Goal: Task Accomplishment & Management: Manage account settings

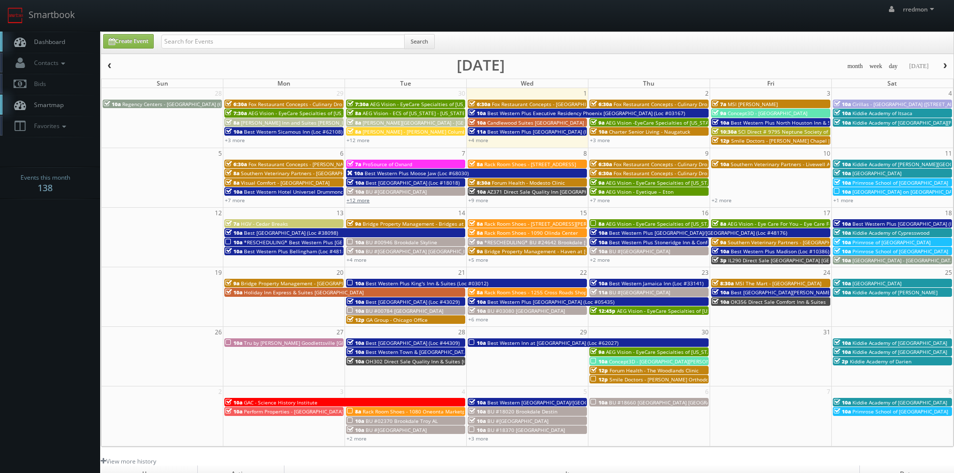
click at [361, 203] on link "+12 more" at bounding box center [358, 200] width 23 height 7
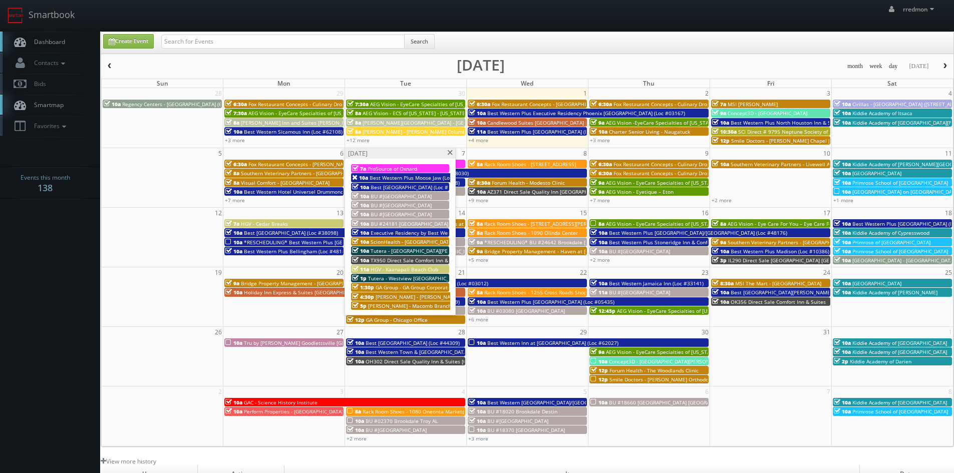
click at [408, 269] on span "HGV - Kaanapali Beach Club" at bounding box center [405, 269] width 68 height 7
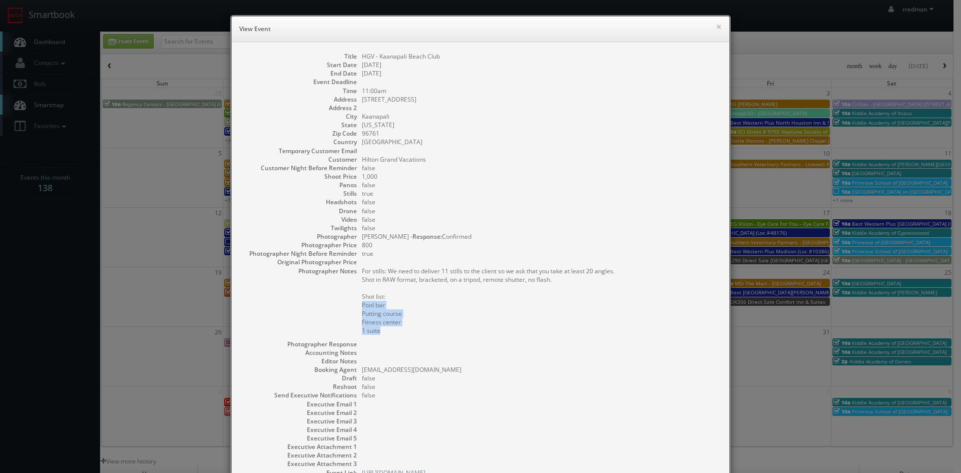
drag, startPoint x: 395, startPoint y: 331, endPoint x: 353, endPoint y: 308, distance: 47.7
click at [353, 308] on dl "Title HGV - Kaanapali Beach Club Start Date 10/07/2025 End Date 10/07/2025 Even…" at bounding box center [481, 264] width 478 height 425
copy pre "Pool bar Putting course Fitness center 1 suite"
drag, startPoint x: 438, startPoint y: 53, endPoint x: 358, endPoint y: 59, distance: 79.8
click at [362, 59] on dd "HGV - Kaanapali Beach Club" at bounding box center [541, 56] width 358 height 9
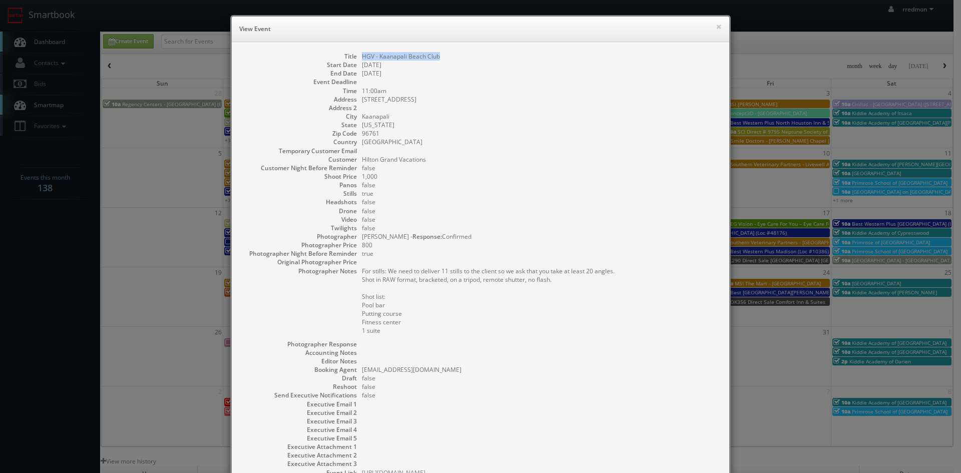
copy dd "HGV - Kaanapali Beach Club"
click at [716, 30] on button "×" at bounding box center [719, 26] width 6 height 7
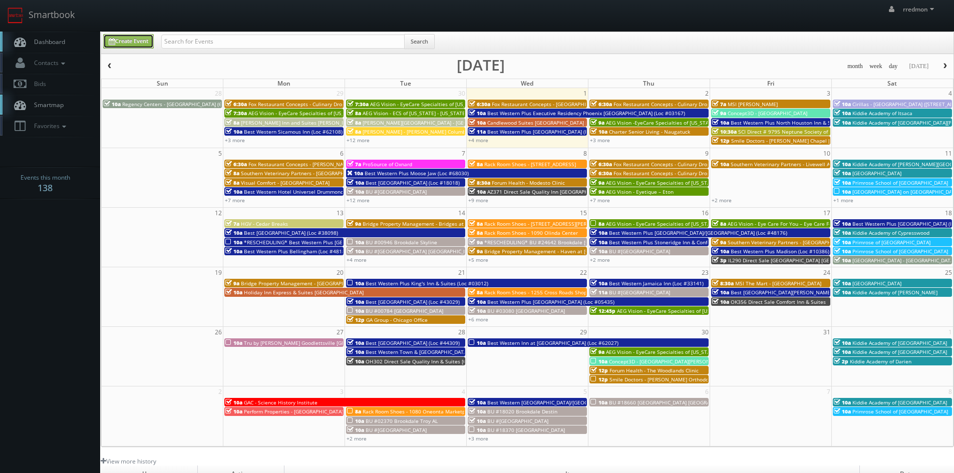
click at [144, 42] on link "Create Event" at bounding box center [128, 41] width 51 height 15
type input "10/01/2025"
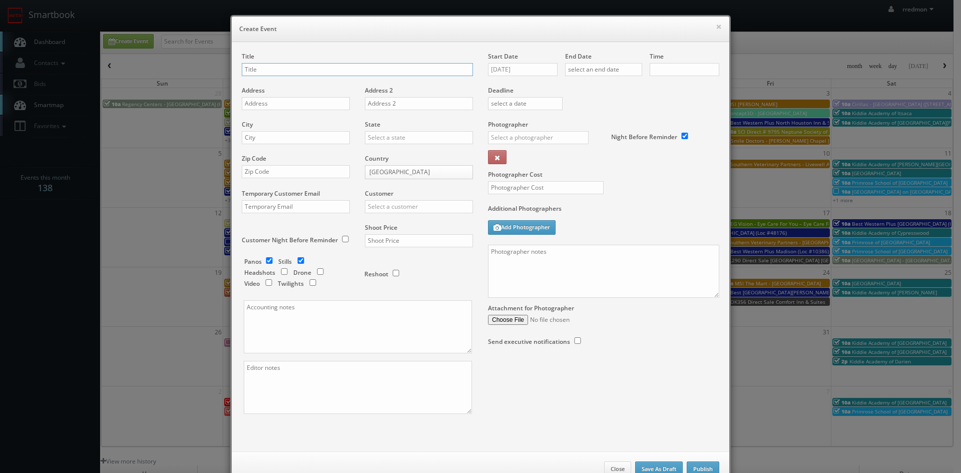
checkbox input "true"
type input "10:00am"
checkbox input "true"
click at [309, 105] on input "text" at bounding box center [296, 103] width 108 height 13
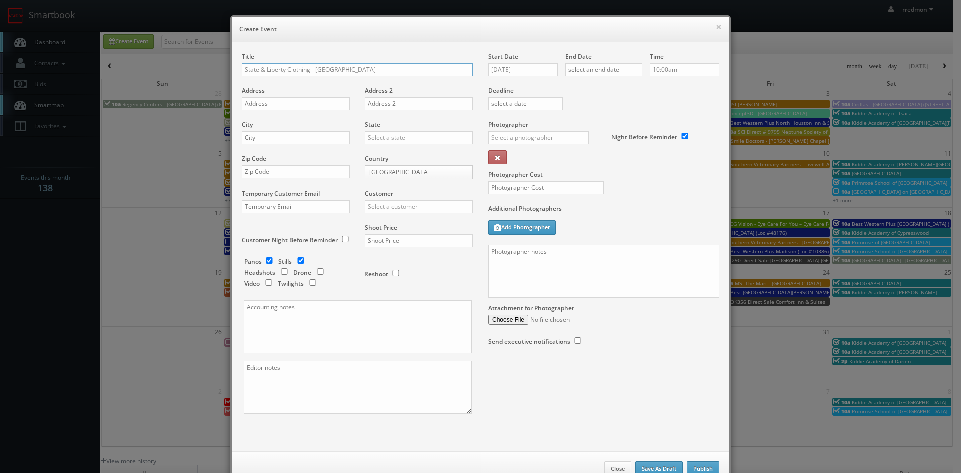
click at [358, 67] on input "State & Liberty Clothing - Westport" at bounding box center [357, 69] width 231 height 13
type input "State & Liberty Clothing - [GEOGRAPHIC_DATA] [GEOGRAPHIC_DATA]"
click at [310, 106] on input "text" at bounding box center [296, 103] width 108 height 13
paste input "72 Main Street"
type input "72 Main Street"
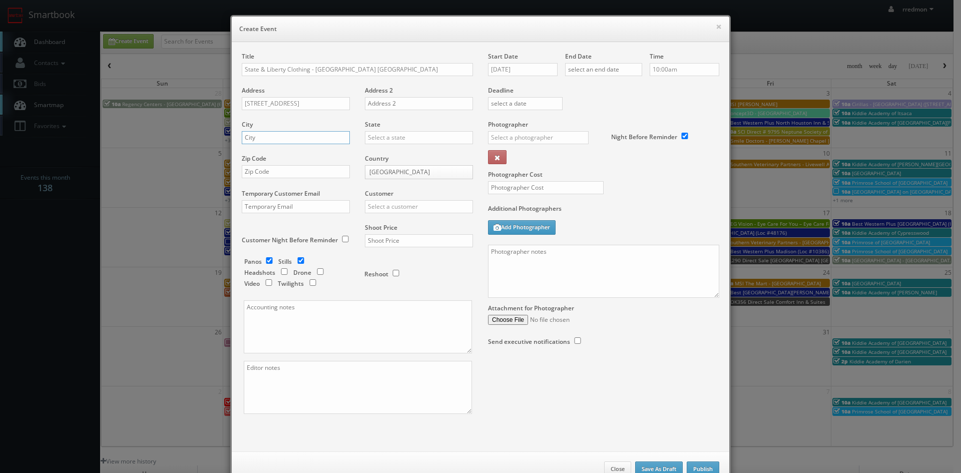
click at [295, 139] on input "text" at bounding box center [296, 137] width 108 height 13
type input "Westport"
click at [380, 136] on input "text" at bounding box center [419, 137] width 108 height 13
click at [413, 255] on div "[US_STATE]" at bounding box center [419, 261] width 107 height 17
type input "[US_STATE]"
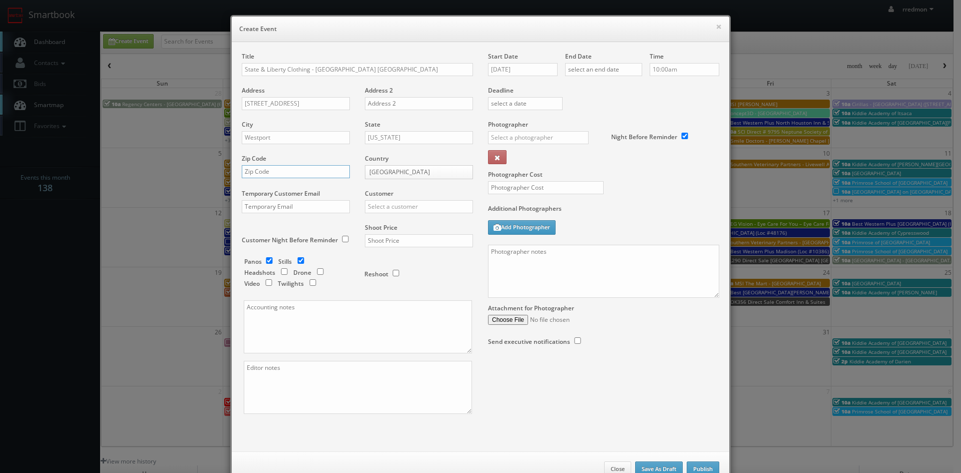
click at [291, 171] on input "text" at bounding box center [296, 171] width 108 height 13
paste input "06880"
type input "06880"
click at [265, 262] on input "checkbox" at bounding box center [269, 260] width 15 height 7
checkbox input "false"
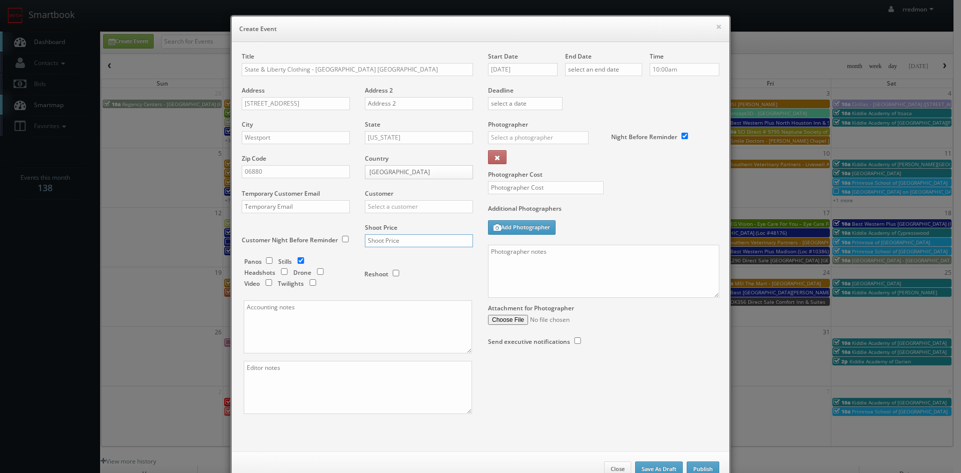
click at [397, 241] on input "text" at bounding box center [419, 240] width 108 height 13
type input "500"
click at [412, 208] on input "text" at bounding box center [419, 206] width 108 height 13
click at [397, 293] on div "GBV" at bounding box center [419, 297] width 107 height 17
type input "GBV"
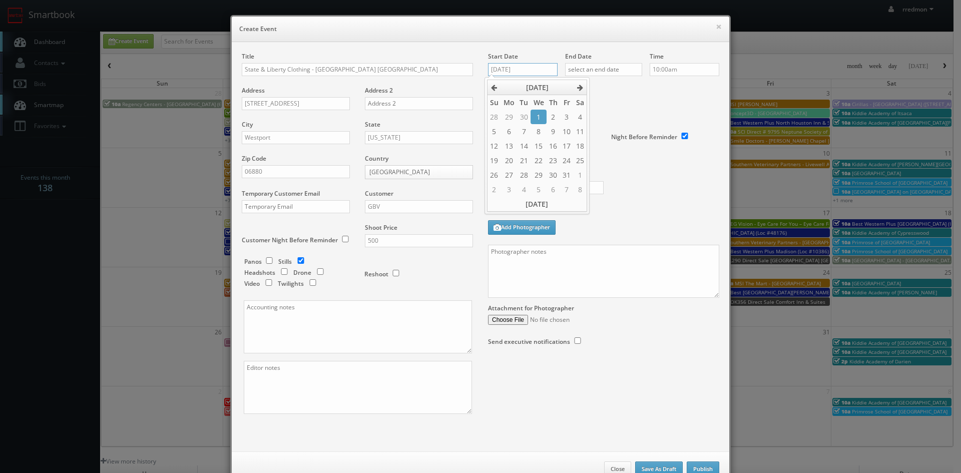
click at [519, 72] on input "10/01/2025" at bounding box center [523, 69] width 70 height 13
click at [543, 146] on td "15" at bounding box center [539, 146] width 16 height 15
type input "[DATE]"
click at [596, 67] on input "text" at bounding box center [603, 69] width 77 height 13
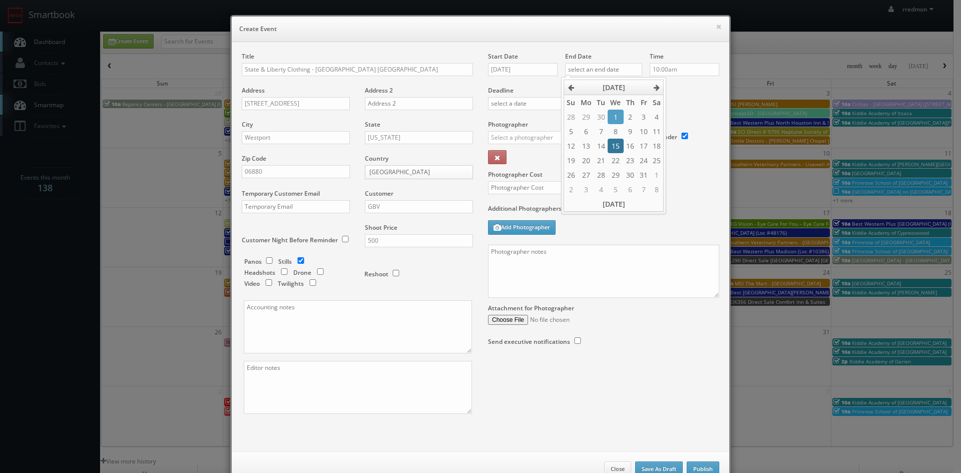
click at [608, 146] on td "15" at bounding box center [616, 146] width 16 height 15
type input "[DATE]"
click at [697, 89] on label "Deadline" at bounding box center [604, 90] width 246 height 9
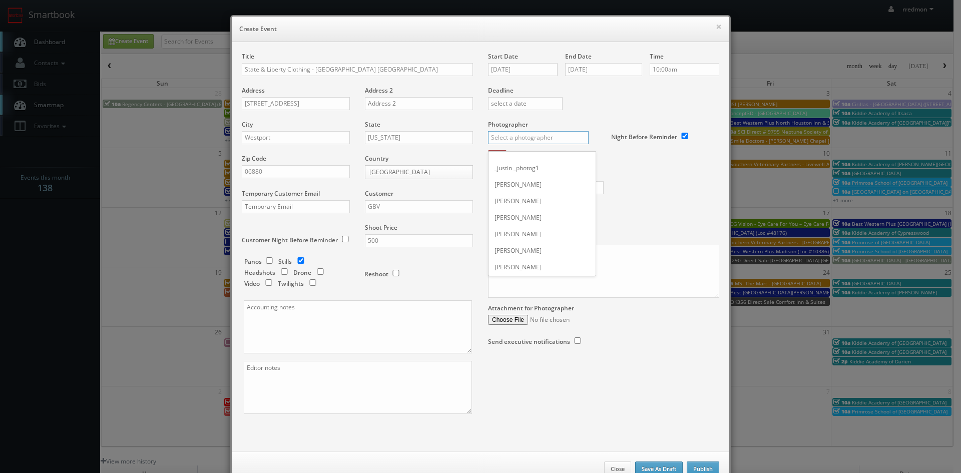
click at [493, 144] on div "_justin _photog1 Glen Aronwits Chris Dailey John Varnedore John Saunders Craig …" at bounding box center [542, 140] width 108 height 19
click at [552, 207] on div "Matthew D'Alto" at bounding box center [542, 209] width 107 height 17
type input "Matthew D'Alto"
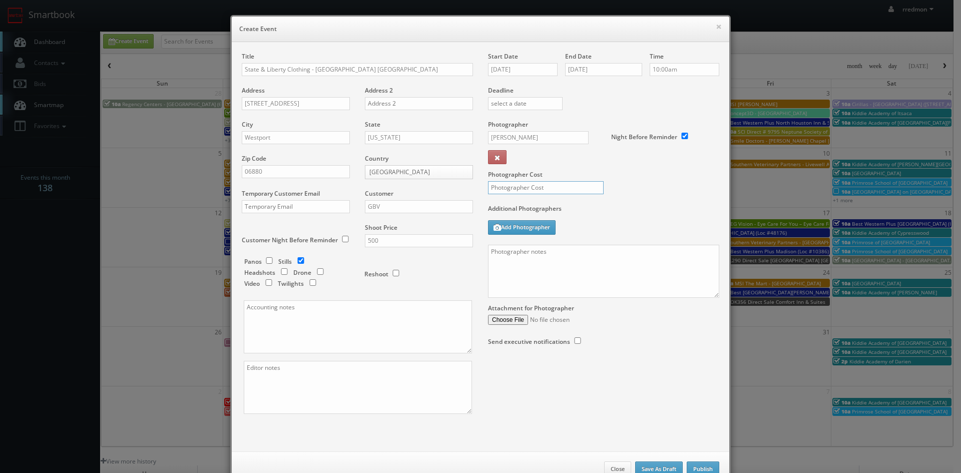
click at [558, 192] on input "text" at bounding box center [546, 187] width 116 height 13
type input "200"
click at [553, 255] on textarea at bounding box center [603, 271] width 231 height 53
paste textarea "Onsite contact is Jake Allain 248-756-2838 (COO of State & Liberty). Important …"
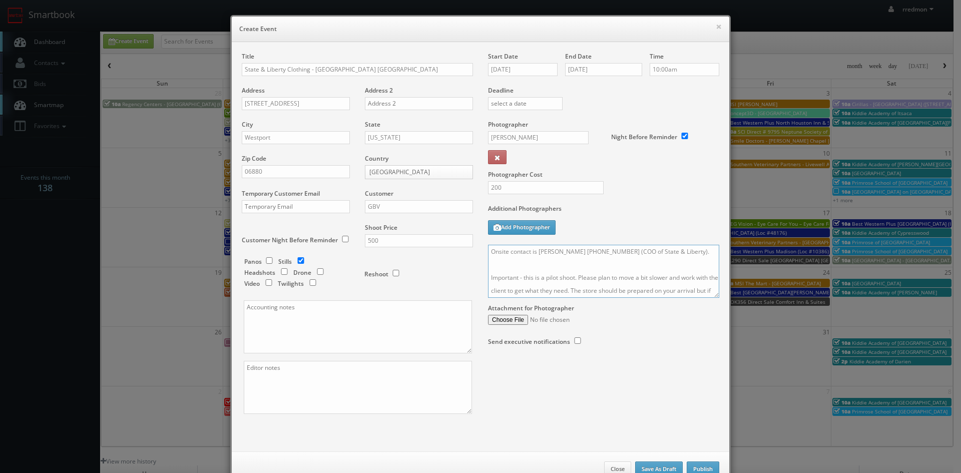
drag, startPoint x: 674, startPoint y: 251, endPoint x: 530, endPoint y: 256, distance: 143.3
click at [530, 256] on textarea "Onsite contact is Jake Allain 248-756-2838 (COO of State & Liberty). Important …" at bounding box center [603, 271] width 231 height 53
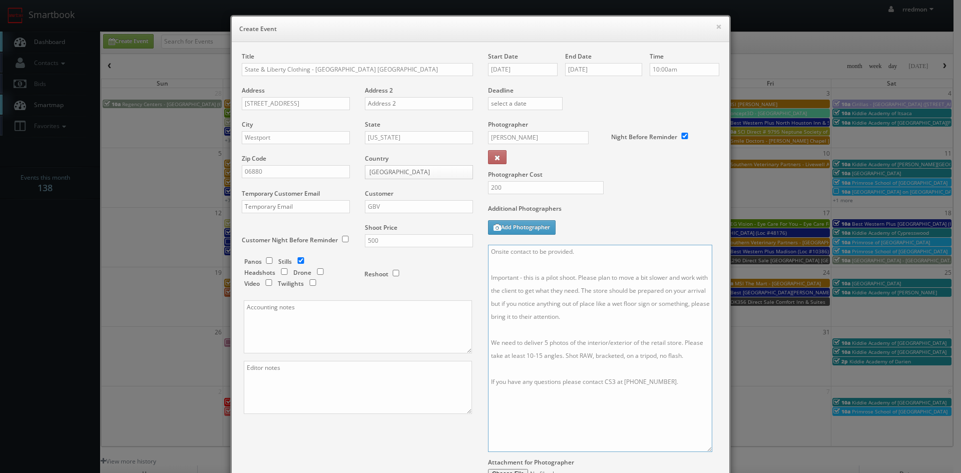
drag, startPoint x: 715, startPoint y: 295, endPoint x: 708, endPoint y: 449, distance: 154.4
click at [708, 449] on textarea "Onsite contact to be provided. Important - this is a pilot shoot. Please plan t…" at bounding box center [600, 348] width 224 height 207
drag, startPoint x: 580, startPoint y: 291, endPoint x: 507, endPoint y: 276, distance: 75.1
click at [507, 276] on textarea "Onsite contact to be provided. Important - this is a pilot shoot. Please plan t…" at bounding box center [600, 348] width 224 height 207
drag, startPoint x: 585, startPoint y: 317, endPoint x: 485, endPoint y: 275, distance: 108.6
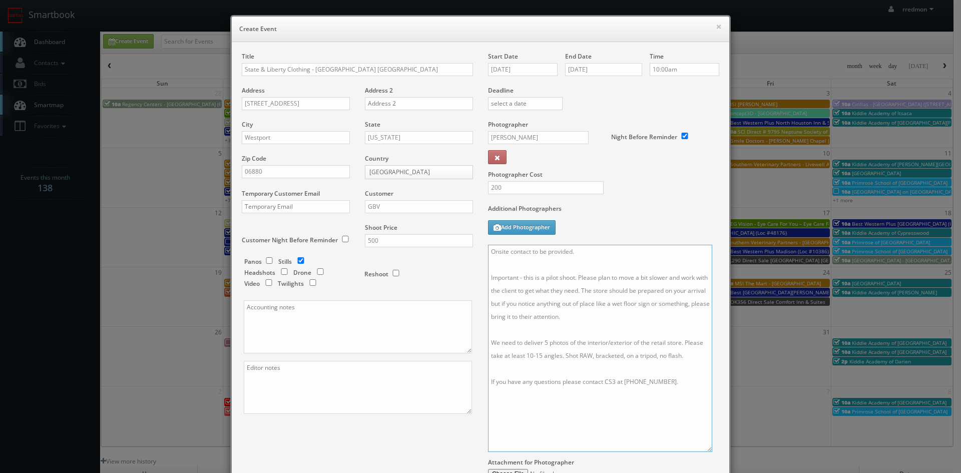
click at [488, 275] on textarea "Onsite contact to be provided. Important - this is a pilot shoot. Please plan t…" at bounding box center [600, 348] width 224 height 207
click at [685, 277] on textarea "Onsite contact to be provided. We need to deliver 5 photos of the interior/exte…" at bounding box center [600, 348] width 224 height 207
click at [606, 303] on textarea "Onsite contact to be provided. We need to deliver 5 photos of the interior/exte…" at bounding box center [600, 348] width 224 height 207
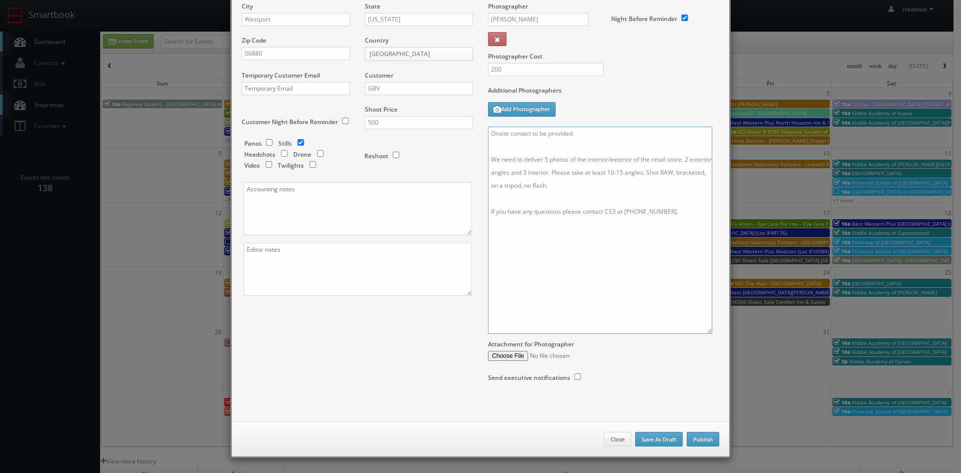
type textarea "Onsite contact to be provided. We need to deliver 5 photos of the interior/exte…"
click at [259, 200] on textarea at bounding box center [358, 208] width 228 height 53
type textarea "Invoice goes to"
click at [593, 182] on textarea "Onsite contact to be provided. We need to deliver 5 photos of the interior/exte…" at bounding box center [600, 230] width 224 height 207
click at [531, 175] on textarea "Onsite contact to be provided. We need to deliver 5 photos of the interior/exte…" at bounding box center [600, 230] width 224 height 207
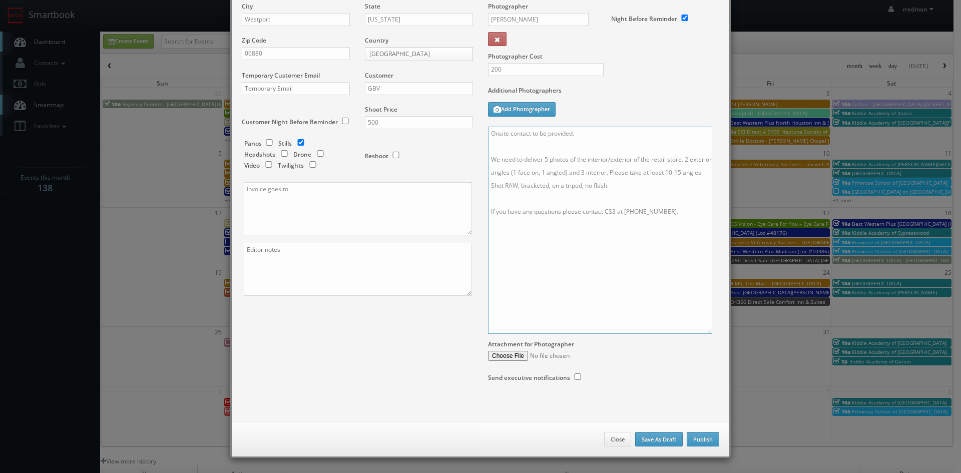
click at [625, 173] on textarea "Onsite contact to be provided. We need to deliver 5 photos of the interior/exte…" at bounding box center [600, 230] width 224 height 207
click at [684, 225] on textarea "Onsite contact to be provided. We need to deliver 5 photos of the interior/exte…" at bounding box center [600, 230] width 224 height 207
type textarea "Onsite contact to be provided. We need to deliver 5 photos of the interior/exte…"
click at [313, 192] on textarea "Invoice goes to" at bounding box center [358, 208] width 228 height 53
click at [415, 190] on textarea "Invoice goes to finance@stateandliberty.com and" at bounding box center [358, 208] width 228 height 53
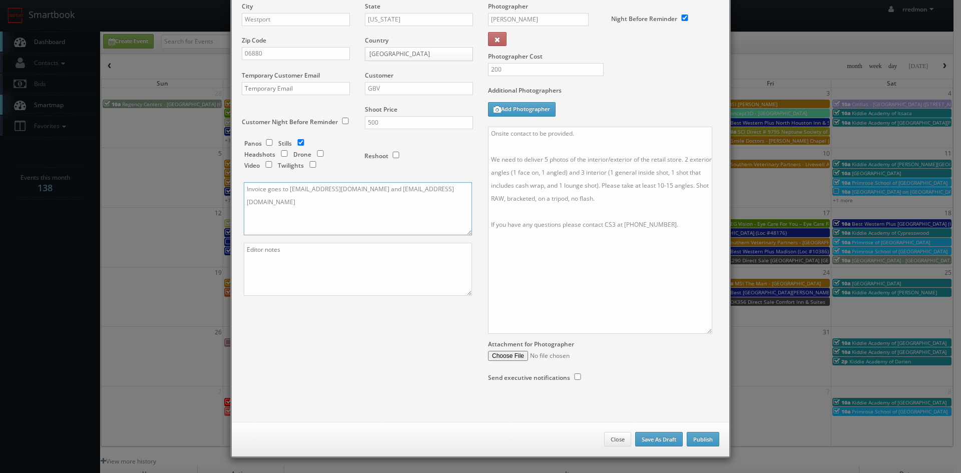
type textarea "Invoice goes to finance@stateandliberty.com and stateandliberty@bill.com"
click at [362, 258] on textarea at bounding box center [358, 269] width 228 height 53
type textarea "Photo delivery emails are jake@stateandliberty.com and aryan@stateandliberty.com"
click at [697, 442] on button "Publish" at bounding box center [703, 439] width 33 height 15
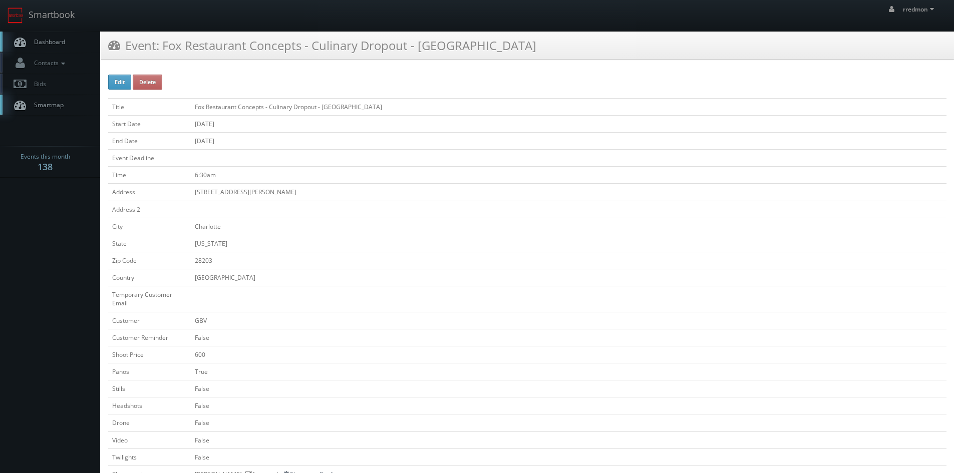
click at [56, 43] on span "Dashboard" at bounding box center [47, 42] width 36 height 9
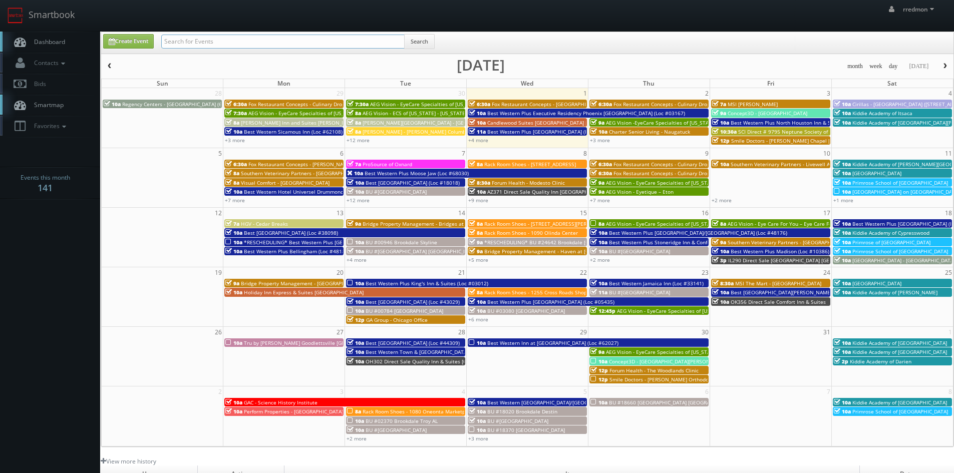
click at [185, 42] on input "text" at bounding box center [282, 42] width 243 height 14
type input "state"
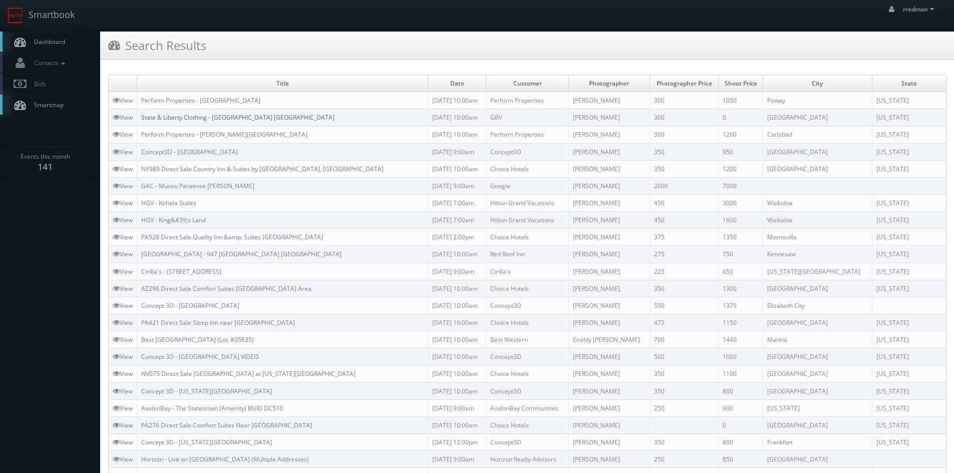
click at [229, 120] on link "State & Liberty Clothing - Birmingham MI" at bounding box center [237, 117] width 193 height 9
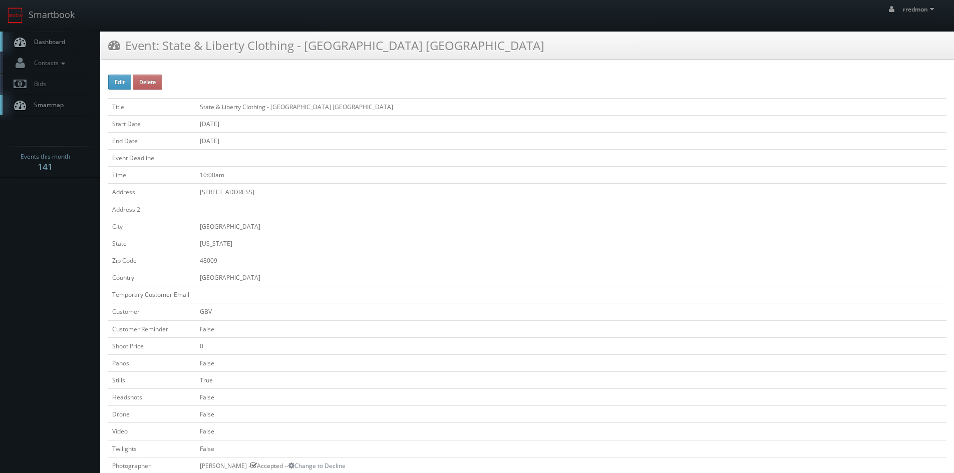
scroll to position [250, 0]
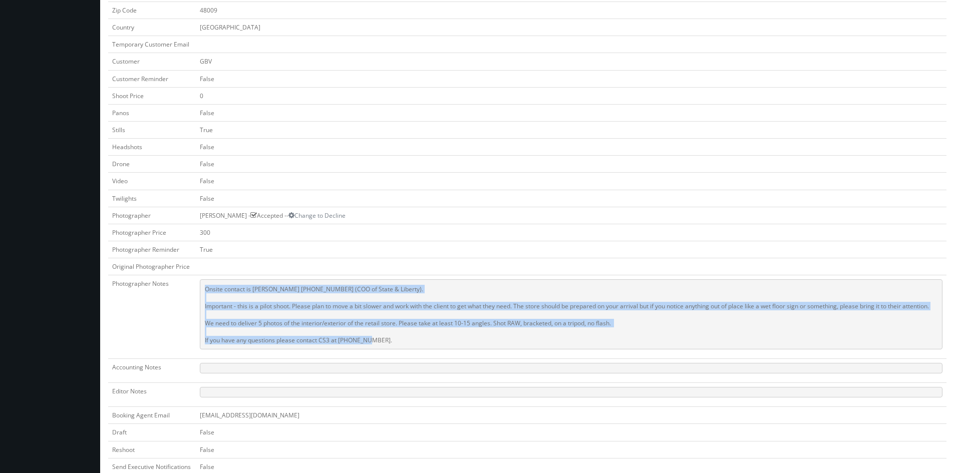
drag, startPoint x: 414, startPoint y: 348, endPoint x: 201, endPoint y: 288, distance: 221.2
click at [201, 288] on pre "Onsite contact is Jake Allain 248-756-2838 (COO of State & Liberty). Important …" at bounding box center [571, 314] width 743 height 70
copy pre "Onsite contact is Jake Allain 248-756-2838 (COO of State & Liberty). Important …"
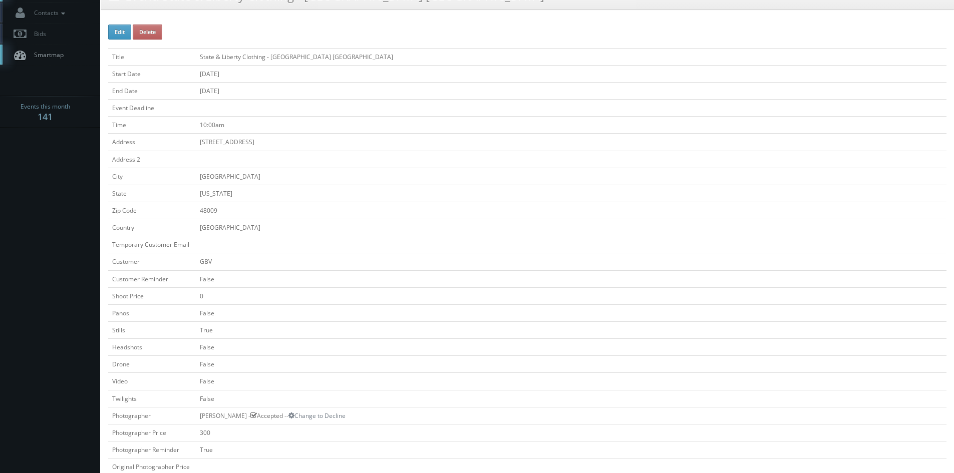
scroll to position [0, 0]
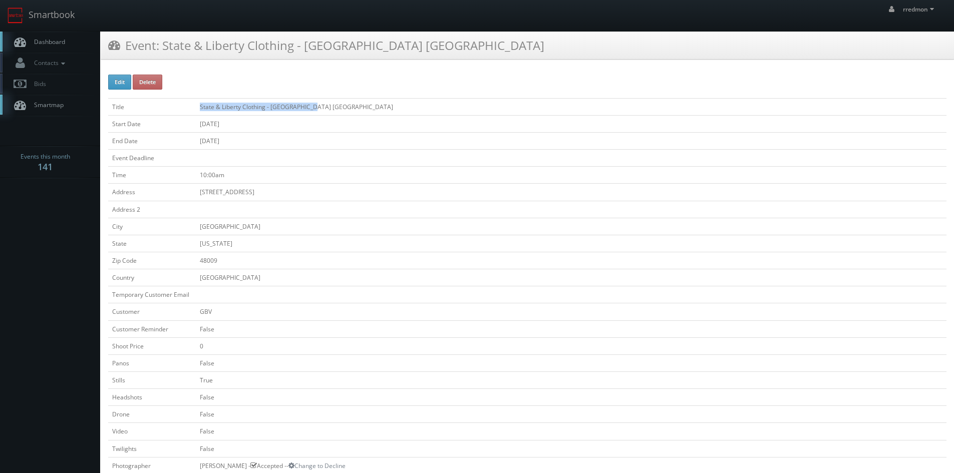
drag, startPoint x: 334, startPoint y: 110, endPoint x: 198, endPoint y: 111, distance: 136.2
click at [198, 111] on td "State & Liberty Clothing - [GEOGRAPHIC_DATA] [GEOGRAPHIC_DATA]" at bounding box center [571, 106] width 751 height 17
copy td "State & Liberty Clothing - Birmingham MI"
click at [67, 44] on link "Dashboard" at bounding box center [50, 42] width 100 height 21
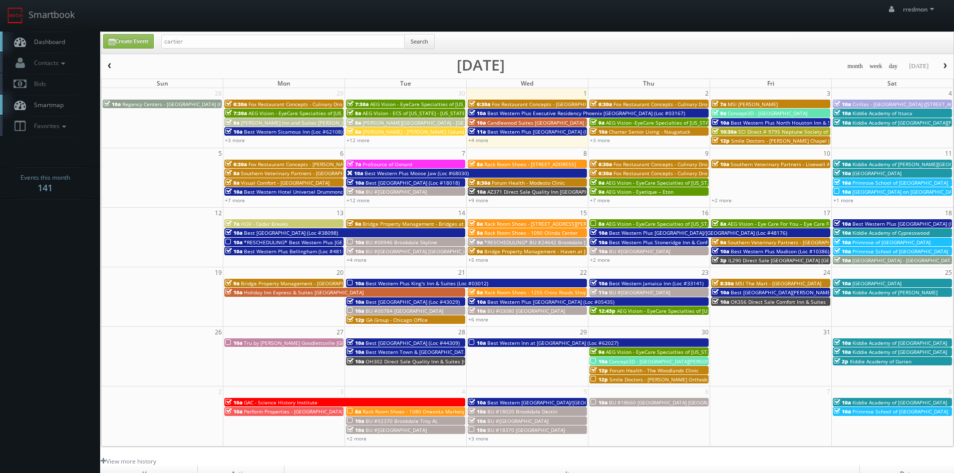
type input "cartier"
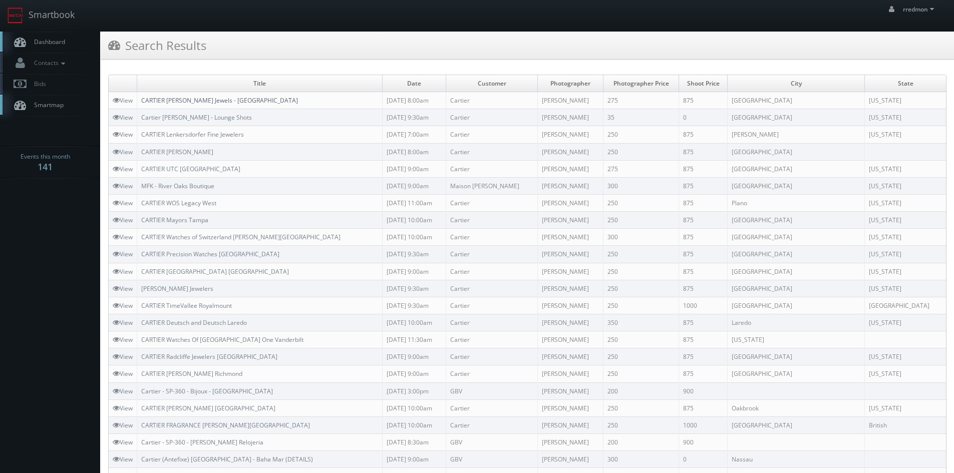
click at [237, 104] on link "CARTIER [PERSON_NAME] Jewels - [GEOGRAPHIC_DATA]" at bounding box center [219, 100] width 157 height 9
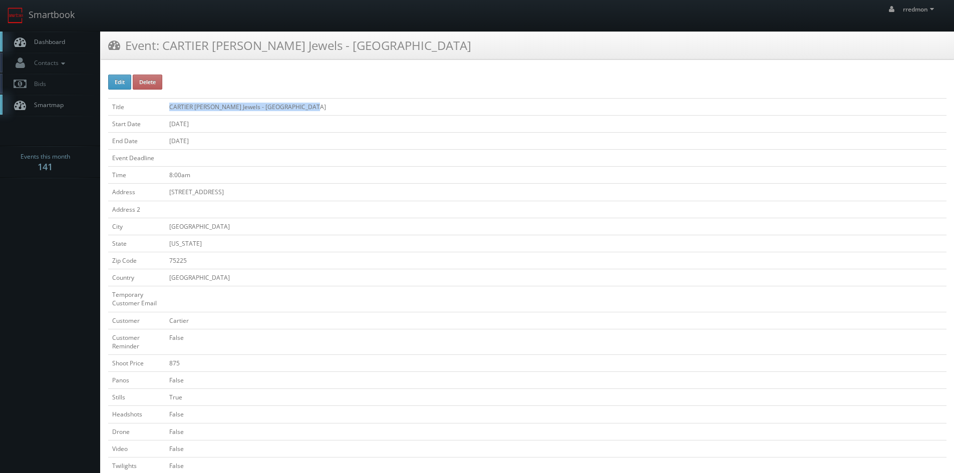
drag, startPoint x: 314, startPoint y: 107, endPoint x: 169, endPoint y: 104, distance: 145.3
click at [169, 104] on td "CARTIER Eiseman Jewels - NorthPark Center Mall" at bounding box center [555, 106] width 781 height 17
copy td "CARTIER Eiseman Jewels - NorthPark Center Mall"
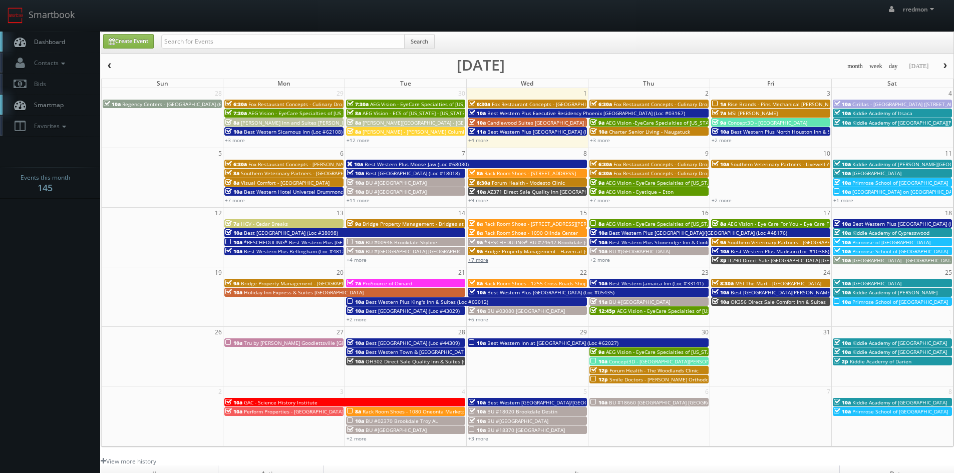
click at [486, 262] on link "+7 more" at bounding box center [478, 259] width 20 height 7
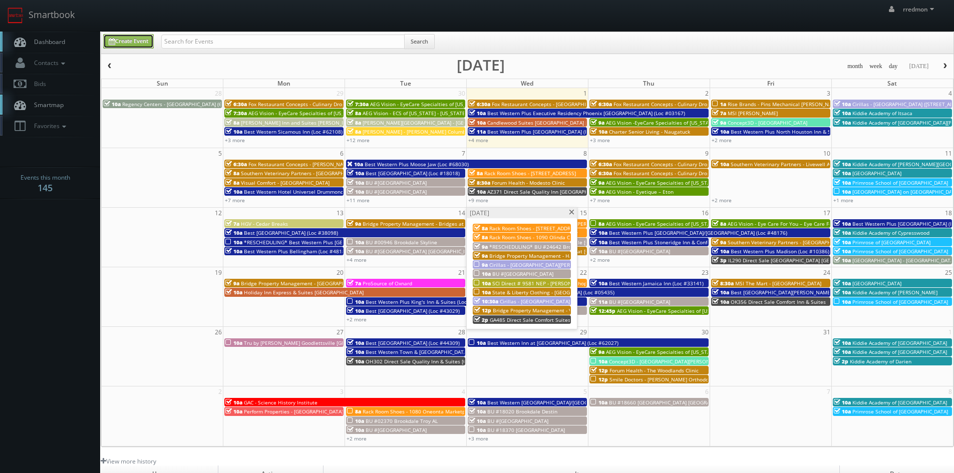
click at [138, 37] on link "Create Event" at bounding box center [128, 41] width 51 height 15
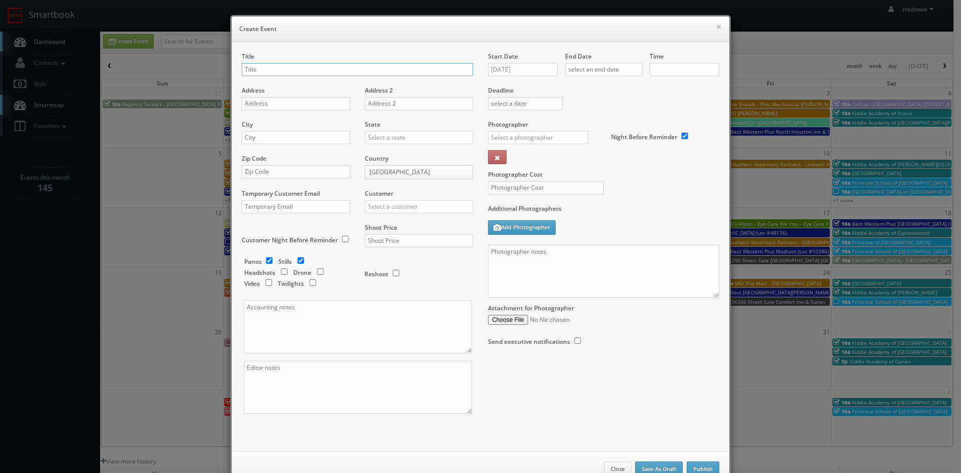
checkbox input "true"
type input "10:00am"
checkbox input "true"
paste input "State & Liberty Clothing - Birmingham MI"
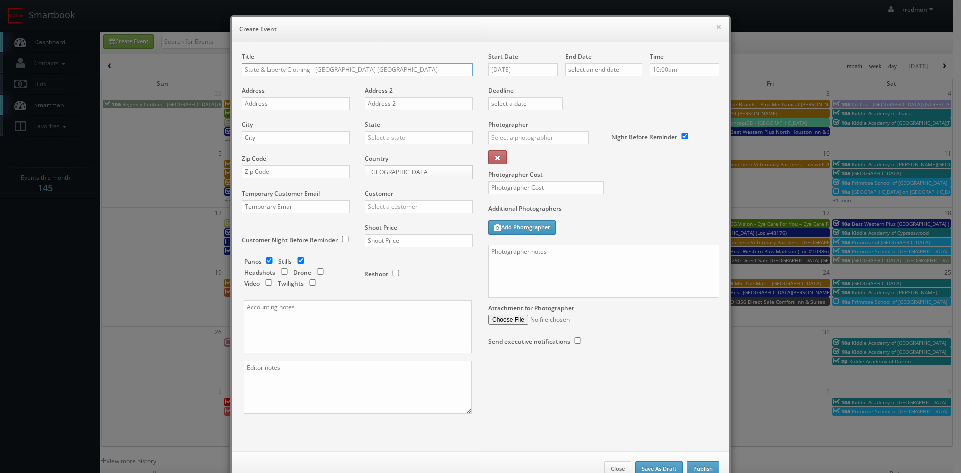
type input "State & Liberty Clothing - Alexandria VA"
click at [305, 106] on input "text" at bounding box center [296, 103] width 108 height 13
paste input "629 King Street"
type input "629 King Street"
click at [310, 139] on input "text" at bounding box center [296, 137] width 108 height 13
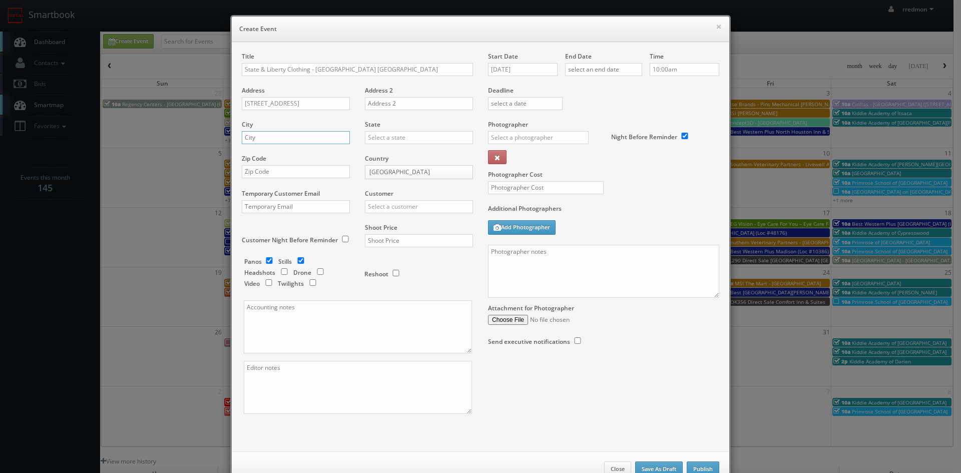
type input "a"
type input "Alexandria"
click at [366, 139] on input "text" at bounding box center [419, 137] width 108 height 13
click at [440, 236] on div "[US_STATE]" at bounding box center [419, 237] width 107 height 17
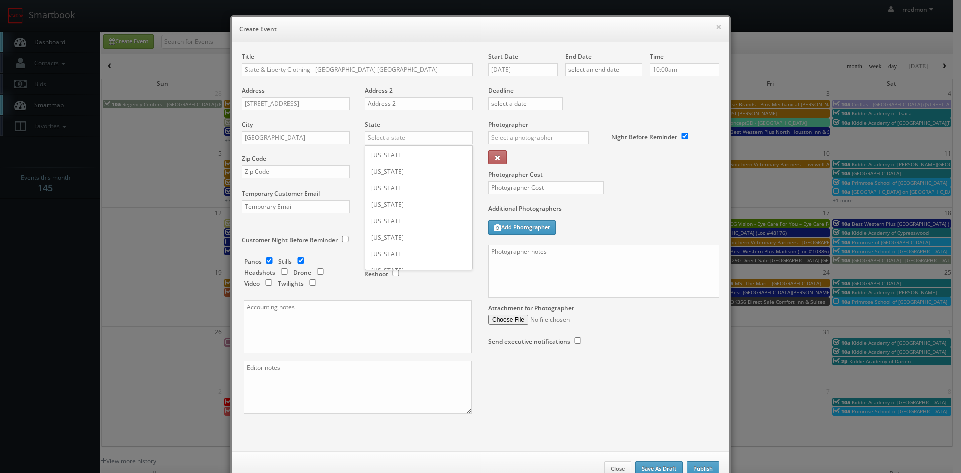
type input "[US_STATE]"
paste input "22314"
type input "22314"
click at [267, 261] on input "checkbox" at bounding box center [269, 260] width 15 height 7
checkbox input "false"
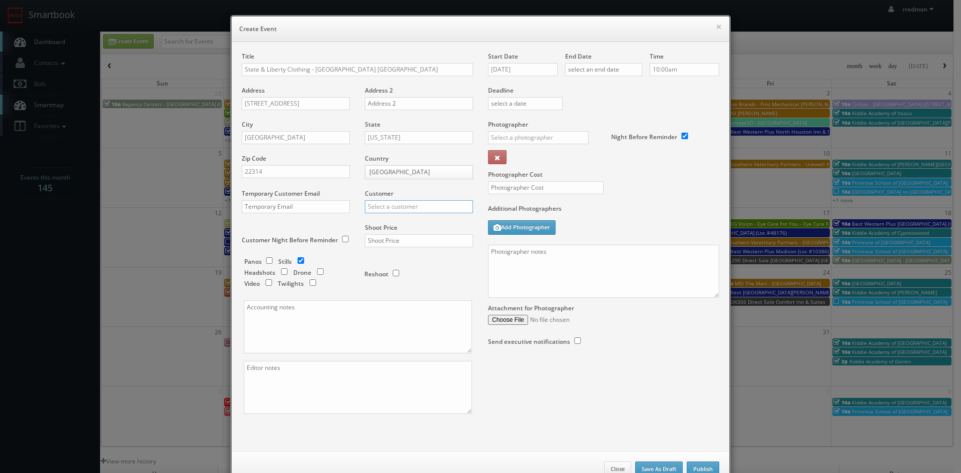
click at [390, 210] on input "text" at bounding box center [419, 206] width 108 height 13
click at [400, 292] on div "GBV" at bounding box center [419, 297] width 107 height 17
type input "GBV"
click at [401, 241] on input "text" at bounding box center [419, 240] width 108 height 13
type input "500"
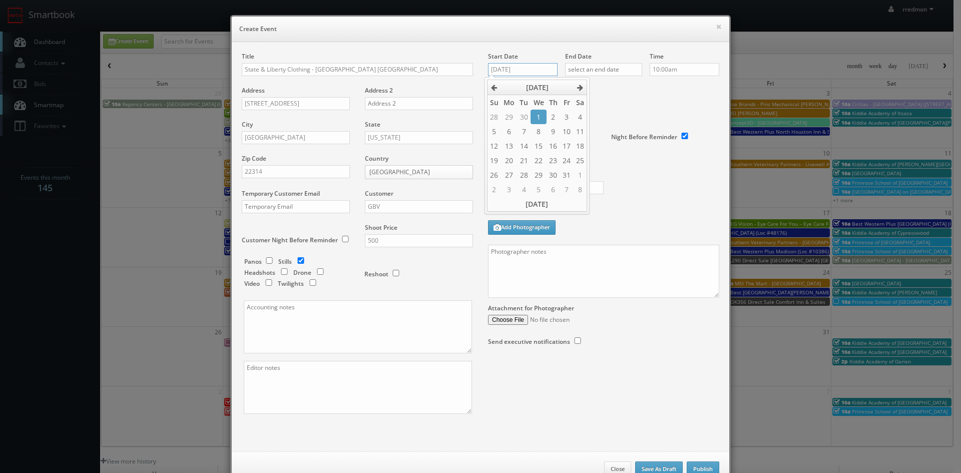
click at [511, 72] on input "[DATE]" at bounding box center [523, 69] width 70 height 13
click at [525, 148] on td "14" at bounding box center [524, 146] width 14 height 15
type input "10/14/2025"
click at [609, 70] on input "text" at bounding box center [603, 69] width 77 height 13
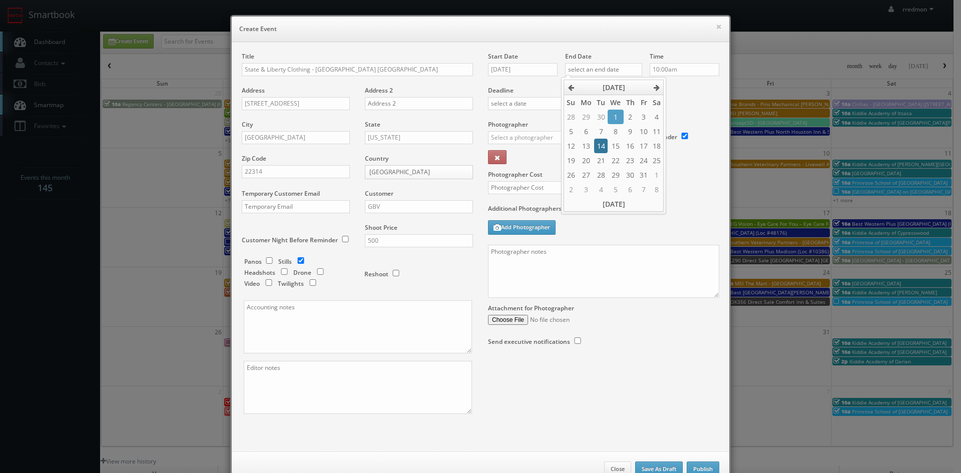
click at [601, 144] on td "14" at bounding box center [601, 146] width 14 height 15
type input "10/14/2025"
click at [688, 92] on label "Deadline" at bounding box center [604, 90] width 246 height 9
click at [547, 140] on input "text" at bounding box center [538, 137] width 101 height 13
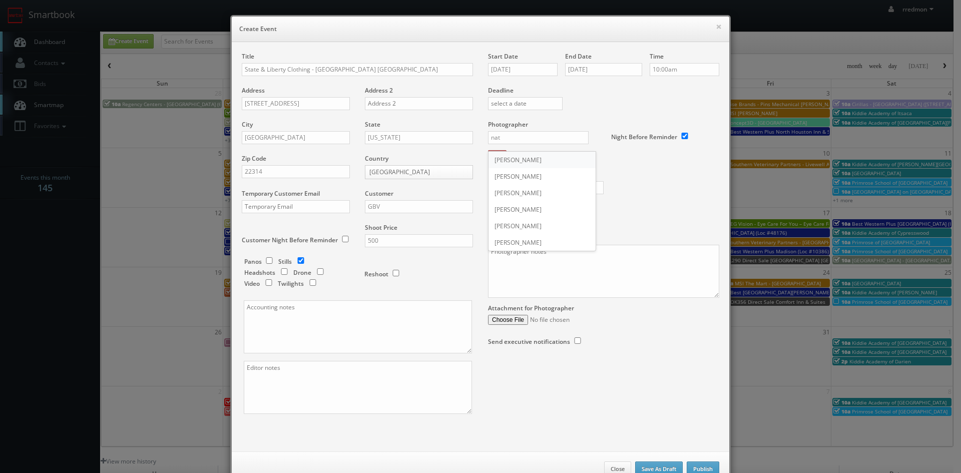
click at [541, 153] on div "[PERSON_NAME]" at bounding box center [542, 160] width 107 height 17
type input "Natalia Scrimgeour"
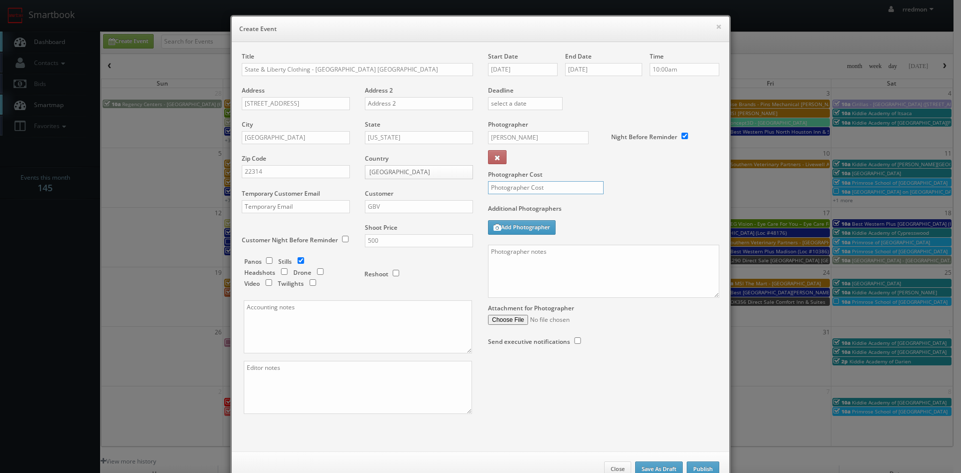
click at [548, 188] on input "text" at bounding box center [546, 187] width 116 height 13
type input "200"
click at [570, 256] on textarea at bounding box center [603, 271] width 231 height 53
paste textarea "Onsite contact to be provided. We need to deliver 5 photos of the interior/exte…"
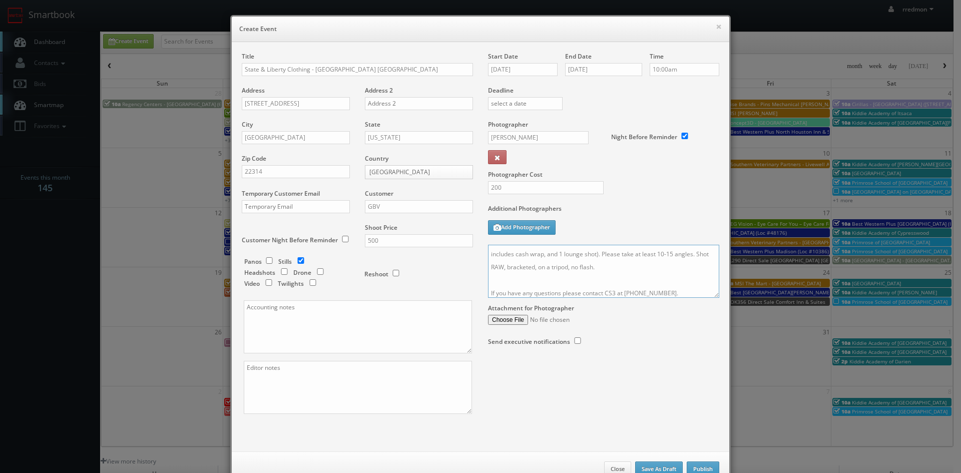
type textarea "Onsite contact to be provided. We need to deliver 5 photos of the interior/exte…"
click at [294, 336] on textarea at bounding box center [358, 326] width 228 height 53
paste textarea "Invoice goes to finance@stateandliberty.com and stateandliberty@bill.com"
type textarea "Invoice goes to [EMAIL_ADDRESS][DOMAIN_NAME] and [EMAIL_ADDRESS][DOMAIN_NAME]"
click at [251, 371] on textarea at bounding box center [358, 387] width 228 height 53
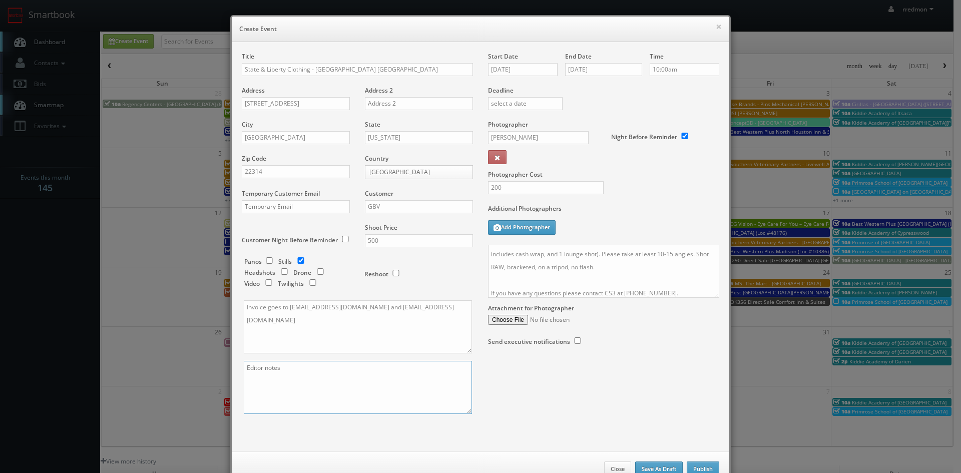
paste textarea "Photo delivery emails are jake@stateandliberty.com and aryan@stateandliberty.com"
click at [244, 378] on textarea "Photo delivery emails are jake@stateandliberty.com and aryan@stateandliberty.com" at bounding box center [358, 387] width 228 height 53
type textarea "Photo delivery emails are jake@stateandliberty.com and aryan@stateandliberty.com"
click at [244, 321] on textarea "Invoice goes to finance@stateandliberty.com and stateandliberty@bill.com" at bounding box center [358, 326] width 228 height 53
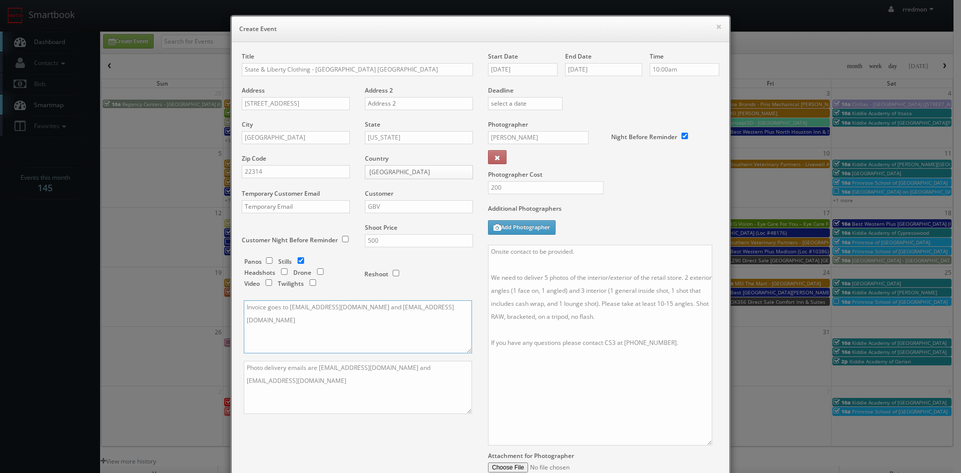
drag, startPoint x: 712, startPoint y: 296, endPoint x: 705, endPoint y: 444, distance: 147.9
click at [705, 444] on textarea "Onsite contact to be provided. We need to deliver 5 photos of the interior/exte…" at bounding box center [600, 345] width 224 height 201
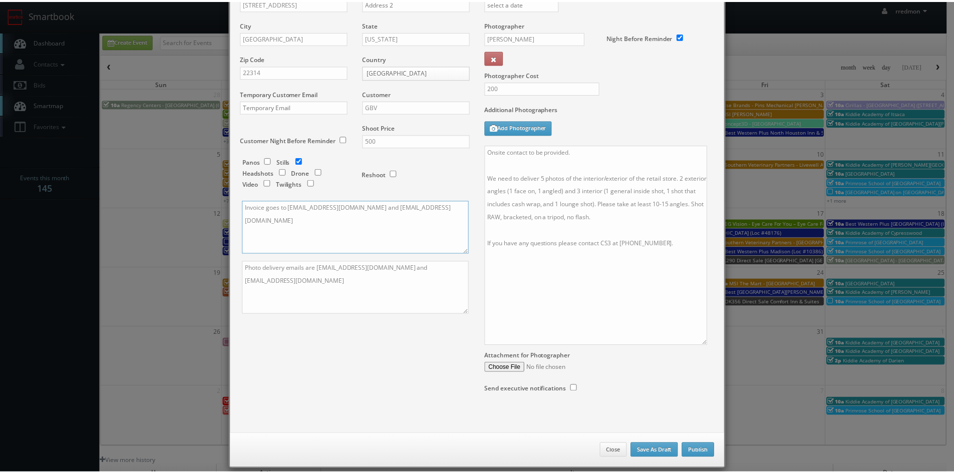
scroll to position [112, 0]
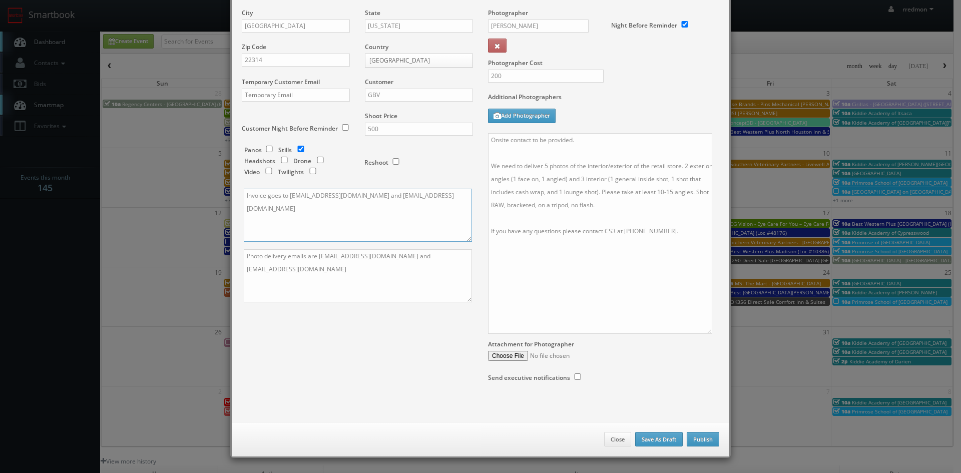
type textarea "Invoice goes to finance@stateandliberty.com and stateandliberty@bill.com"
click at [707, 441] on button "Publish" at bounding box center [703, 439] width 33 height 15
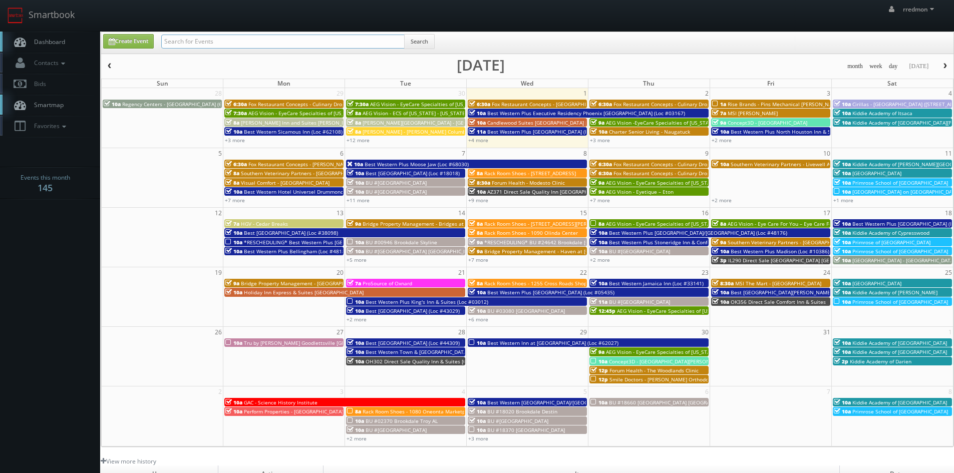
click at [335, 43] on input "text" at bounding box center [282, 42] width 243 height 14
type input "fox restaurant concepts"
click at [239, 38] on input "text" at bounding box center [282, 42] width 243 height 14
type input "state"
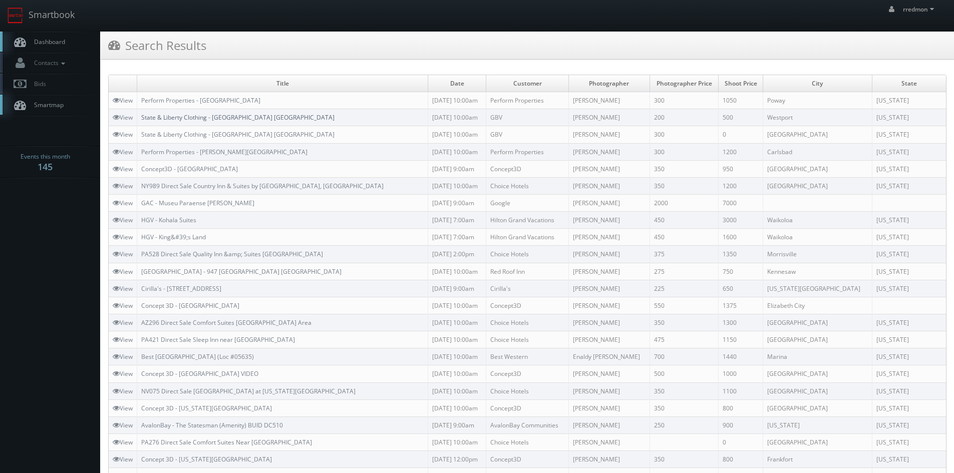
click at [235, 120] on link "State & Liberty Clothing - [GEOGRAPHIC_DATA] [GEOGRAPHIC_DATA]" at bounding box center [237, 117] width 193 height 9
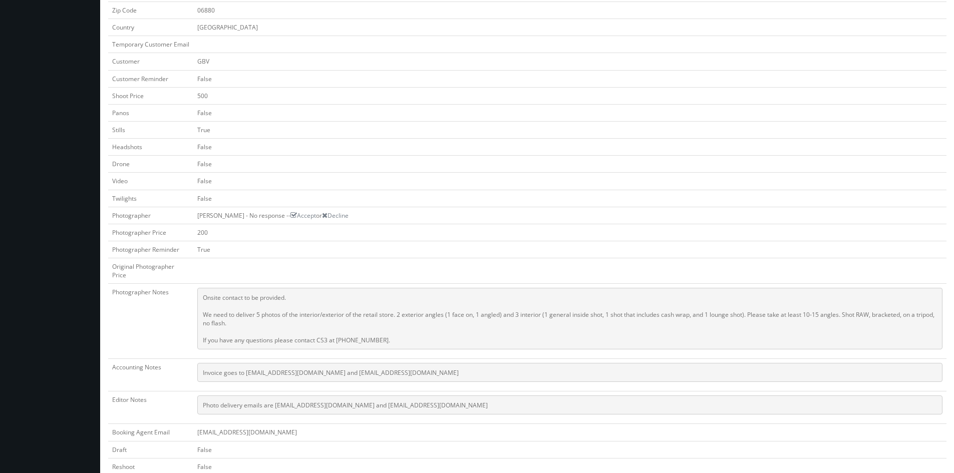
scroll to position [401, 0]
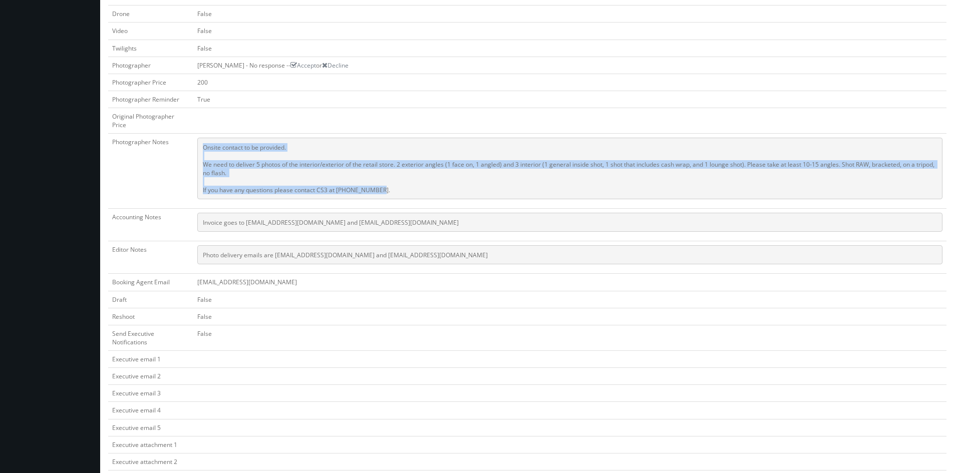
drag, startPoint x: 397, startPoint y: 193, endPoint x: 199, endPoint y: 150, distance: 202.4
click at [199, 150] on pre "Onsite contact to be provided. We need to deliver 5 photos of the interior/exte…" at bounding box center [569, 169] width 745 height 62
copy pre "Onsite contact to be provided. We need to deliver 5 photos of the interior/exte…"
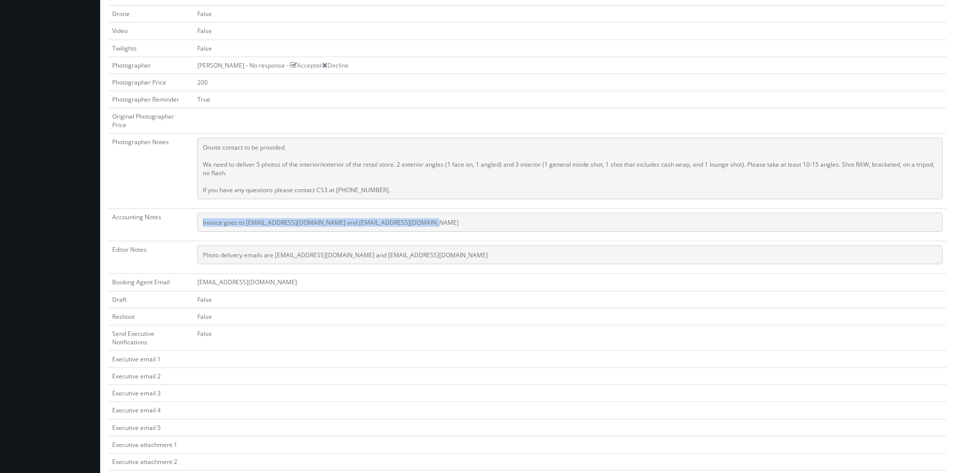
drag, startPoint x: 418, startPoint y: 223, endPoint x: 189, endPoint y: 225, distance: 228.9
click at [189, 225] on tr "Accounting Notes Invoice goes to [EMAIL_ADDRESS][DOMAIN_NAME] and [EMAIL_ADDRES…" at bounding box center [527, 225] width 838 height 33
copy tr "Invoice goes to [EMAIL_ADDRESS][DOMAIN_NAME] and [EMAIL_ADDRESS][DOMAIN_NAME]"
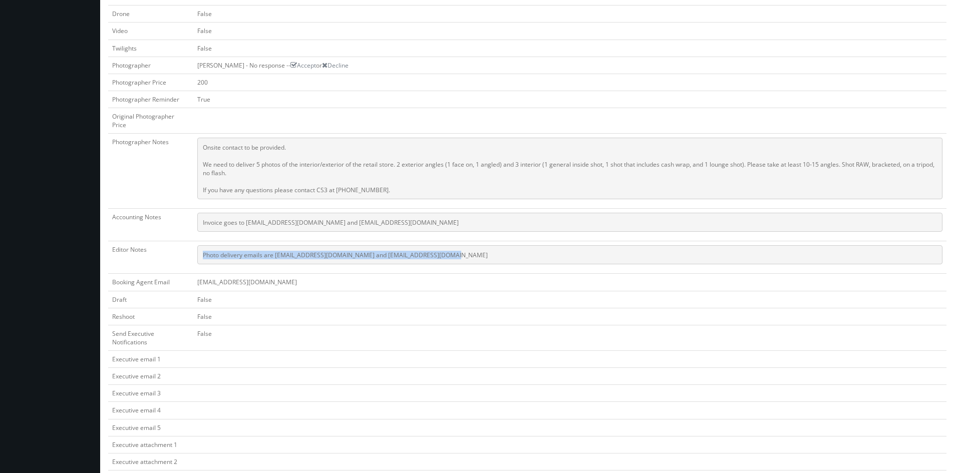
drag, startPoint x: 458, startPoint y: 256, endPoint x: 189, endPoint y: 259, distance: 268.9
click at [188, 259] on tr "Editor Notes Photo delivery emails are [EMAIL_ADDRESS][DOMAIN_NAME] and [EMAIL_…" at bounding box center [527, 257] width 838 height 33
copy tr "Photo delivery emails are jake@stateandliberty.com and aryan@stateandliberty.com"
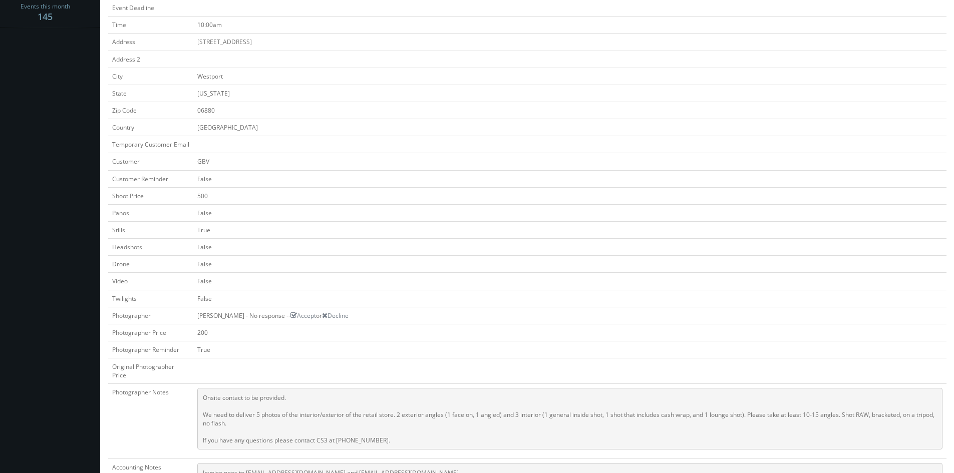
scroll to position [0, 0]
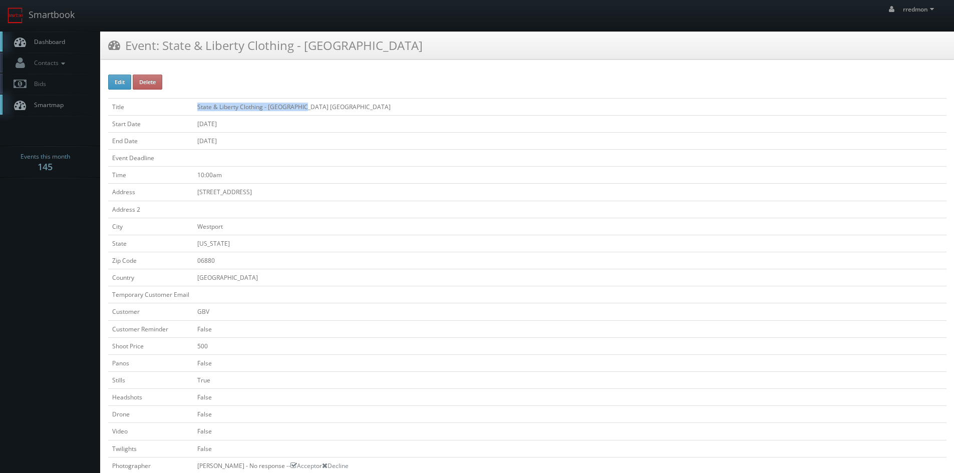
drag, startPoint x: 328, startPoint y: 108, endPoint x: 197, endPoint y: 109, distance: 130.2
click at [197, 109] on td "State & Liberty Clothing - Westport CT" at bounding box center [569, 106] width 753 height 17
copy td "State & Liberty Clothing - Westport CT"
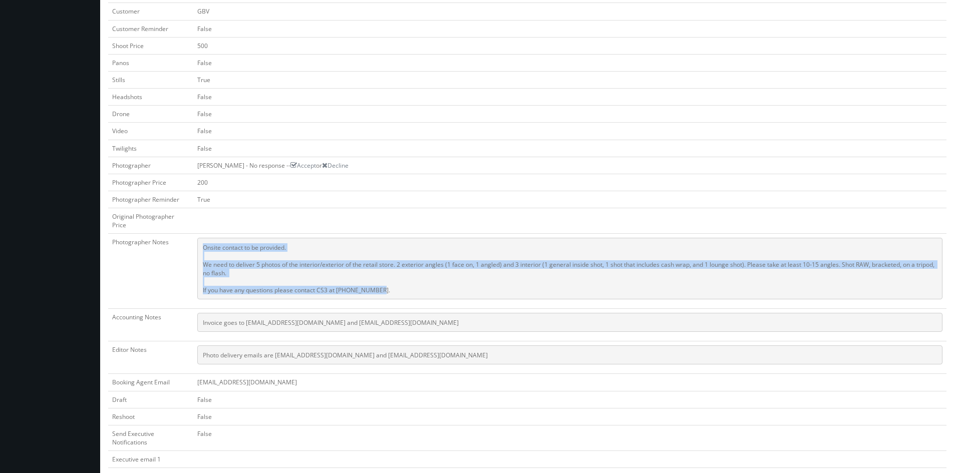
drag, startPoint x: 414, startPoint y: 287, endPoint x: 200, endPoint y: 247, distance: 217.1
click at [200, 247] on pre "Onsite contact to be provided. We need to deliver 5 photos of the interior/exte…" at bounding box center [569, 269] width 745 height 62
copy pre "Onsite contact to be provided. We need to deliver 5 photos of the interior/exte…"
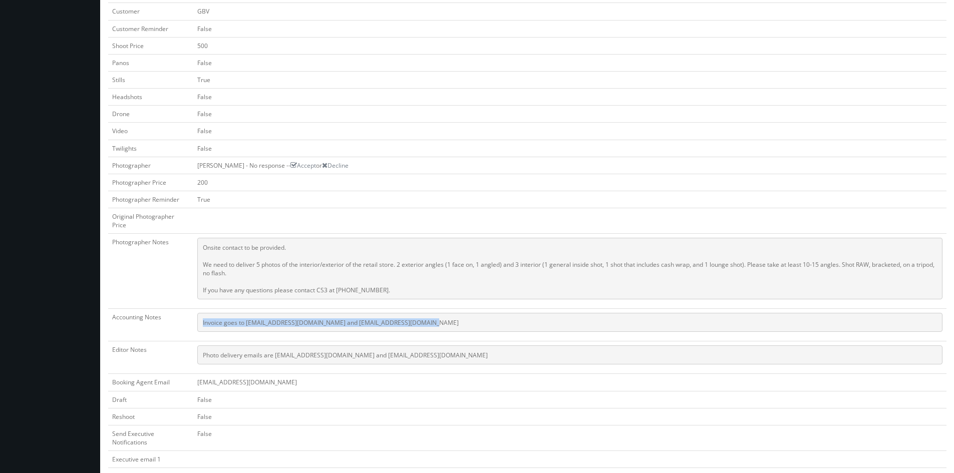
drag, startPoint x: 422, startPoint y: 323, endPoint x: 186, endPoint y: 328, distance: 236.4
click at [186, 328] on tr "Accounting Notes Invoice goes to finance@stateandliberty.com and stateandlibert…" at bounding box center [527, 325] width 838 height 33
copy tr "Invoice goes to finance@stateandliberty.com and stateandliberty@bill.com"
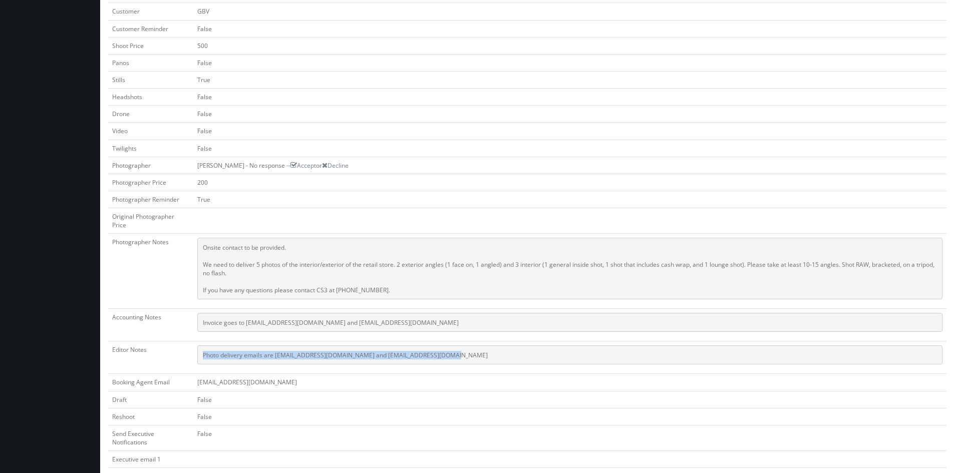
drag, startPoint x: 440, startPoint y: 357, endPoint x: 201, endPoint y: 362, distance: 239.4
click at [201, 362] on pre "Photo delivery emails are jake@stateandliberty.com and aryan@stateandliberty.com" at bounding box center [569, 355] width 745 height 19
copy pre "Photo delivery emails are jake@stateandliberty.com and aryan@stateandliberty.com"
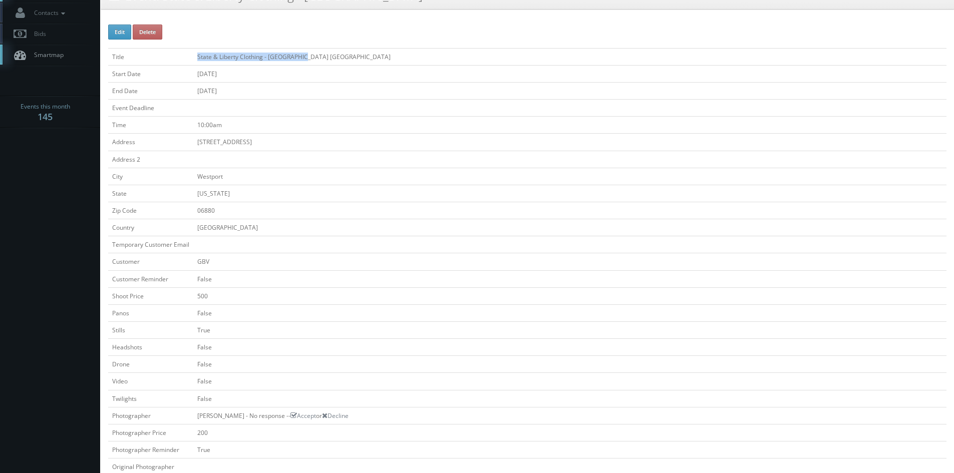
drag, startPoint x: 312, startPoint y: 57, endPoint x: 212, endPoint y: 55, distance: 100.7
click at [196, 57] on td "State & Liberty Clothing - [GEOGRAPHIC_DATA] [GEOGRAPHIC_DATA]" at bounding box center [569, 56] width 753 height 17
copy td "State & Liberty Clothing - Westport CT"
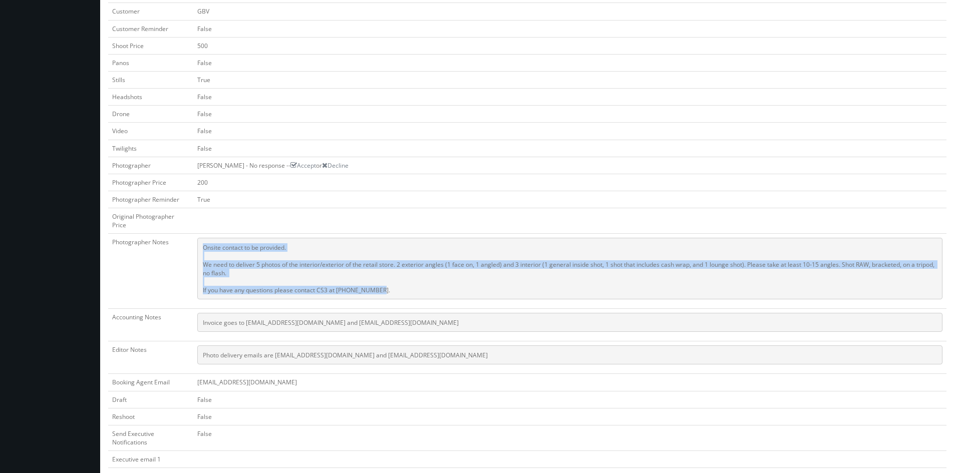
drag, startPoint x: 417, startPoint y: 293, endPoint x: 187, endPoint y: 245, distance: 234.9
click at [187, 245] on tr "Photographer Notes Onsite contact to be provided. We need to deliver 5 photos o…" at bounding box center [527, 271] width 838 height 75
copy tr "Onsite contact to be provided. We need to deliver 5 photos of the interior/exte…"
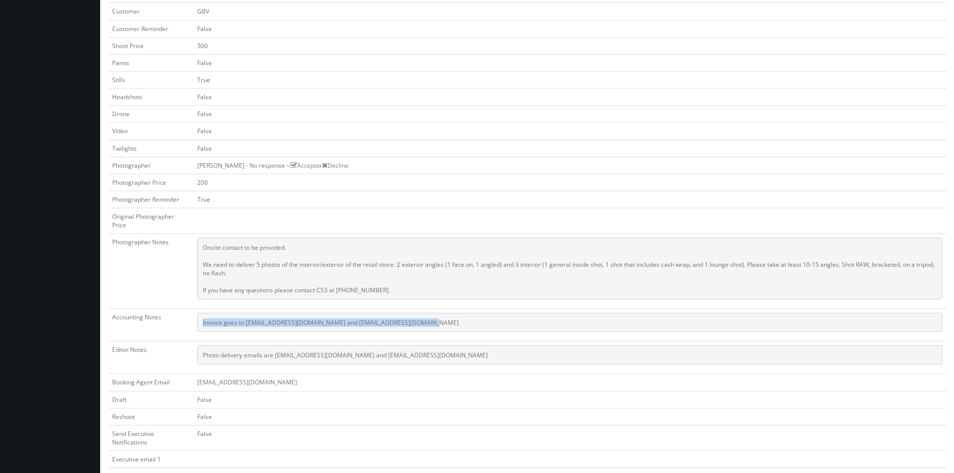
drag, startPoint x: 425, startPoint y: 328, endPoint x: 201, endPoint y: 329, distance: 224.4
click at [201, 329] on pre "Invoice goes to finance@stateandliberty.com and stateandliberty@bill.com" at bounding box center [569, 322] width 745 height 19
copy pre "Invoice goes to finance@stateandliberty.com and stateandliberty@bill.com"
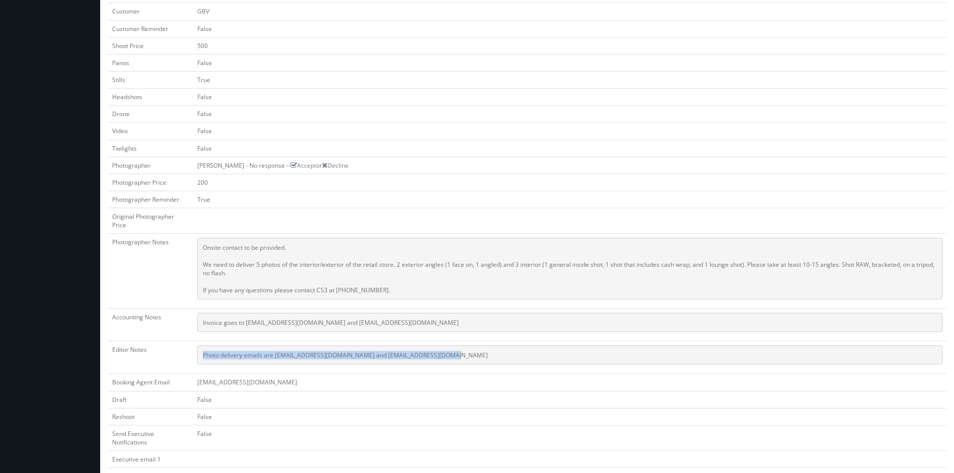
drag, startPoint x: 441, startPoint y: 357, endPoint x: 194, endPoint y: 354, distance: 246.4
click at [194, 354] on td "Photo delivery emails are jake@stateandliberty.com and aryan@stateandliberty.com" at bounding box center [569, 358] width 753 height 33
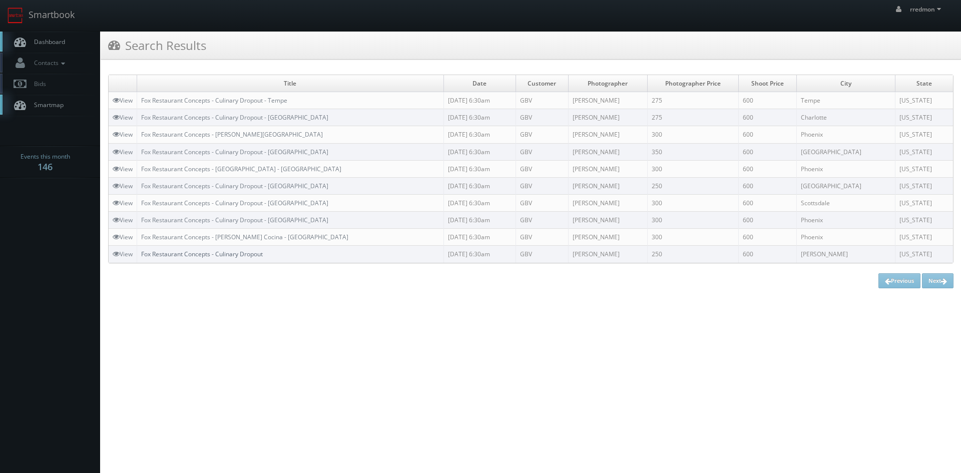
click at [202, 256] on link "Fox Restaurant Concepts - Culinary Dropout" at bounding box center [202, 254] width 122 height 9
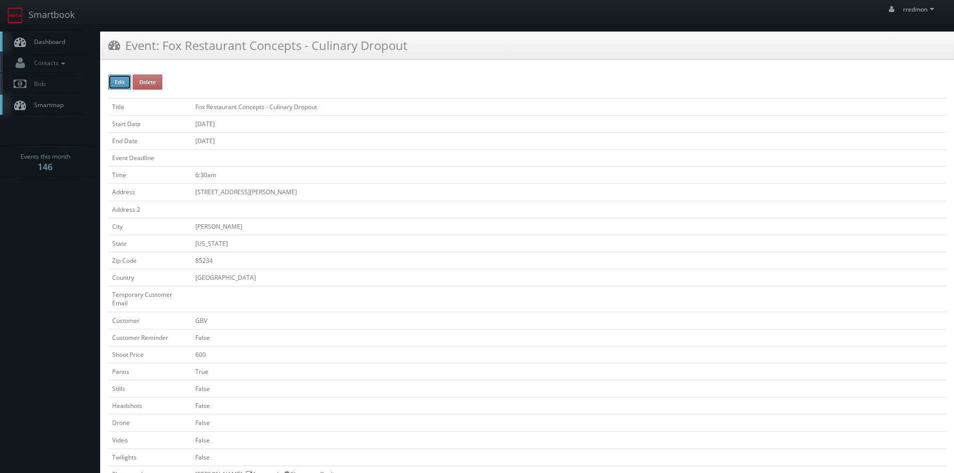
click at [122, 79] on button "Edit" at bounding box center [119, 82] width 23 height 15
type input "Fox Restaurant Concepts - Culinary Dropout"
type input "[STREET_ADDRESS][PERSON_NAME]"
type input "Gilbert"
type input "85234"
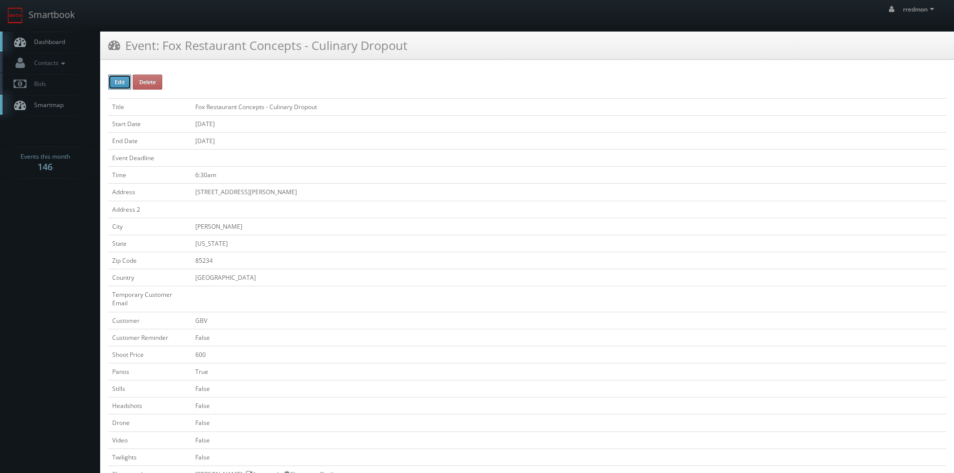
checkbox input "false"
type input "600"
checkbox input "true"
checkbox input "false"
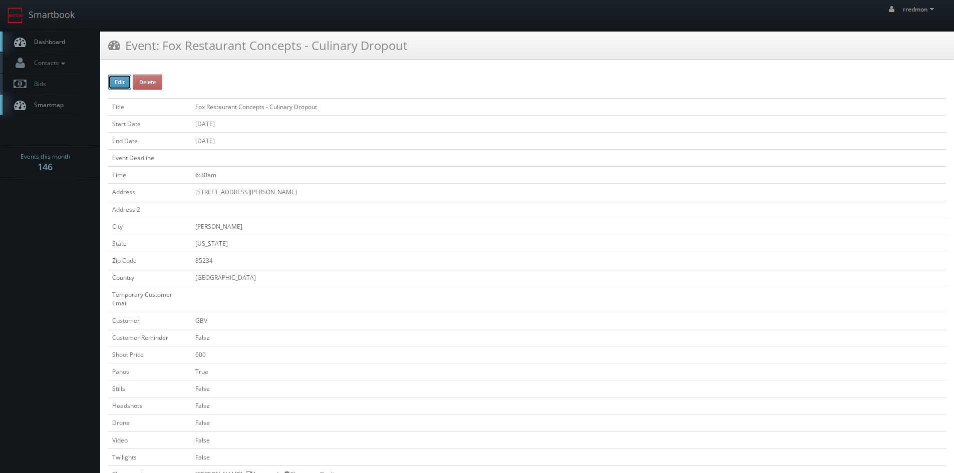
checkbox input "false"
type input "08/21/2025"
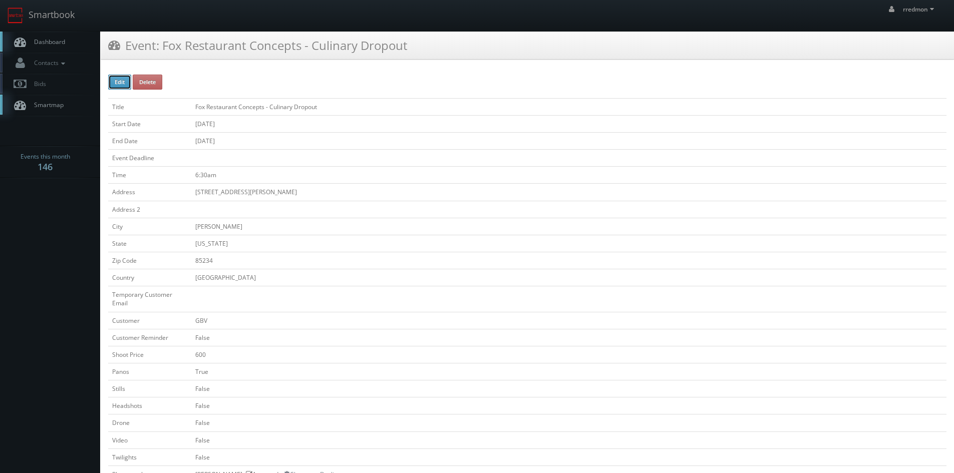
type input "08/21/2025"
type input "6:30am"
checkbox input "true"
checkbox input "false"
select select "[US_STATE]"
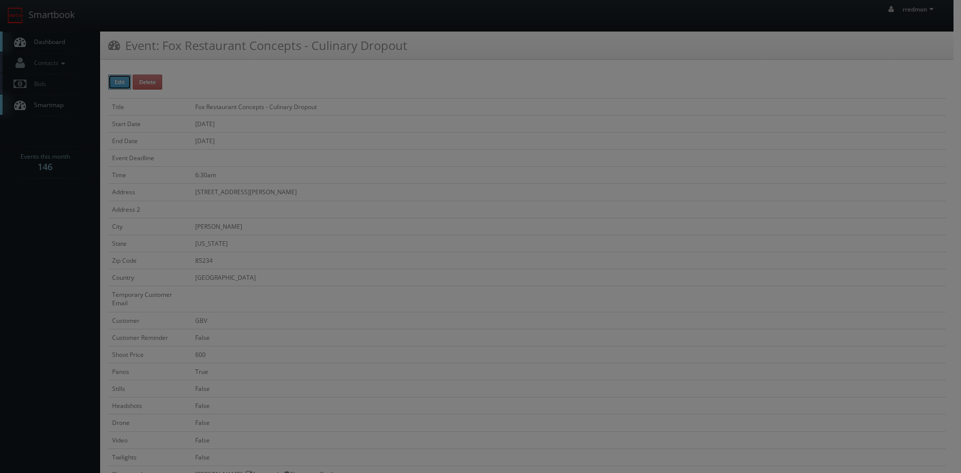
type input "600"
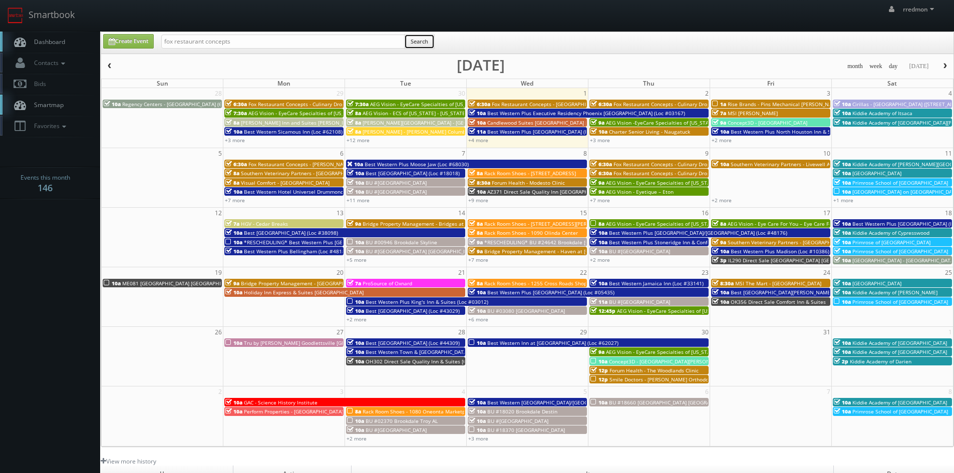
click at [424, 44] on button "Search" at bounding box center [419, 41] width 31 height 15
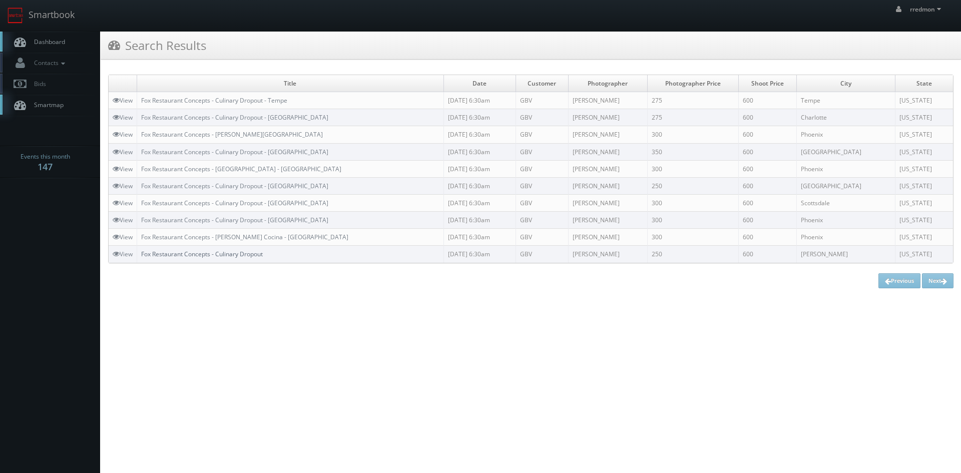
click at [256, 255] on link "Fox Restaurant Concepts - Culinary Dropout" at bounding box center [202, 254] width 122 height 9
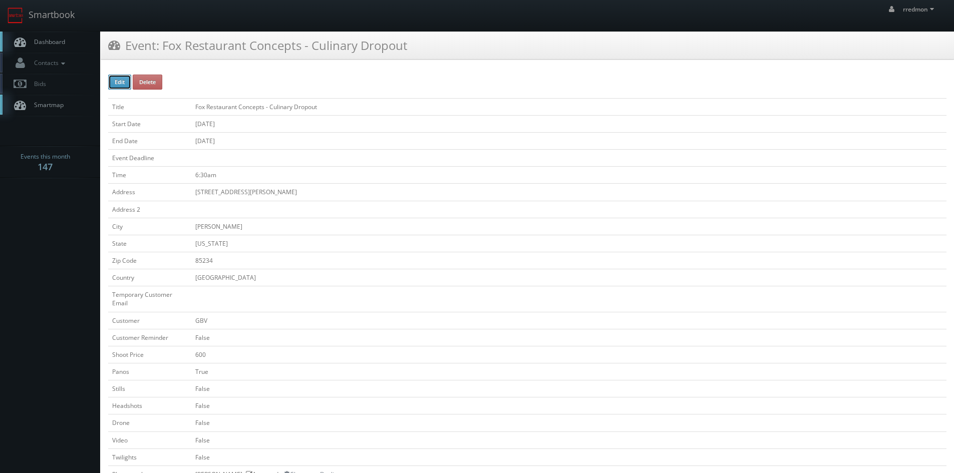
click at [113, 84] on button "Edit" at bounding box center [119, 82] width 23 height 15
type input "Fox Restaurant Concepts - Culinary Dropout"
type input "[STREET_ADDRESS][PERSON_NAME]"
type input "[PERSON_NAME]"
type input "85234"
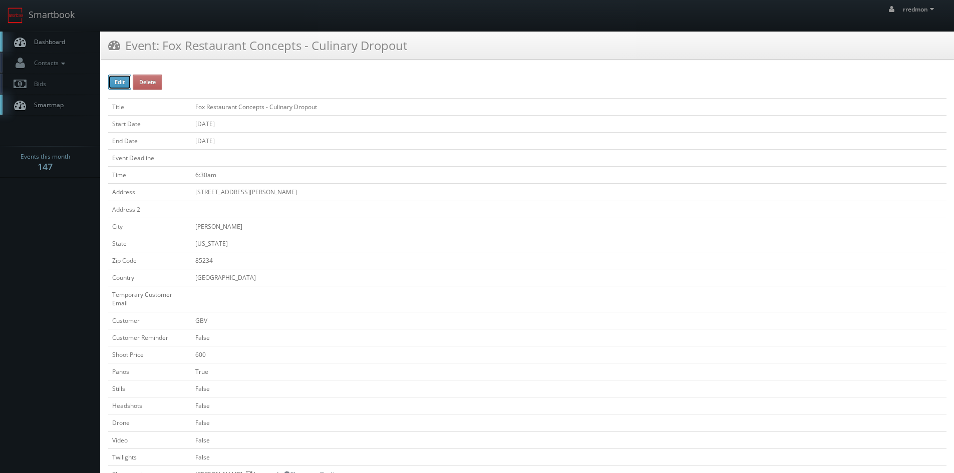
checkbox input "false"
type input "600"
checkbox input "true"
checkbox input "false"
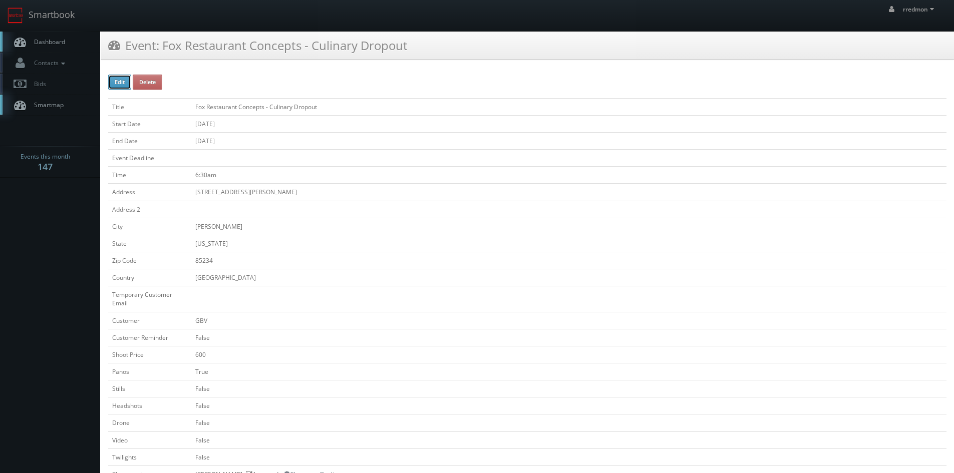
checkbox input "false"
type input "[DATE]"
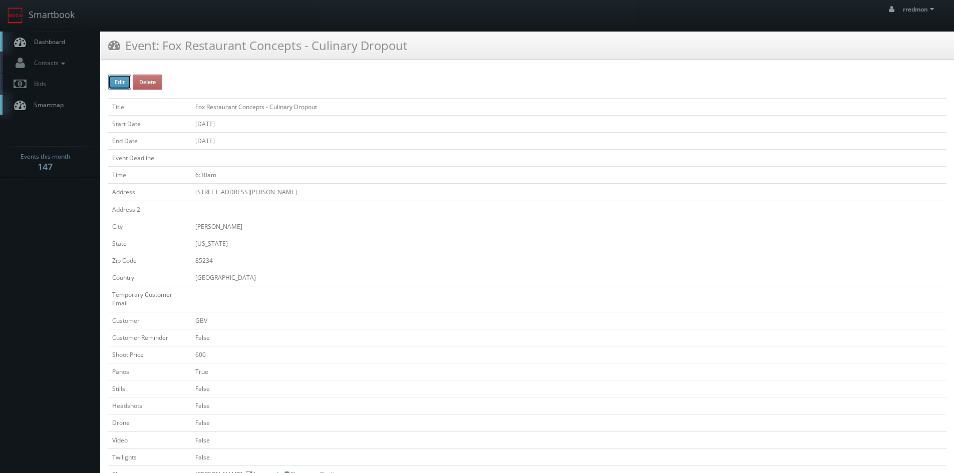
type input "[DATE]"
type input "6:30am"
checkbox input "true"
checkbox input "false"
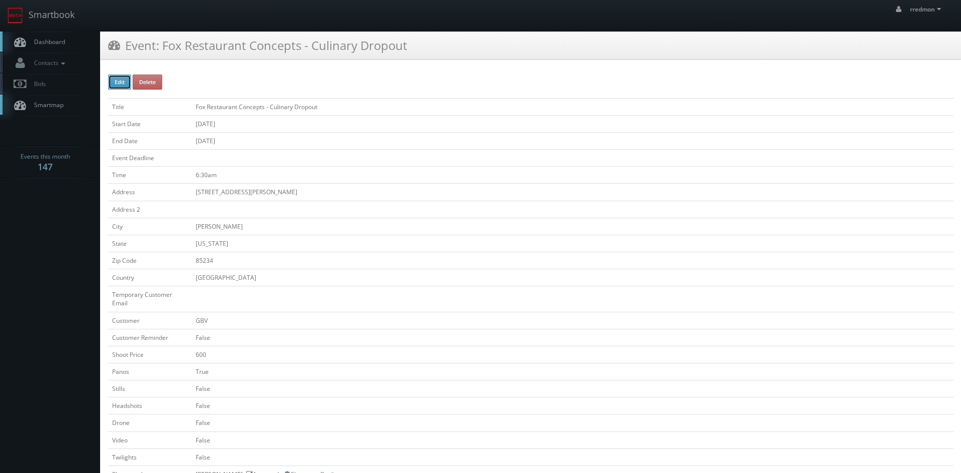
type input "600"
type input "250"
select select "[US_STATE]"
select select "[EMAIL_ADDRESS][DOMAIN_NAME]"
select select "[PERSON_NAME][DOMAIN_NAME][EMAIL_ADDRESS][DOMAIN_NAME]"
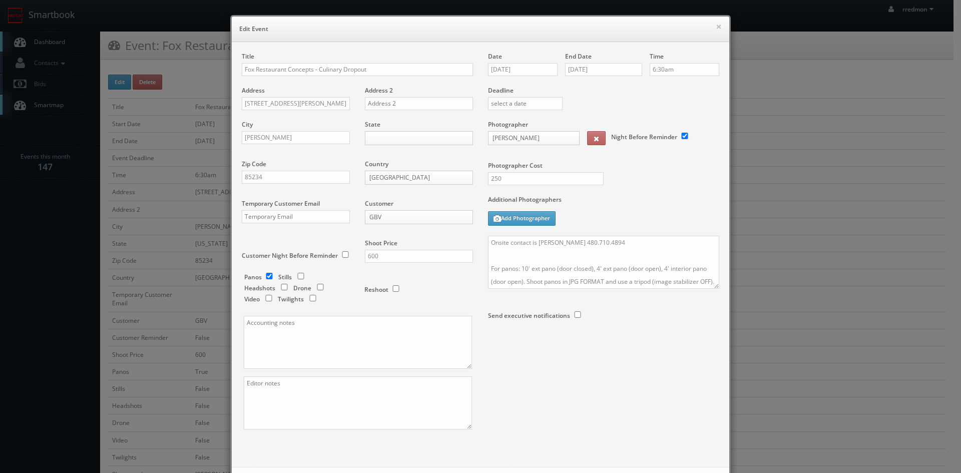
click at [395, 220] on body "Smartbook Toggle Side Navigation Toggle Top Navigation rredmon rredmon Profile …" at bounding box center [477, 448] width 954 height 897
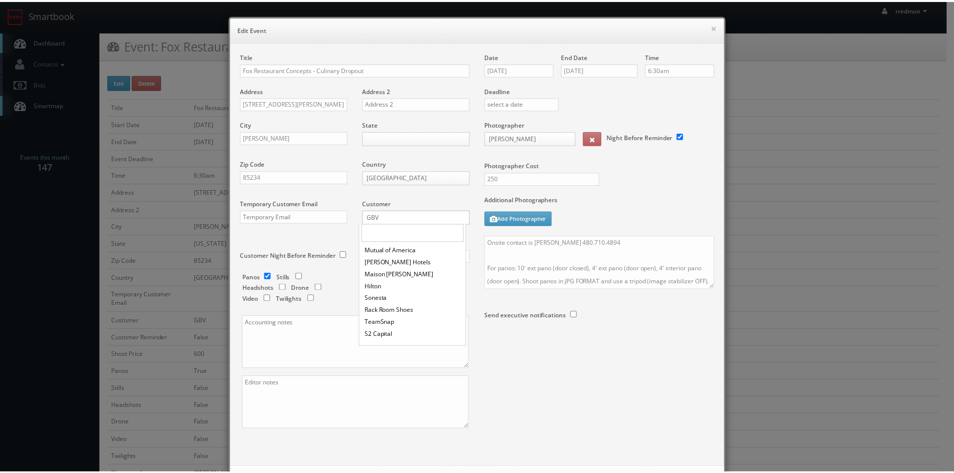
scroll to position [549, 0]
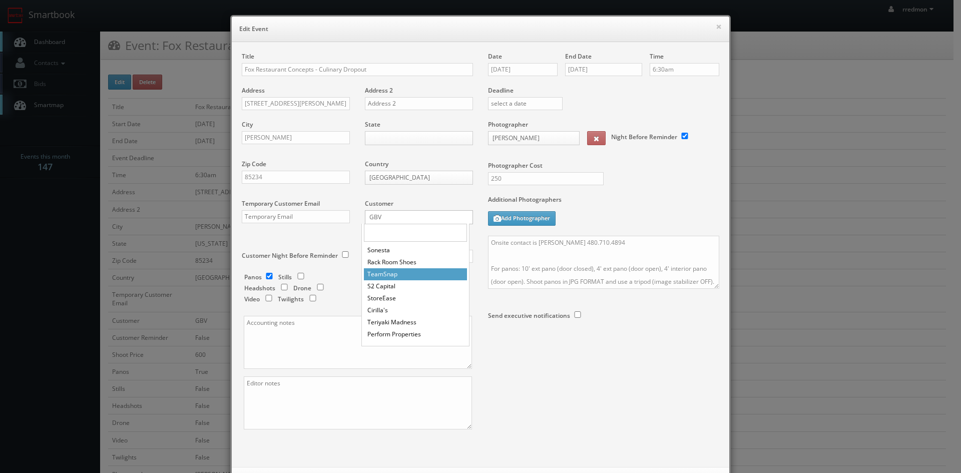
click at [716, 26] on body "Smartbook Toggle Side Navigation Toggle Top Navigation rredmon rredmon Profile …" at bounding box center [477, 448] width 954 height 897
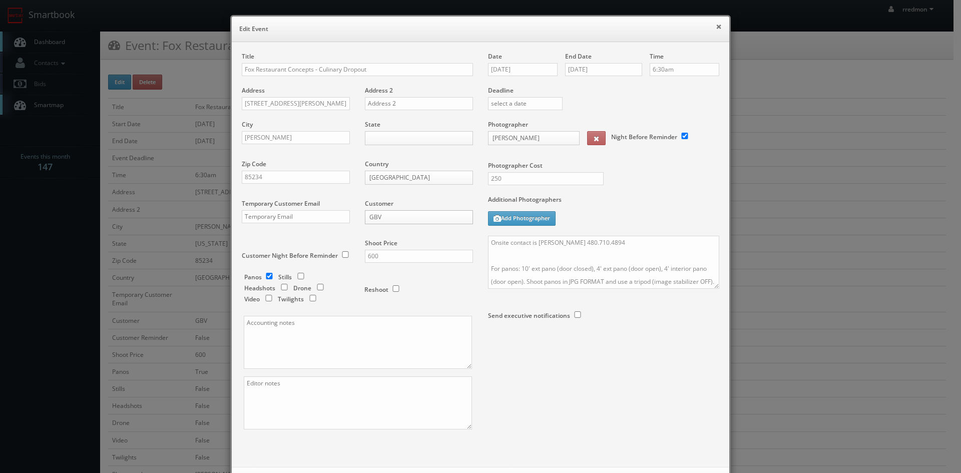
click at [716, 27] on button "×" at bounding box center [719, 26] width 6 height 7
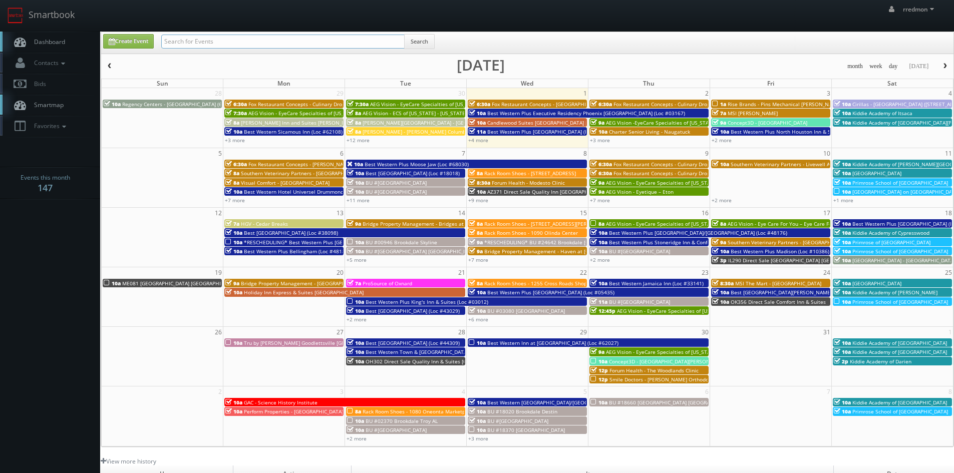
click at [204, 43] on input "text" at bounding box center [282, 42] width 243 height 14
type input "fox restaurant concepts"
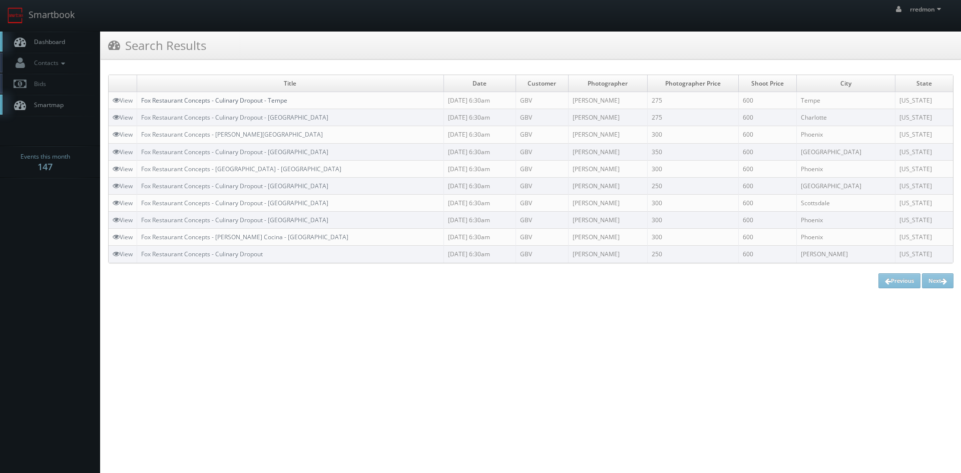
click at [251, 100] on link "Fox Restaurant Concepts - Culinary Dropout - Tempe" at bounding box center [214, 100] width 146 height 9
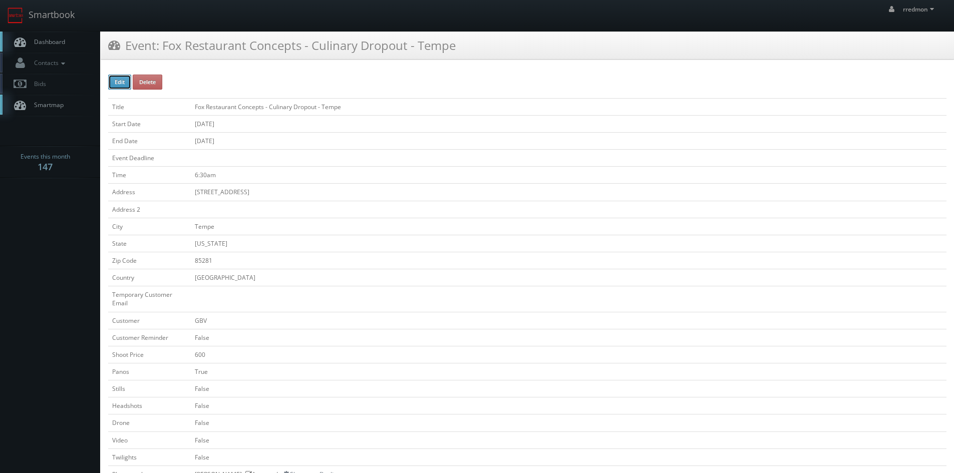
click at [127, 84] on button "Edit" at bounding box center [119, 82] width 23 height 15
type input "Fox Restaurant Concepts - Culinary Dropout - Tempe"
type input "[STREET_ADDRESS]"
type input "Tempe"
type input "85281"
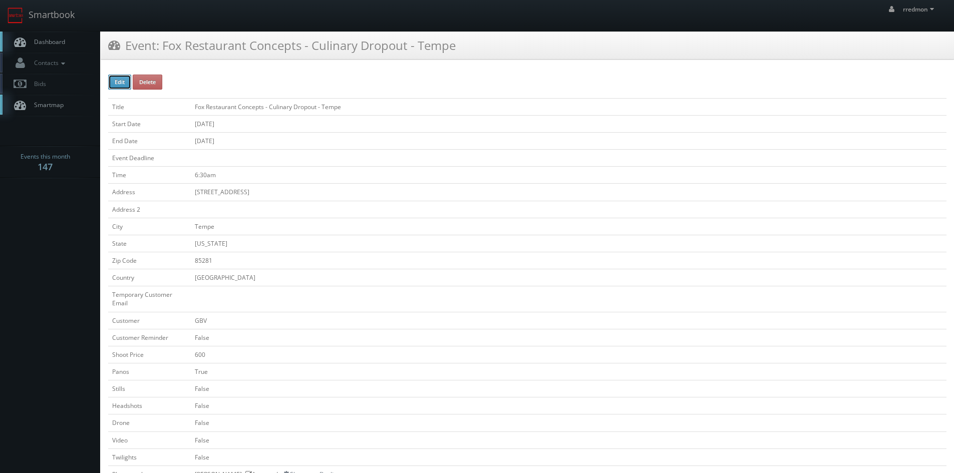
checkbox input "false"
type input "600"
checkbox input "true"
checkbox input "false"
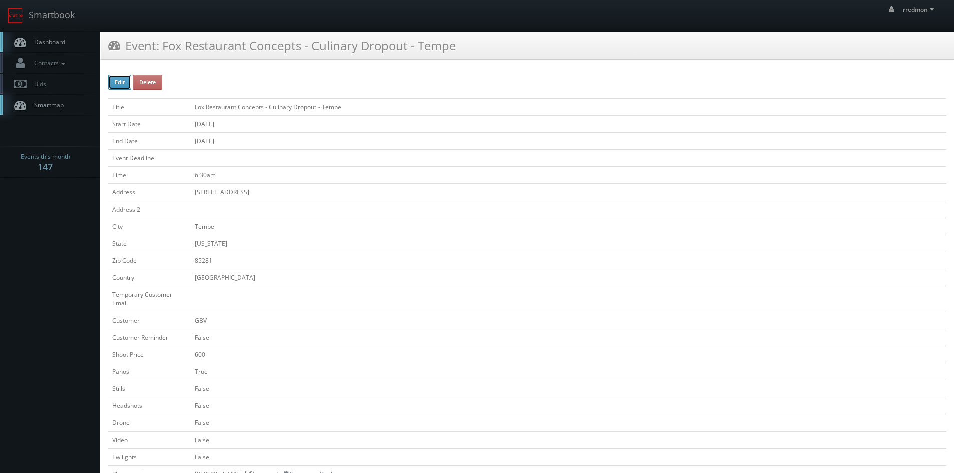
checkbox input "false"
type input "[DATE]"
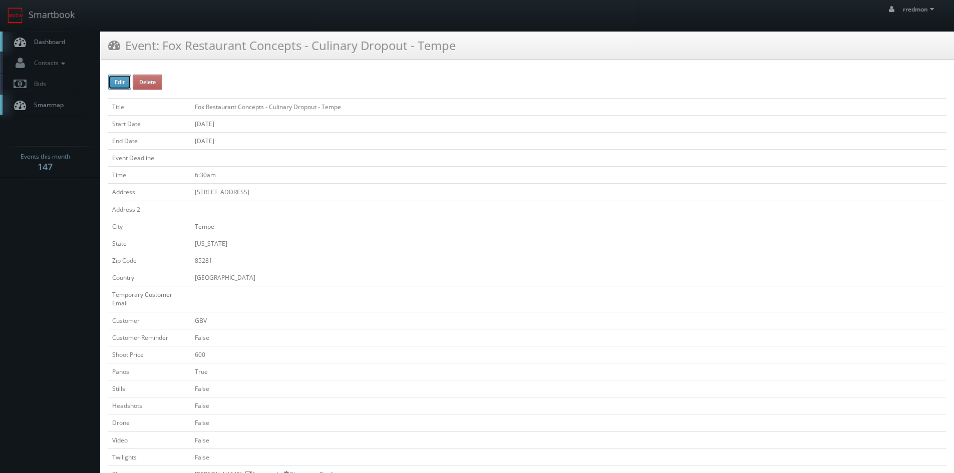
type input "[DATE]"
type input "6:30am"
checkbox input "true"
checkbox input "false"
select select "[US_STATE]"
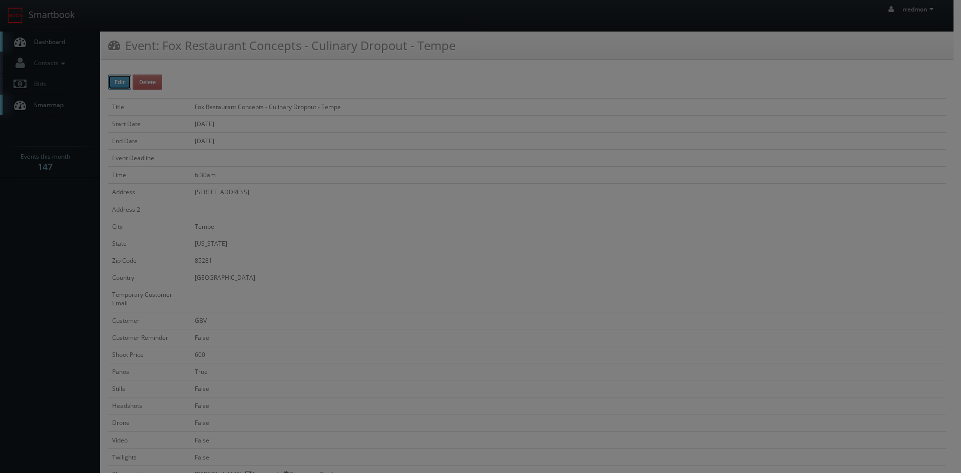
type input "600"
type input "275"
select select "[EMAIL_ADDRESS][DOMAIN_NAME]"
select select "[PERSON_NAME][DOMAIN_NAME][EMAIL_ADDRESS][DOMAIN_NAME]"
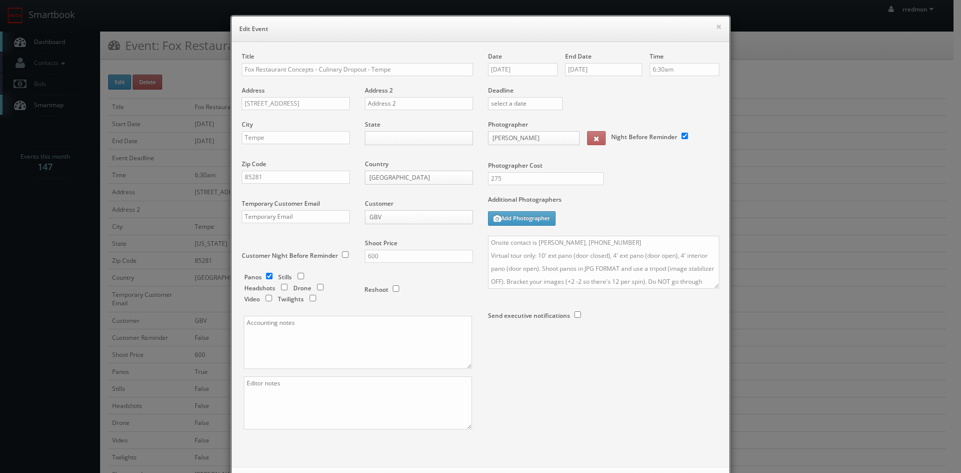
click at [398, 219] on body "Smartbook Toggle Side Navigation Toggle Top Navigation rredmon rredmon Profile …" at bounding box center [477, 444] width 954 height 888
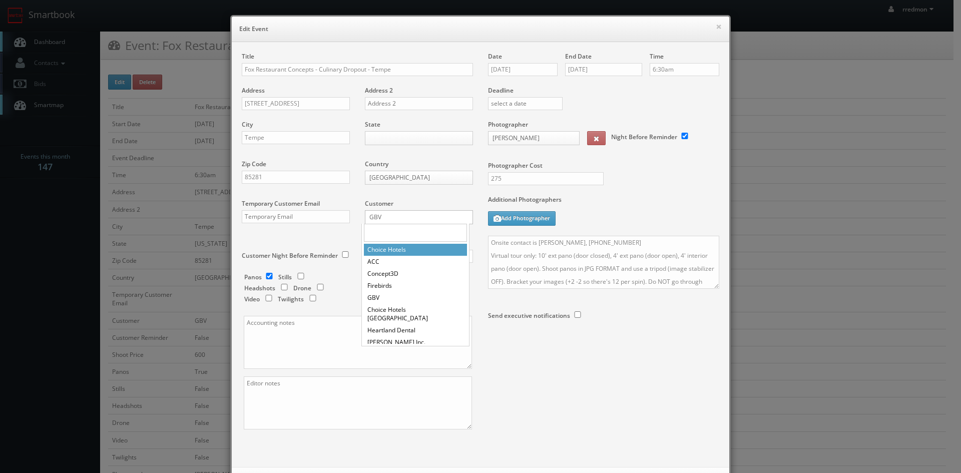
click at [395, 230] on input "text" at bounding box center [415, 233] width 103 height 18
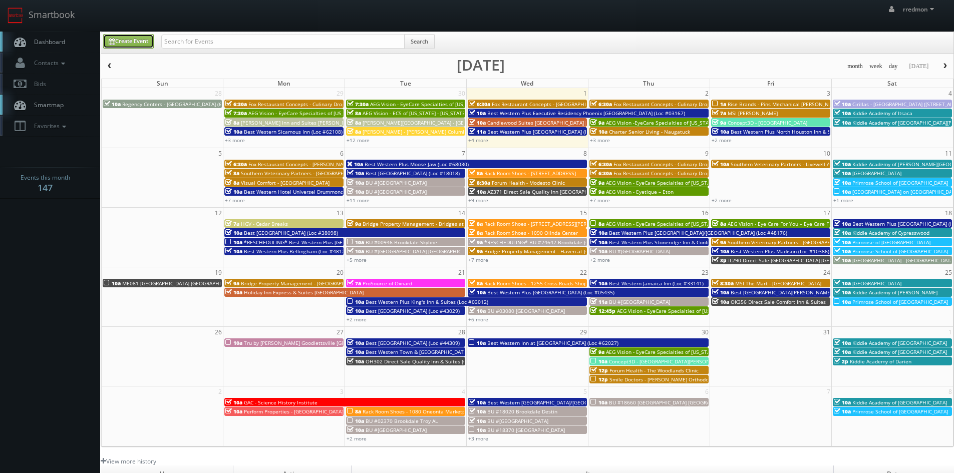
click at [142, 45] on link "Create Event" at bounding box center [128, 41] width 51 height 15
type input "[DATE]"
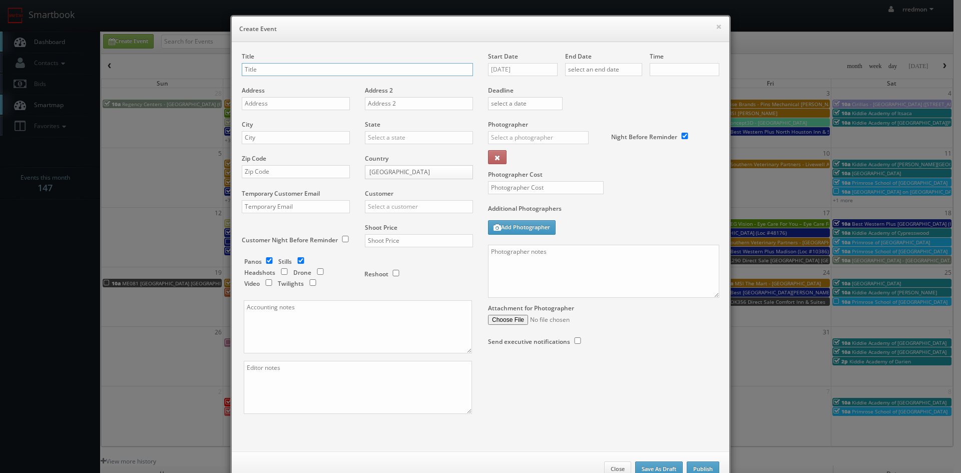
checkbox input "true"
type input "10:00am"
checkbox input "true"
click at [420, 207] on input "text" at bounding box center [419, 206] width 108 height 13
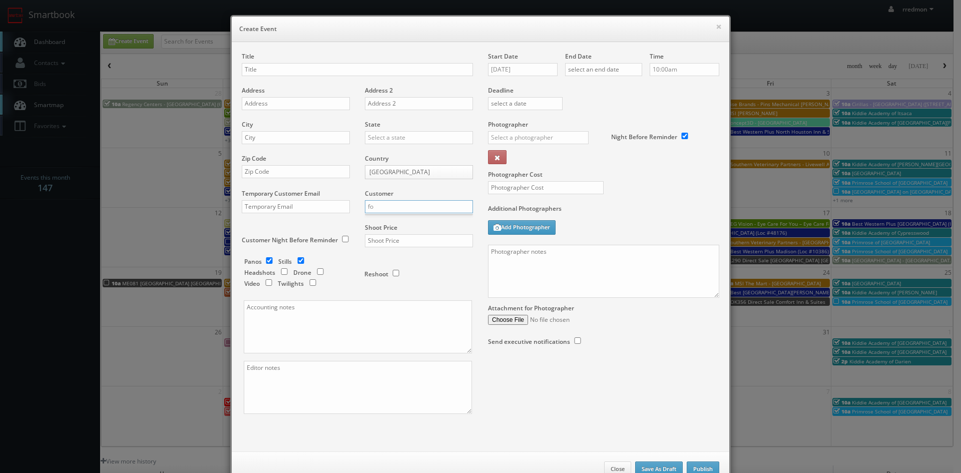
type input "f"
click at [716, 30] on button "×" at bounding box center [719, 26] width 6 height 7
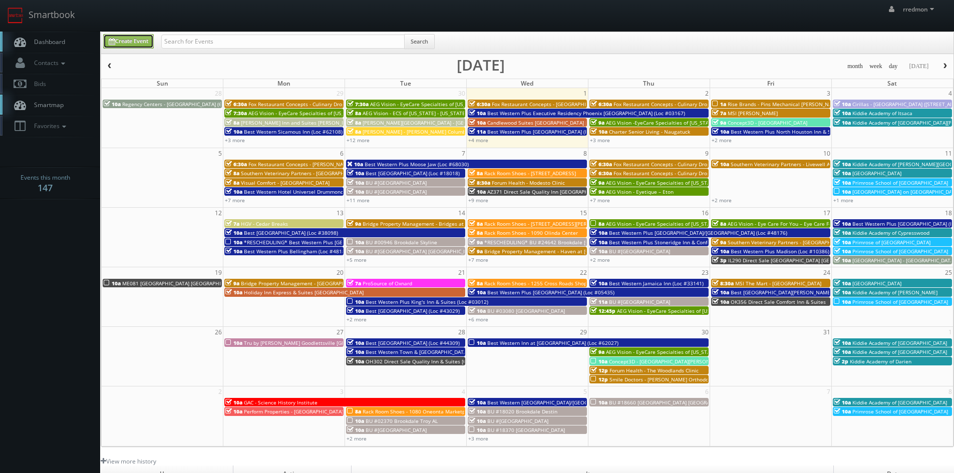
click at [135, 40] on link "Create Event" at bounding box center [128, 41] width 51 height 15
type input "10/01/2025"
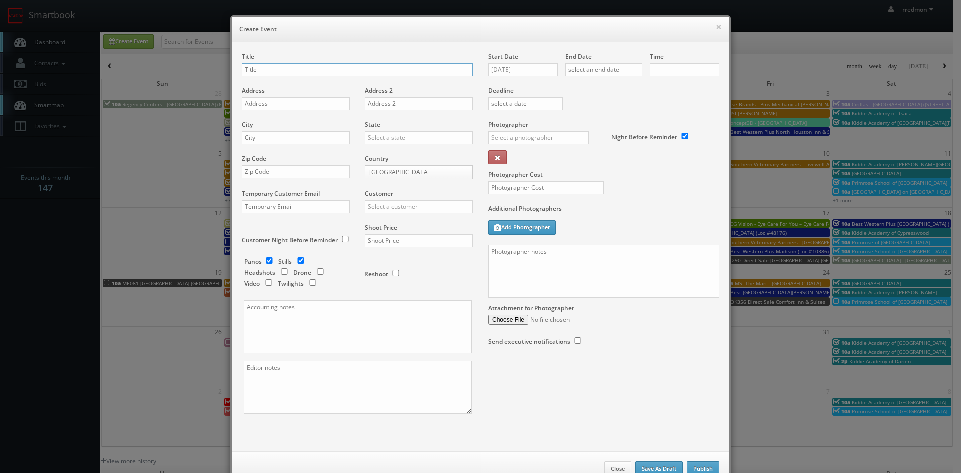
type input "10:00am"
checkbox input "true"
paste input "State & Liberty Clothing - Westport CT"
drag, startPoint x: 357, startPoint y: 69, endPoint x: 312, endPoint y: 73, distance: 44.7
click at [312, 73] on input "State & Liberty Clothing - [GEOGRAPHIC_DATA] [GEOGRAPHIC_DATA]" at bounding box center [357, 69] width 231 height 13
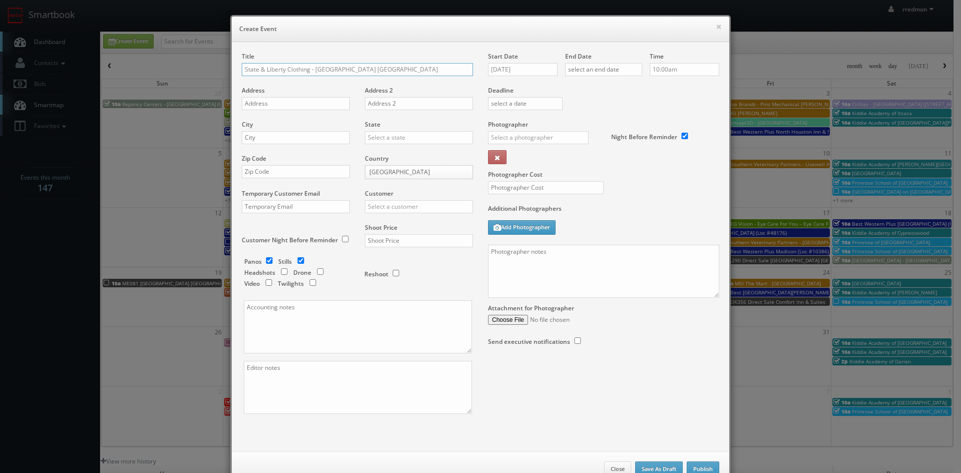
paste input "Salt Lake City"
type input "State & Liberty Clothing - [GEOGRAPHIC_DATA] [GEOGRAPHIC_DATA]"
click at [303, 108] on input "text" at bounding box center [296, 103] width 108 height 13
paste input "50 S Main Street, Suite 208A"
type input "50 S Main Street, Suite 208A"
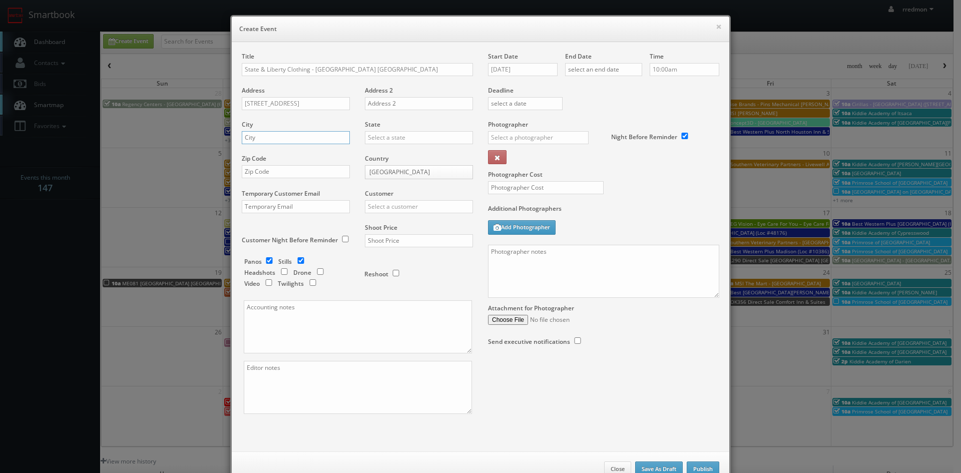
click at [295, 135] on input "text" at bounding box center [296, 137] width 108 height 13
type input "Salt Lake City"
click at [416, 134] on input "text" at bounding box center [419, 137] width 108 height 13
click at [397, 202] on div "[US_STATE]" at bounding box center [419, 203] width 107 height 17
type input "[US_STATE]"
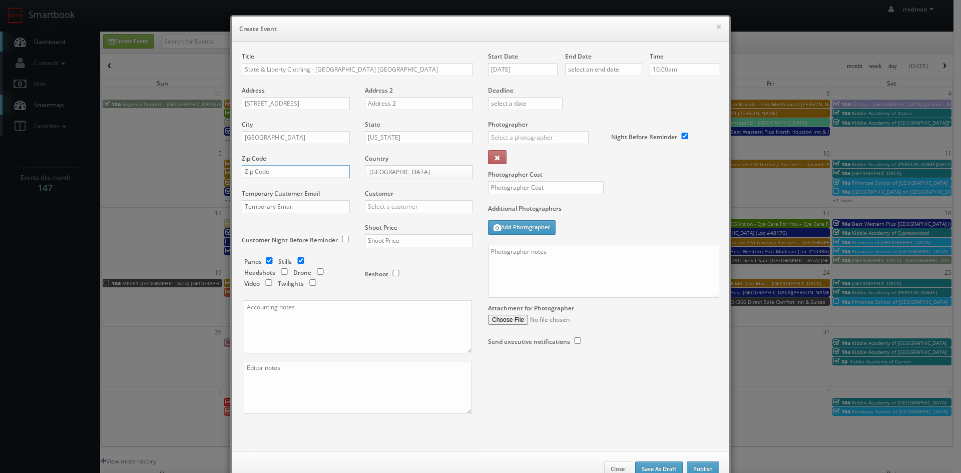
drag, startPoint x: 288, startPoint y: 175, endPoint x: 363, endPoint y: 102, distance: 103.8
click at [288, 174] on input "text" at bounding box center [296, 171] width 108 height 13
paste input "84101"
type input "84101"
click at [390, 205] on input "text" at bounding box center [419, 206] width 108 height 13
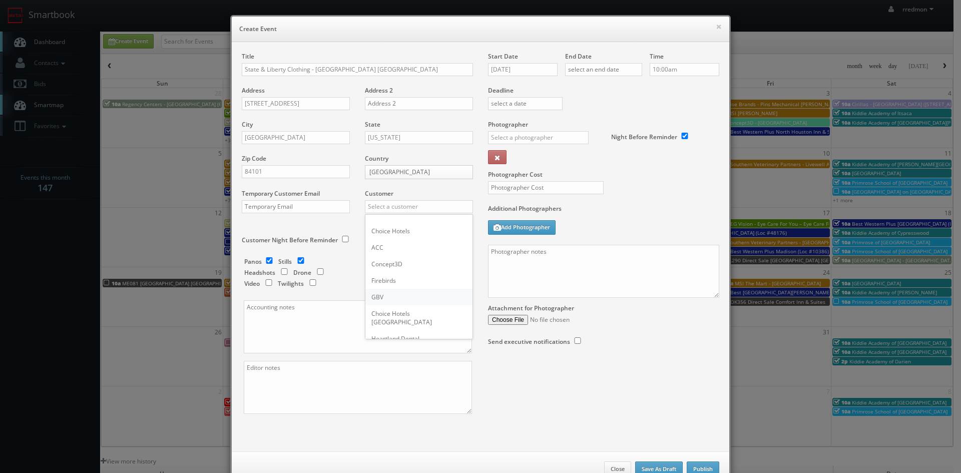
click at [407, 293] on div "GBV" at bounding box center [419, 297] width 107 height 17
type input "GBV"
click at [268, 261] on input "checkbox" at bounding box center [269, 260] width 15 height 7
checkbox input "false"
click at [416, 240] on input "text" at bounding box center [419, 240] width 108 height 13
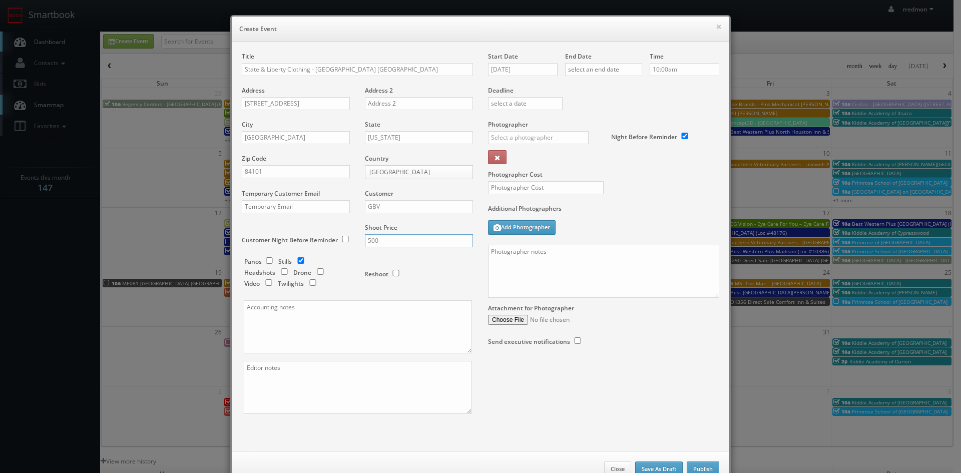
type input "500"
click at [520, 71] on input "[DATE]" at bounding box center [523, 69] width 70 height 13
click at [523, 133] on td "7" at bounding box center [524, 131] width 14 height 15
type input "[DATE]"
click at [592, 70] on input "text" at bounding box center [603, 69] width 77 height 13
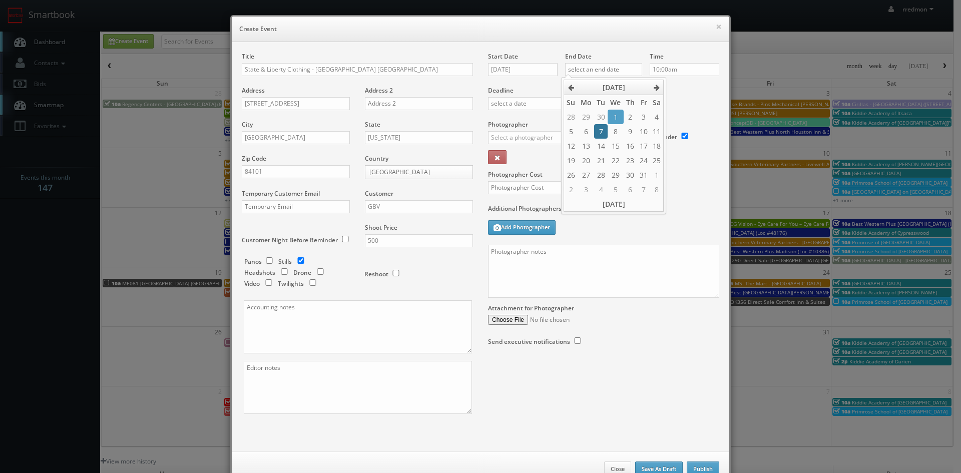
click at [602, 135] on td "7" at bounding box center [601, 131] width 14 height 15
type input "[DATE]"
click at [509, 136] on input "text" at bounding box center [538, 137] width 101 height 13
click at [547, 159] on div "[PERSON_NAME]" at bounding box center [542, 160] width 107 height 17
type input "[PERSON_NAME]"
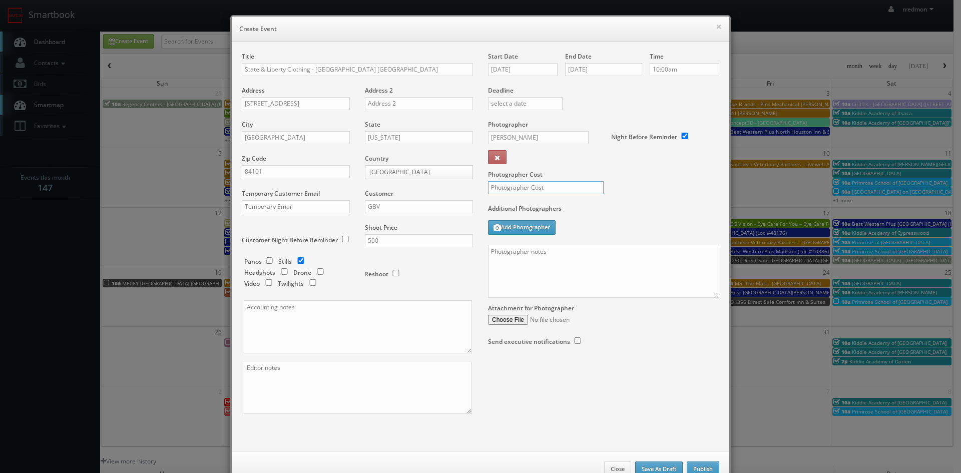
click at [557, 186] on input "text" at bounding box center [546, 187] width 116 height 13
type input "200"
click at [561, 260] on textarea at bounding box center [603, 271] width 231 height 53
paste textarea "Onsite contact to be provided. We need to deliver 5 photos of the interior/exte…"
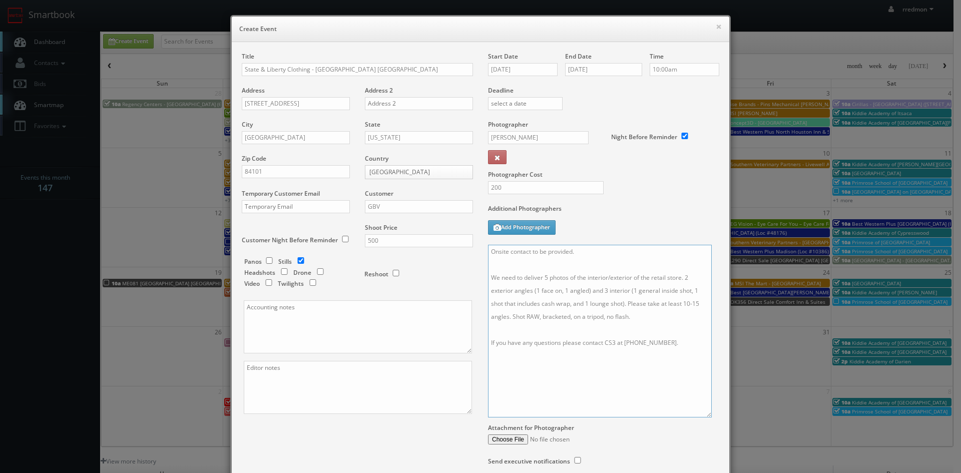
drag, startPoint x: 714, startPoint y: 296, endPoint x: 707, endPoint y: 417, distance: 120.4
click at [707, 417] on textarea "Onsite contact to be provided. We need to deliver 5 photos of the interior/exte…" at bounding box center [600, 331] width 224 height 173
type textarea "Onsite contact to be provided. We need to deliver 5 photos of the interior/exte…"
drag, startPoint x: 341, startPoint y: 324, endPoint x: 367, endPoint y: 253, distance: 75.3
click at [341, 324] on textarea at bounding box center [358, 326] width 228 height 53
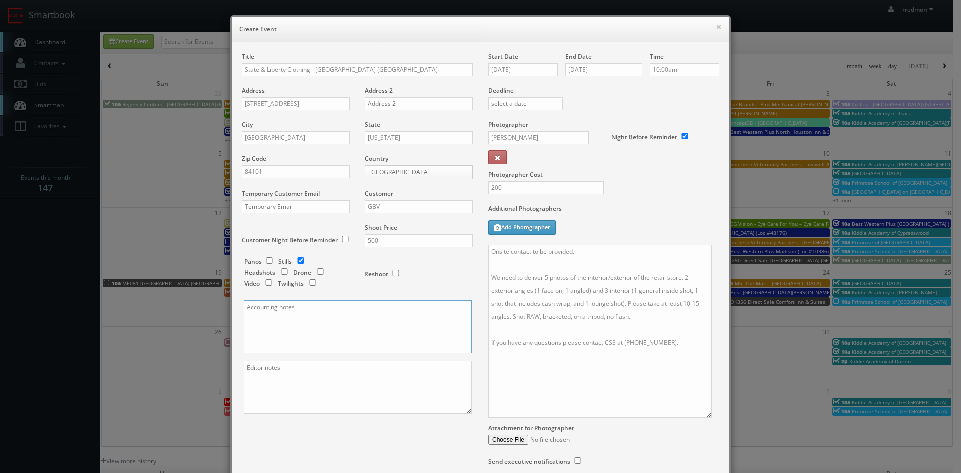
paste textarea "Invoice goes to [EMAIL_ADDRESS][DOMAIN_NAME] and [EMAIL_ADDRESS][DOMAIN_NAME]"
click at [244, 319] on textarea "Invoice goes to [EMAIL_ADDRESS][DOMAIN_NAME] and [EMAIL_ADDRESS][DOMAIN_NAME]" at bounding box center [358, 326] width 228 height 53
type textarea "Invoice goes to [EMAIL_ADDRESS][DOMAIN_NAME] and [EMAIL_ADDRESS][DOMAIN_NAME]"
click at [251, 376] on textarea at bounding box center [358, 387] width 228 height 53
paste textarea "Photo delivery emails are [EMAIL_ADDRESS][DOMAIN_NAME] and [EMAIL_ADDRESS][DOMA…"
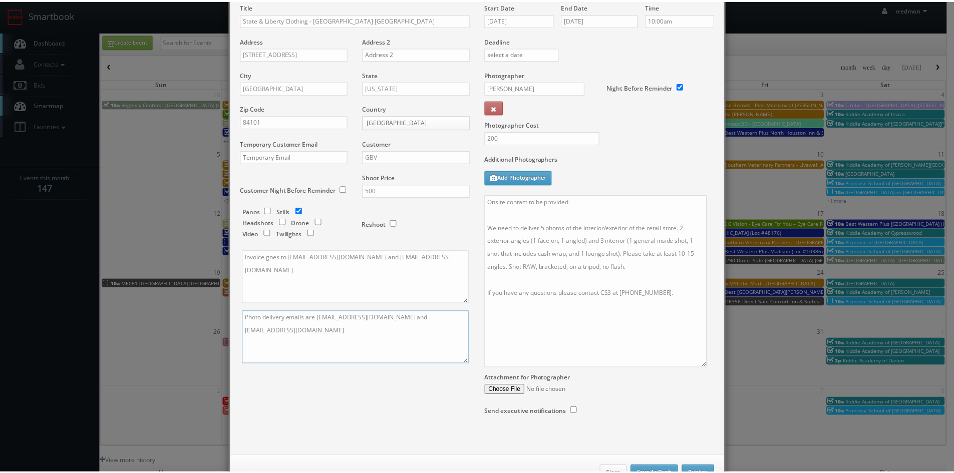
scroll to position [84, 0]
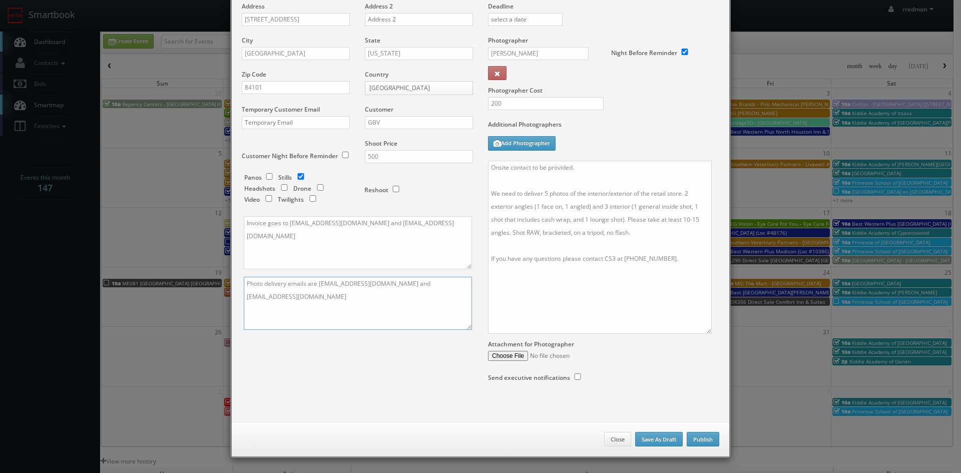
type textarea "Photo delivery emails are [EMAIL_ADDRESS][DOMAIN_NAME] and [EMAIL_ADDRESS][DOMA…"
click at [707, 441] on button "Publish" at bounding box center [703, 439] width 33 height 15
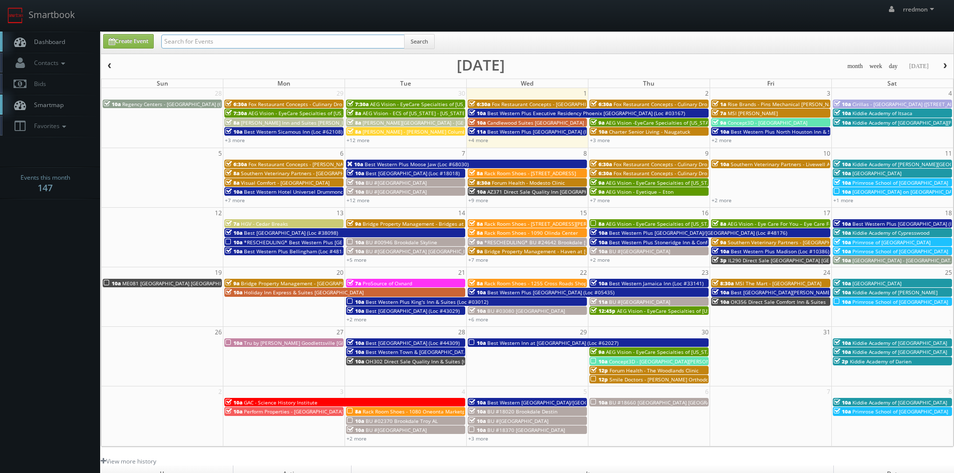
click at [216, 42] on input "text" at bounding box center [282, 42] width 243 height 14
type input "fox restaurant concepts"
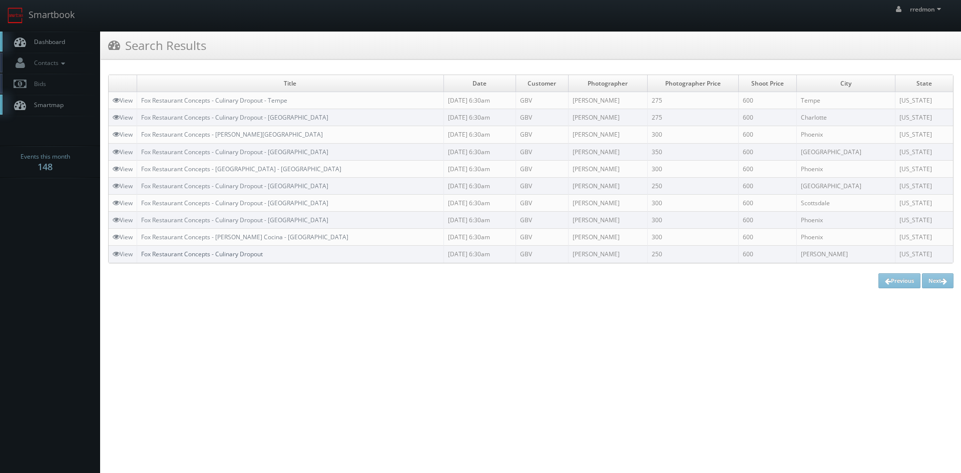
click at [253, 258] on link "Fox Restaurant Concepts - Culinary Dropout" at bounding box center [202, 254] width 122 height 9
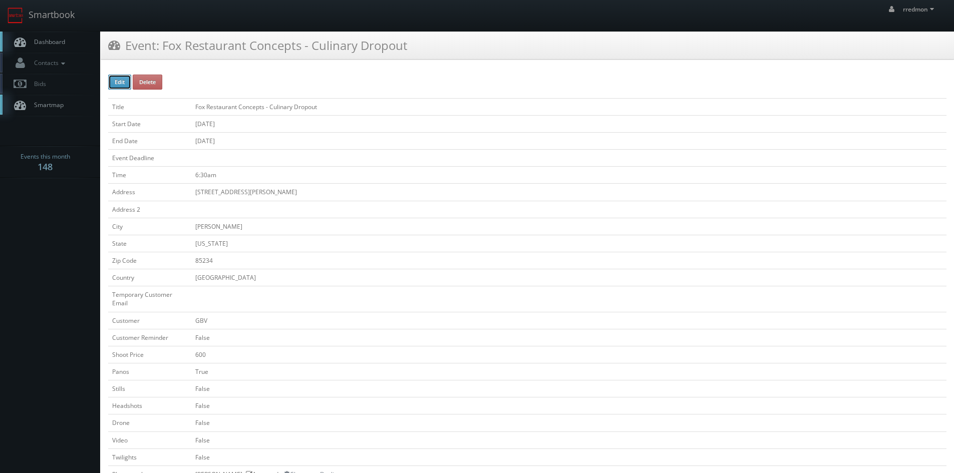
click at [117, 87] on button "Edit" at bounding box center [119, 82] width 23 height 15
type input "Fox Restaurant Concepts - Culinary Dropout"
type input "[STREET_ADDRESS][PERSON_NAME]"
type input "[PERSON_NAME]"
type input "85234"
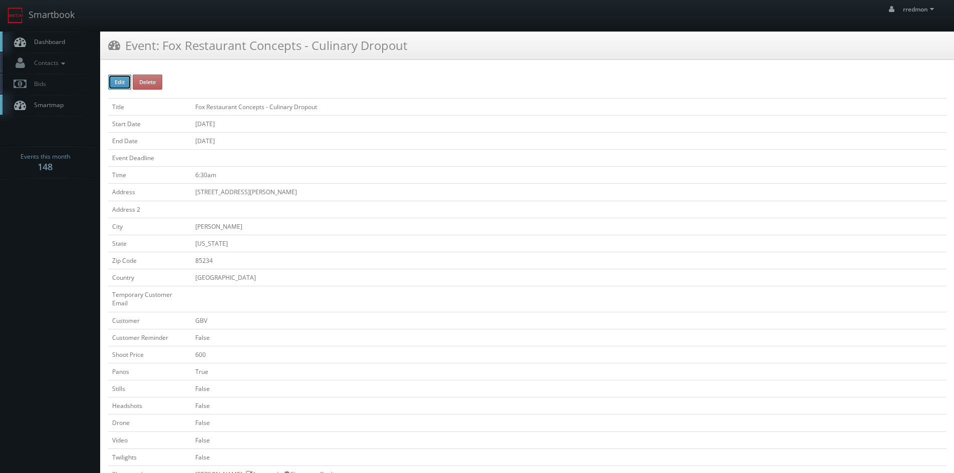
checkbox input "false"
type input "600"
checkbox input "true"
checkbox input "false"
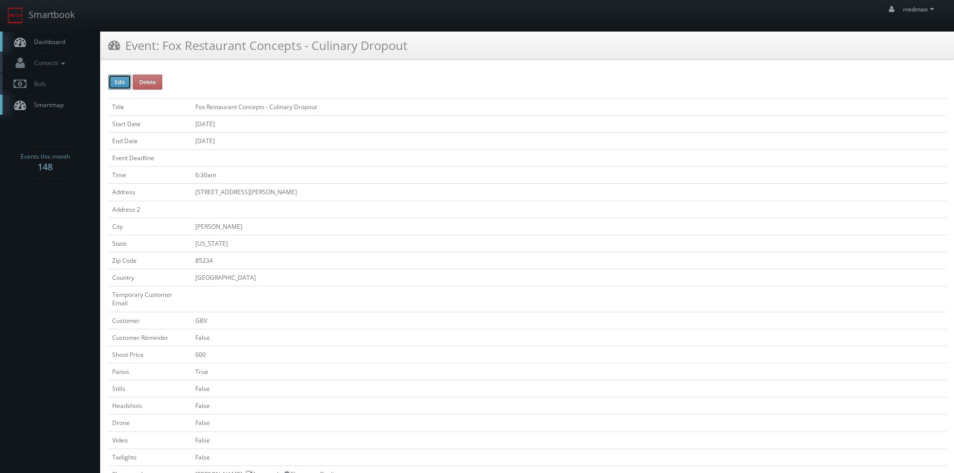
checkbox input "false"
type input "[DATE]"
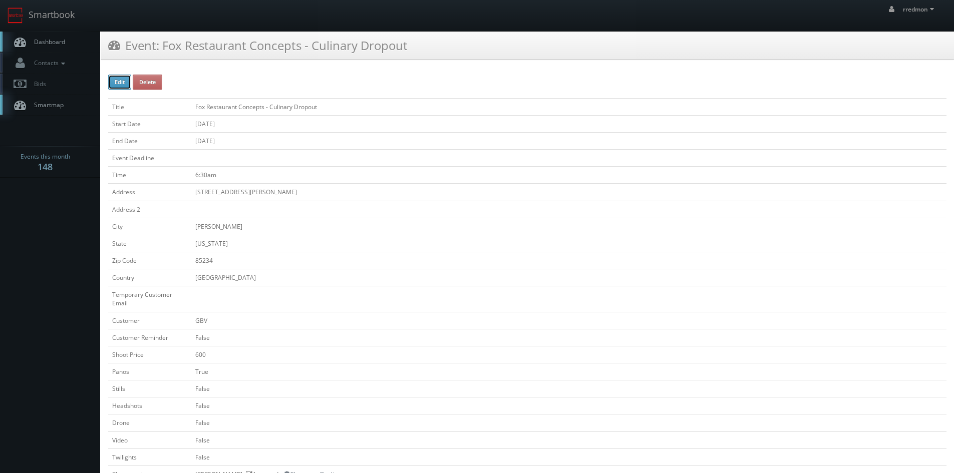
type input "[DATE]"
type input "6:30am"
checkbox input "true"
checkbox input "false"
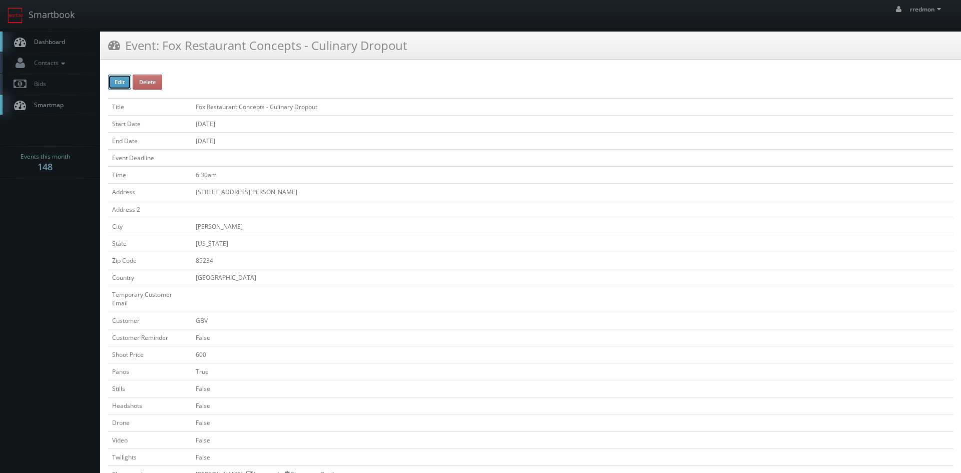
select select "[US_STATE]"
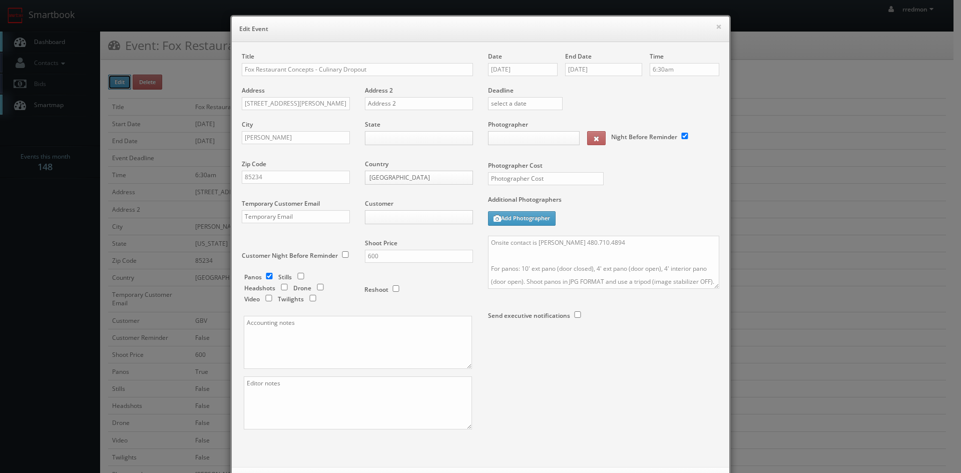
type input "600"
type input "250"
select select "[EMAIL_ADDRESS][DOMAIN_NAME]"
select select "[PERSON_NAME][DOMAIN_NAME][EMAIL_ADDRESS][DOMAIN_NAME]"
click at [391, 218] on body "Smartbook Toggle Side Navigation Toggle Top Navigation rredmon rredmon Profile …" at bounding box center [477, 448] width 954 height 897
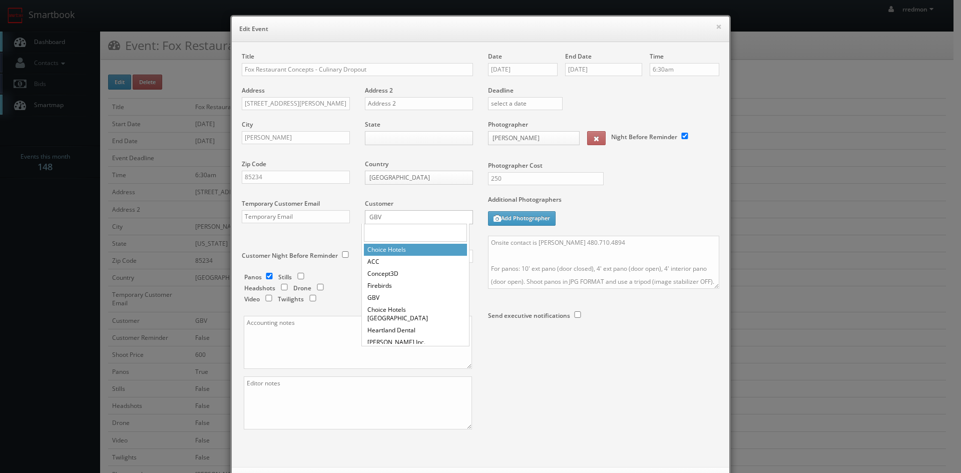
click at [401, 228] on input "text" at bounding box center [415, 233] width 103 height 18
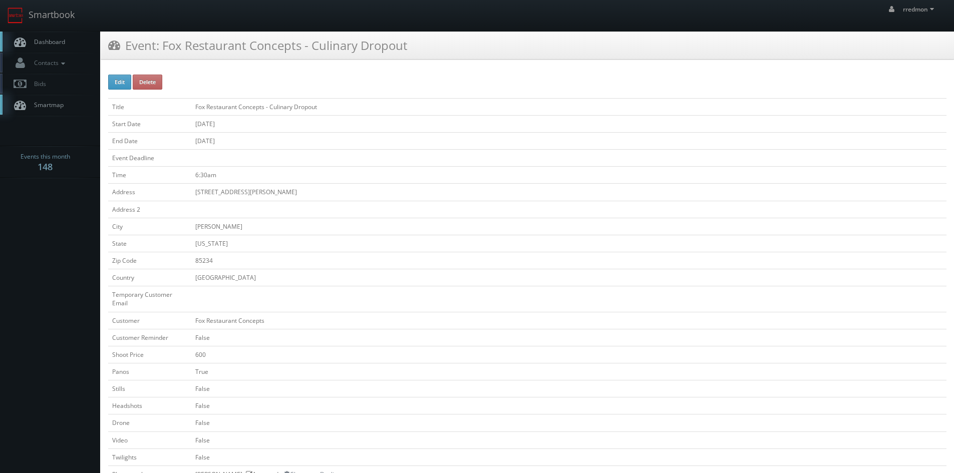
click at [55, 46] on link "Dashboard" at bounding box center [50, 42] width 100 height 21
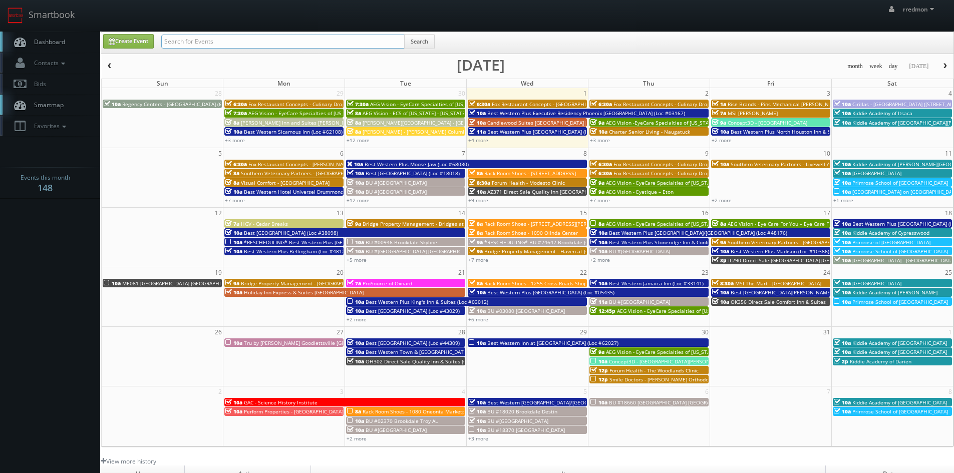
click at [268, 47] on input "text" at bounding box center [282, 42] width 243 height 14
type input "fox restaurant"
click at [364, 200] on link "+12 more" at bounding box center [358, 200] width 23 height 7
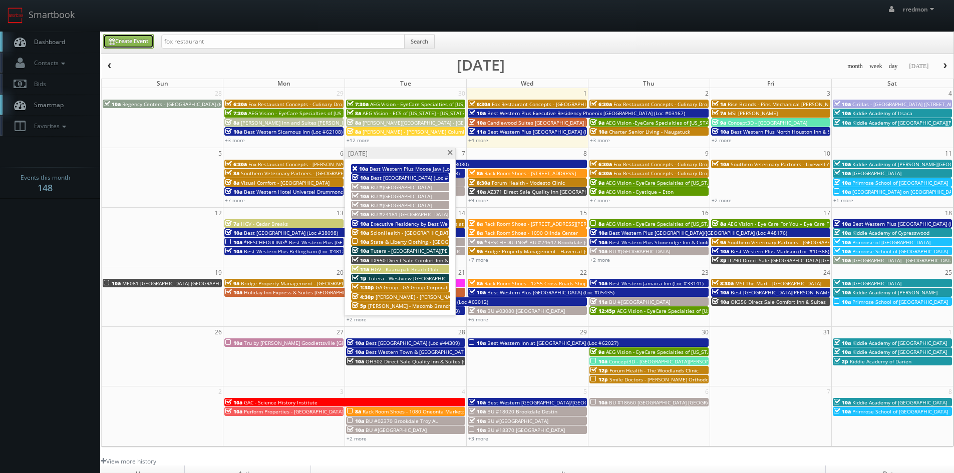
click at [136, 38] on link "Create Event" at bounding box center [128, 41] width 51 height 15
type input "[DATE]"
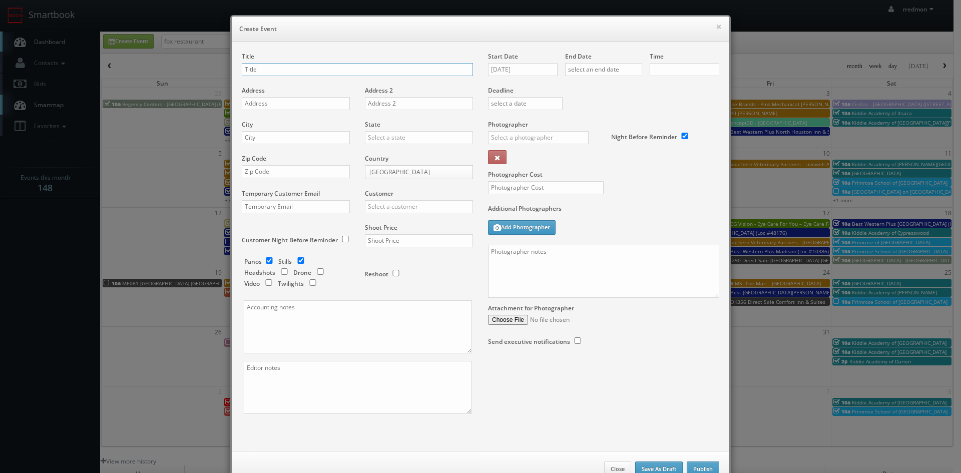
checkbox input "true"
type input "10:00am"
checkbox input "true"
paste input "State & Liberty Clothing - [GEOGRAPHIC_DATA] [GEOGRAPHIC_DATA]"
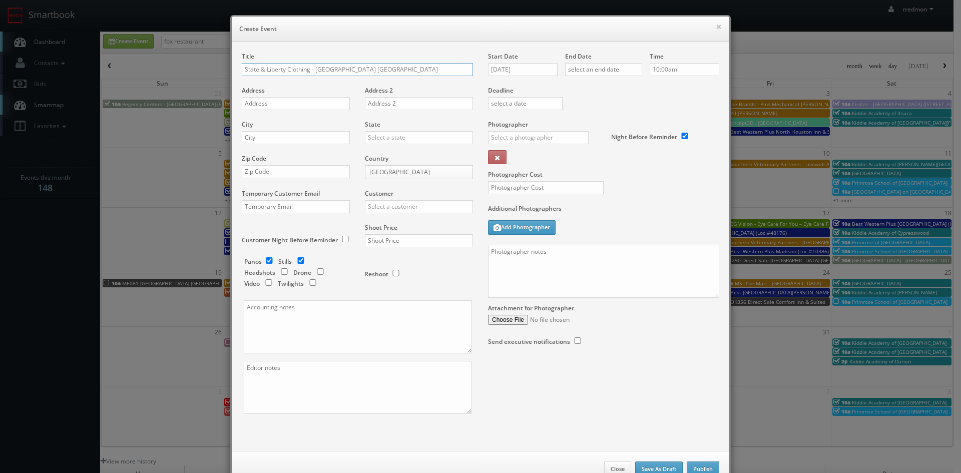
type input "State & Liberty Clothing - [GEOGRAPHIC_DATA] [GEOGRAPHIC_DATA]"
click at [323, 100] on input "text" at bounding box center [296, 103] width 108 height 13
paste input "[STREET_ADDRESS]"
type input "[STREET_ADDRESS]"
click at [329, 133] on input "text" at bounding box center [296, 137] width 108 height 13
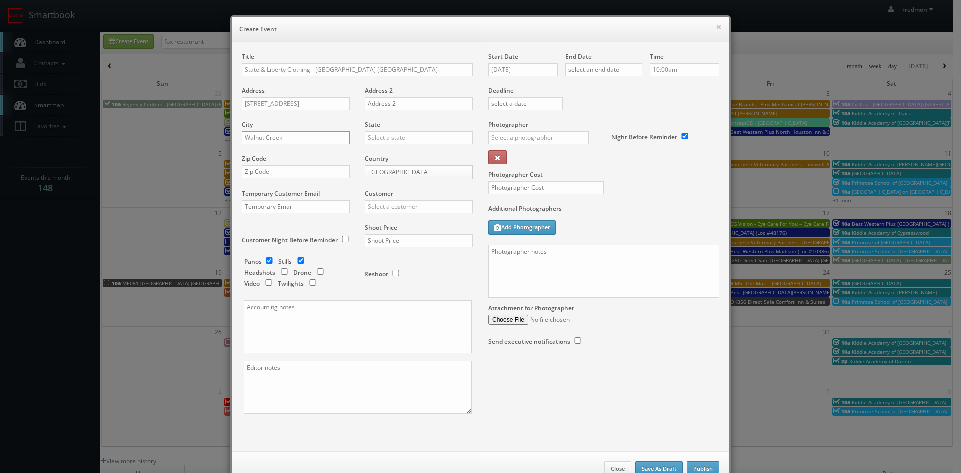
type input "Walnut Creek"
click at [407, 138] on input "text" at bounding box center [419, 137] width 108 height 13
click at [410, 228] on div "[US_STATE]" at bounding box center [419, 228] width 107 height 17
type input "[US_STATE]"
click at [317, 173] on input "text" at bounding box center [296, 171] width 108 height 13
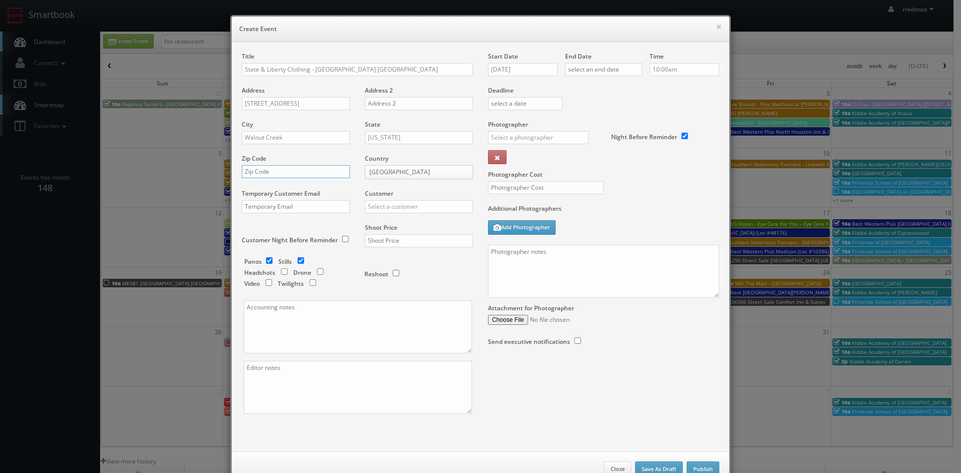
paste input "94596"
type input "94596"
click at [395, 207] on input "text" at bounding box center [419, 206] width 108 height 13
click at [390, 297] on div "GBV" at bounding box center [419, 297] width 107 height 17
type input "GBV"
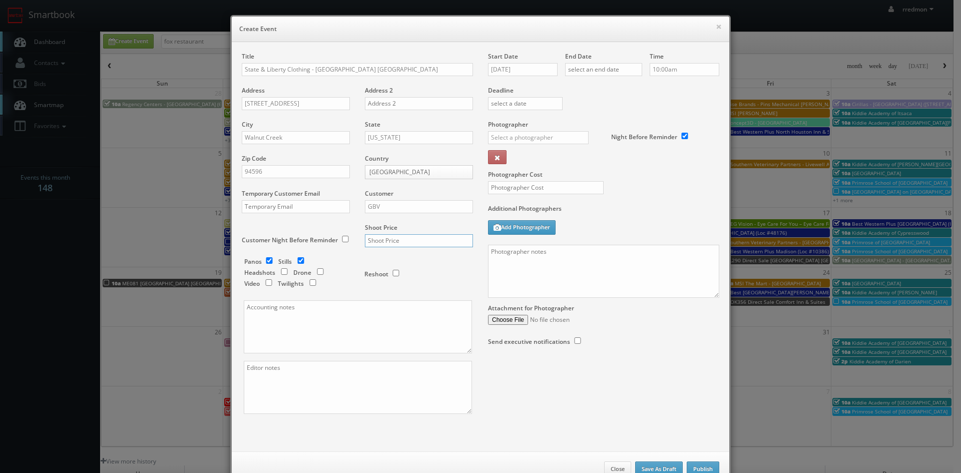
click at [404, 239] on input "text" at bounding box center [419, 240] width 108 height 13
type input "500"
click at [267, 261] on input "checkbox" at bounding box center [269, 260] width 15 height 7
checkbox input "false"
click at [515, 68] on input "10/01/2025" at bounding box center [523, 69] width 70 height 13
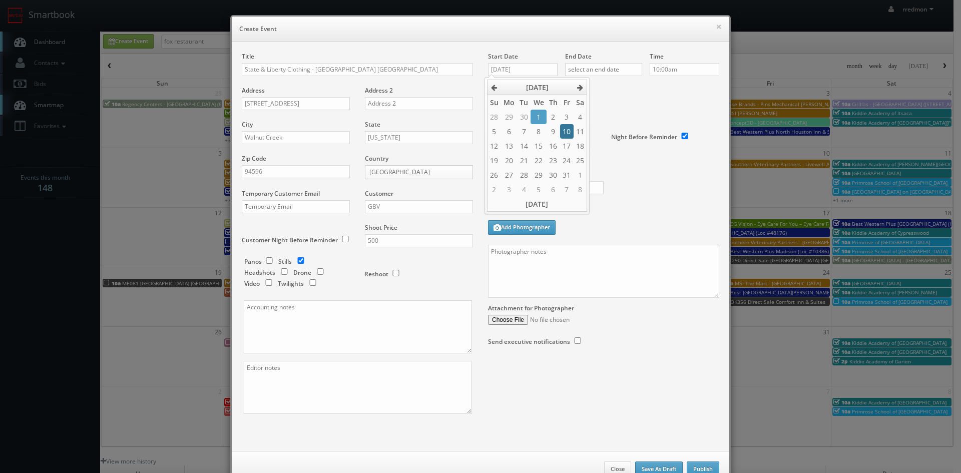
click at [568, 132] on td "10" at bounding box center [566, 131] width 13 height 15
type input "10/10/2025"
click at [606, 70] on input "text" at bounding box center [603, 69] width 77 height 13
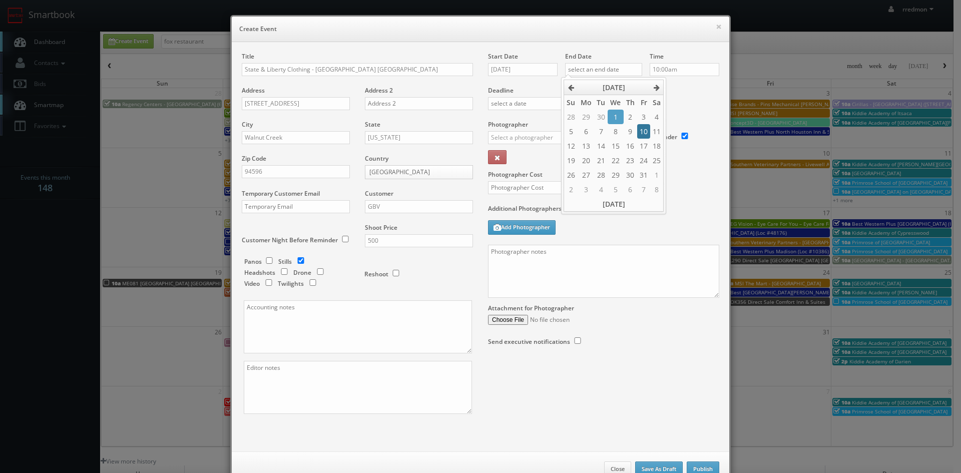
click at [640, 130] on td "10" at bounding box center [643, 131] width 13 height 15
type input "10/10/2025"
click at [679, 87] on label "Deadline" at bounding box center [604, 90] width 246 height 9
click at [542, 137] on input "text" at bounding box center [538, 137] width 101 height 13
click at [543, 158] on div "Jenna Salvagin" at bounding box center [542, 160] width 107 height 17
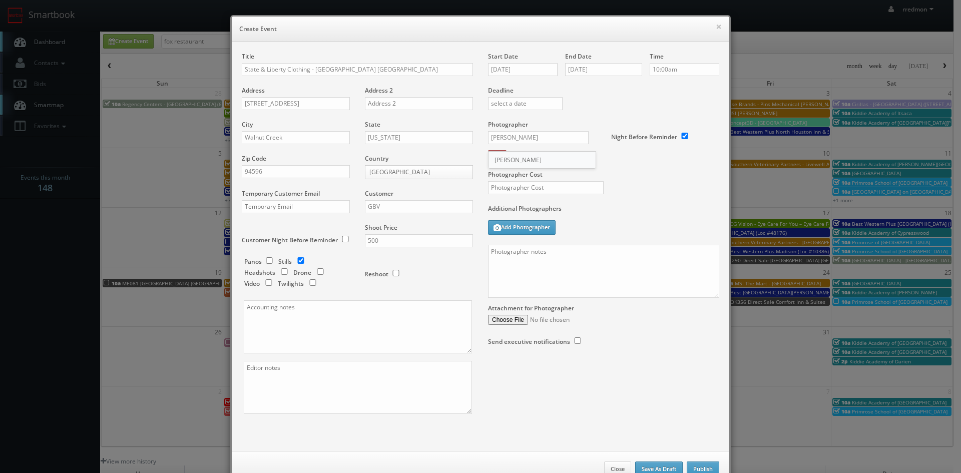
type input "Jenna Salvagin"
click at [552, 187] on input "text" at bounding box center [546, 187] width 116 height 13
type input "200"
click at [557, 259] on textarea at bounding box center [603, 271] width 231 height 53
paste textarea "Onsite contact to be provided. We need to deliver 5 photos of the interior/exte…"
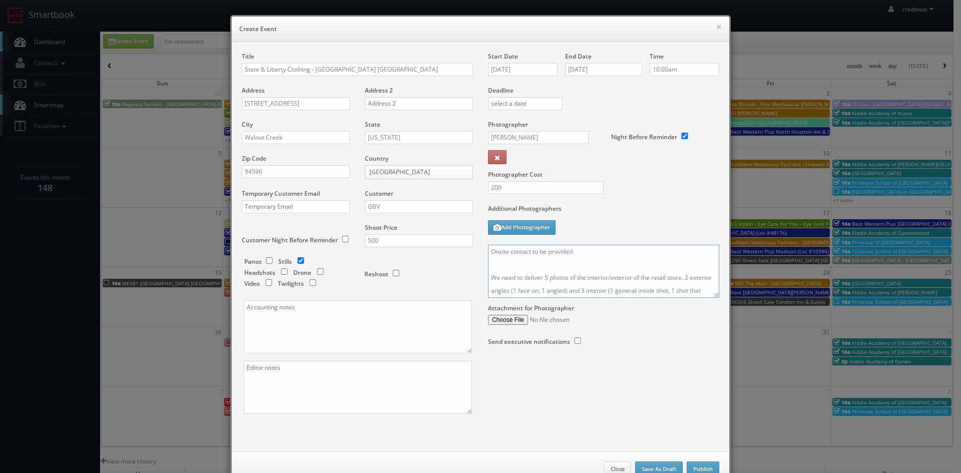
drag, startPoint x: 487, startPoint y: 264, endPoint x: 570, endPoint y: 277, distance: 84.6
click at [488, 264] on textarea "Onsite contact to be provided. We need to deliver 5 photos of the interior/exte…" at bounding box center [603, 271] width 231 height 53
type textarea "Onsite contact to be provided. We need to deliver 5 photos of the interior/exte…"
drag, startPoint x: 346, startPoint y: 331, endPoint x: 345, endPoint y: 320, distance: 10.0
click at [345, 331] on textarea at bounding box center [358, 326] width 228 height 53
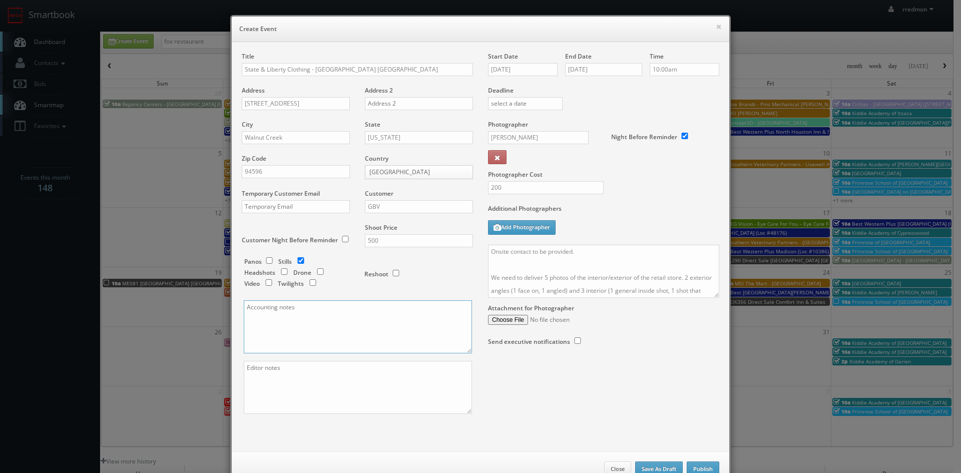
paste textarea "Invoice goes to [EMAIL_ADDRESS][DOMAIN_NAME] and [EMAIL_ADDRESS][DOMAIN_NAME]"
type textarea "Invoice goes to [EMAIL_ADDRESS][DOMAIN_NAME] and [EMAIL_ADDRESS][DOMAIN_NAME]"
drag, startPoint x: 319, startPoint y: 392, endPoint x: 336, endPoint y: 361, distance: 35.2
click at [319, 392] on textarea at bounding box center [358, 387] width 228 height 53
paste textarea "Photo delivery emails are [EMAIL_ADDRESS][DOMAIN_NAME] and [EMAIL_ADDRESS][DOMA…"
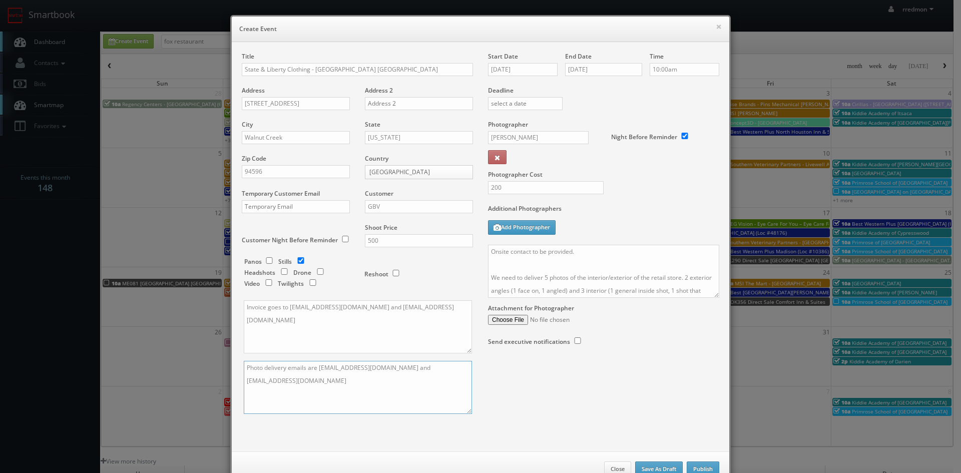
scroll to position [30, 0]
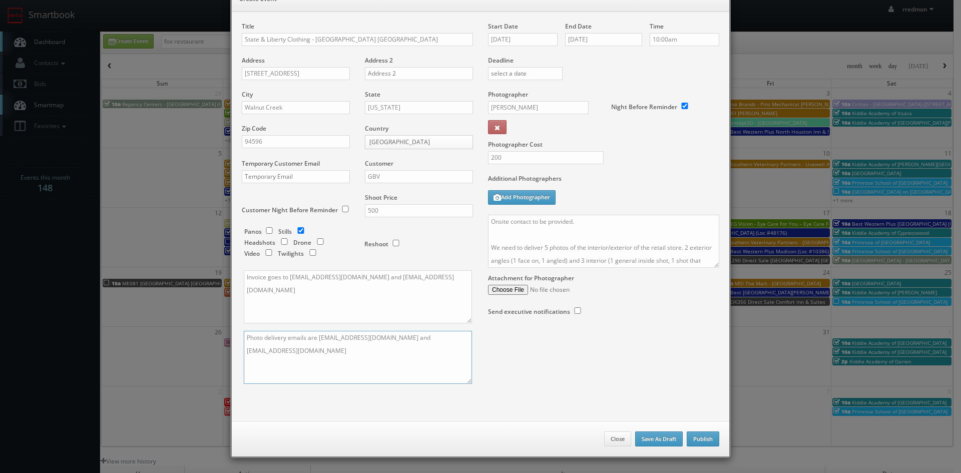
type textarea "Photo delivery emails are [EMAIL_ADDRESS][DOMAIN_NAME] and [EMAIL_ADDRESS][DOMA…"
click at [703, 434] on button "Publish" at bounding box center [703, 439] width 33 height 15
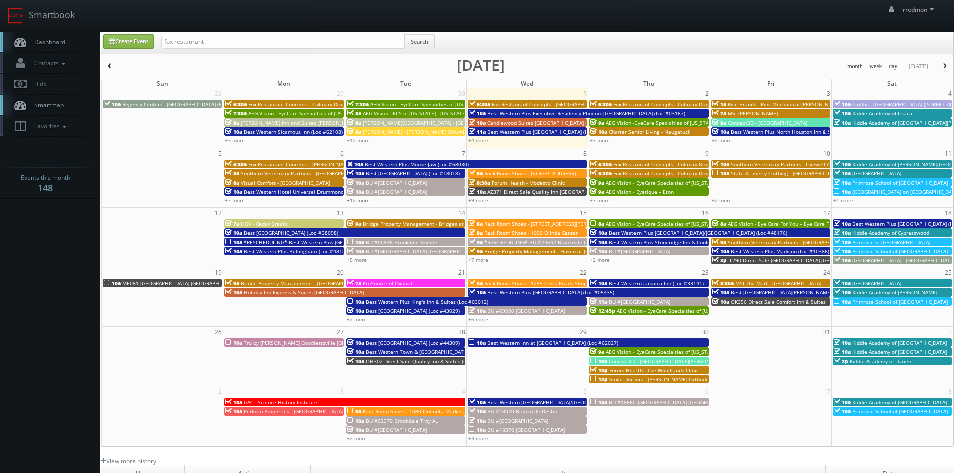
click at [360, 200] on link "+12 more" at bounding box center [358, 200] width 23 height 7
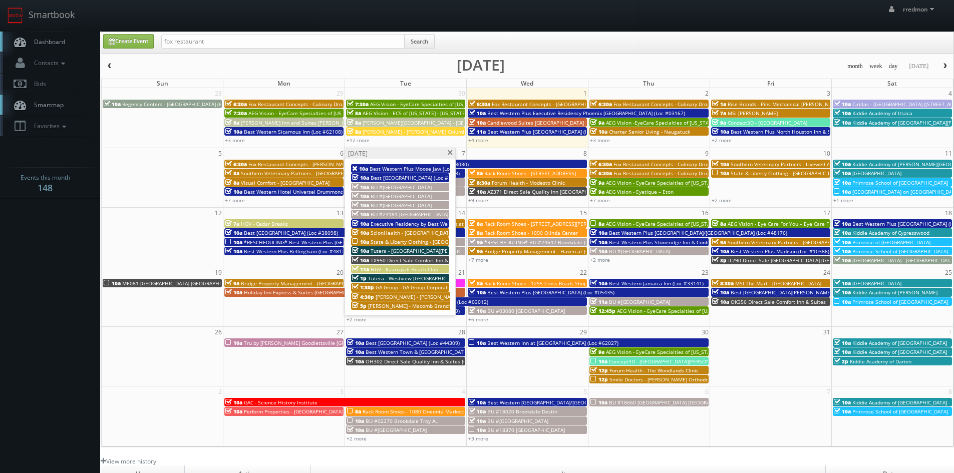
click at [392, 266] on span "HGV - Kaanapali Beach Club" at bounding box center [405, 269] width 68 height 7
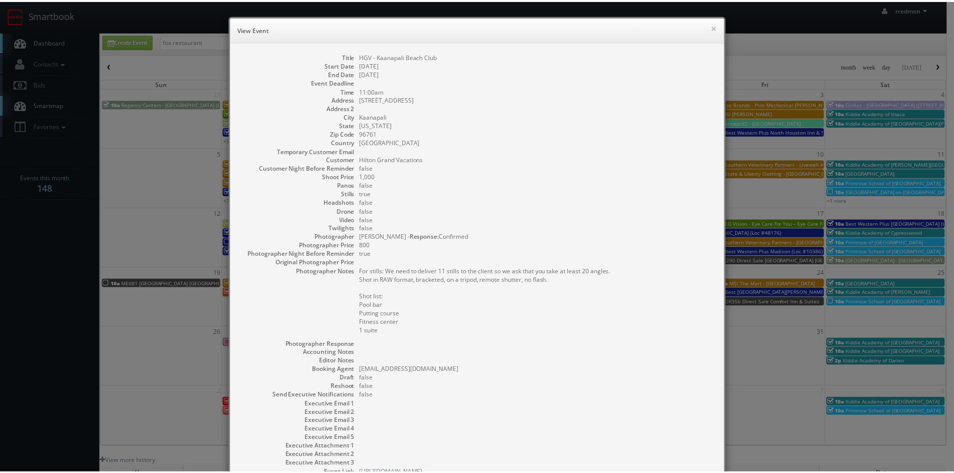
scroll to position [75, 0]
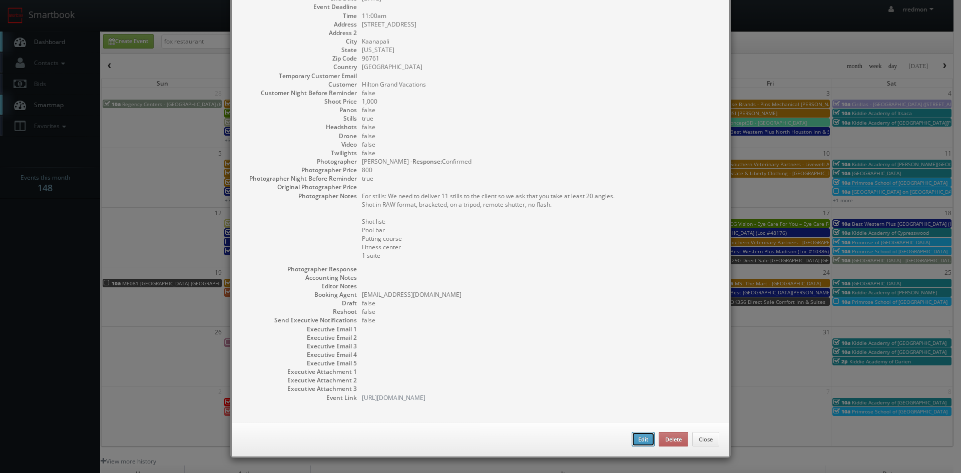
click at [635, 435] on button "Edit" at bounding box center [643, 439] width 23 height 15
type input "HGV - Kaanapali Beach Club"
type input "104 Ka'Anapali Shores Place"
type input "Kaanapali"
type input "96761"
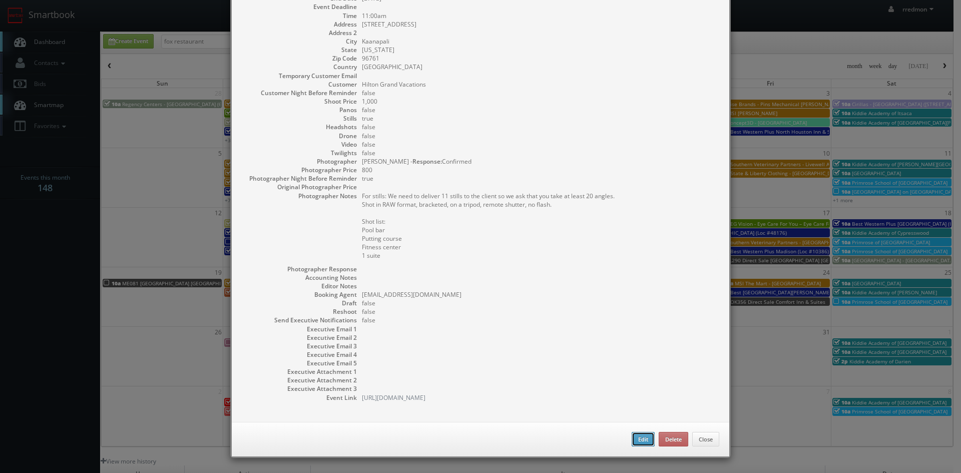
type input "1,000"
checkbox input "true"
type input "10/07/2025"
type input "11:00am"
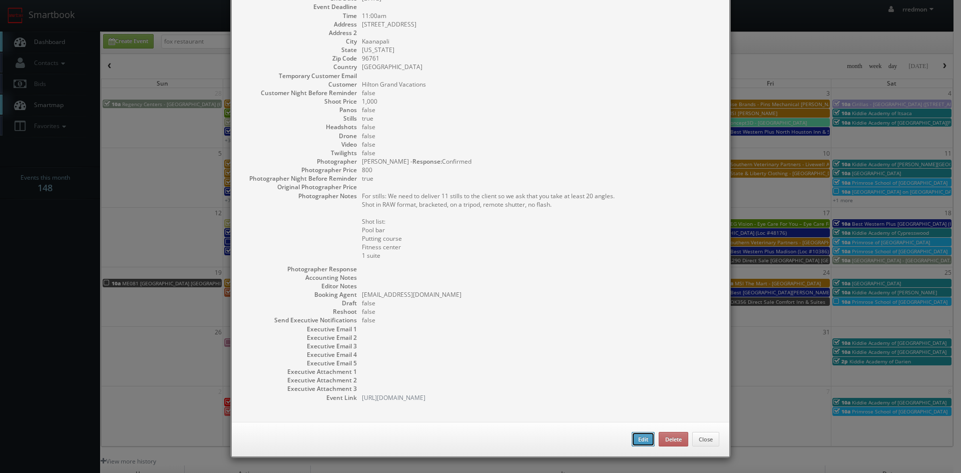
checkbox input "true"
type textarea "For stills: We need to deliver 11 stills to the client so we ask that you take …"
select select "[US_STATE]"
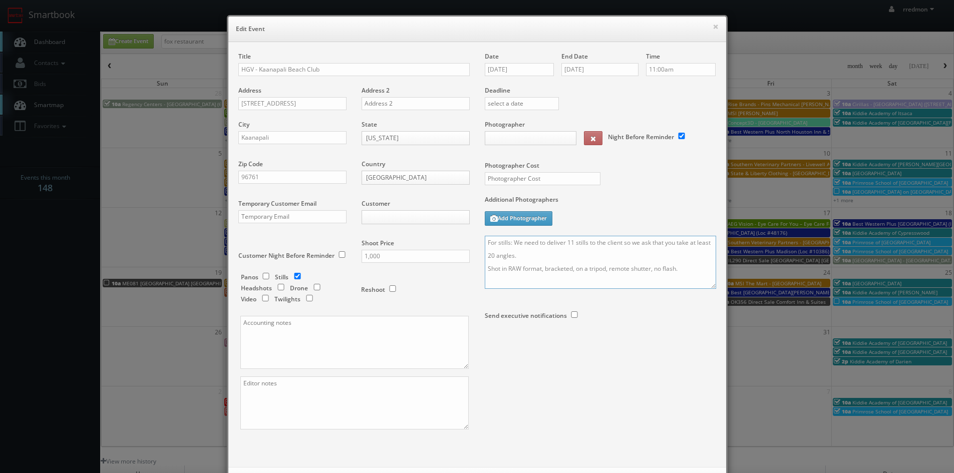
click at [485, 242] on textarea "For stills: We need to deliver 11 stills to the client so we ask that you take …" at bounding box center [600, 262] width 231 height 53
type input "1,000"
type input "800"
select select "fake87@mg.cs3calendar.com"
select select "jeffreynorthwilson@gmail.com"
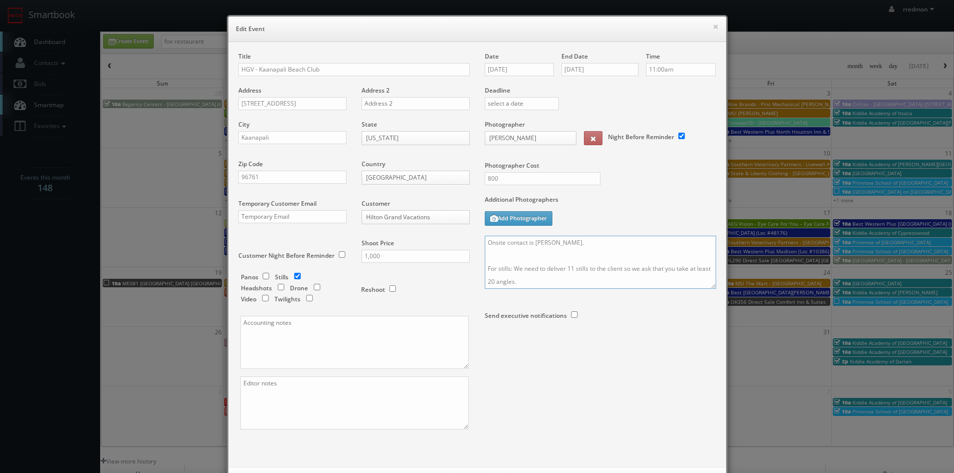
scroll to position [46, 0]
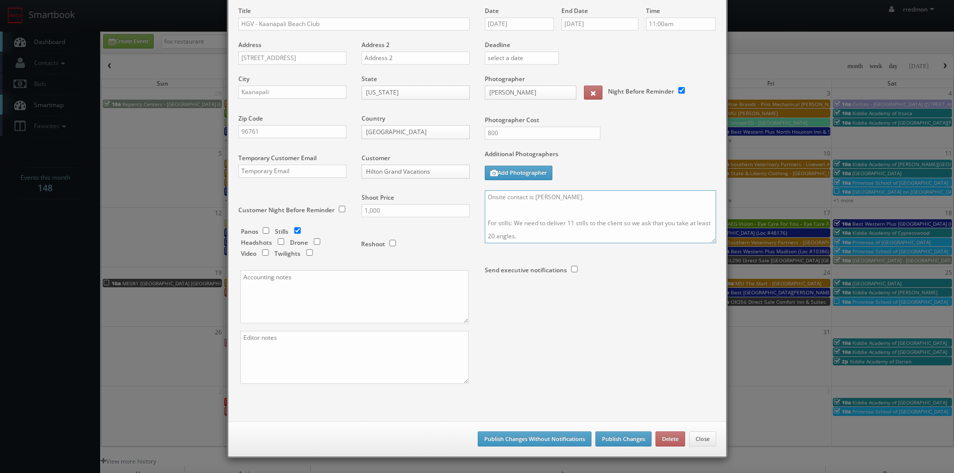
type textarea "Onsite contact is George Cagasan. For stills: We need to deliver 11 stills to t…"
click at [627, 442] on button "Publish Changes" at bounding box center [623, 439] width 56 height 15
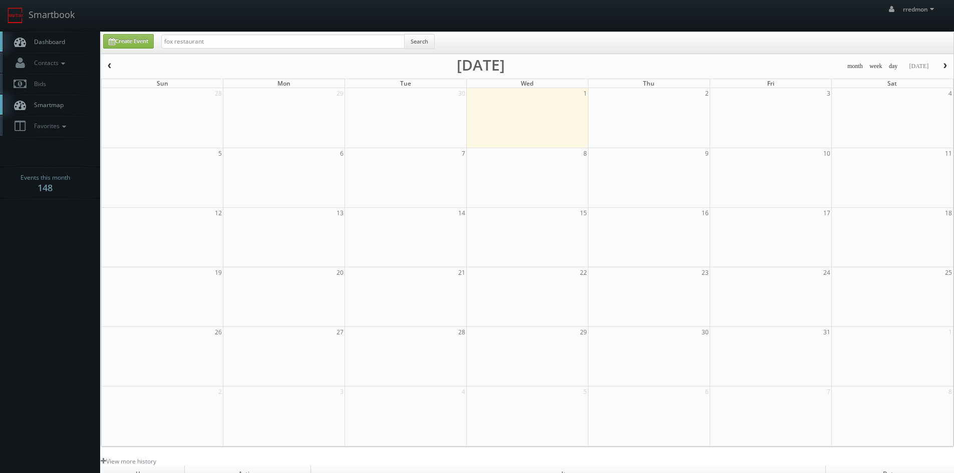
click at [51, 42] on span "Dashboard" at bounding box center [47, 42] width 36 height 9
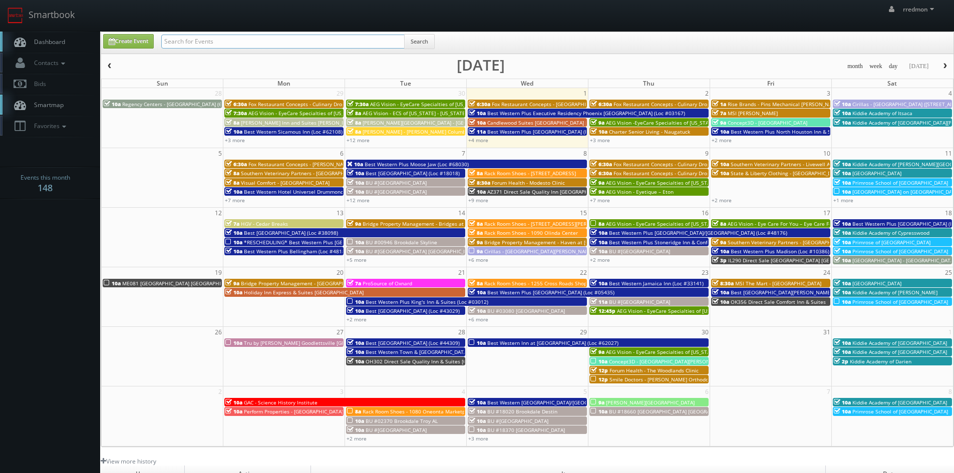
click at [369, 38] on input "text" at bounding box center [282, 42] width 243 height 14
type input "regency centers"
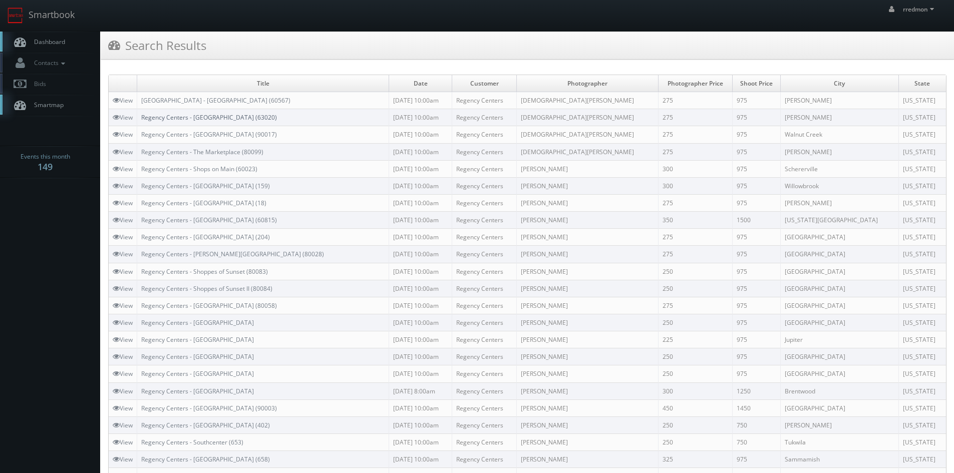
click at [222, 119] on link "Regency Centers - [GEOGRAPHIC_DATA] (63020)" at bounding box center [209, 117] width 136 height 9
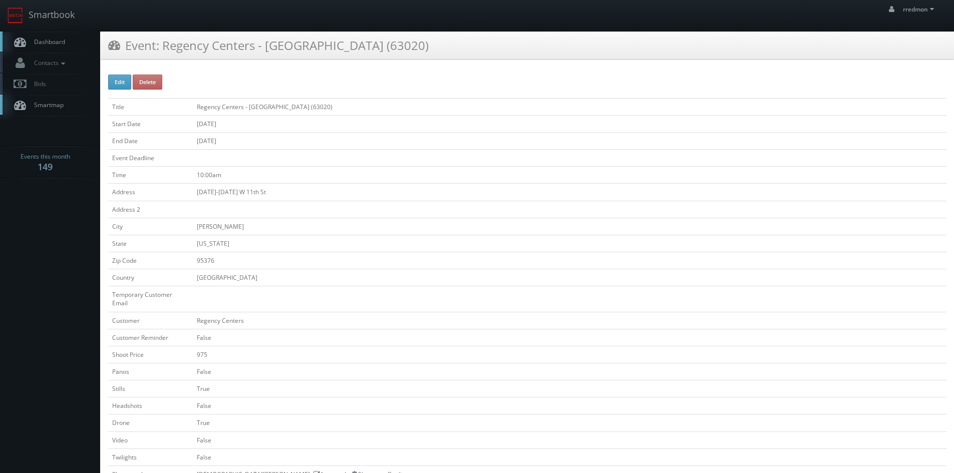
click at [58, 38] on span "Dashboard" at bounding box center [47, 42] width 36 height 9
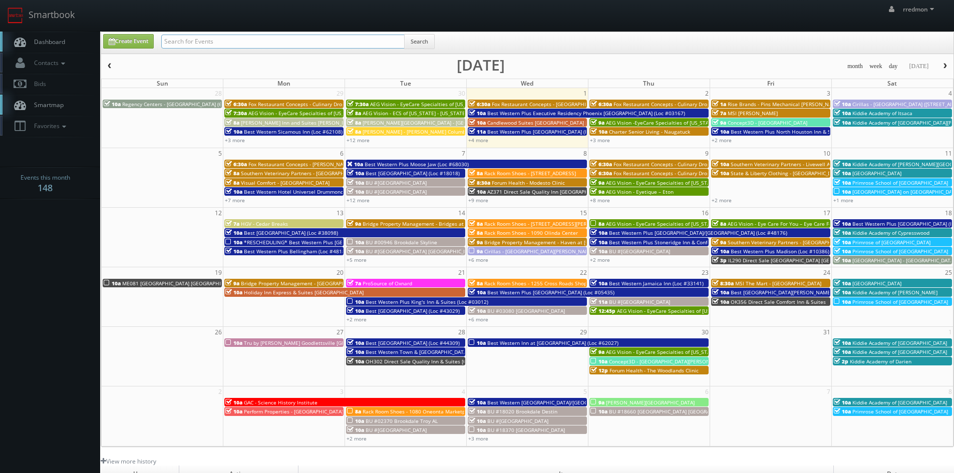
click at [202, 43] on input "text" at bounding box center [282, 42] width 243 height 14
type input "state"
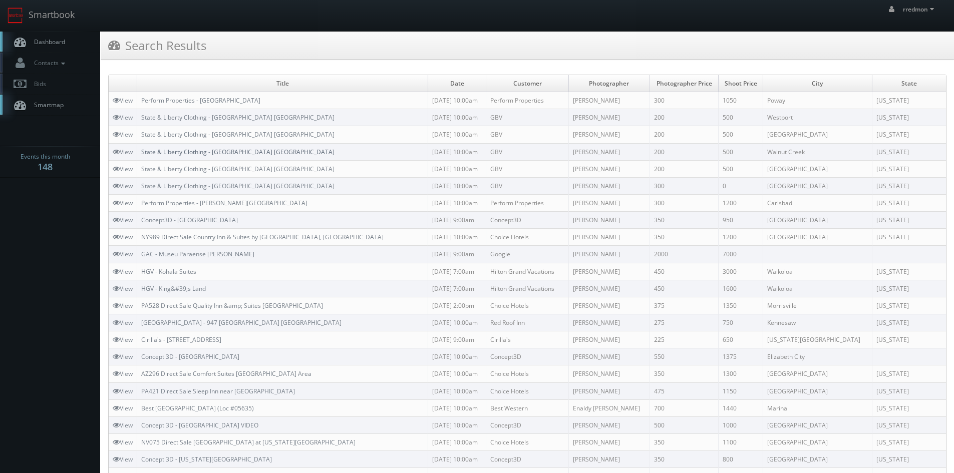
click at [253, 153] on link "State & Liberty Clothing - [GEOGRAPHIC_DATA] [GEOGRAPHIC_DATA]" at bounding box center [237, 152] width 193 height 9
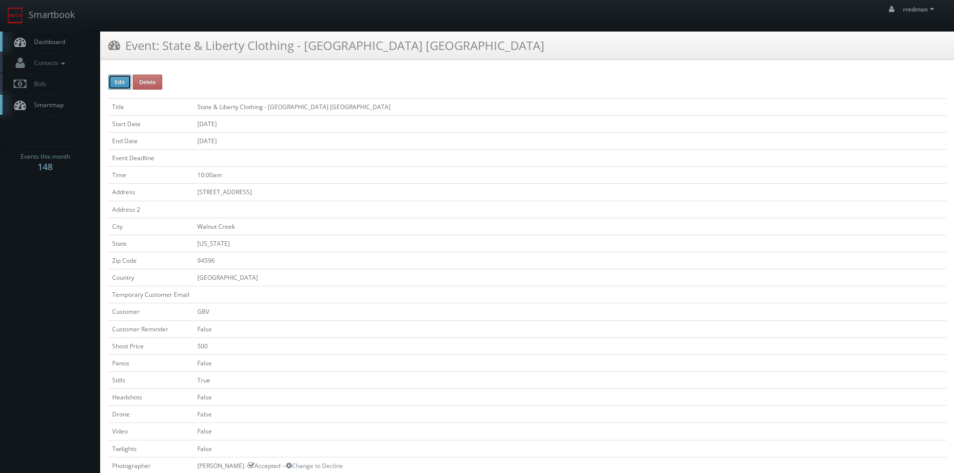
click at [120, 82] on button "Edit" at bounding box center [119, 82] width 23 height 15
type input "State &amp; Liberty Clothing - [GEOGRAPHIC_DATA] [GEOGRAPHIC_DATA]"
type input "[STREET_ADDRESS]"
type input "Walnut Creek"
type input "94596"
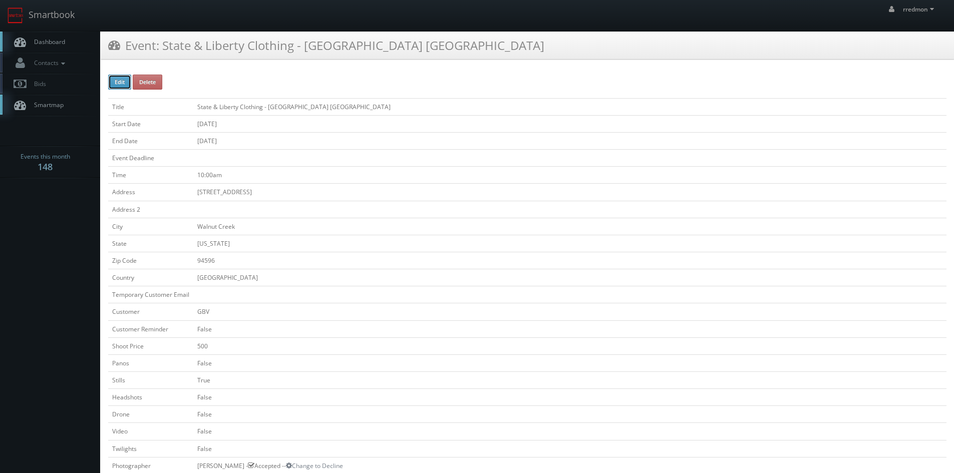
checkbox input "false"
type input "500"
checkbox input "false"
checkbox input "true"
checkbox input "false"
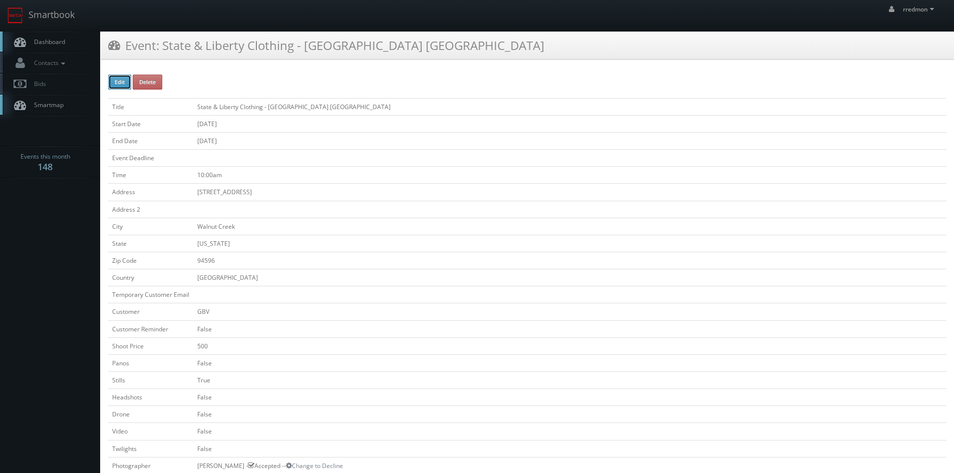
checkbox input "false"
type input "[DATE]"
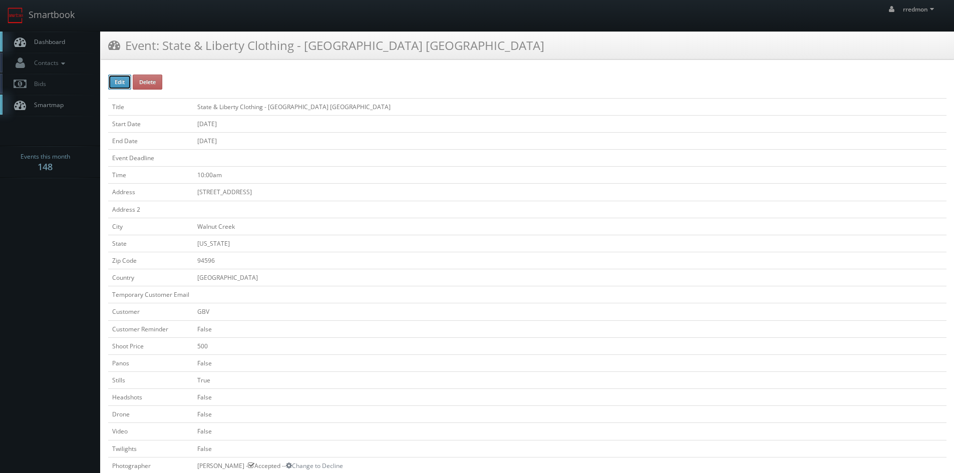
type input "[DATE]"
type input "10:00am"
checkbox input "true"
checkbox input "false"
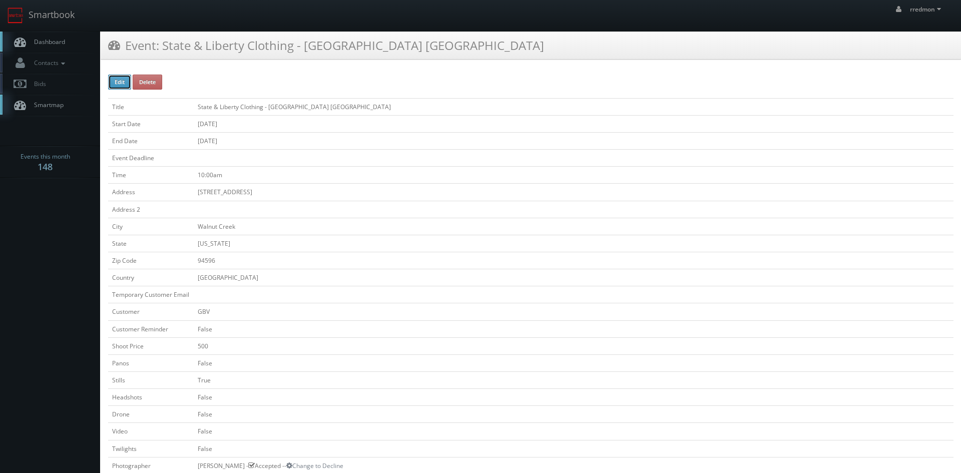
select select "[US_STATE]"
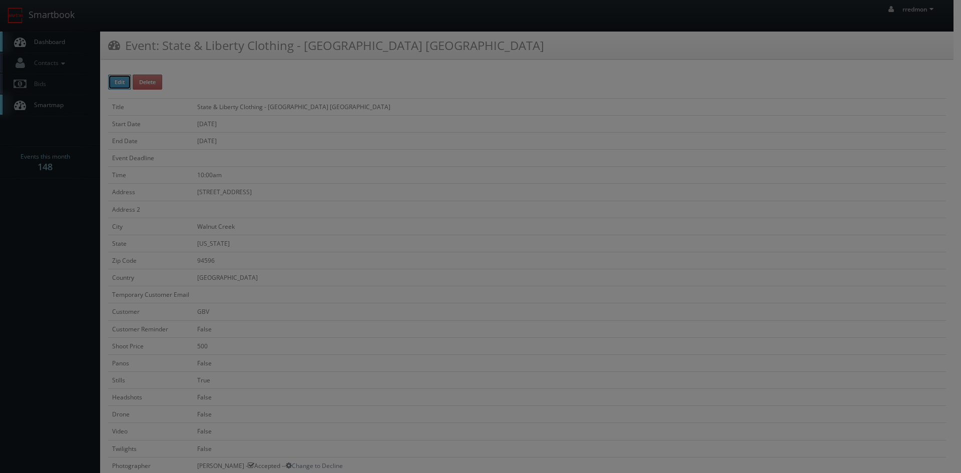
type input "500"
type input "200"
select select "[EMAIL_ADDRESS][DOMAIN_NAME]"
select select "[PERSON_NAME][EMAIL_ADDRESS][PERSON_NAME][DOMAIN_NAME]"
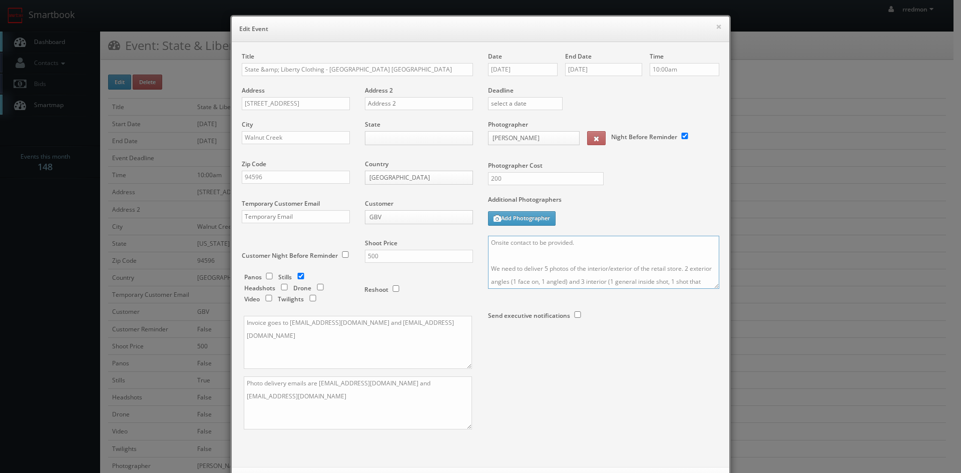
drag, startPoint x: 579, startPoint y: 244, endPoint x: 529, endPoint y: 248, distance: 49.7
click at [529, 248] on textarea "Onsite contact to be provided. We need to deliver 5 photos of the interior/exte…" at bounding box center [603, 262] width 231 height 53
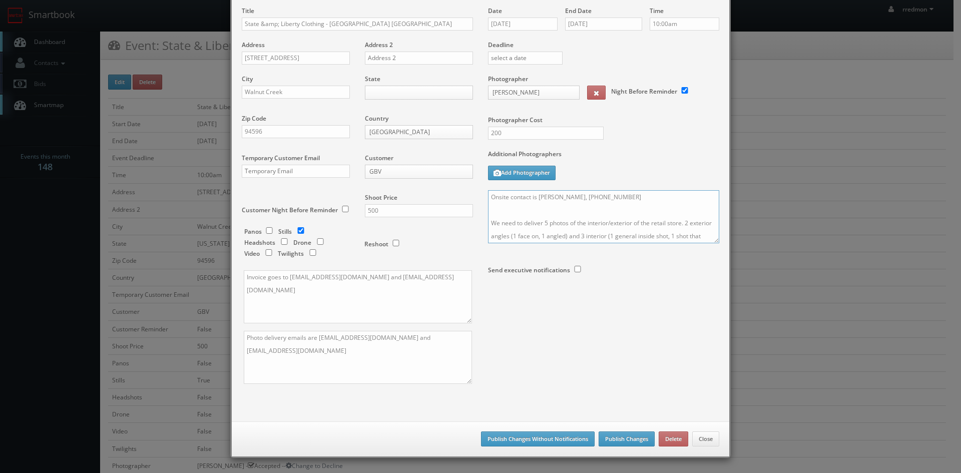
type textarea "Onsite contact is [PERSON_NAME], [PHONE_NUMBER] We need to deliver 5 photos of …"
click at [620, 436] on button "Publish Changes" at bounding box center [627, 439] width 56 height 15
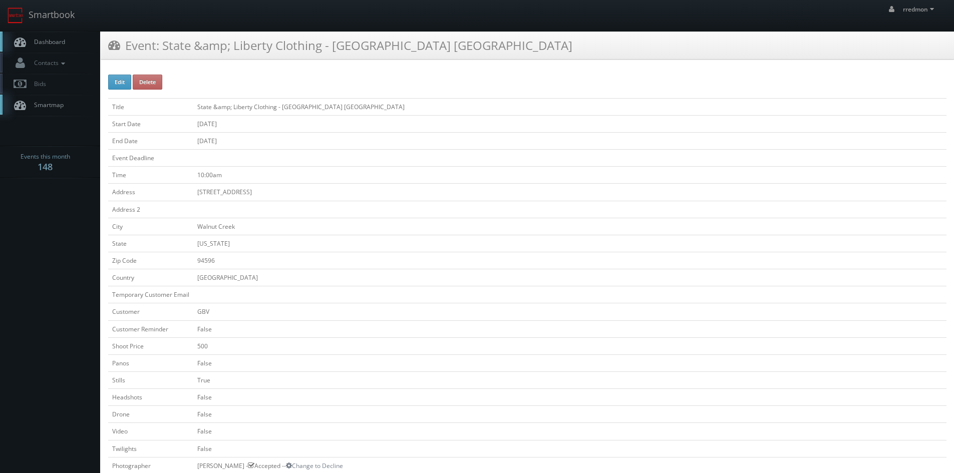
click at [54, 44] on span "Dashboard" at bounding box center [47, 42] width 36 height 9
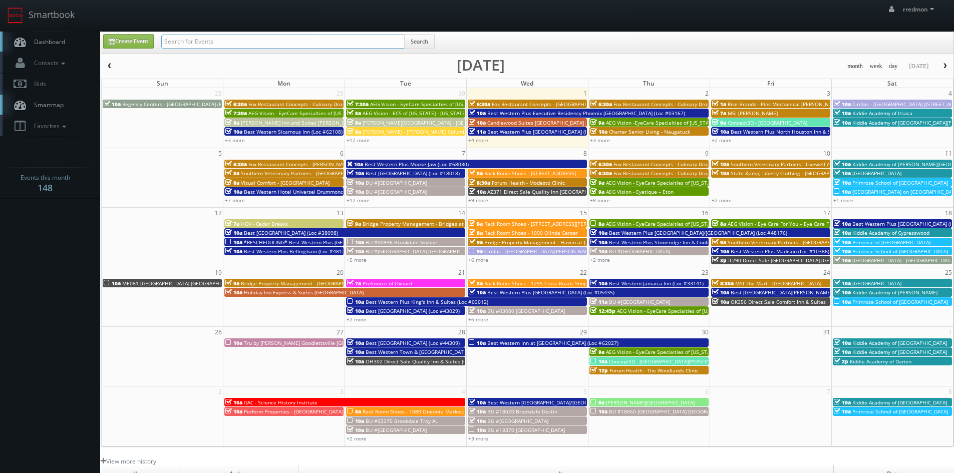
click at [216, 40] on input "text" at bounding box center [282, 42] width 243 height 14
type input "state"
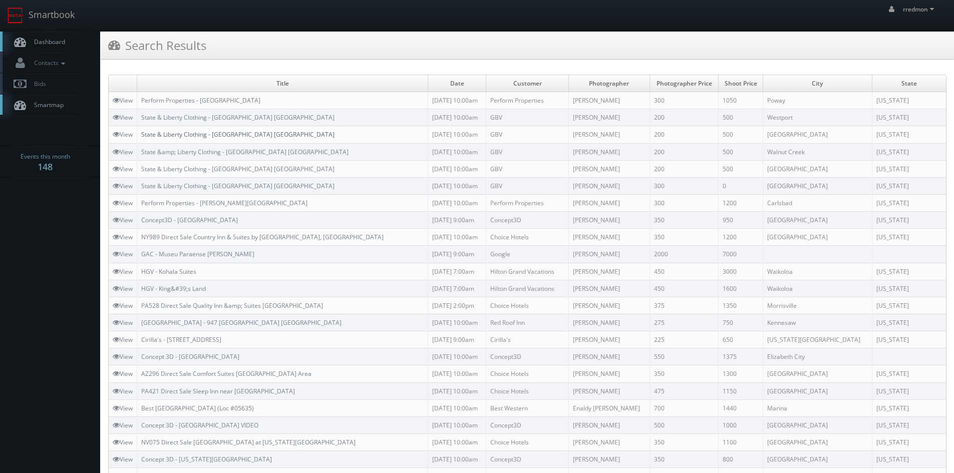
click at [239, 137] on link "State & Liberty Clothing - [GEOGRAPHIC_DATA] [GEOGRAPHIC_DATA]" at bounding box center [237, 134] width 193 height 9
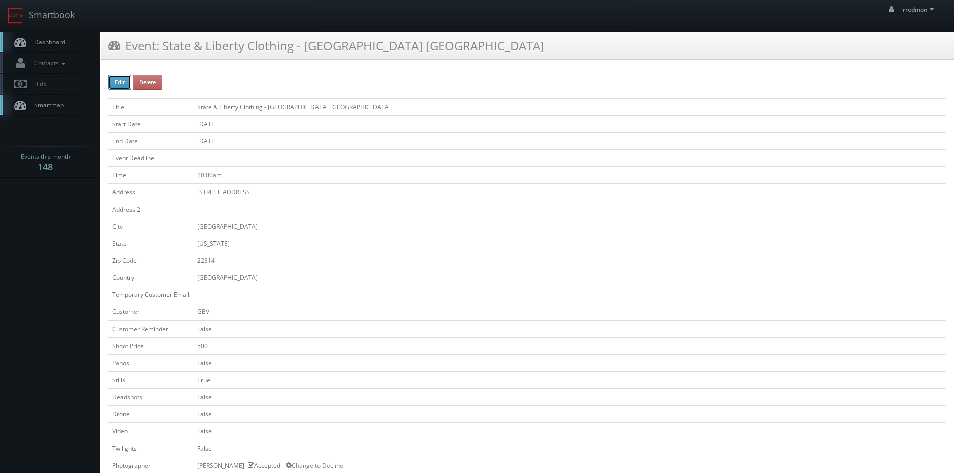
click at [121, 80] on button "Edit" at bounding box center [119, 82] width 23 height 15
type input "State &amp; Liberty Clothing - [GEOGRAPHIC_DATA] [GEOGRAPHIC_DATA]"
type input "[STREET_ADDRESS]"
type input "[GEOGRAPHIC_DATA]"
type input "22314"
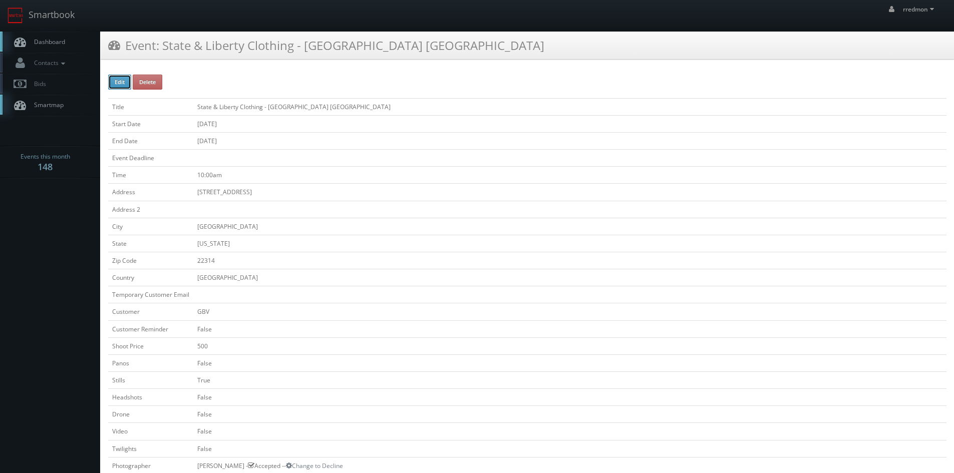
checkbox input "false"
type input "500"
checkbox input "false"
checkbox input "true"
checkbox input "false"
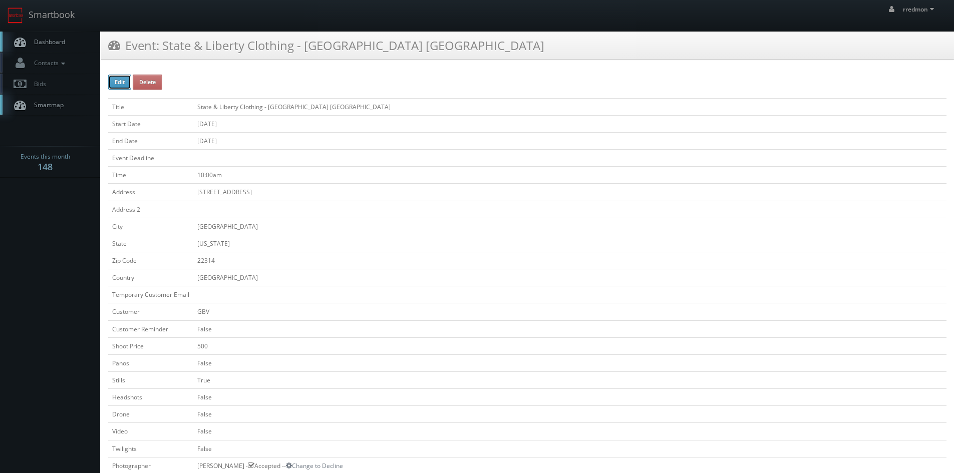
checkbox input "false"
type input "[DATE]"
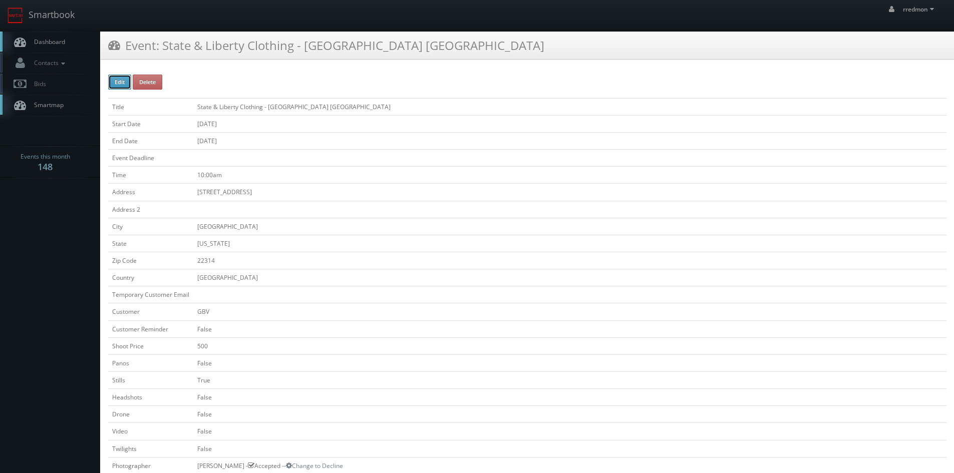
type input "[DATE]"
type input "10:00am"
checkbox input "true"
checkbox input "false"
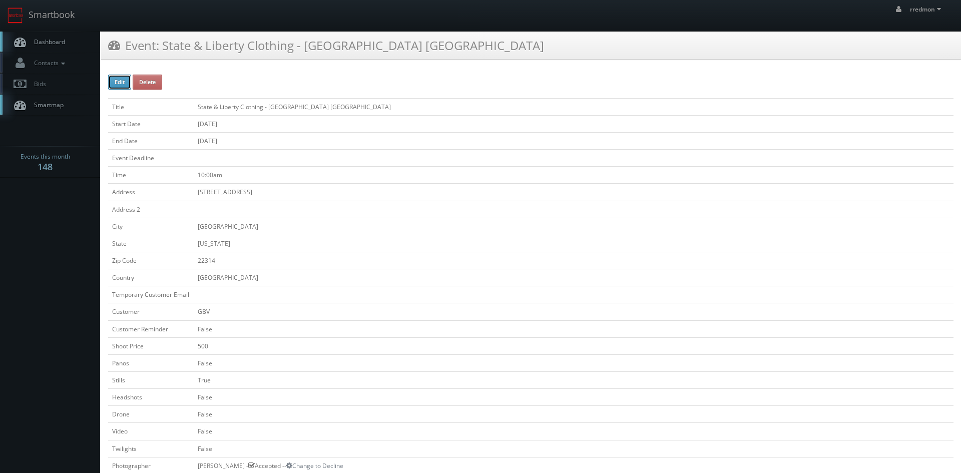
type input "500"
type input "200"
select select "[US_STATE]"
select select "fake72@mg.cs3calendar.com"
select select "nataliascrimgeour@gmail.com"
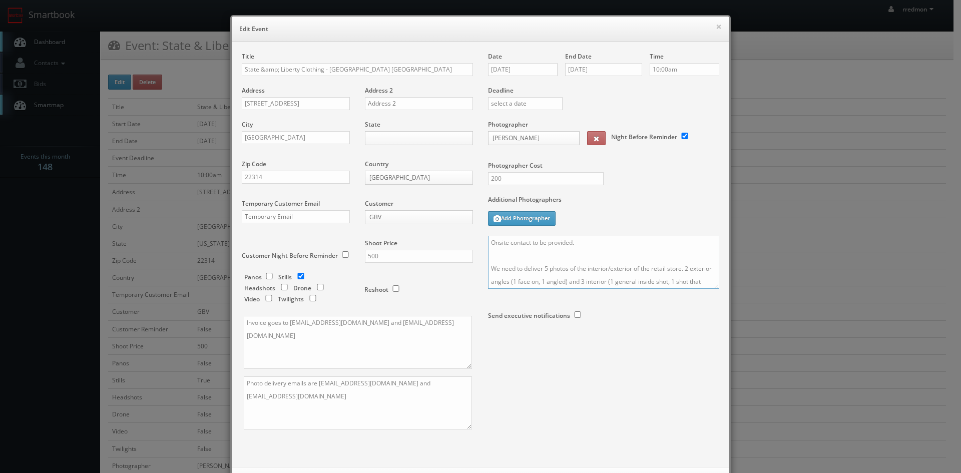
drag, startPoint x: 572, startPoint y: 242, endPoint x: 529, endPoint y: 246, distance: 43.3
click at [529, 246] on textarea "Onsite contact to be provided. We need to deliver 5 photos of the interior/exte…" at bounding box center [603, 262] width 231 height 53
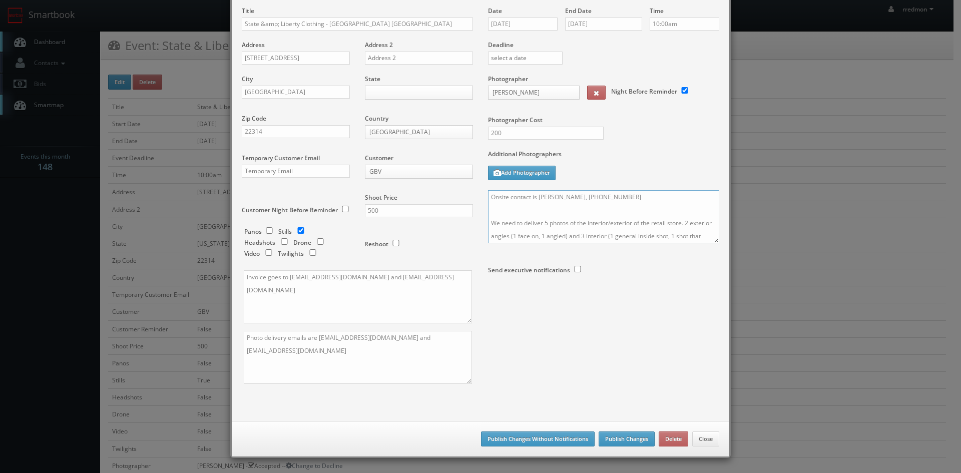
type textarea "Onsite contact is Connor, 734-778-3597 We need to deliver 5 photos of the inter…"
click at [626, 436] on button "Publish Changes" at bounding box center [627, 439] width 56 height 15
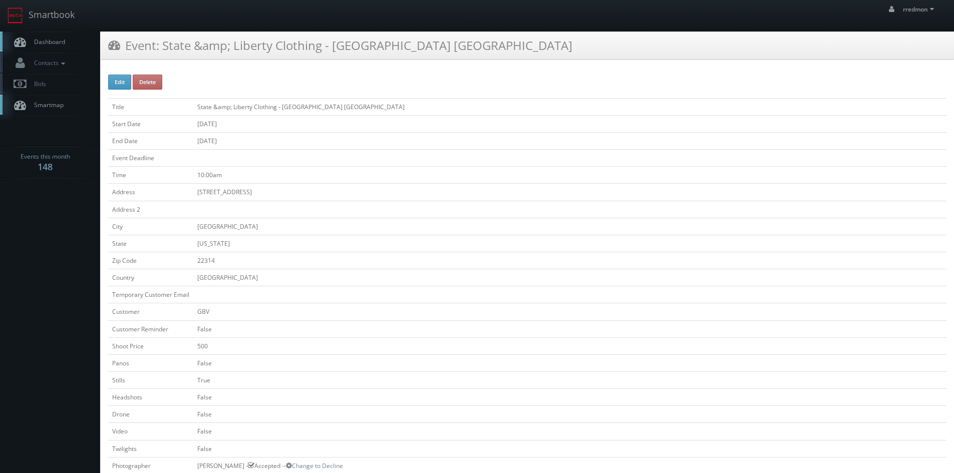
click at [64, 43] on span "Dashboard" at bounding box center [47, 42] width 36 height 9
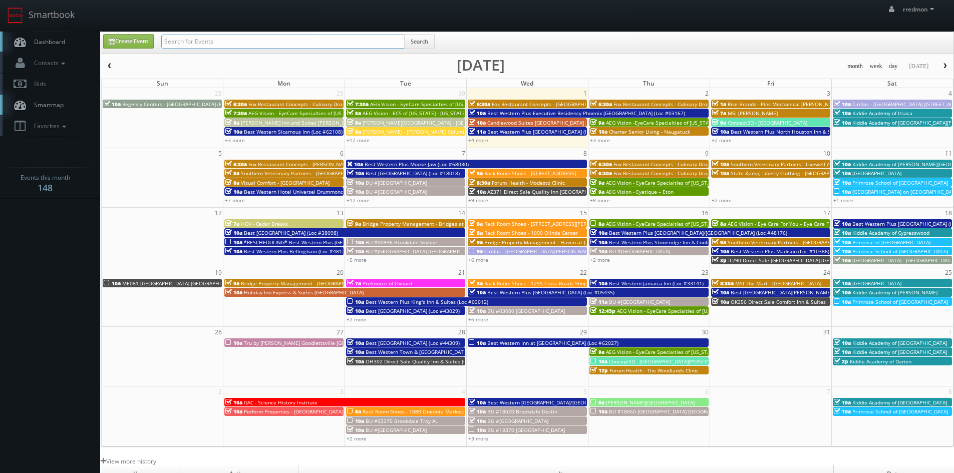
click at [198, 41] on input "text" at bounding box center [282, 42] width 243 height 14
type input "state"
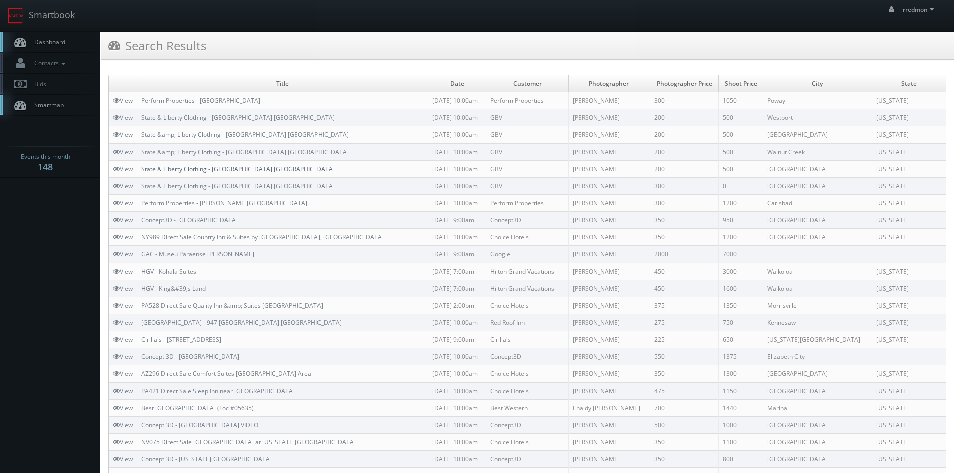
click at [248, 169] on link "State & Liberty Clothing - [GEOGRAPHIC_DATA] [GEOGRAPHIC_DATA]" at bounding box center [237, 169] width 193 height 9
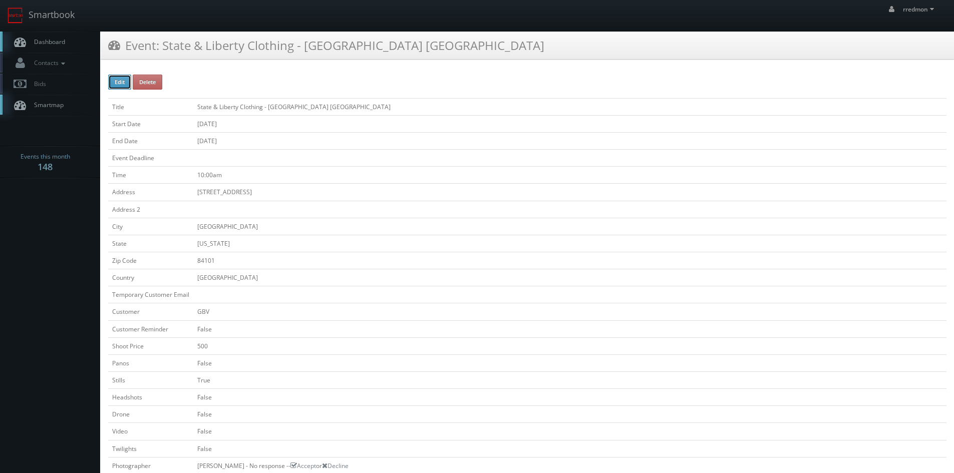
click at [121, 85] on button "Edit" at bounding box center [119, 82] width 23 height 15
type input "State &amp; Liberty Clothing - [GEOGRAPHIC_DATA] [GEOGRAPHIC_DATA]"
type input "[STREET_ADDRESS]"
type input "[GEOGRAPHIC_DATA]"
type input "84101"
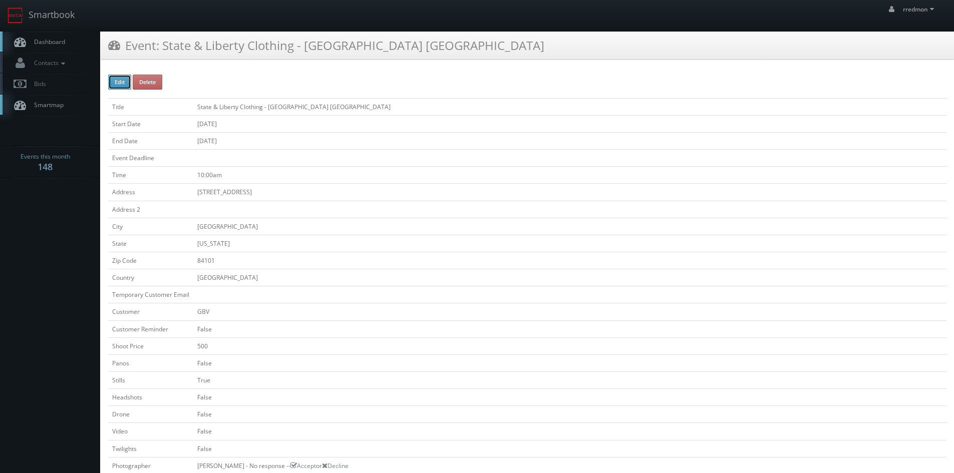
checkbox input "false"
type input "500"
checkbox input "false"
checkbox input "true"
checkbox input "false"
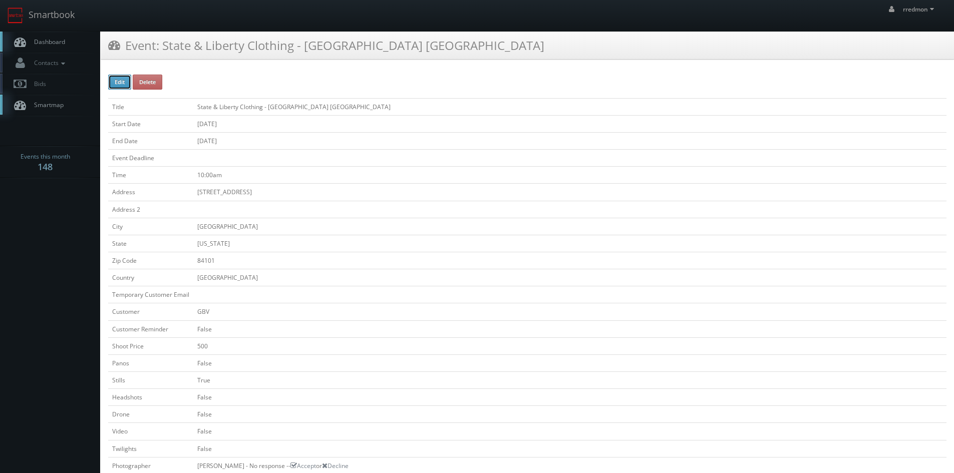
checkbox input "false"
type input "[DATE]"
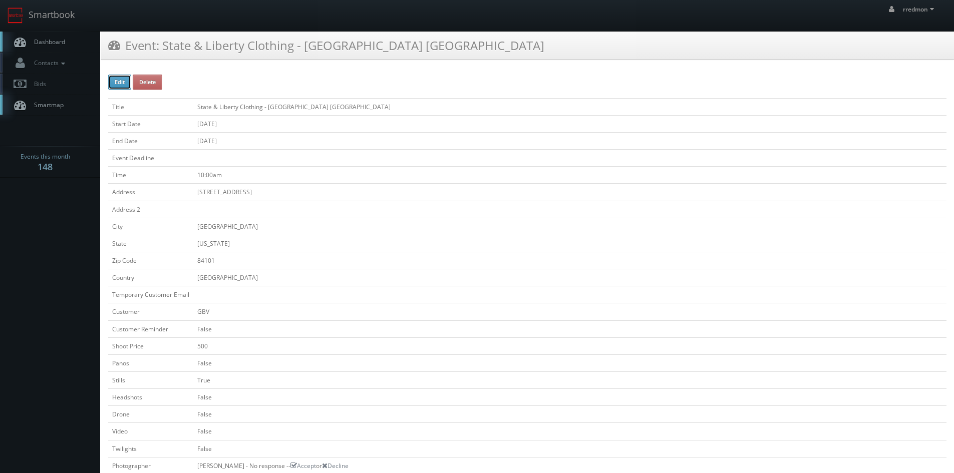
type input "[DATE]"
type input "10:00am"
checkbox input "true"
checkbox input "false"
type input "500"
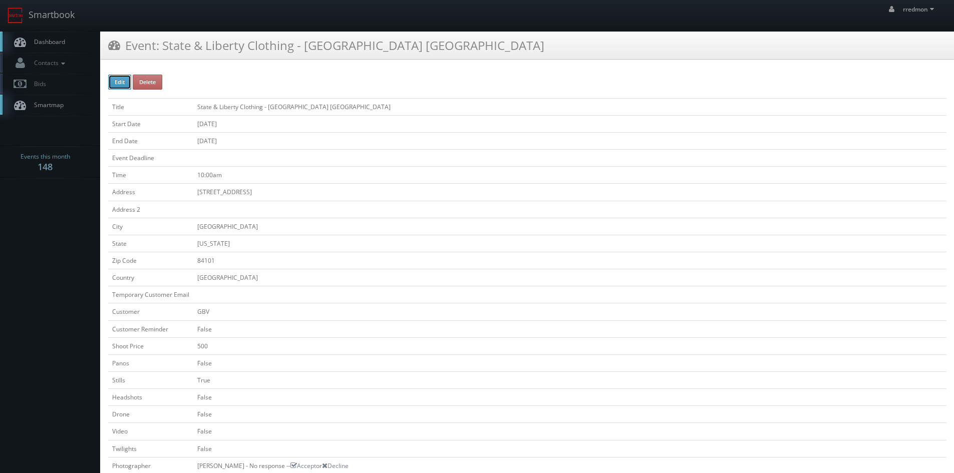
type input "200"
select select "[US_STATE]"
select select "[EMAIL_ADDRESS][DOMAIN_NAME]"
select select "kent@sheltonphoto.com"
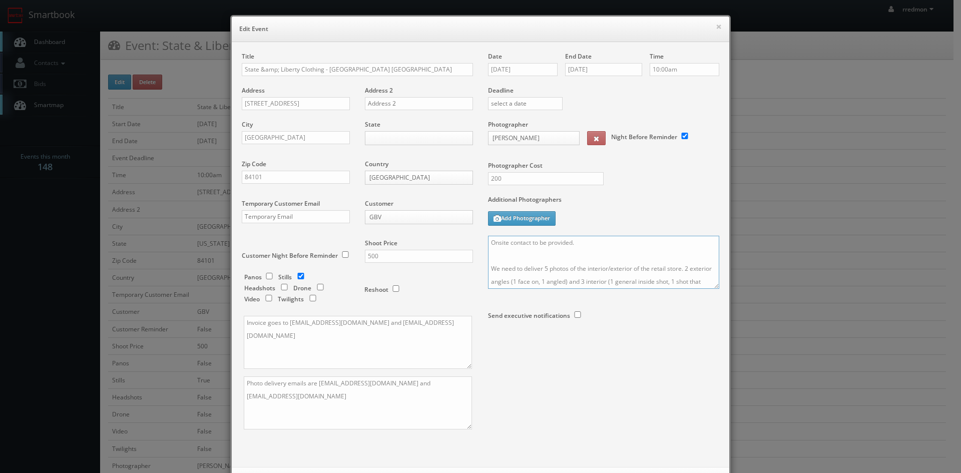
drag, startPoint x: 576, startPoint y: 245, endPoint x: 529, endPoint y: 248, distance: 47.2
click at [529, 248] on textarea "Onsite contact to be provided. We need to deliver 5 photos of the interior/exte…" at bounding box center [603, 262] width 231 height 53
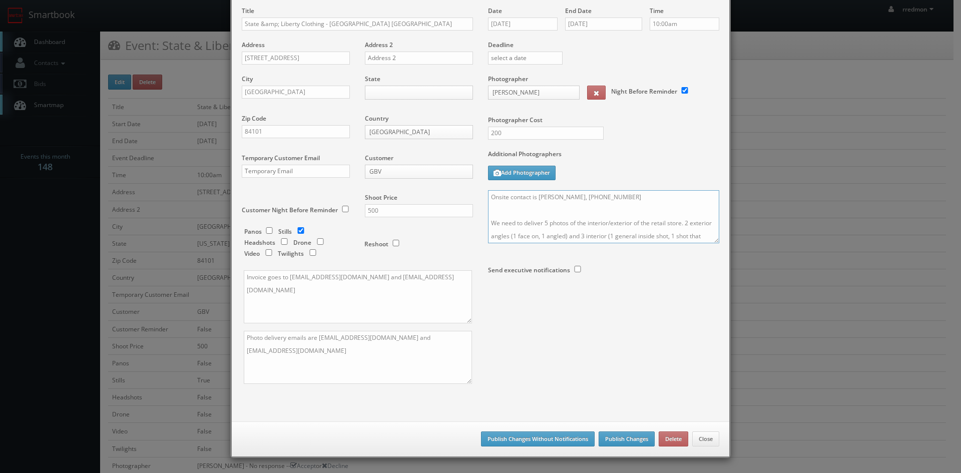
type textarea "Onsite contact is [PERSON_NAME], [PHONE_NUMBER] We need to deliver 5 photos of …"
click at [625, 435] on button "Publish Changes" at bounding box center [627, 439] width 56 height 15
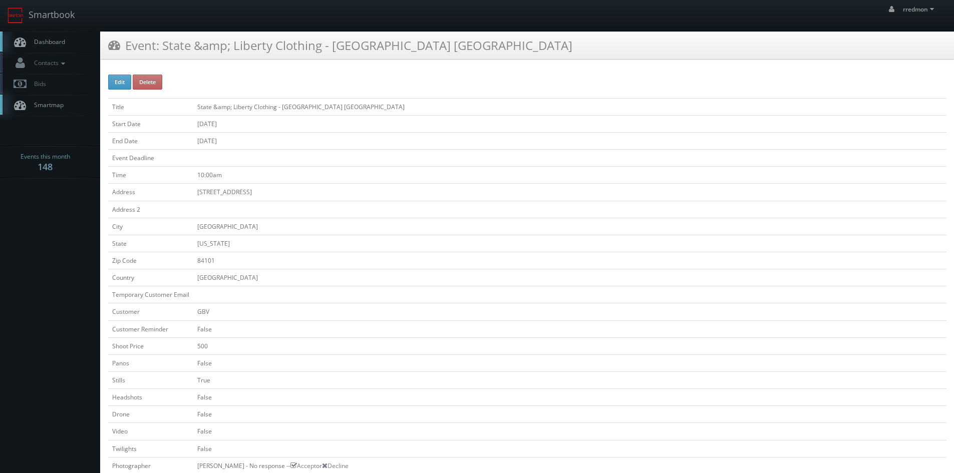
click at [49, 39] on span "Dashboard" at bounding box center [47, 42] width 36 height 9
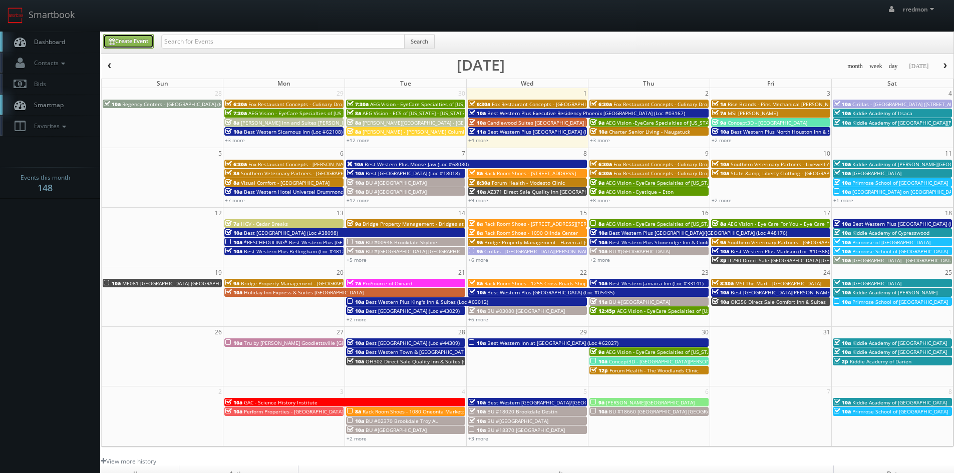
click at [146, 43] on link "Create Event" at bounding box center [128, 41] width 51 height 15
type input "10/01/2025"
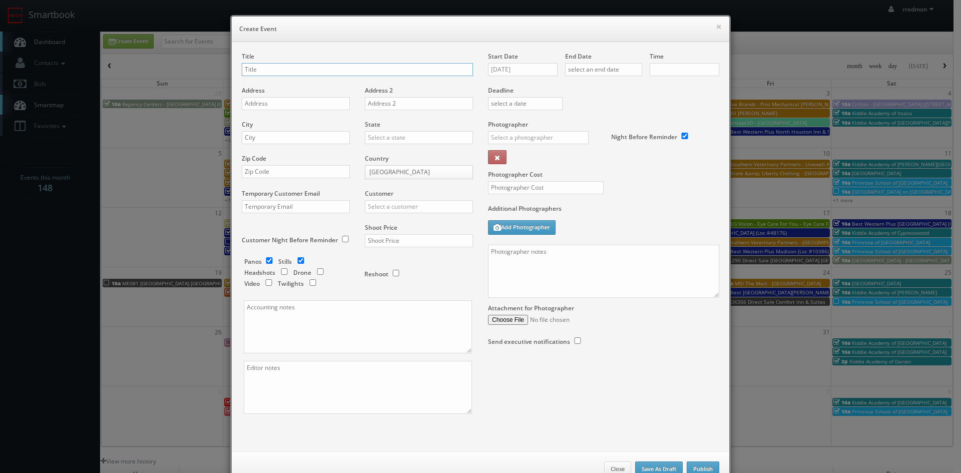
checkbox input "true"
type input "10:00am"
checkbox input "true"
paste input "Veranda at Westchase"
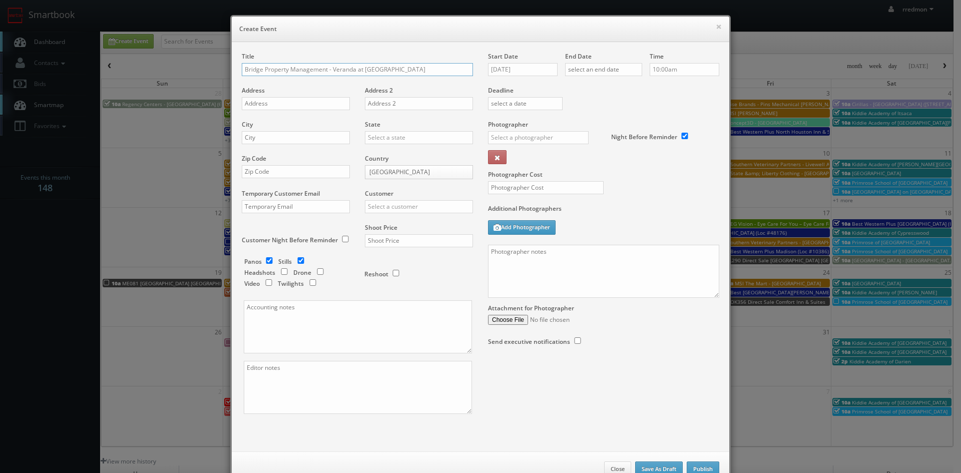
type input "Bridge Property Management - Veranda at Westchase"
click at [317, 106] on input "text" at bounding box center [296, 103] width 108 height 13
paste input "12401 W Hillsborough Ave"
type input "12401 W Hillsborough Ave"
click at [317, 143] on input "text" at bounding box center [296, 137] width 108 height 13
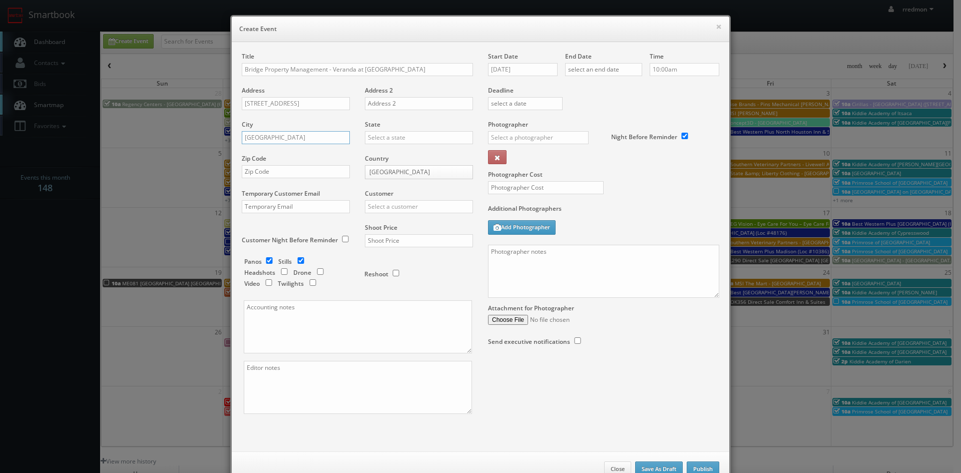
type input "[GEOGRAPHIC_DATA]"
click at [396, 135] on input "text" at bounding box center [419, 137] width 108 height 13
click at [404, 211] on div "[US_STATE]" at bounding box center [419, 210] width 107 height 17
type input "Florida"
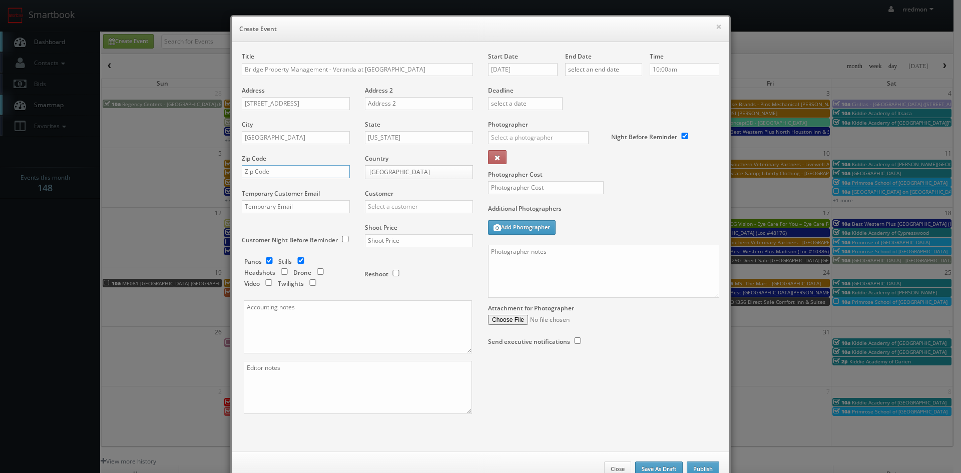
paste input "33635"
type input "33635"
drag, startPoint x: 266, startPoint y: 259, endPoint x: 288, endPoint y: 254, distance: 23.1
click at [266, 259] on input "checkbox" at bounding box center [269, 260] width 15 height 7
checkbox input "false"
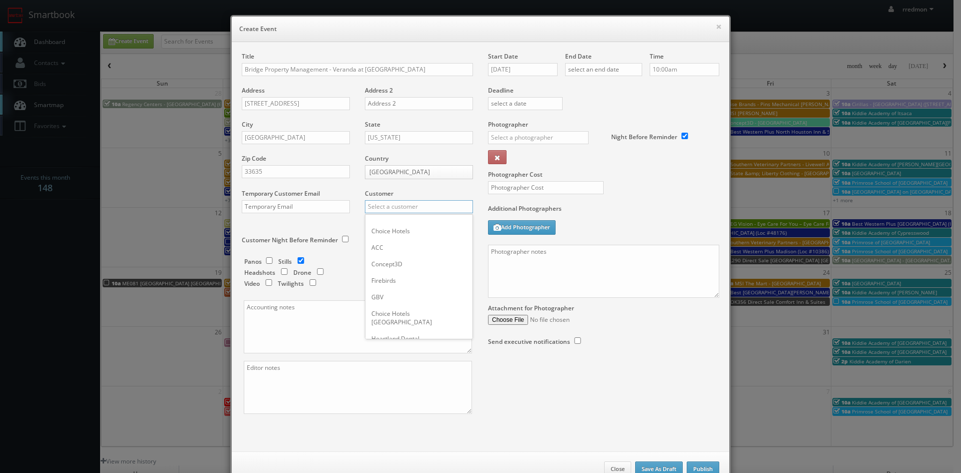
click at [432, 205] on input "text" at bounding box center [419, 206] width 108 height 13
click at [413, 296] on div "GBV" at bounding box center [419, 297] width 107 height 17
type input "GBV"
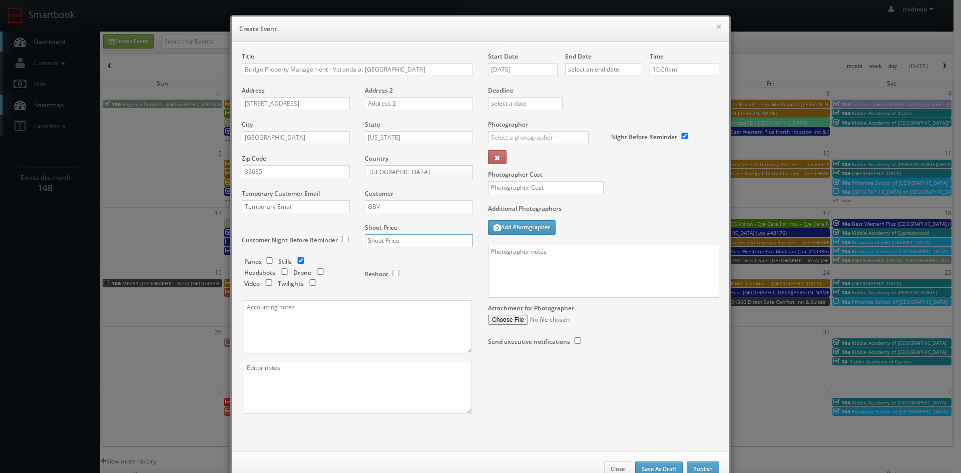
click at [418, 240] on input "text" at bounding box center [419, 240] width 108 height 13
type input "700"
click at [521, 73] on input "10/01/2025" at bounding box center [523, 69] width 70 height 13
drag, startPoint x: 557, startPoint y: 132, endPoint x: 572, endPoint y: 95, distance: 40.0
click at [557, 132] on td "9" at bounding box center [554, 131] width 14 height 15
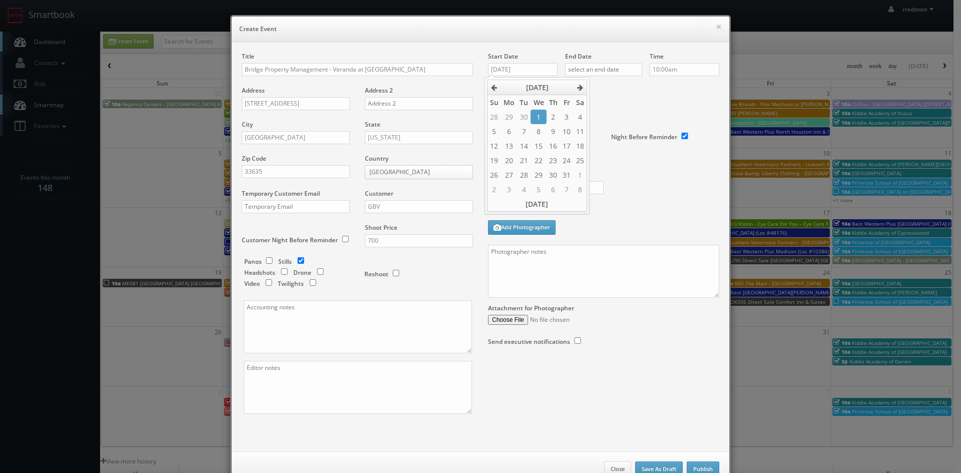
type input "10/09/2025"
click at [597, 68] on input "text" at bounding box center [603, 69] width 77 height 13
click at [625, 132] on td "9" at bounding box center [631, 131] width 14 height 15
type input "10/09/2025"
click at [669, 68] on input "10:00am" at bounding box center [685, 69] width 70 height 13
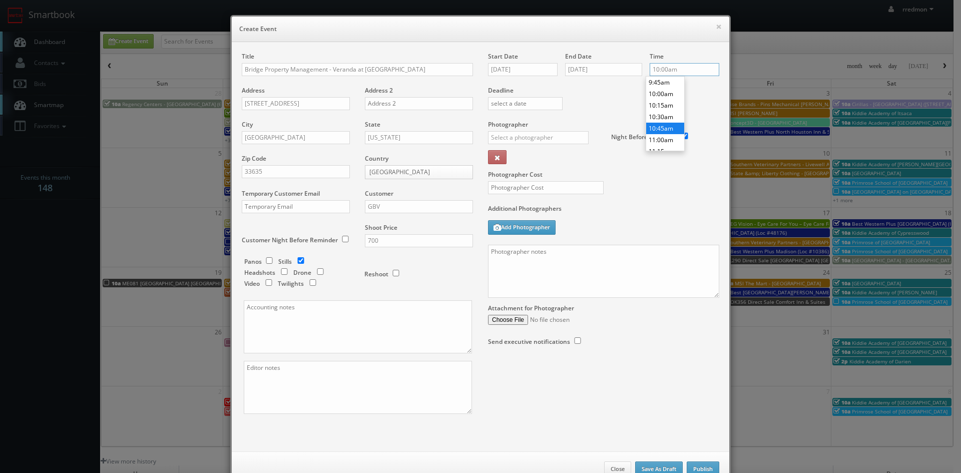
scroll to position [399, 0]
type input "9:00am"
click at [669, 101] on li "9:00am" at bounding box center [666, 98] width 38 height 12
click at [528, 138] on input "text" at bounding box center [538, 137] width 101 height 13
click at [527, 157] on div "Karina Kleeberg" at bounding box center [542, 160] width 107 height 17
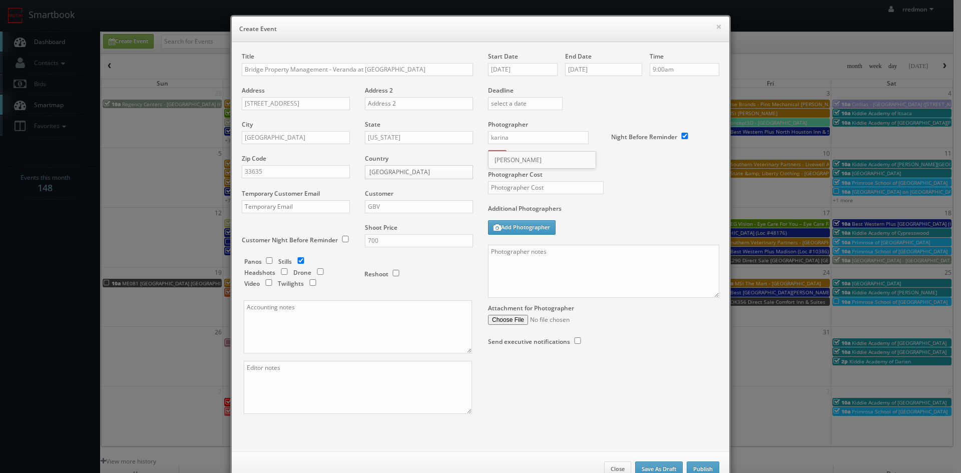
type input "Karina Kleeberg"
click at [541, 182] on input "text" at bounding box center [546, 187] width 116 height 13
type input "275"
paste textarea "We need to deliver 10 stills to the client so we ask that you take at least 20 …"
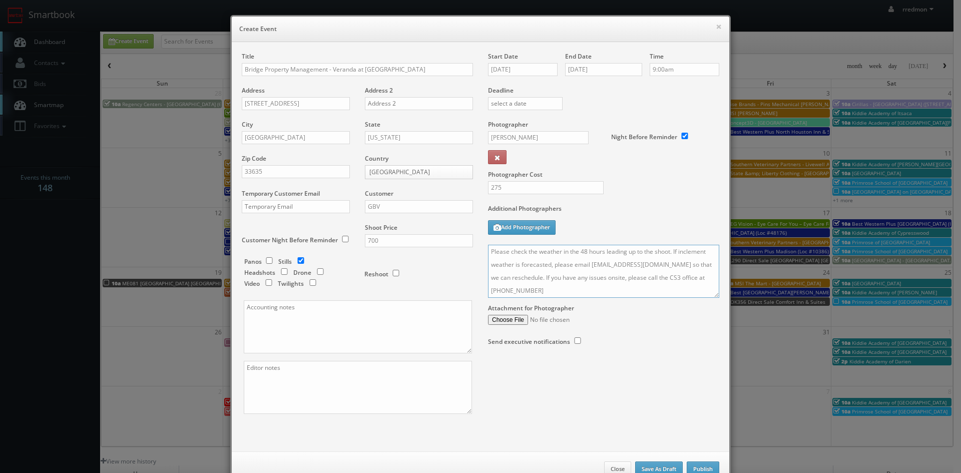
scroll to position [0, 0]
type textarea "We need to deliver 10 stills to the client so we ask that you take at least 20 …"
click at [712, 466] on button "Publish" at bounding box center [703, 469] width 33 height 15
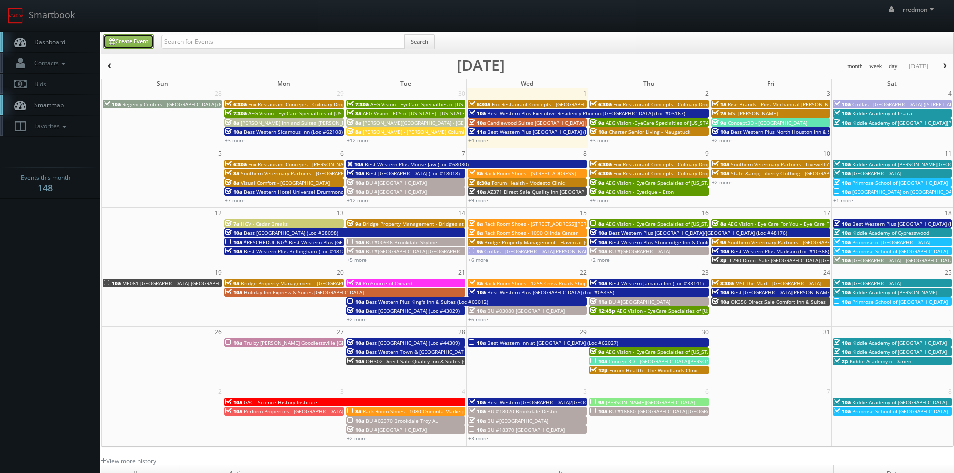
click at [151, 42] on link "Create Event" at bounding box center [128, 41] width 51 height 15
type input "[DATE]"
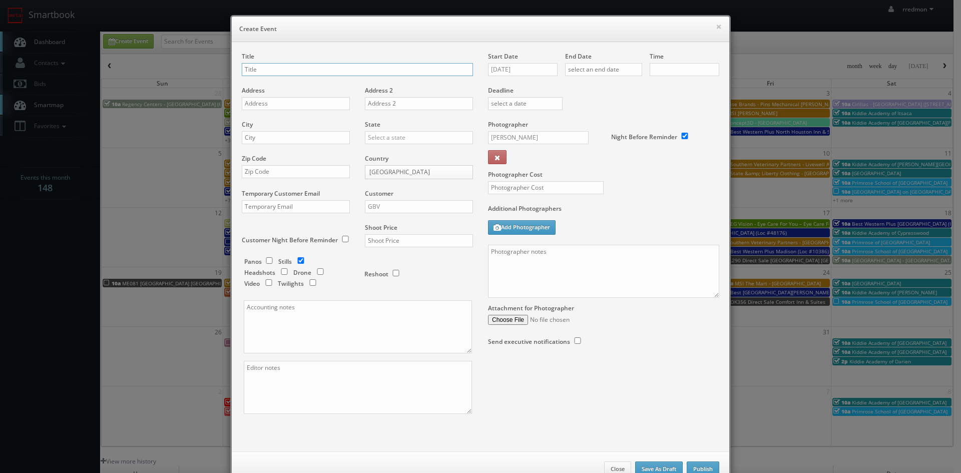
checkbox input "true"
type input "10:00am"
checkbox input "true"
paste input "Caribbean Breeze"
type input "Bridge Property Management - Caribbean Breeze"
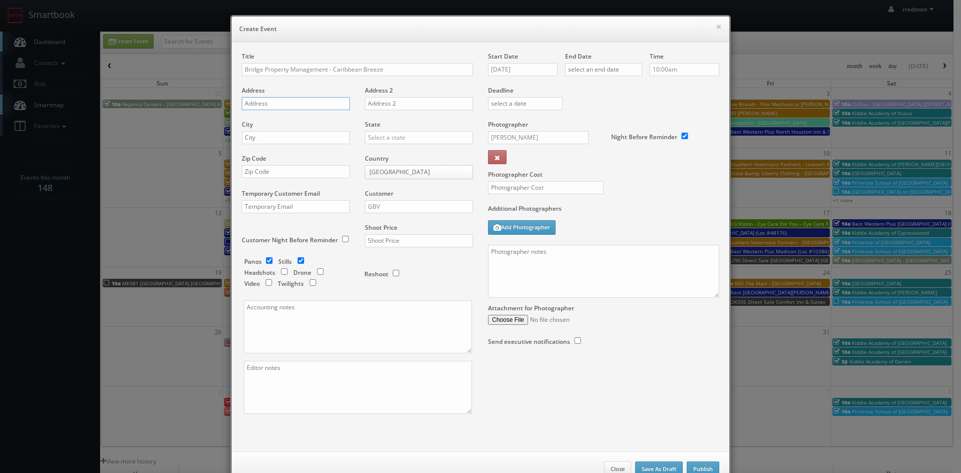
click at [283, 102] on input "text" at bounding box center [296, 103] width 108 height 13
paste input "14501 Caribbean Breeze Dr"
type input "14501 Caribbean Breeze Dr"
click at [298, 142] on input "text" at bounding box center [296, 137] width 108 height 13
type input "Tampa"
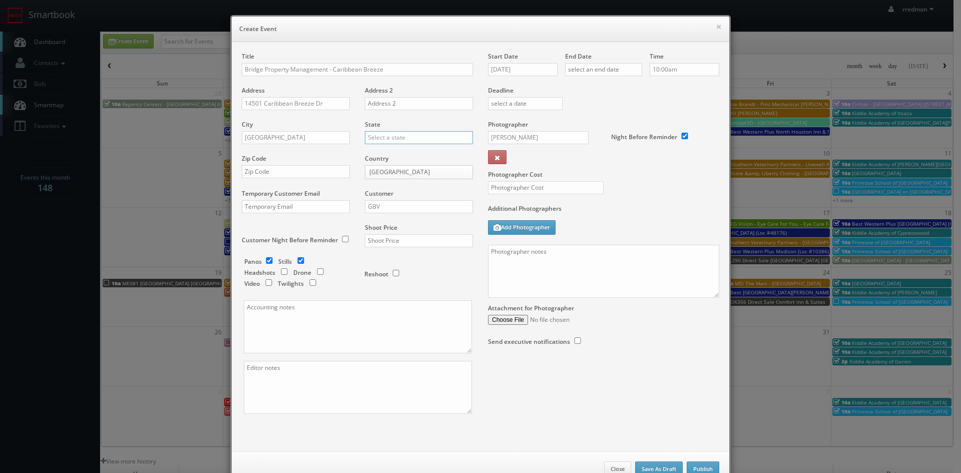
click at [421, 140] on input "text" at bounding box center [419, 137] width 108 height 13
click at [418, 213] on div "[US_STATE]" at bounding box center [419, 210] width 107 height 17
type input "[US_STATE]"
click at [284, 169] on input "text" at bounding box center [296, 171] width 108 height 13
paste input "33613"
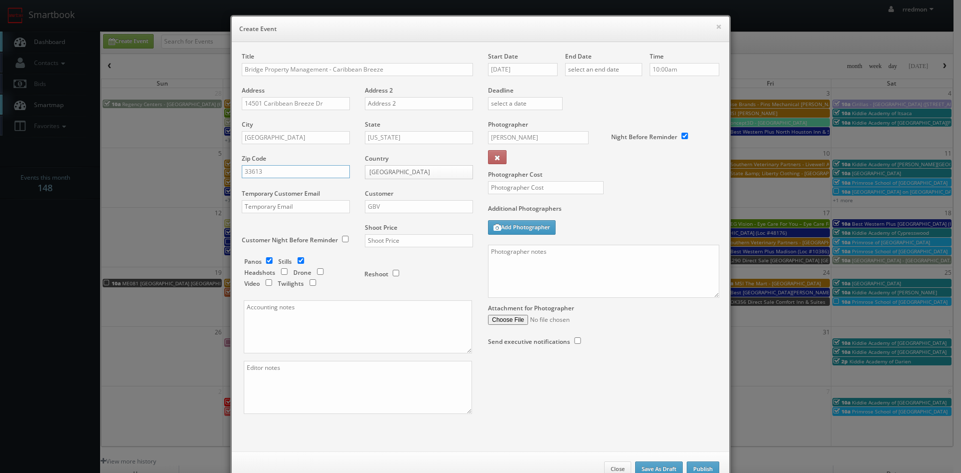
type input "33613"
click at [399, 207] on input "GBV" at bounding box center [419, 206] width 108 height 13
click at [407, 294] on div "GBV" at bounding box center [419, 297] width 107 height 17
drag, startPoint x: 263, startPoint y: 261, endPoint x: 287, endPoint y: 256, distance: 24.6
click at [263, 261] on input "checkbox" at bounding box center [269, 260] width 15 height 7
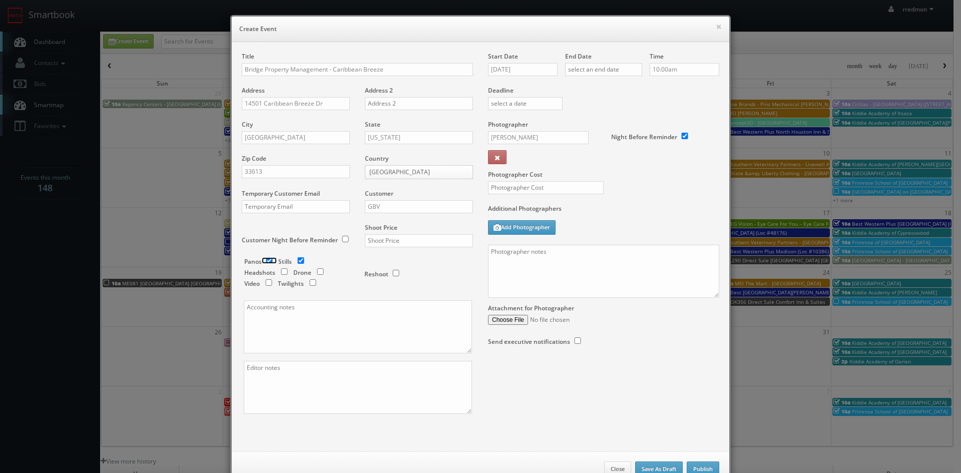
checkbox input "false"
click at [379, 242] on input "text" at bounding box center [419, 240] width 108 height 13
type input "700"
click at [512, 68] on input "10/01/2025" at bounding box center [523, 69] width 70 height 13
click at [555, 133] on td "9" at bounding box center [554, 131] width 14 height 15
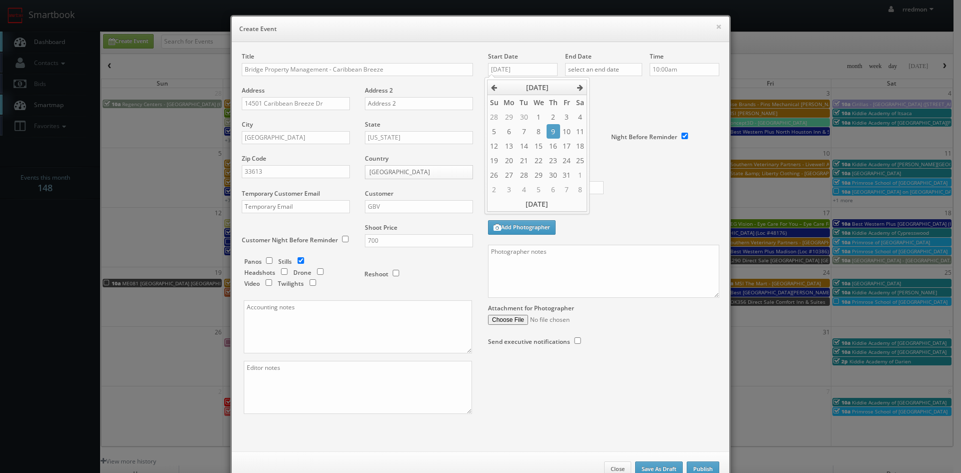
type input "10/09/2025"
click at [598, 70] on input "text" at bounding box center [603, 69] width 77 height 13
click at [631, 130] on td "9" at bounding box center [631, 131] width 14 height 15
type input "10/09/2025"
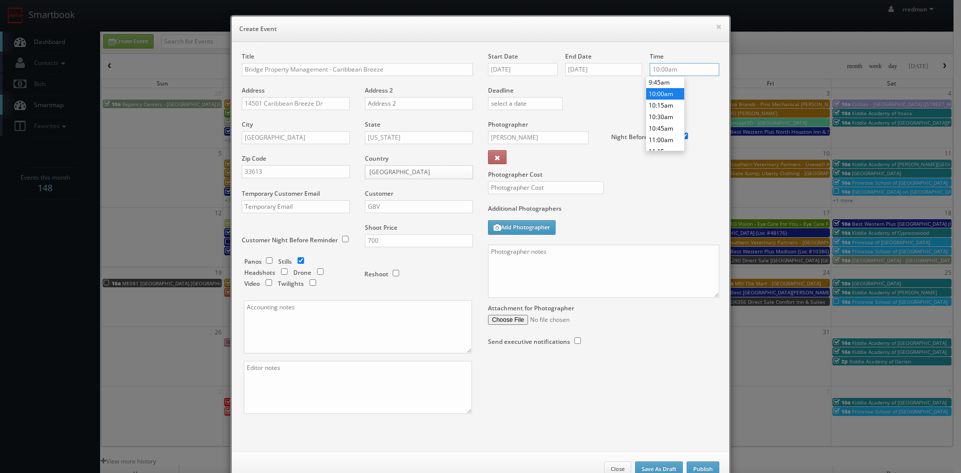
click at [686, 72] on input "10:00am" at bounding box center [685, 69] width 70 height 13
type input "12:00pm"
click at [667, 130] on li "12:00pm" at bounding box center [666, 136] width 38 height 12
click at [525, 135] on input "Karina Kleeberg" at bounding box center [538, 137] width 101 height 13
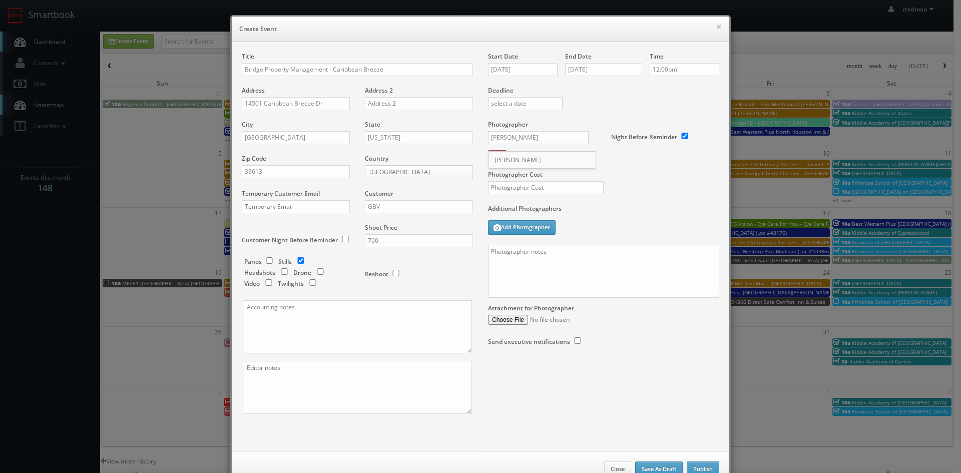
click at [526, 157] on div "Karina Kleeberg" at bounding box center [542, 160] width 107 height 17
click at [540, 189] on input "text" at bounding box center [546, 187] width 116 height 13
type input "275"
click at [565, 266] on textarea at bounding box center [603, 271] width 231 height 53
paste textarea "We need to deliver 10 stills to the client so we ask that you take at least 20 …"
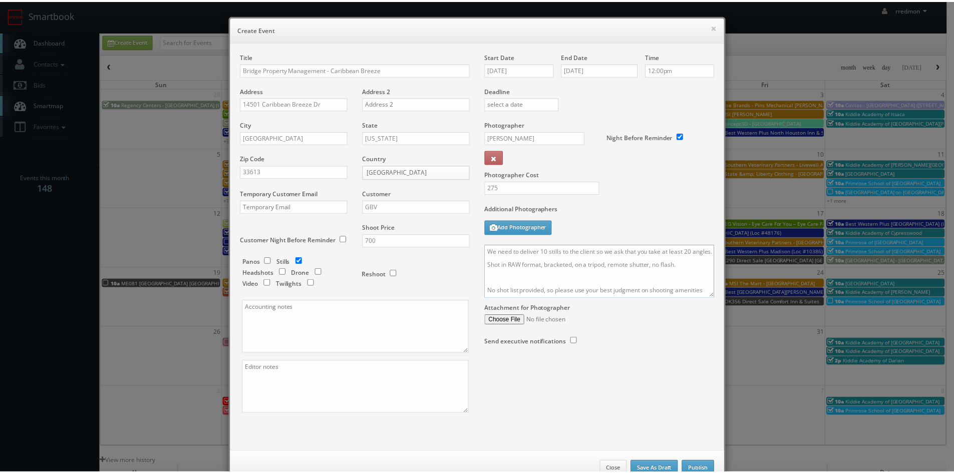
scroll to position [30, 0]
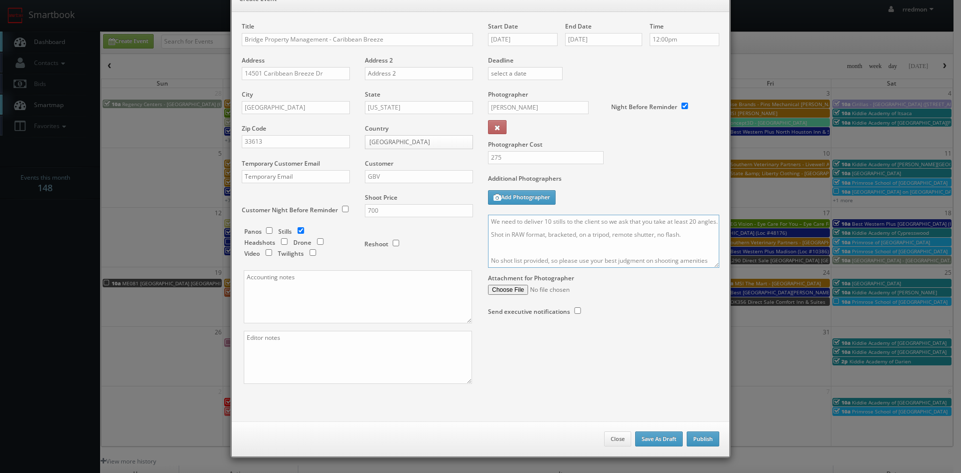
type textarea "We need to deliver 10 stills to the client so we ask that you take at least 20 …"
click at [701, 437] on button "Publish" at bounding box center [703, 439] width 33 height 15
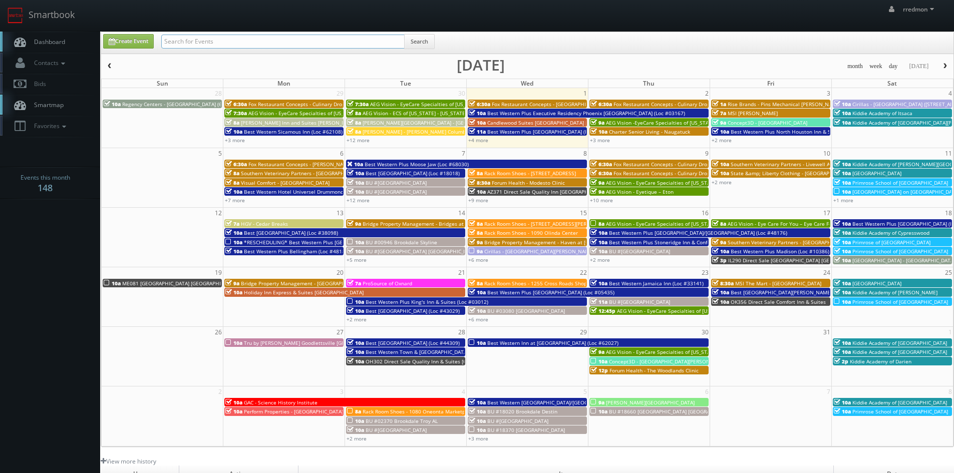
click at [270, 38] on input "text" at bounding box center [282, 42] width 243 height 14
drag, startPoint x: 249, startPoint y: 42, endPoint x: 131, endPoint y: 38, distance: 118.8
click at [131, 38] on div "Create Event fox restaurant concepts Search" at bounding box center [528, 44] width 865 height 20
type input "fox restaurant concepts"
click at [423, 39] on button "Search" at bounding box center [419, 41] width 31 height 15
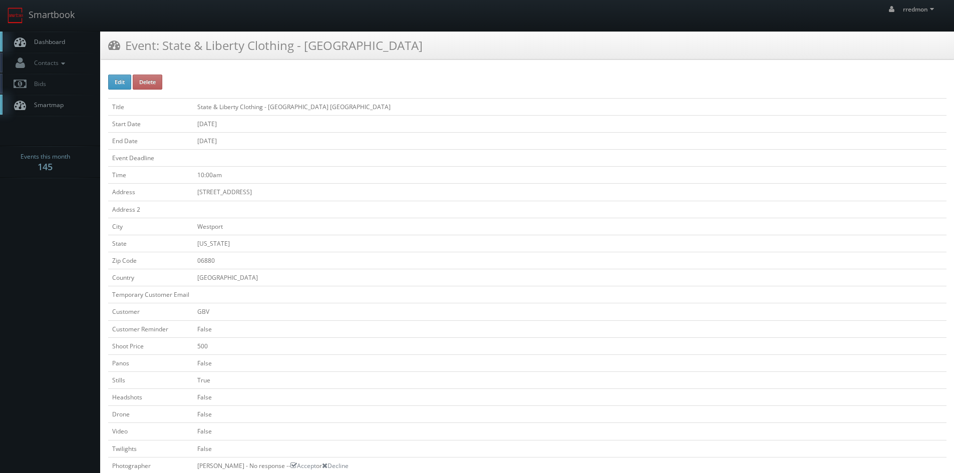
click at [54, 43] on span "Dashboard" at bounding box center [47, 42] width 36 height 9
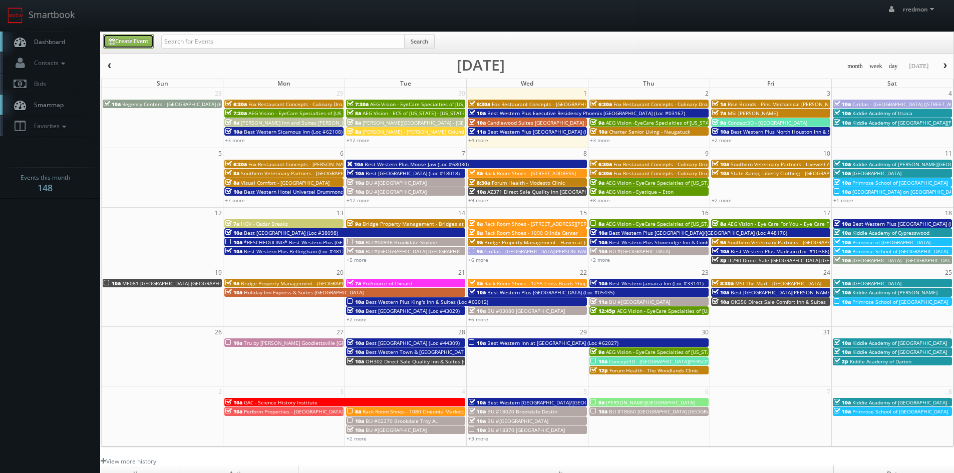
click at [138, 39] on link "Create Event" at bounding box center [128, 41] width 51 height 15
type input "[DATE]"
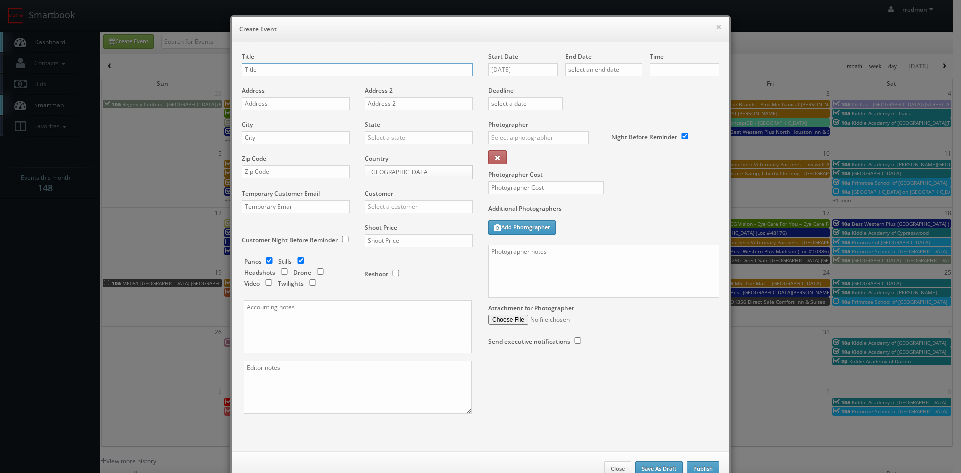
checkbox input "true"
type input "10:00am"
checkbox input "true"
type input "n"
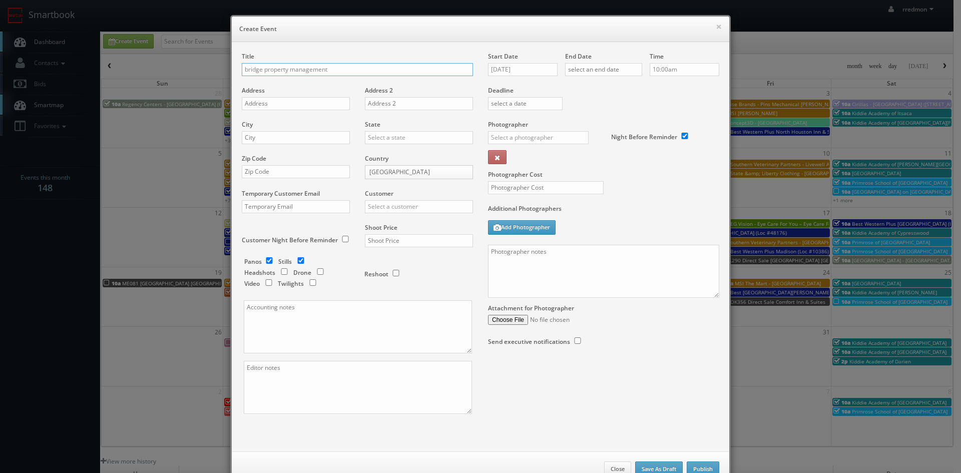
type input "bridge property management"
click at [488, 150] on button at bounding box center [497, 157] width 19 height 14
click at [716, 29] on button "×" at bounding box center [719, 26] width 6 height 7
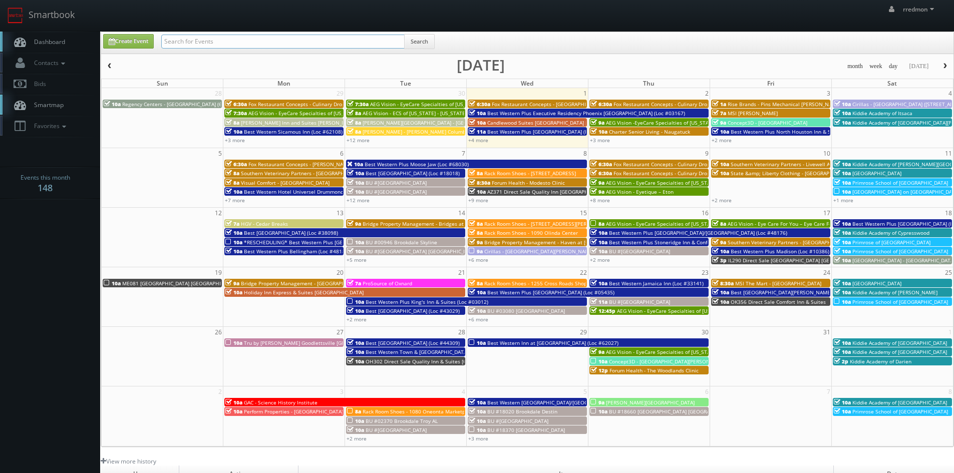
click at [346, 42] on input "text" at bounding box center [282, 42] width 243 height 14
type input "bridge property management"
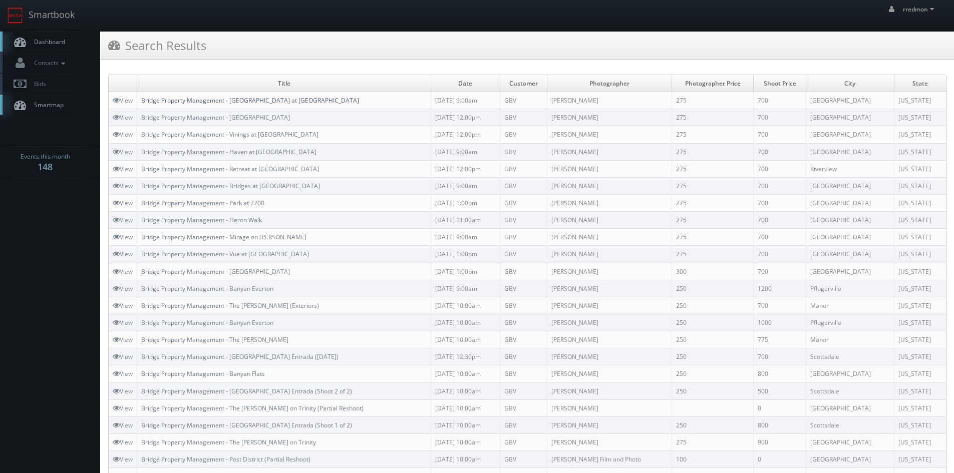
click at [286, 100] on link "Bridge Property Management - [GEOGRAPHIC_DATA] at [GEOGRAPHIC_DATA]" at bounding box center [250, 100] width 218 height 9
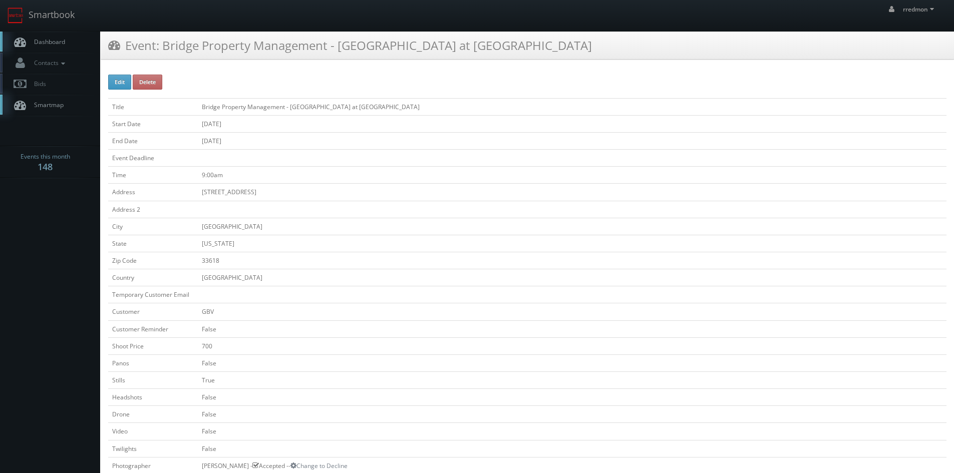
scroll to position [300, 0]
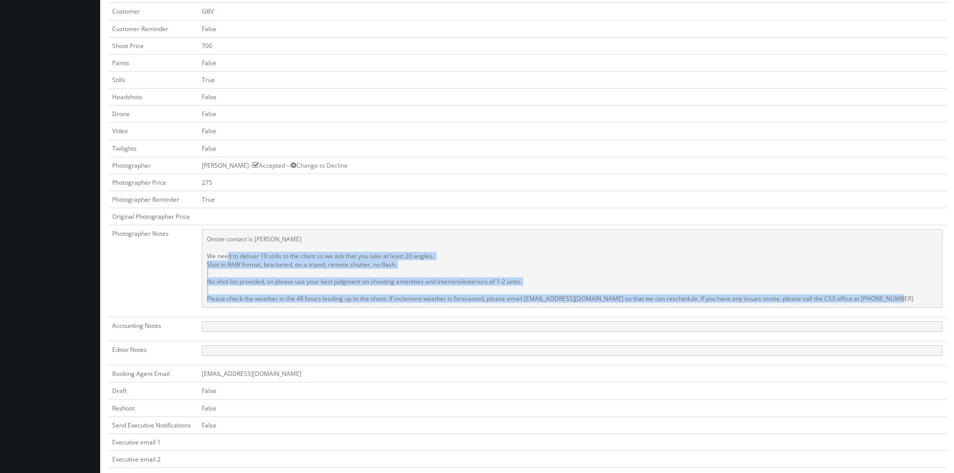
drag, startPoint x: 883, startPoint y: 296, endPoint x: 207, endPoint y: 255, distance: 677.8
click at [207, 255] on pre "Onsite contact is [PERSON_NAME] We need to deliver 10 stills to the client so w…" at bounding box center [572, 268] width 741 height 79
copy pre "We need to deliver 10 stills to the client so we ask that you take at least 20 …"
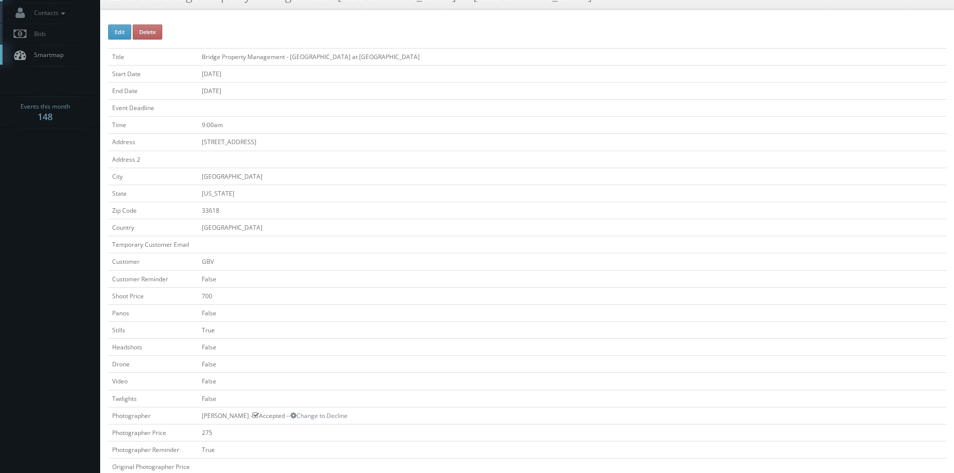
scroll to position [0, 0]
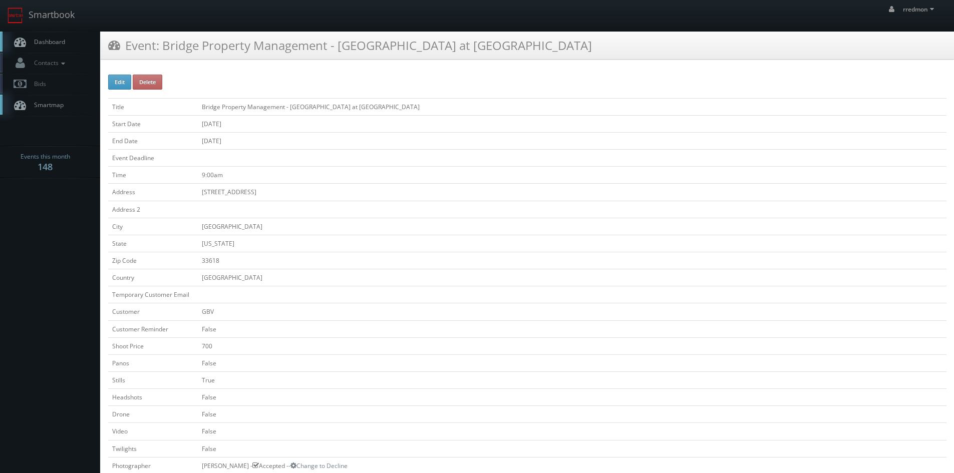
click at [61, 47] on link "Dashboard" at bounding box center [50, 42] width 100 height 21
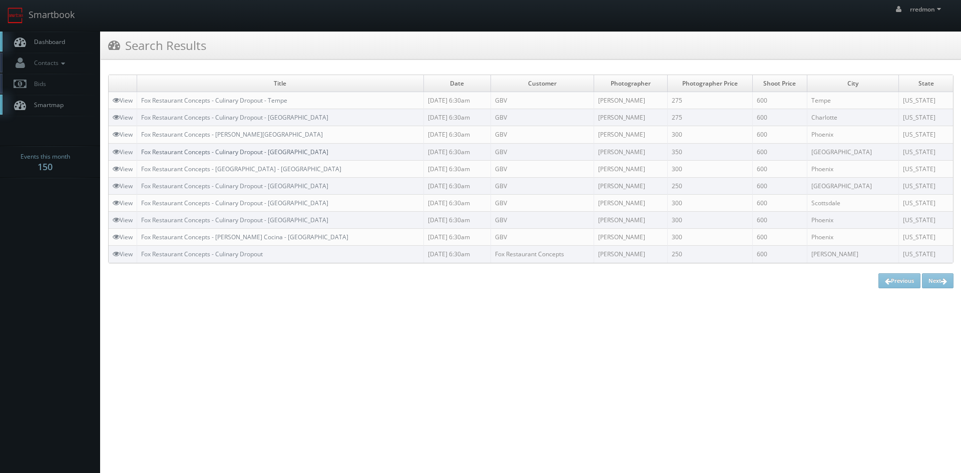
click at [278, 152] on link "Fox Restaurant Concepts - Culinary Dropout - [GEOGRAPHIC_DATA]" at bounding box center [234, 152] width 187 height 9
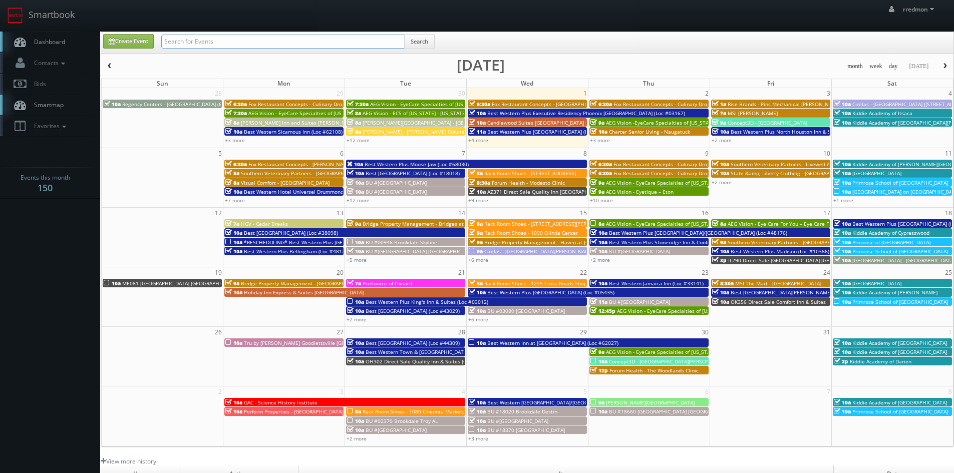
click at [223, 45] on input "text" at bounding box center [282, 42] width 243 height 14
type input "[DEMOGRAPHIC_DATA]"
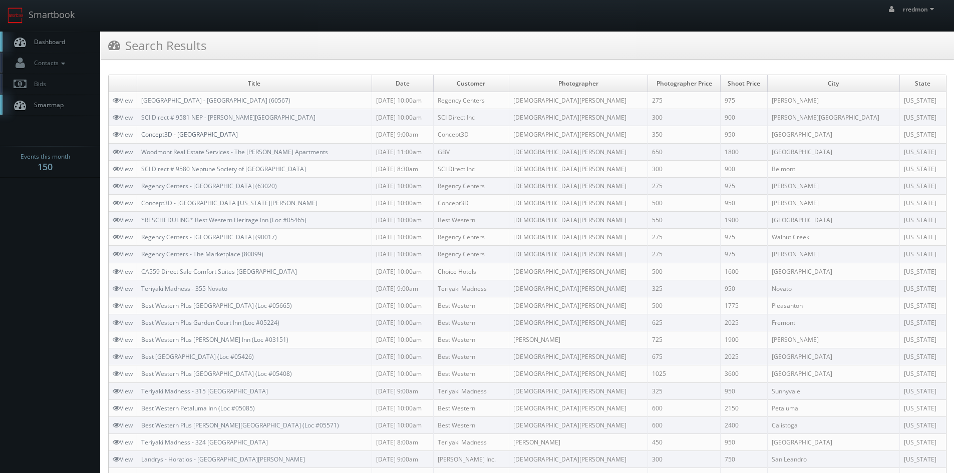
click at [225, 134] on link "Concept3D - Los Medanos College" at bounding box center [189, 134] width 97 height 9
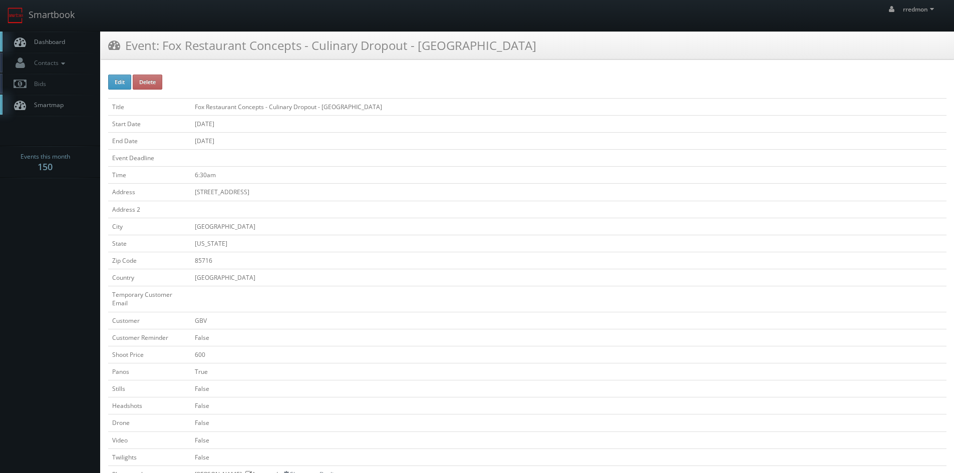
click at [69, 43] on link "Dashboard" at bounding box center [50, 42] width 100 height 21
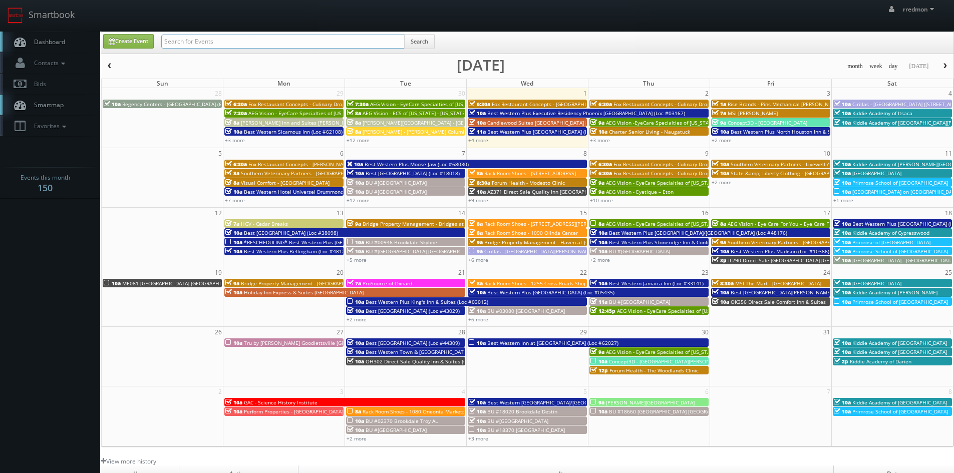
paste input "fox restaurant concepts"
type input "fox restaurant concepts"
click at [426, 43] on button "Search" at bounding box center [419, 41] width 31 height 15
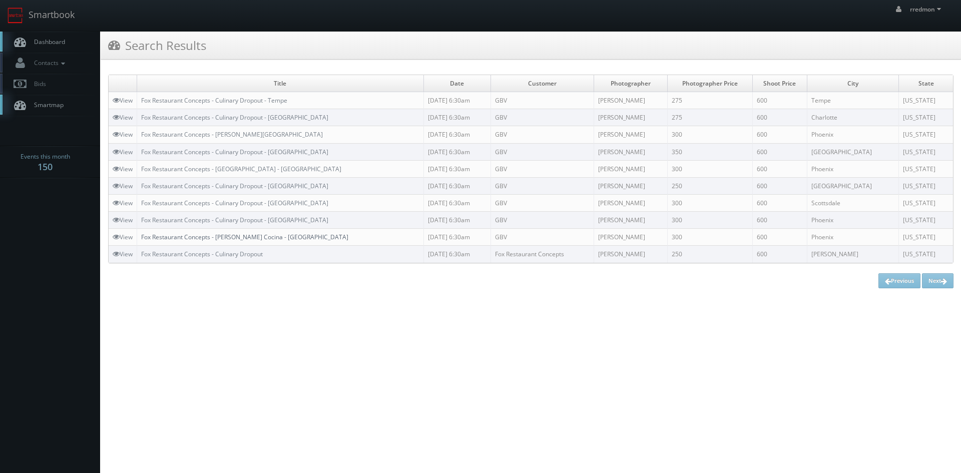
click at [274, 237] on link "Fox Restaurant Concepts - [PERSON_NAME] Cocina - [GEOGRAPHIC_DATA]" at bounding box center [244, 237] width 207 height 9
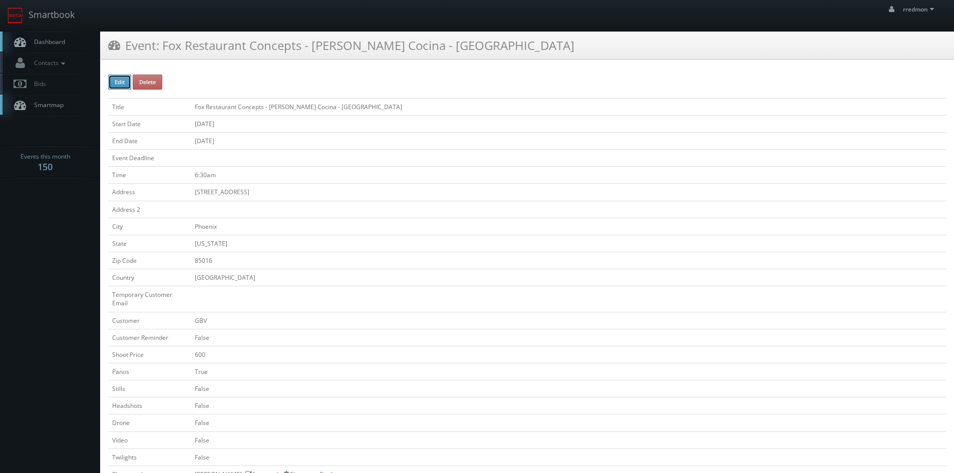
click at [115, 75] on button "Edit" at bounding box center [119, 82] width 23 height 15
type input "Fox Restaurant Concepts - [PERSON_NAME] Cocina - [GEOGRAPHIC_DATA]"
type input "2502 E Camelback Rd #122"
type input "Phoenix"
type input "85016"
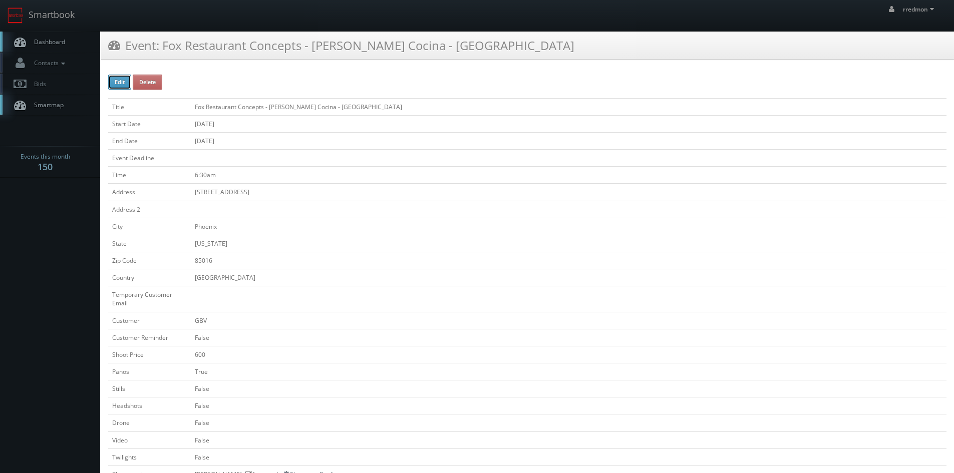
checkbox input "false"
type input "600"
checkbox input "true"
checkbox input "false"
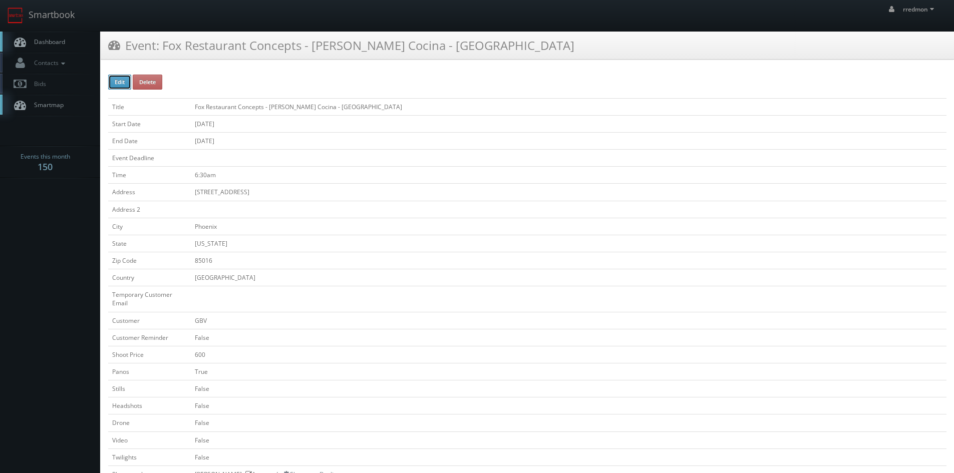
checkbox input "false"
type input "09/23/2025"
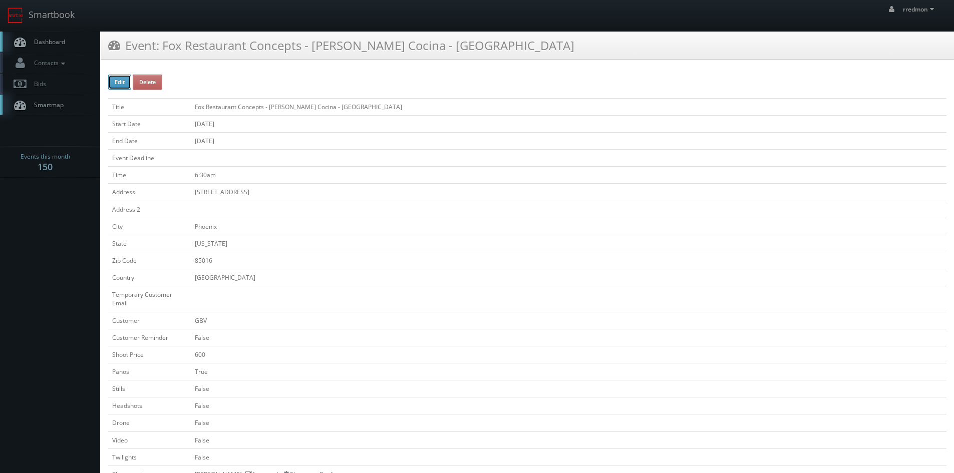
type input "09/23/2025"
type input "6:30am"
checkbox input "true"
checkbox input "false"
select select "[US_STATE]"
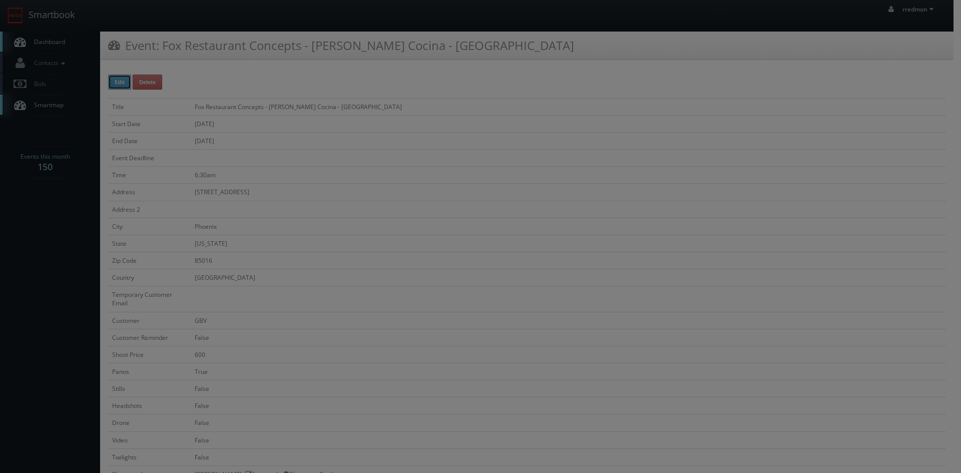
type input "600"
type input "300"
select select "fake72@mg.cs3calendar.com"
select select "elitebusinessfilms@gmail.com"
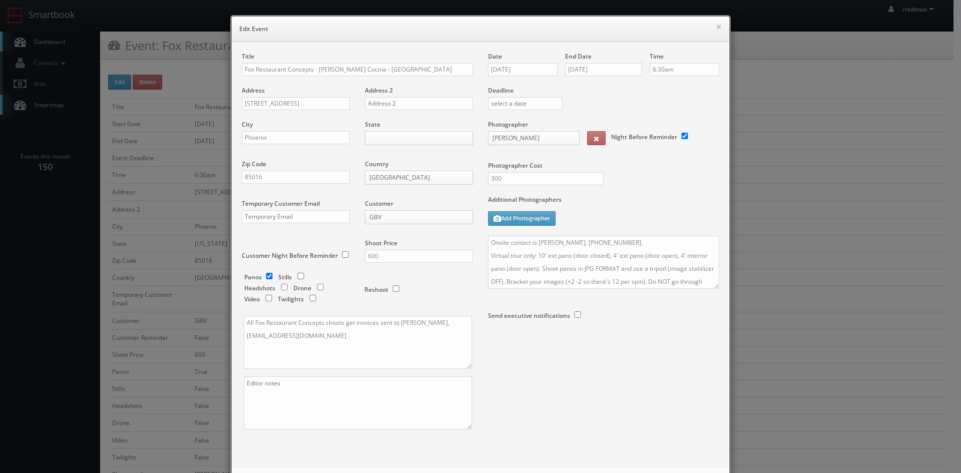
click at [412, 216] on body "Smartbook Toggle Side Navigation Toggle Top Navigation rredmon rredmon Profile …" at bounding box center [477, 440] width 954 height 880
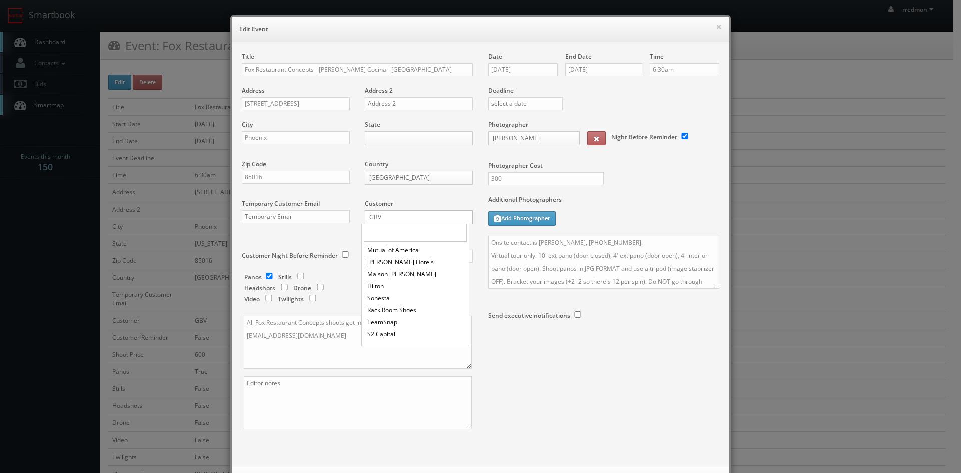
scroll to position [561, 0]
drag, startPoint x: 440, startPoint y: 334, endPoint x: 580, endPoint y: 376, distance: 146.1
select select "cs3design360_+11332add3312hgfhr4sf3331443411331@mg.cs3calendar.com"
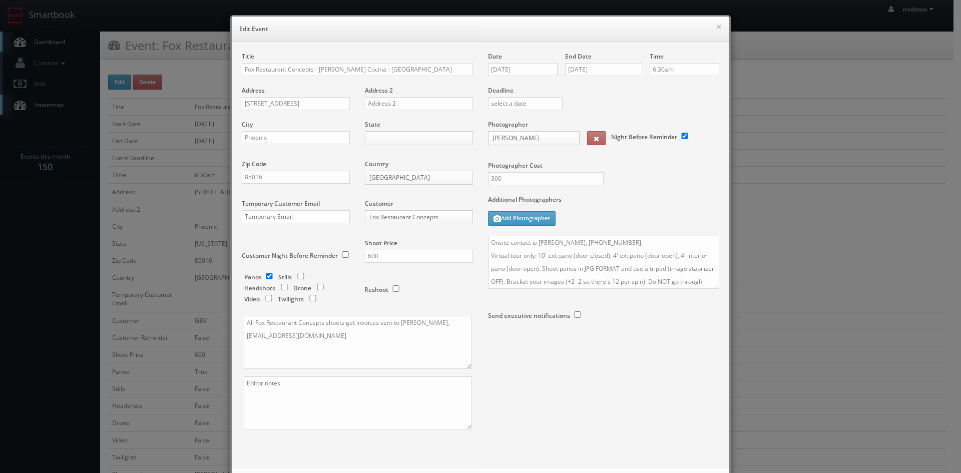
scroll to position [46, 0]
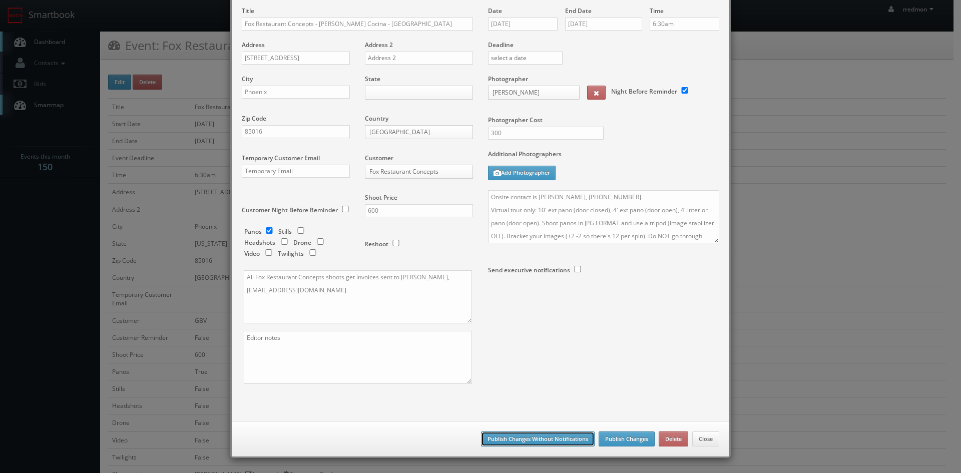
click at [546, 435] on button "Publish Changes Without Notifications" at bounding box center [538, 439] width 114 height 15
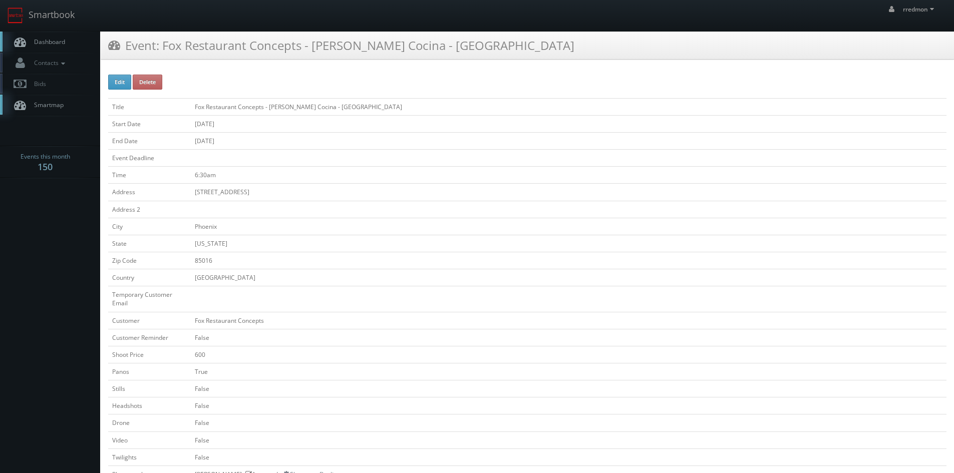
click at [50, 38] on span "Dashboard" at bounding box center [47, 42] width 36 height 9
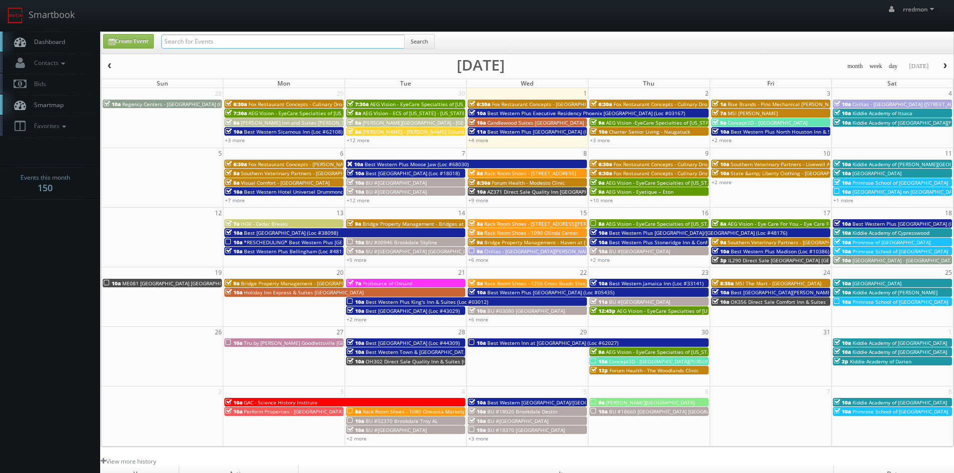
click at [191, 39] on input "text" at bounding box center [282, 42] width 243 height 14
paste input "fox restaurant concepts"
type input "fox restaurant concepts"
click at [417, 45] on button "Search" at bounding box center [419, 41] width 31 height 15
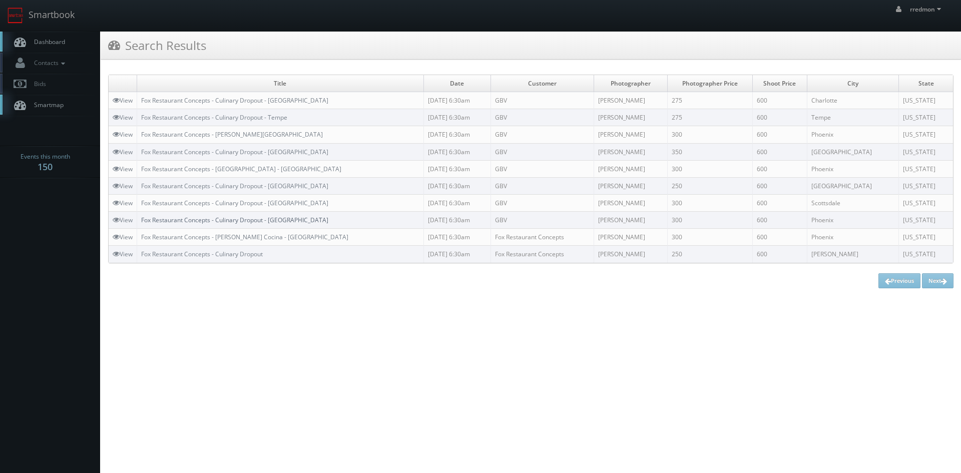
click at [254, 218] on link "Fox Restaurant Concepts - Culinary Dropout - [GEOGRAPHIC_DATA]" at bounding box center [234, 220] width 187 height 9
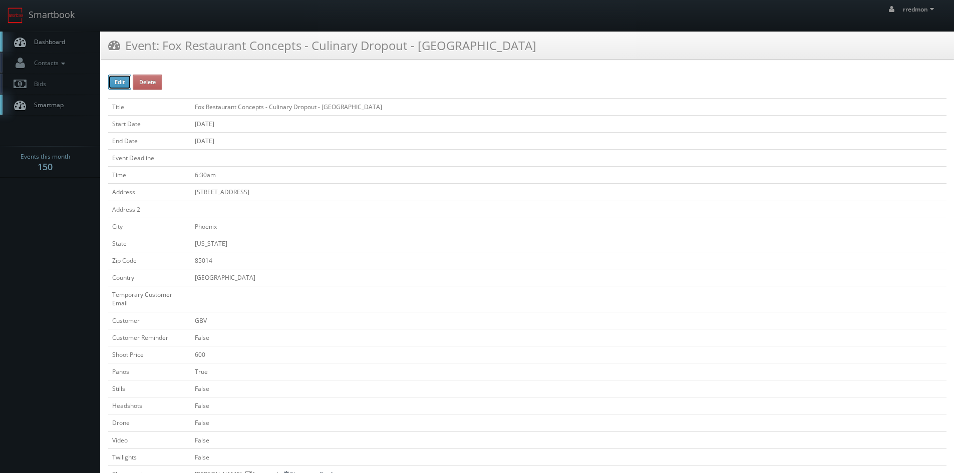
click at [117, 87] on button "Edit" at bounding box center [119, 82] width 23 height 15
type input "Fox Restaurant Concepts - Culinary Dropout - [GEOGRAPHIC_DATA]"
type input "[STREET_ADDRESS]"
type input "Phoenix"
type input "85014"
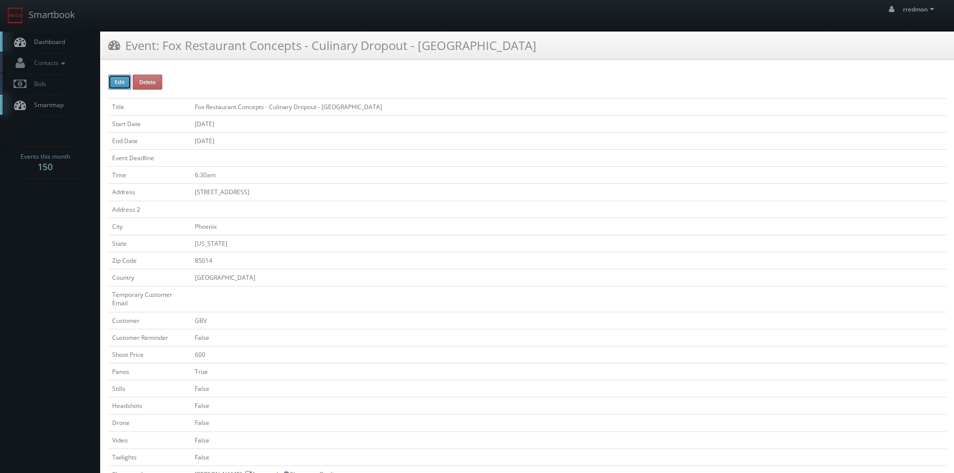
checkbox input "false"
type input "600"
checkbox input "true"
checkbox input "false"
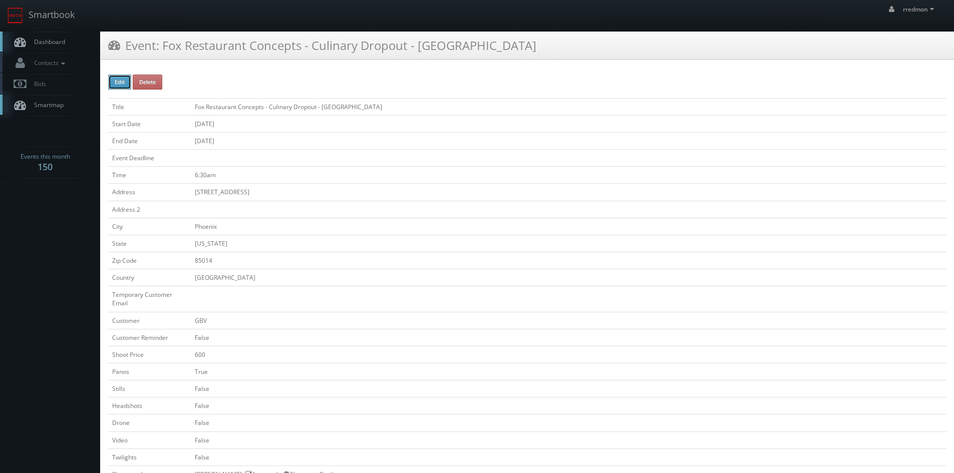
checkbox input "false"
type input "[DATE]"
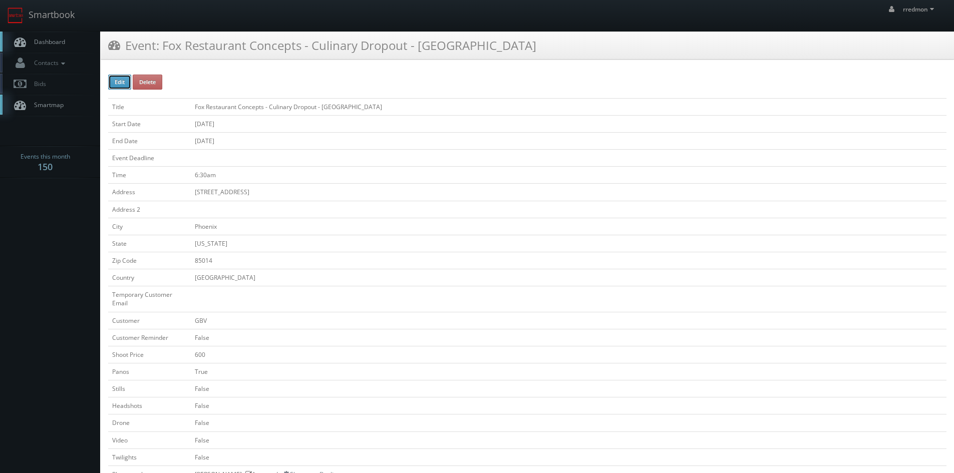
type input "[DATE]"
type input "6:30am"
checkbox input "true"
checkbox input "false"
select select "[US_STATE]"
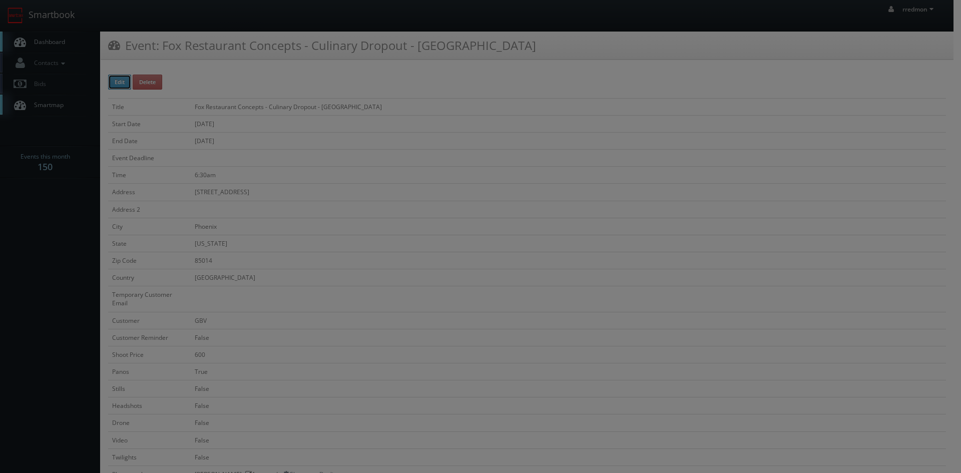
type input "600"
type input "300"
select select "[EMAIL_ADDRESS][DOMAIN_NAME]"
select select "desertlivingphotos@gmail.com"
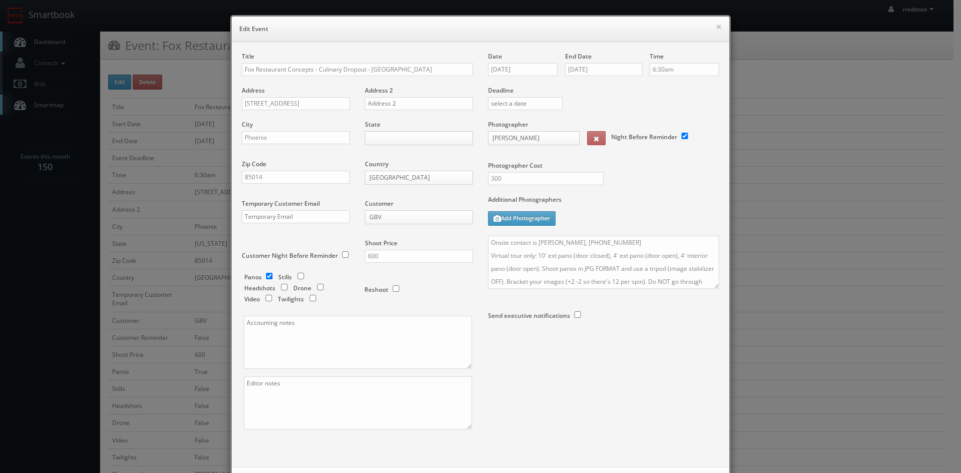
click at [448, 215] on body "Smartbook Toggle Side Navigation Toggle Top Navigation rredmon rredmon Profile …" at bounding box center [477, 444] width 954 height 888
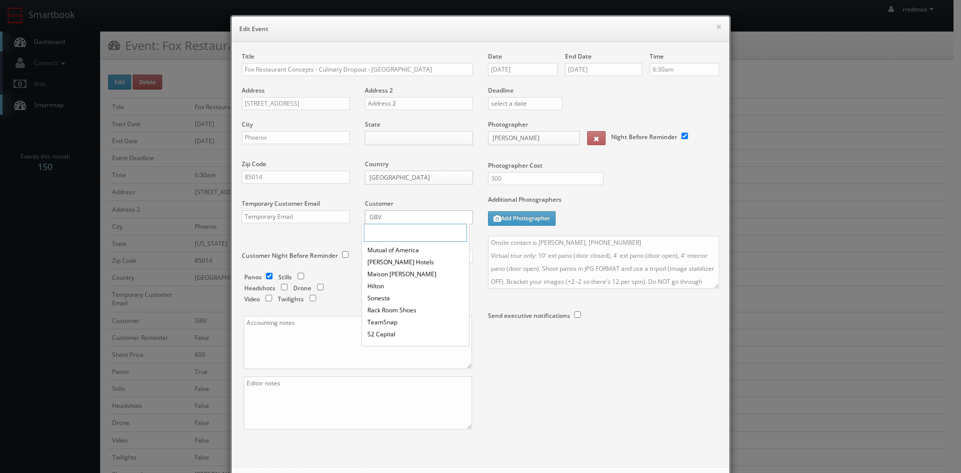
scroll to position [561, 0]
drag, startPoint x: 423, startPoint y: 337, endPoint x: 589, endPoint y: 351, distance: 166.8
select select "cs3design360_+11332add3312hgfhr4sf3331443411331@mg.cs3calendar.com"
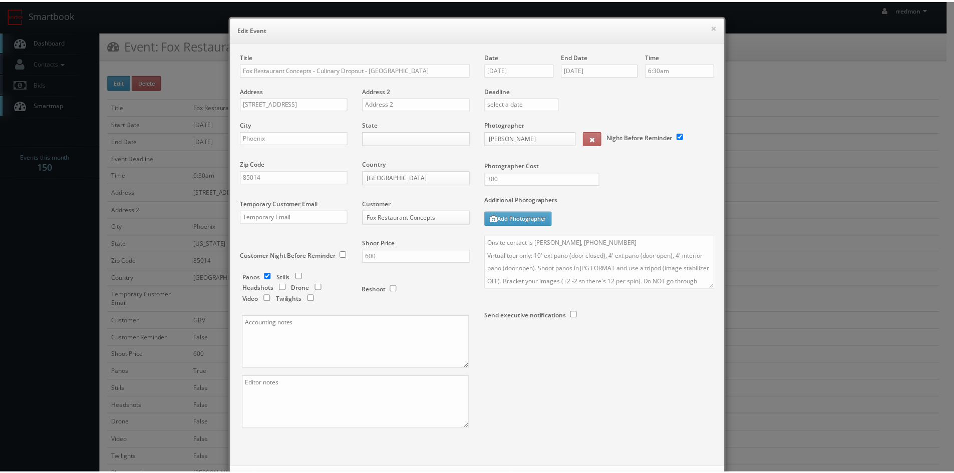
scroll to position [46, 0]
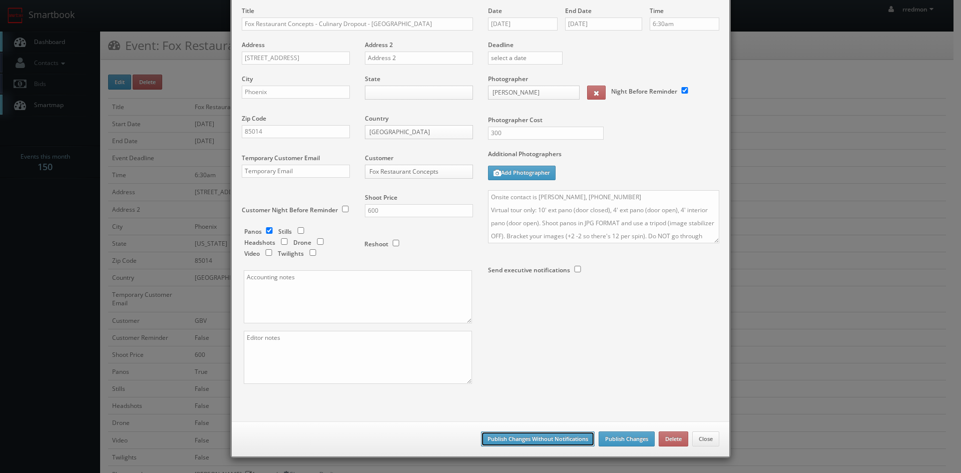
click at [539, 435] on button "Publish Changes Without Notifications" at bounding box center [538, 439] width 114 height 15
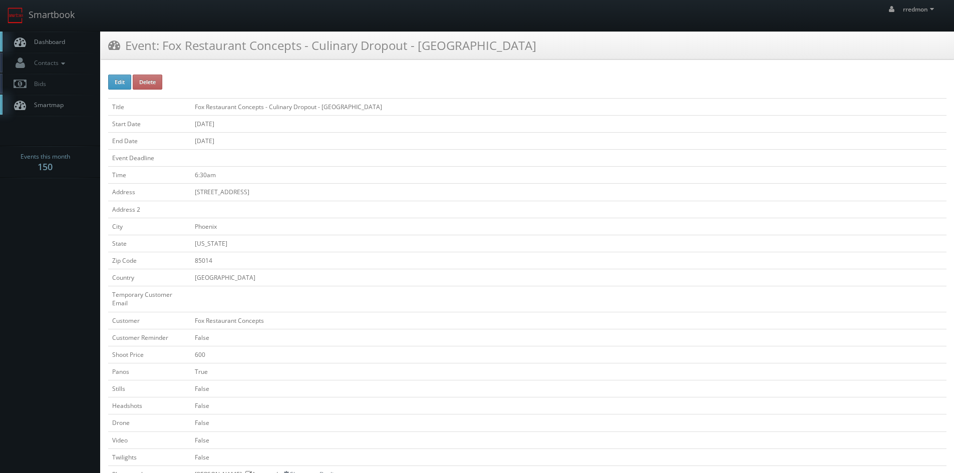
click at [59, 45] on span "Dashboard" at bounding box center [47, 42] width 36 height 9
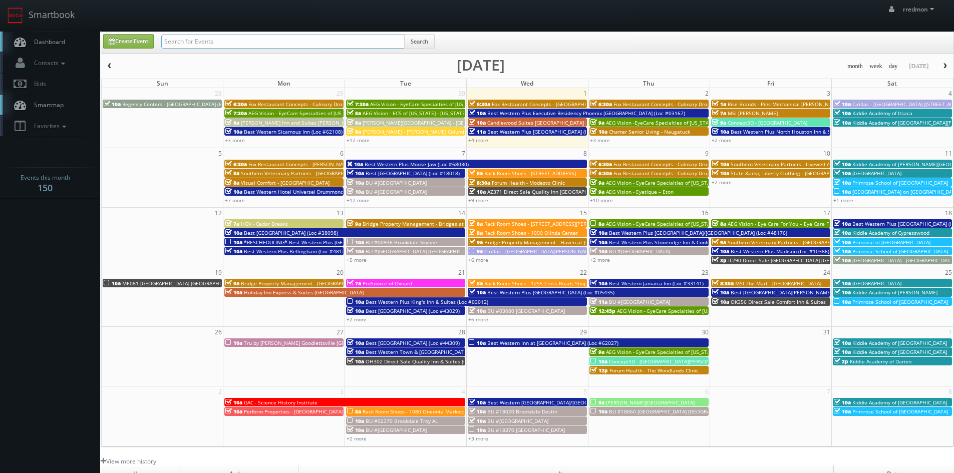
click at [185, 43] on input "text" at bounding box center [282, 42] width 243 height 14
paste input "fox restaurant concepts"
type input "fox restaurant concepts"
click at [422, 42] on button "Search" at bounding box center [419, 41] width 31 height 15
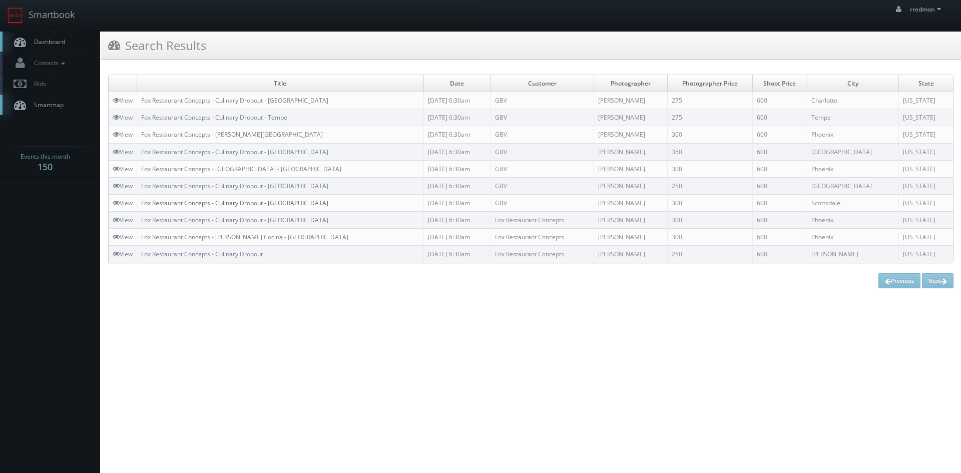
click at [293, 206] on link "Fox Restaurant Concepts - Culinary Dropout - [GEOGRAPHIC_DATA]" at bounding box center [234, 203] width 187 height 9
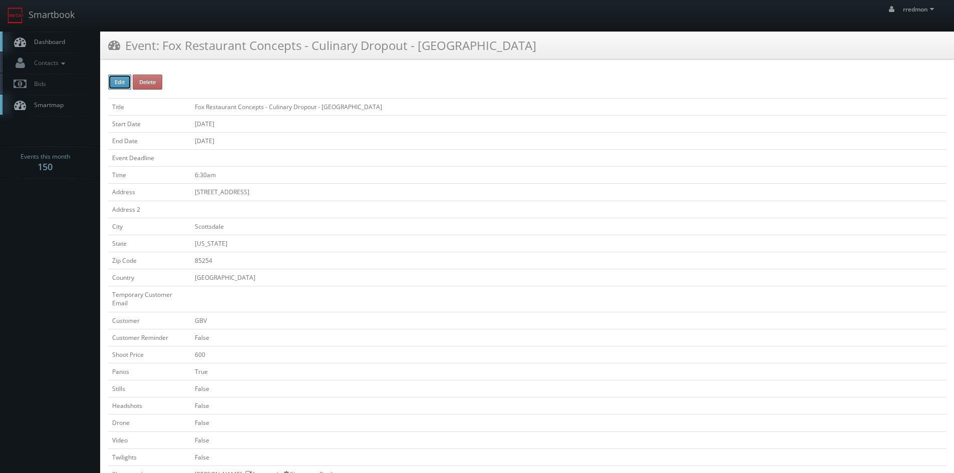
click at [116, 83] on button "Edit" at bounding box center [119, 82] width 23 height 15
type input "Fox Restaurant Concepts - Culinary Dropout - [GEOGRAPHIC_DATA]"
type input "[STREET_ADDRESS]"
type input "Scottsdale"
type input "85254"
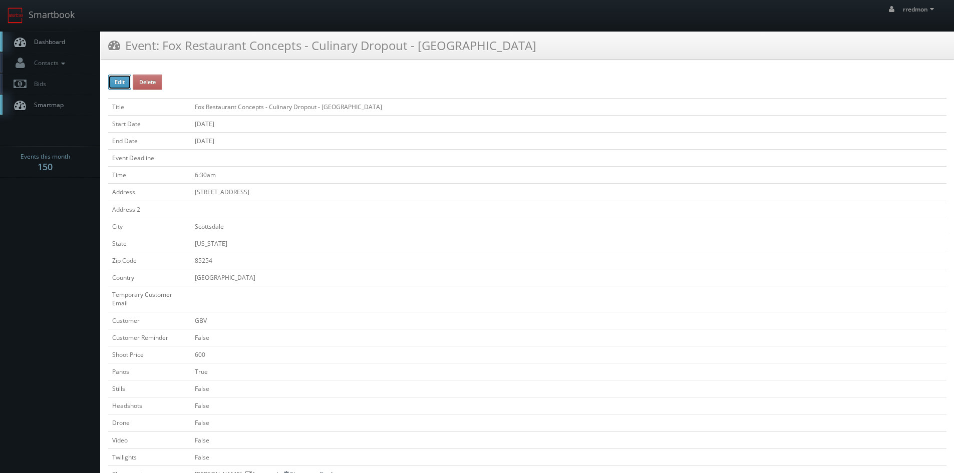
checkbox input "false"
type input "600"
checkbox input "true"
checkbox input "false"
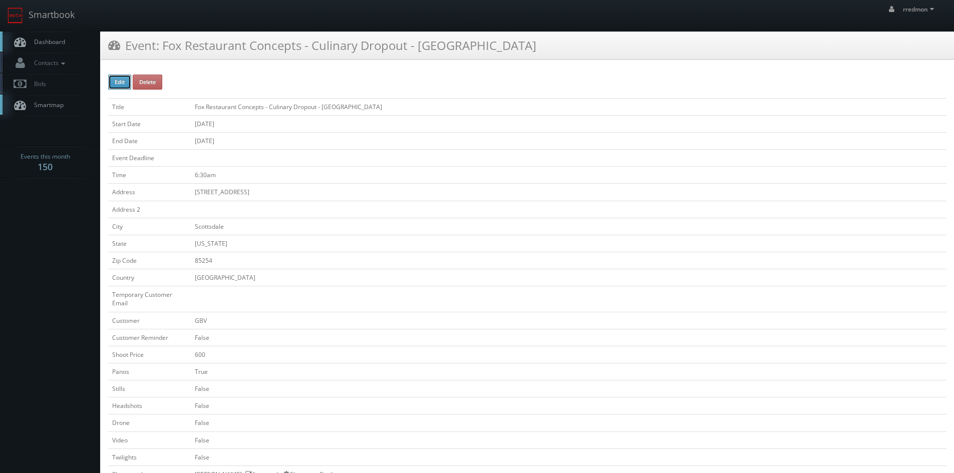
checkbox input "false"
type input "[DATE]"
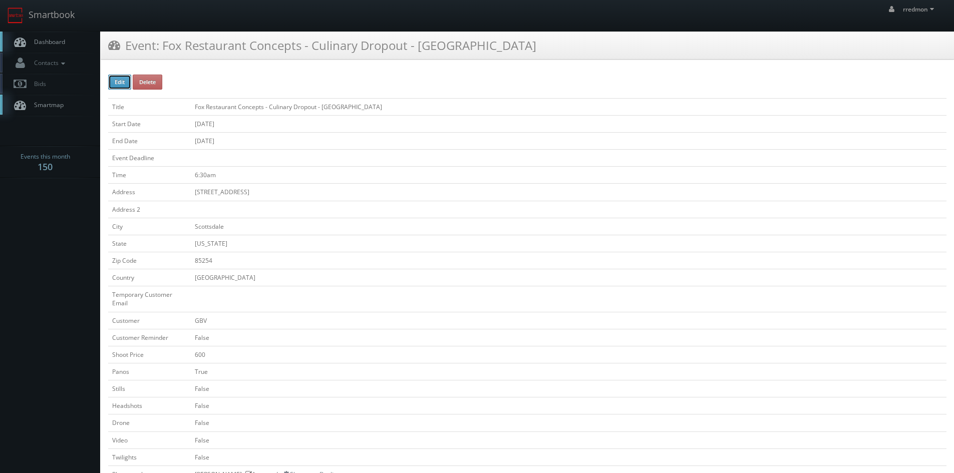
type input "[DATE]"
type input "6:30am"
checkbox input "true"
checkbox input "false"
type input "600"
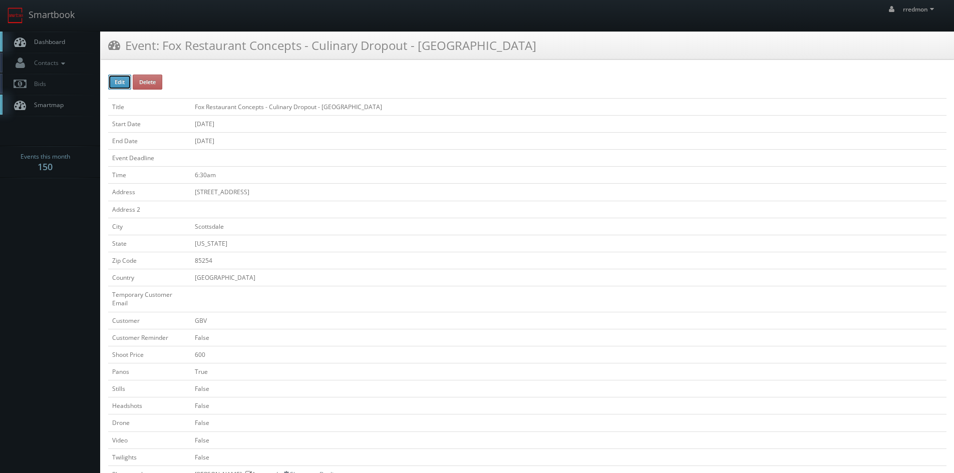
type input "300"
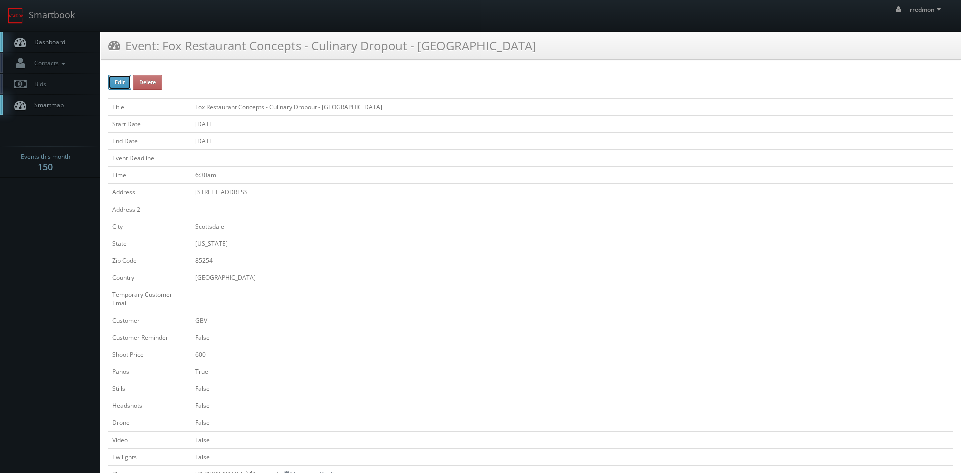
select select "[US_STATE]"
select select "[EMAIL_ADDRESS][DOMAIN_NAME]"
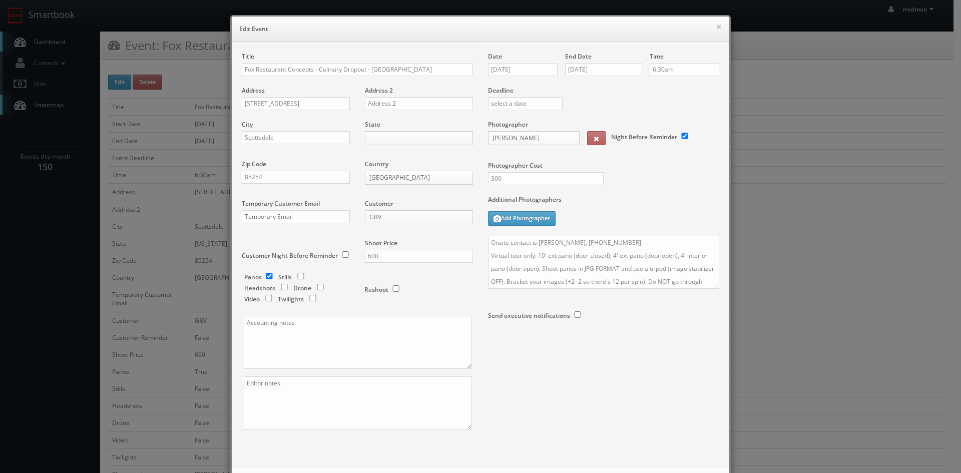
click at [406, 215] on body "Smartbook Toggle Side Navigation Toggle Top Navigation rredmon rredmon Profile …" at bounding box center [477, 435] width 954 height 871
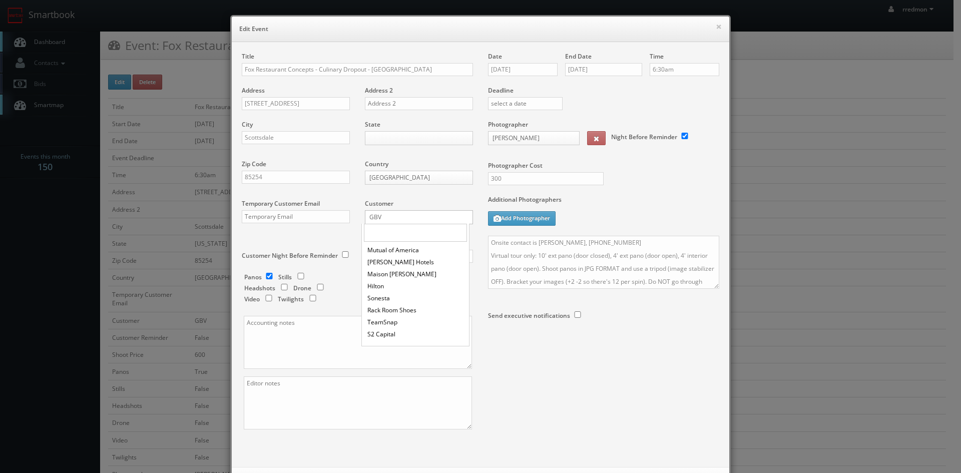
scroll to position [561, 0]
select select "[EMAIL_ADDRESS][DOMAIN_NAME]"
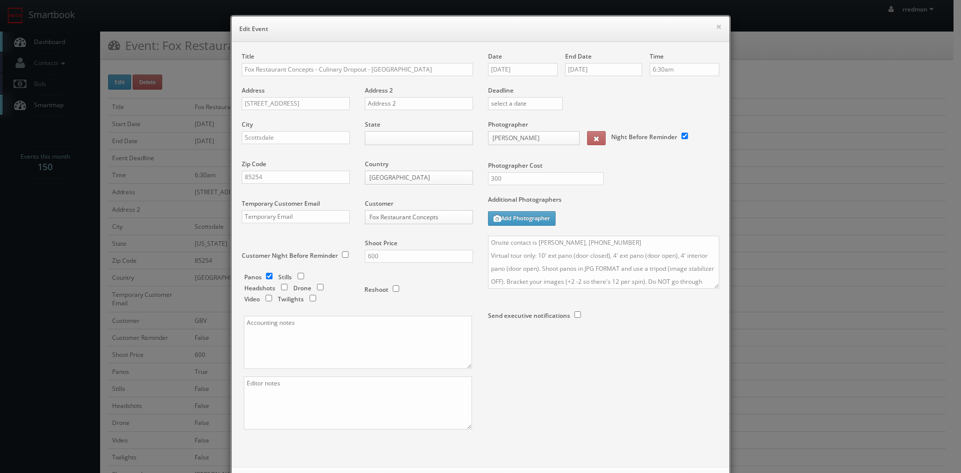
scroll to position [46, 0]
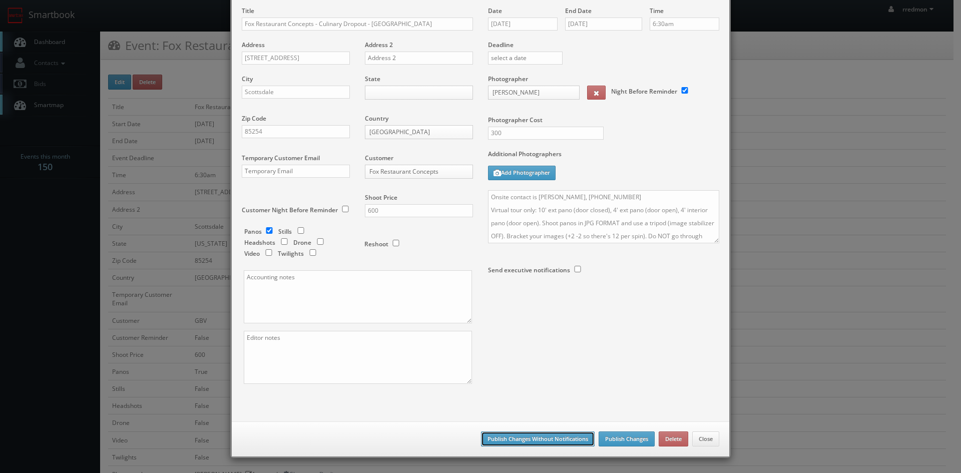
click at [577, 436] on button "Publish Changes Without Notifications" at bounding box center [538, 439] width 114 height 15
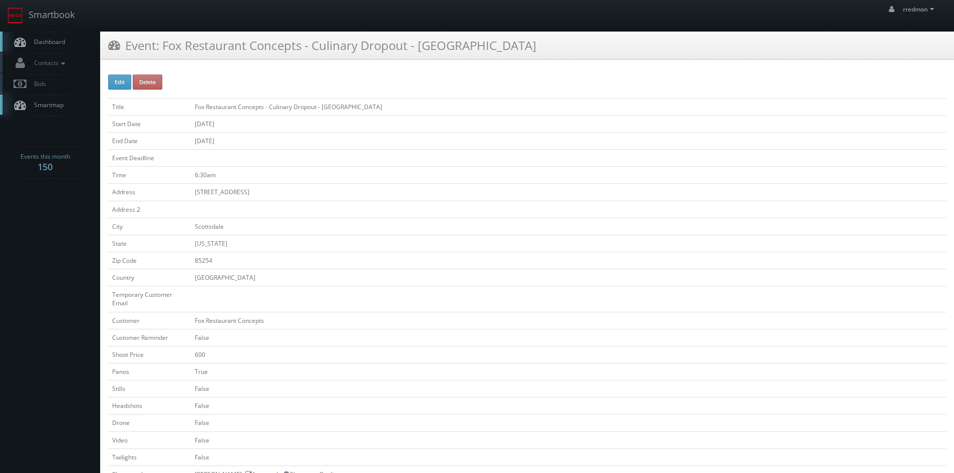
click at [53, 41] on span "Dashboard" at bounding box center [47, 42] width 36 height 9
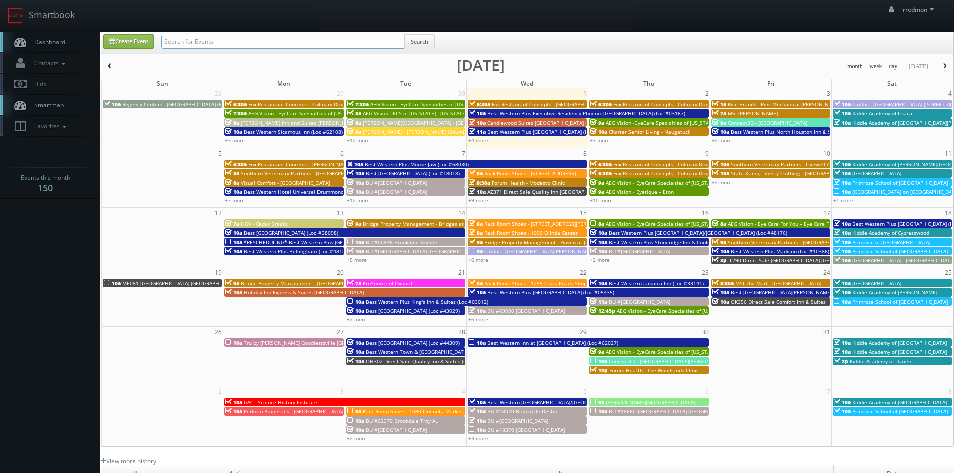
paste input "fox restaurant concepts"
type input "fox restaurant concepts"
click at [432, 41] on button "Search" at bounding box center [419, 41] width 31 height 15
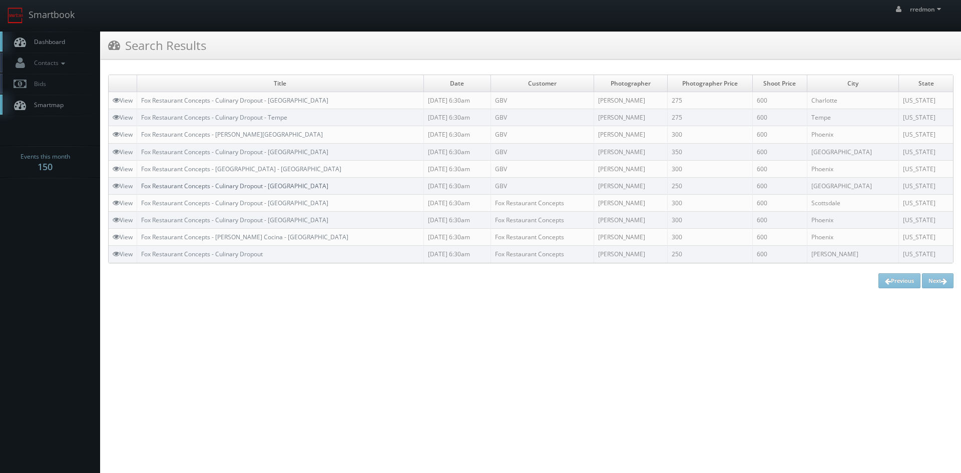
click at [271, 188] on link "Fox Restaurant Concepts - Culinary Dropout - [GEOGRAPHIC_DATA]" at bounding box center [234, 186] width 187 height 9
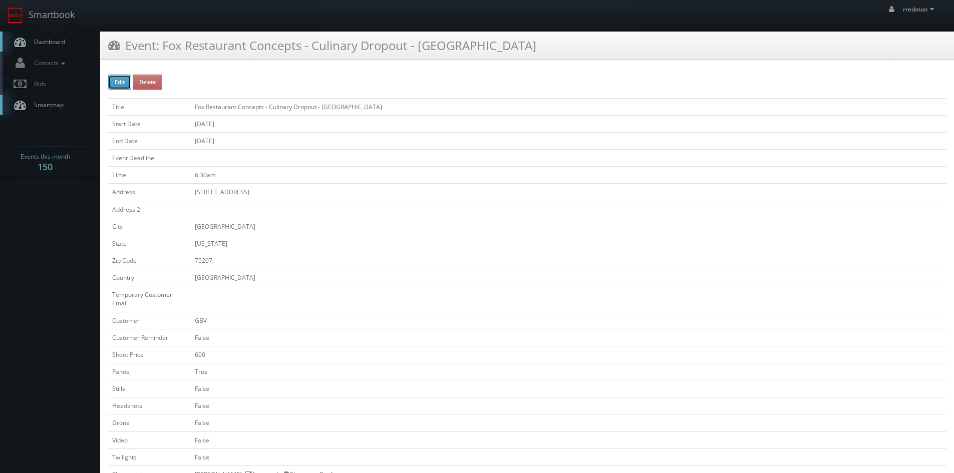
click at [119, 84] on button "Edit" at bounding box center [119, 82] width 23 height 15
type input "Fox Restaurant Concepts - Culinary Dropout - [GEOGRAPHIC_DATA]"
type input "[STREET_ADDRESS]"
type input "[GEOGRAPHIC_DATA]"
type input "75207"
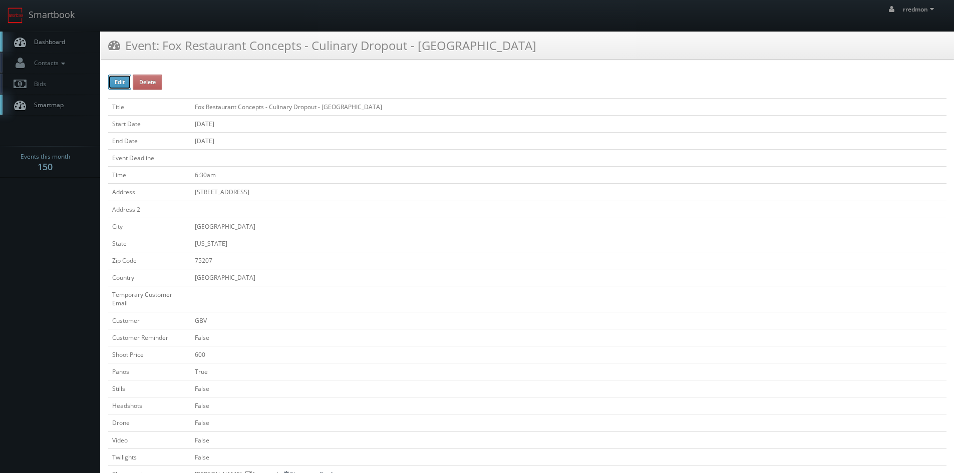
checkbox input "false"
type input "600"
checkbox input "true"
checkbox input "false"
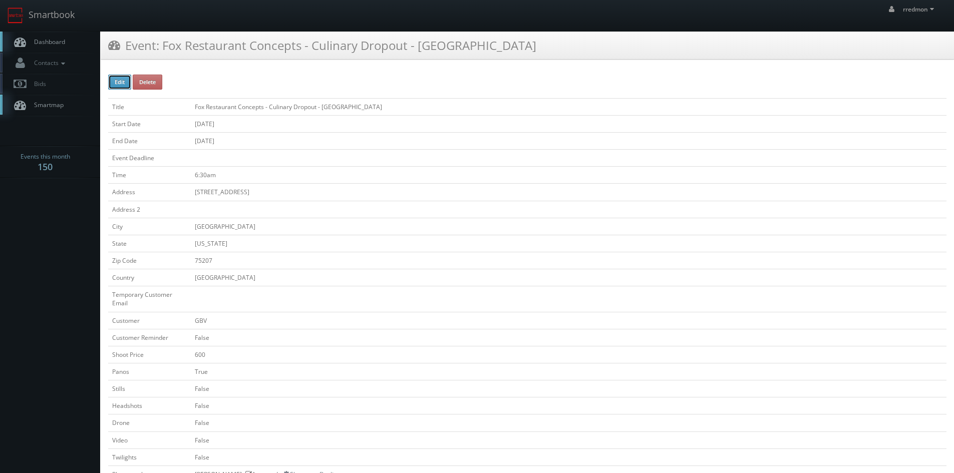
checkbox input "false"
type input "09/29/2025"
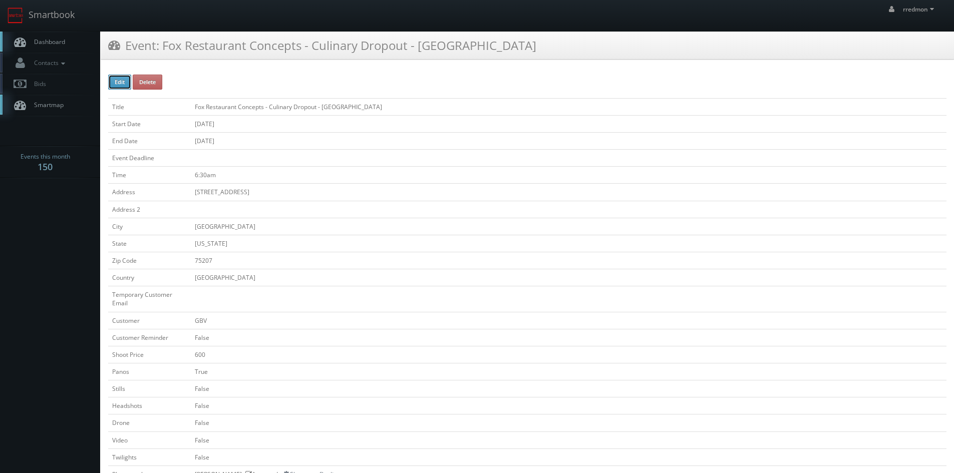
type input "09/29/2025"
type input "6:30am"
checkbox input "true"
checkbox input "false"
type input "250"
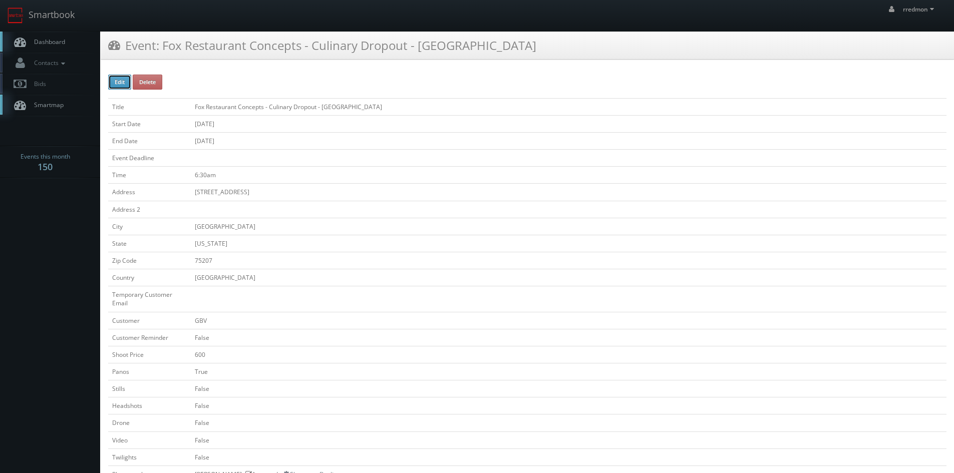
type input "600"
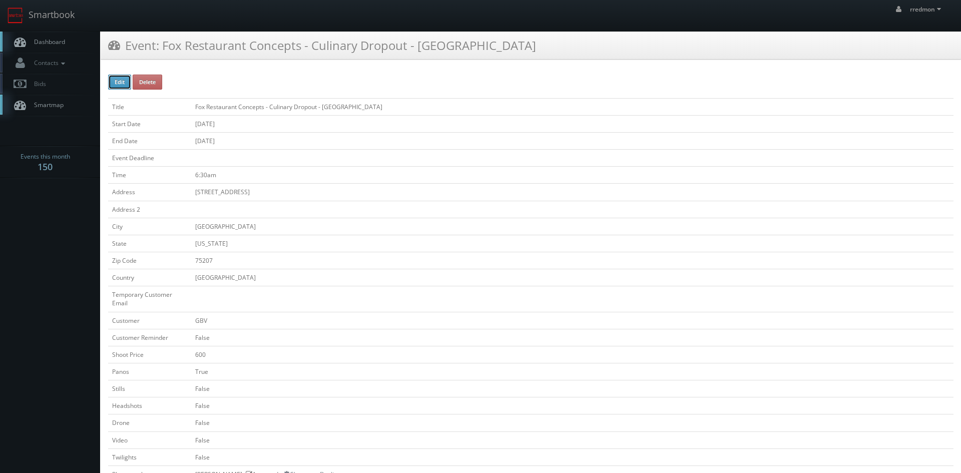
select select "[US_STATE]"
select select "fake72@mg.cs3calendar.com"
select select "steve.wheeler11@gmail.com"
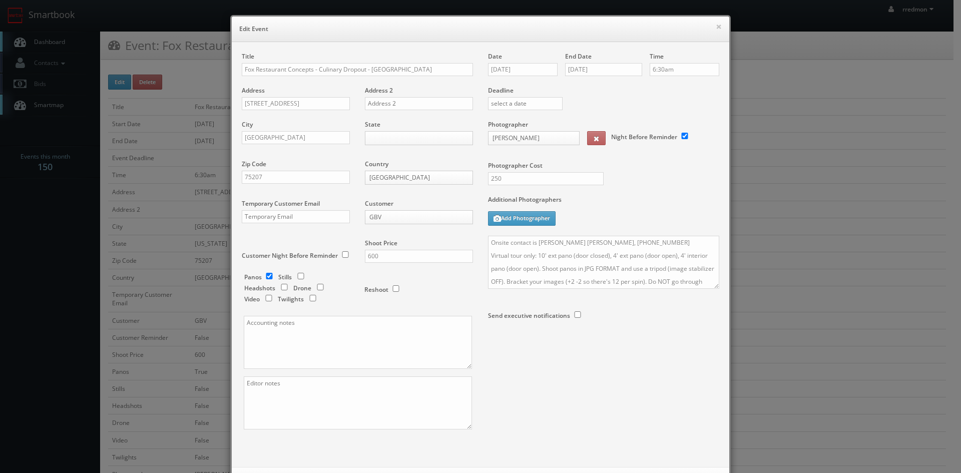
click at [399, 216] on body "Smartbook Toggle Side Navigation Toggle Top Navigation rredmon rredmon Profile …" at bounding box center [477, 444] width 954 height 888
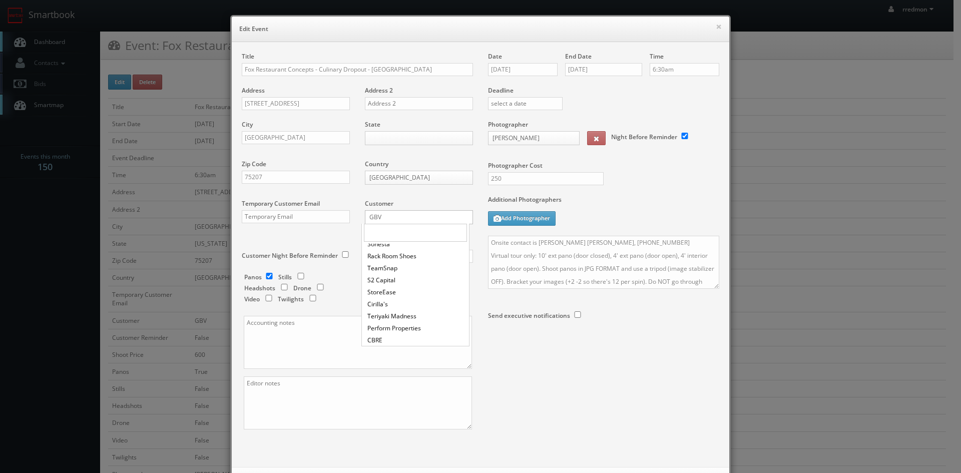
scroll to position [561, 0]
select select "cs3design360_+11332add3312hgfhr4sf3331443411331@mg.cs3calendar.com"
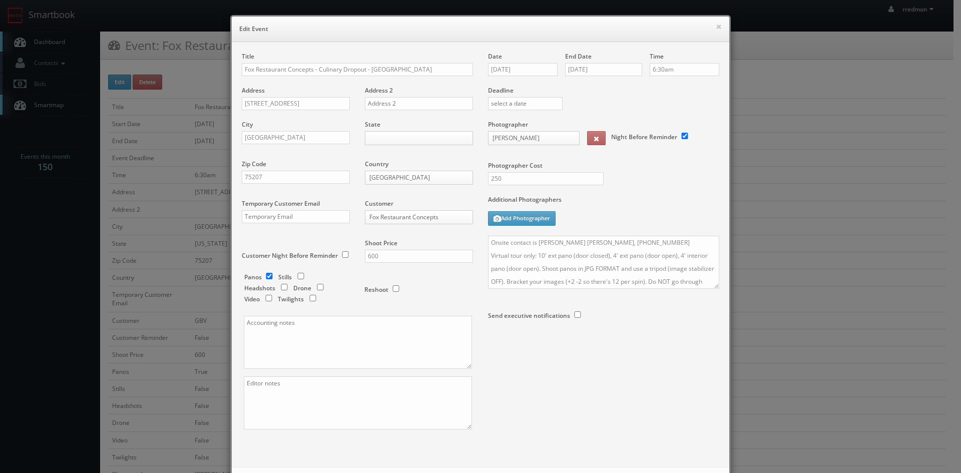
scroll to position [46, 0]
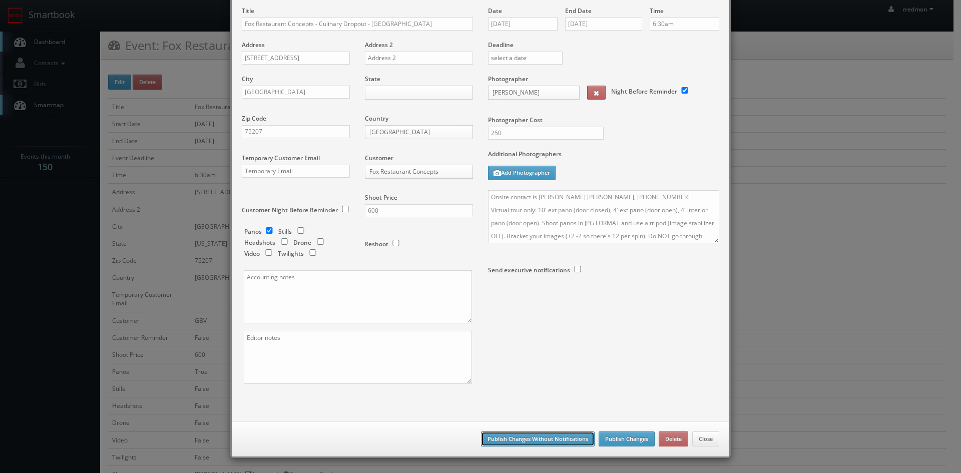
click at [575, 438] on button "Publish Changes Without Notifications" at bounding box center [538, 439] width 114 height 15
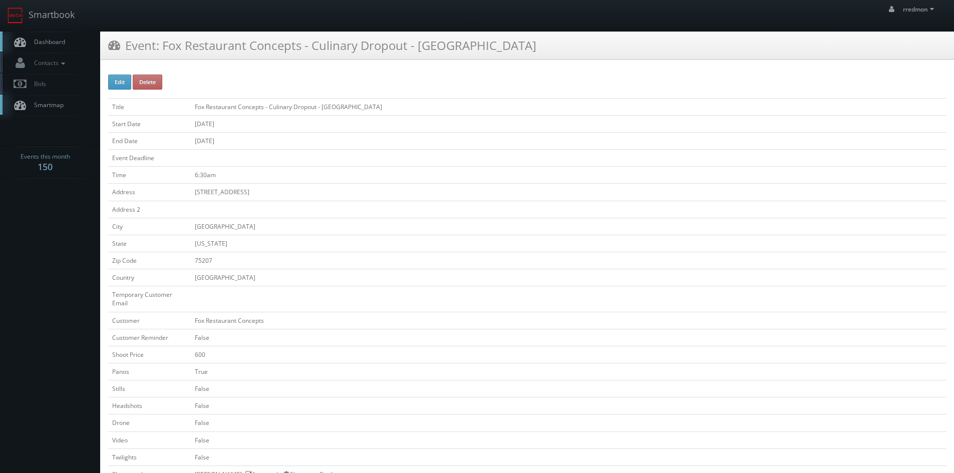
click at [55, 41] on span "Dashboard" at bounding box center [47, 42] width 36 height 9
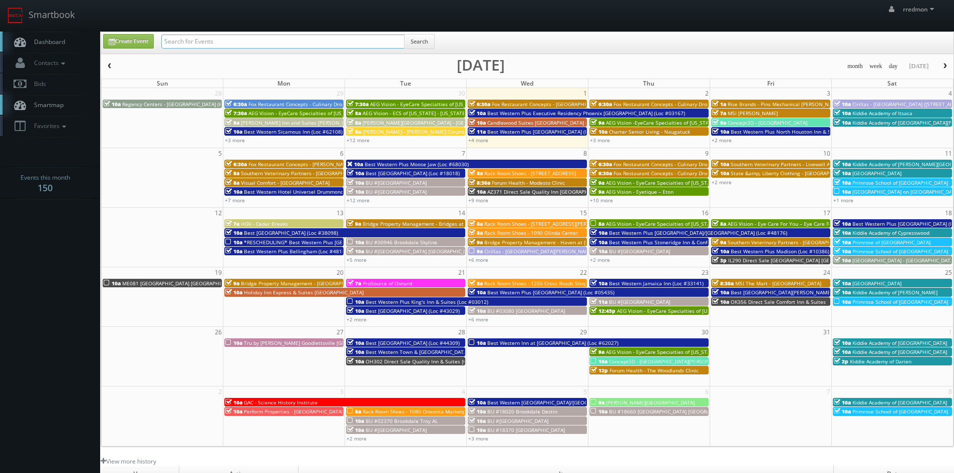
click at [177, 38] on input "text" at bounding box center [282, 42] width 243 height 14
paste input "fox restaurant concepts"
type input "fox restaurant concepts"
click at [415, 43] on button "Search" at bounding box center [419, 41] width 31 height 15
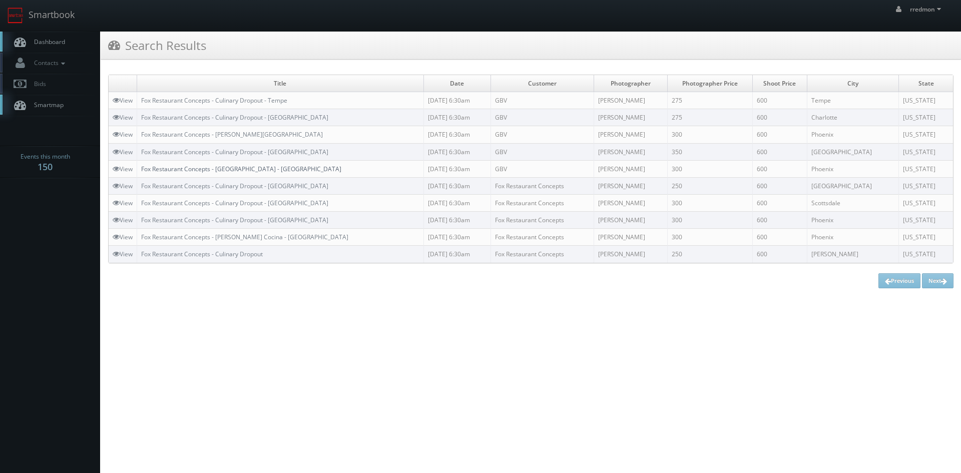
click at [255, 172] on link "Fox Restaurant Concepts - [GEOGRAPHIC_DATA] - [GEOGRAPHIC_DATA]" at bounding box center [241, 169] width 200 height 9
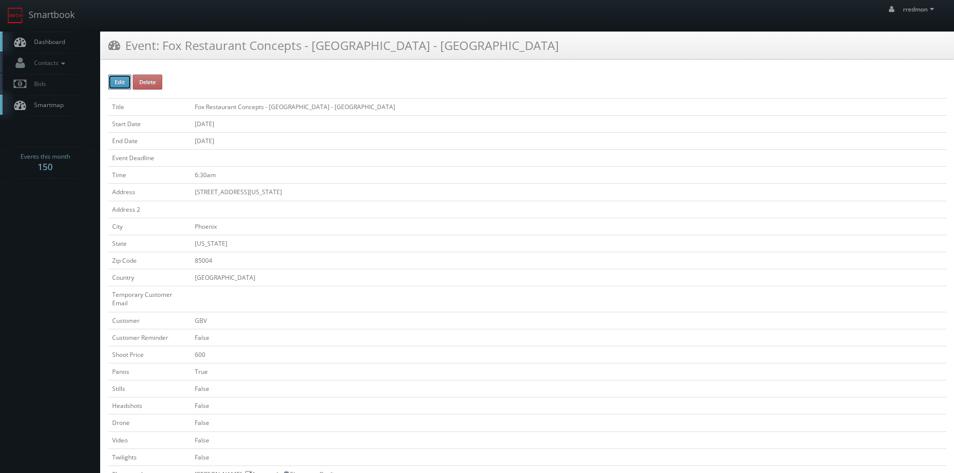
click at [122, 80] on button "Edit" at bounding box center [119, 82] width 23 height 15
type input "Fox Restaurant Concepts - [GEOGRAPHIC_DATA] - [GEOGRAPHIC_DATA]"
type input "[STREET_ADDRESS][US_STATE]"
type input "Phoenix"
type input "85004"
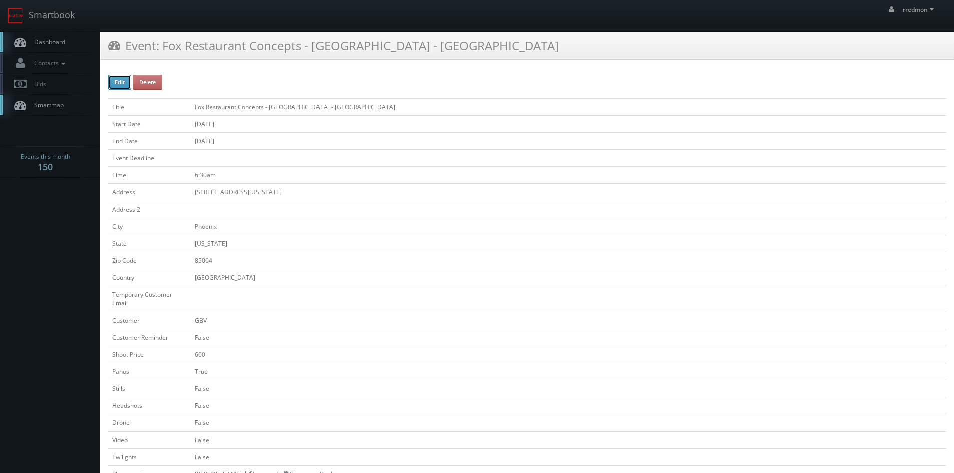
checkbox input "false"
type input "600"
checkbox input "true"
checkbox input "false"
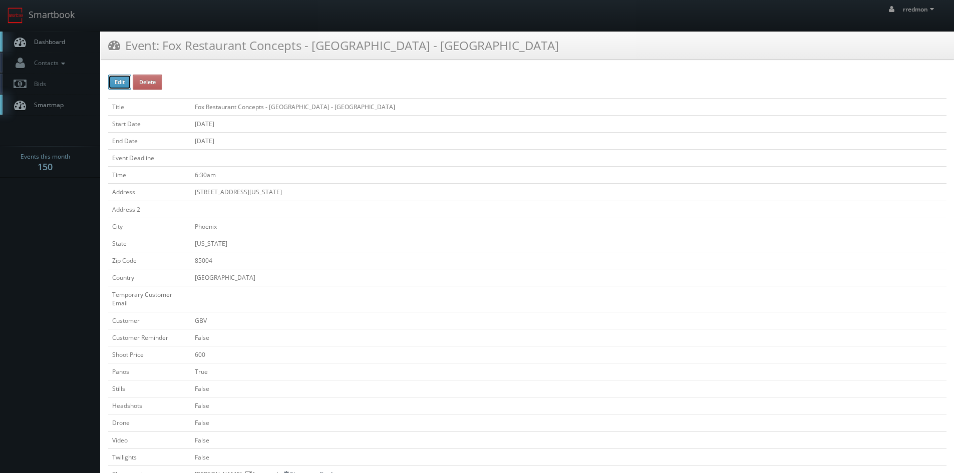
checkbox input "false"
type input "[DATE]"
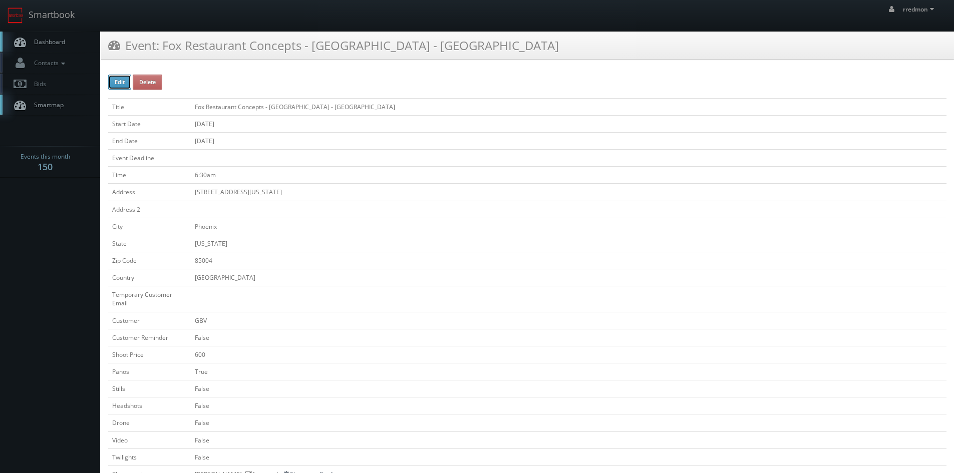
type input "[DATE]"
type input "6:30am"
checkbox input "true"
checkbox input "false"
select select "[US_STATE]"
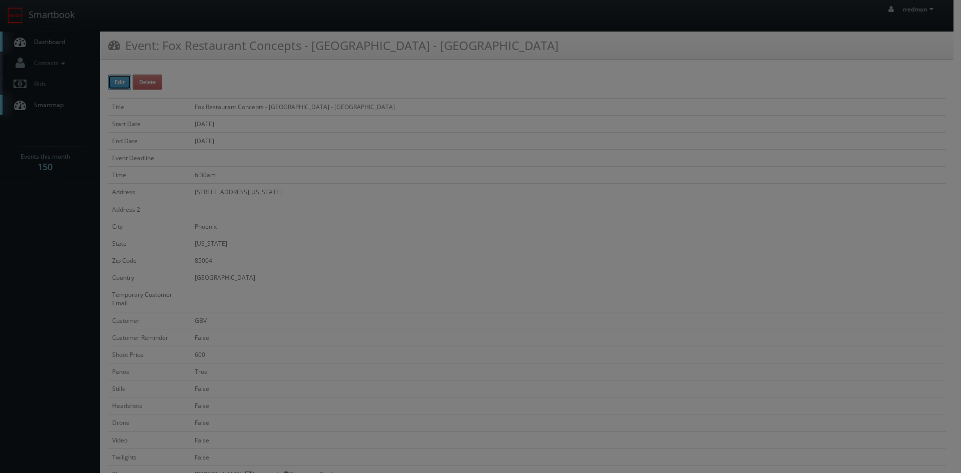
type input "600"
type input "300"
select select "fake72@mg.cs3calendar.com"
select select "elitebusinessfilms@gmail.com"
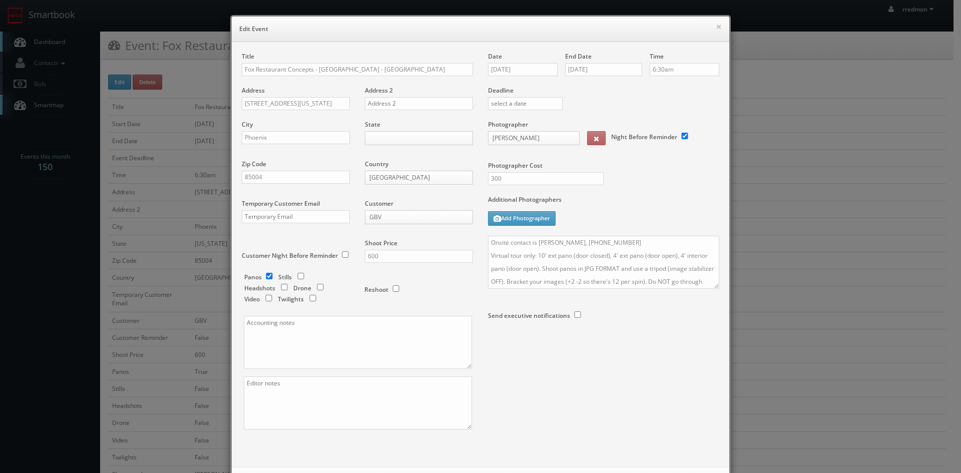
click at [400, 216] on body "Smartbook Toggle Side Navigation Toggle Top Navigation rredmon rredmon Profile …" at bounding box center [477, 444] width 954 height 888
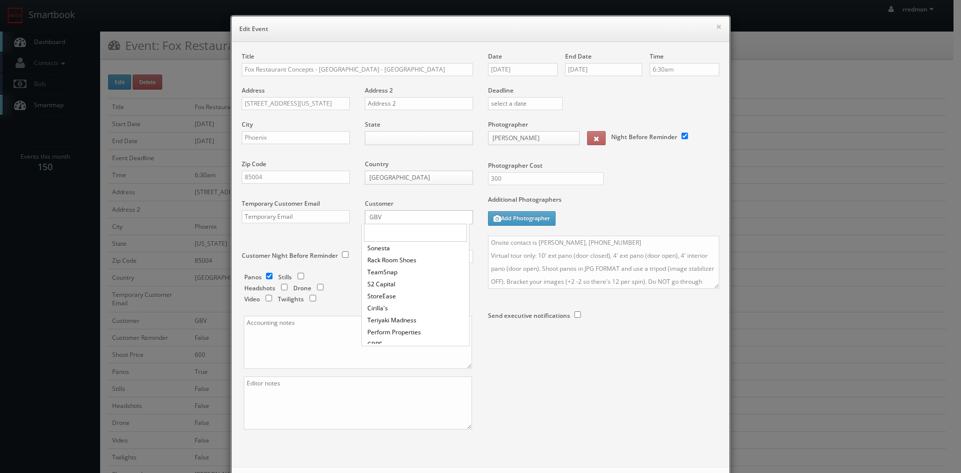
scroll to position [561, 0]
select select "cs3design360_+11332add3312hgfhr4sf3331443411331@mg.cs3calendar.com"
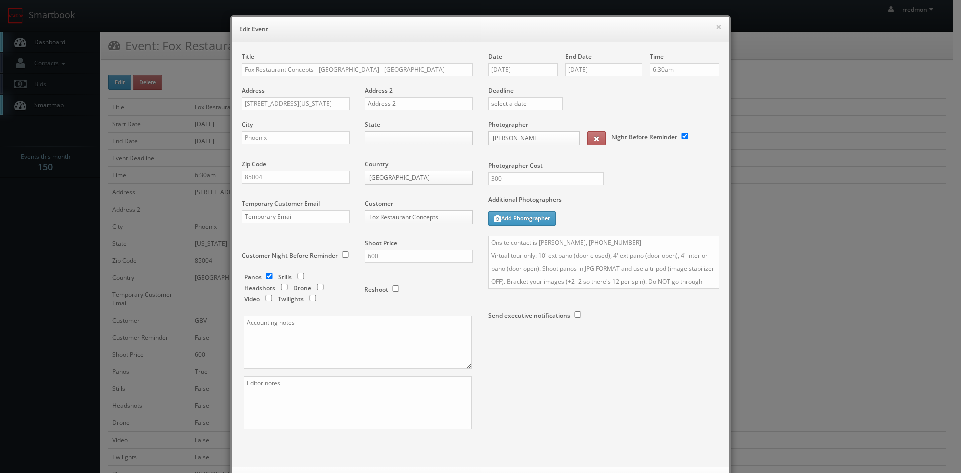
scroll to position [46, 0]
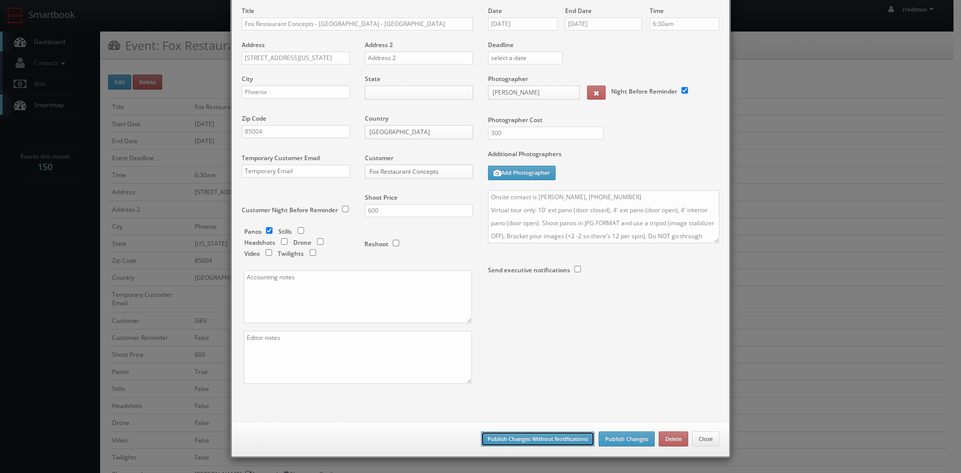
click at [555, 437] on button "Publish Changes Without Notifications" at bounding box center [538, 439] width 114 height 15
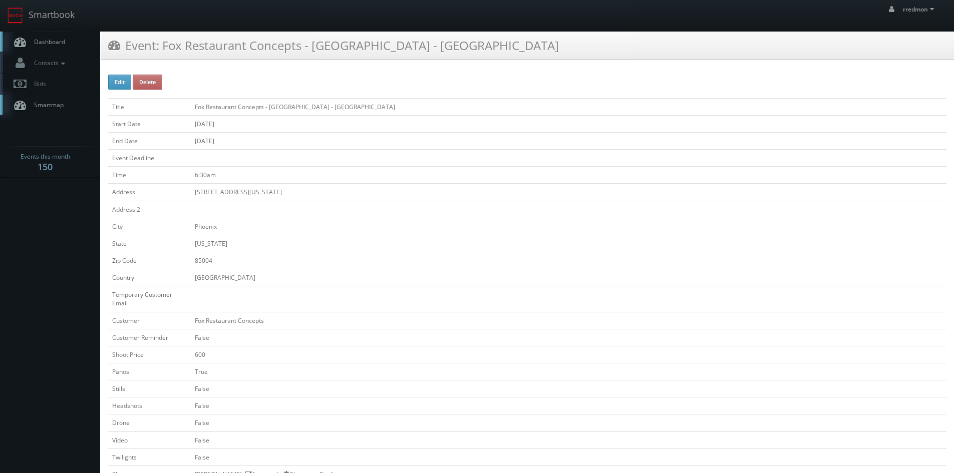
click at [43, 45] on span "Dashboard" at bounding box center [47, 42] width 36 height 9
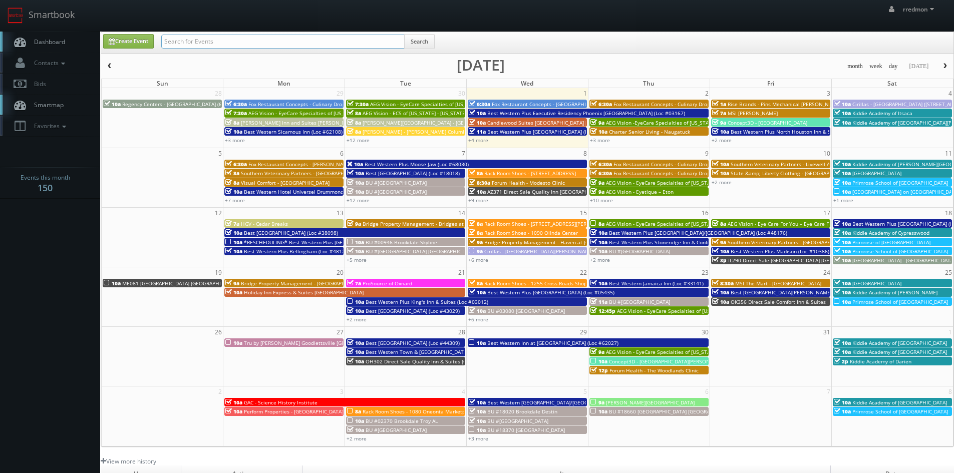
click at [210, 47] on input "text" at bounding box center [282, 42] width 243 height 14
paste input "fox restaurant concepts"
type input "fox restaurant concepts"
click at [420, 44] on button "Search" at bounding box center [419, 41] width 31 height 15
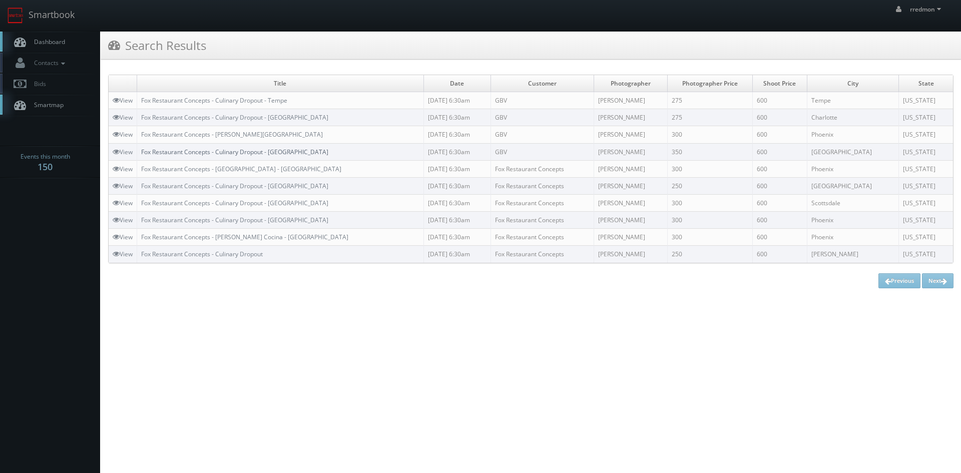
click at [271, 153] on link "Fox Restaurant Concepts - Culinary Dropout - [GEOGRAPHIC_DATA]" at bounding box center [234, 152] width 187 height 9
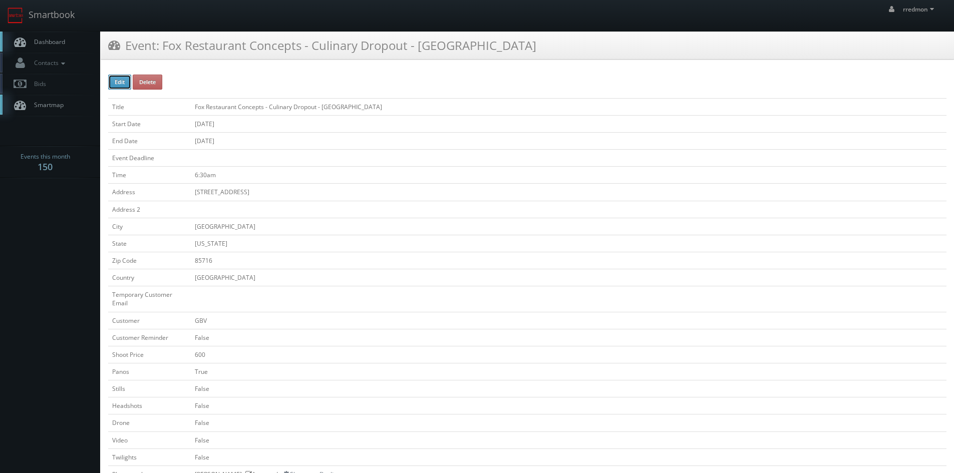
click at [116, 79] on button "Edit" at bounding box center [119, 82] width 23 height 15
type input "Fox Restaurant Concepts - Culinary Dropout - [GEOGRAPHIC_DATA]"
type input "[STREET_ADDRESS]"
type input "[GEOGRAPHIC_DATA]"
type input "85716"
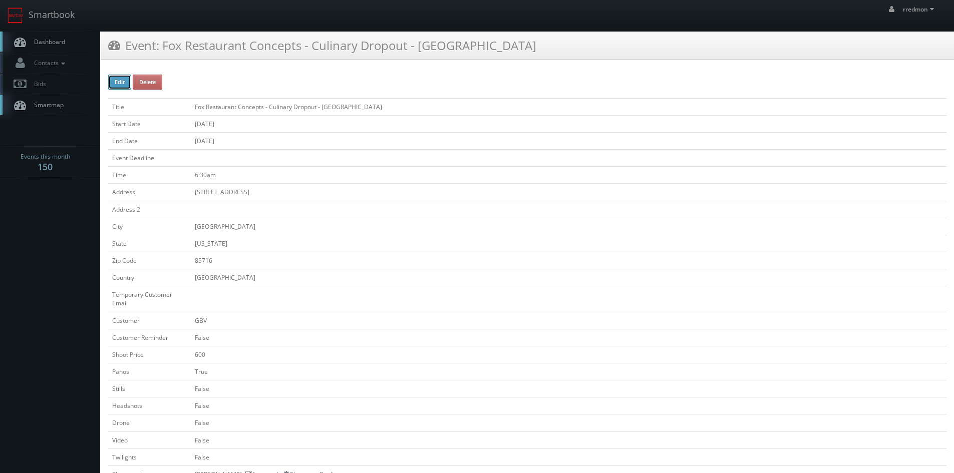
checkbox input "false"
type input "600"
checkbox input "true"
checkbox input "false"
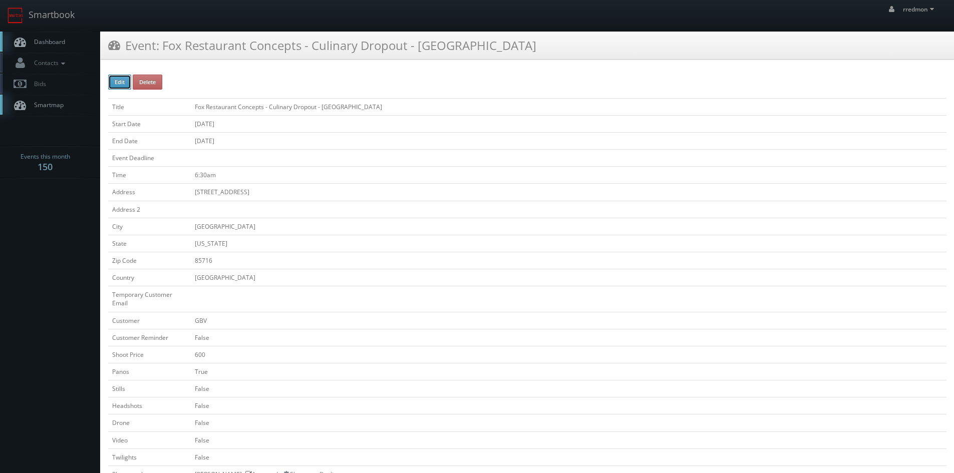
checkbox input "false"
type input "10/02/2025"
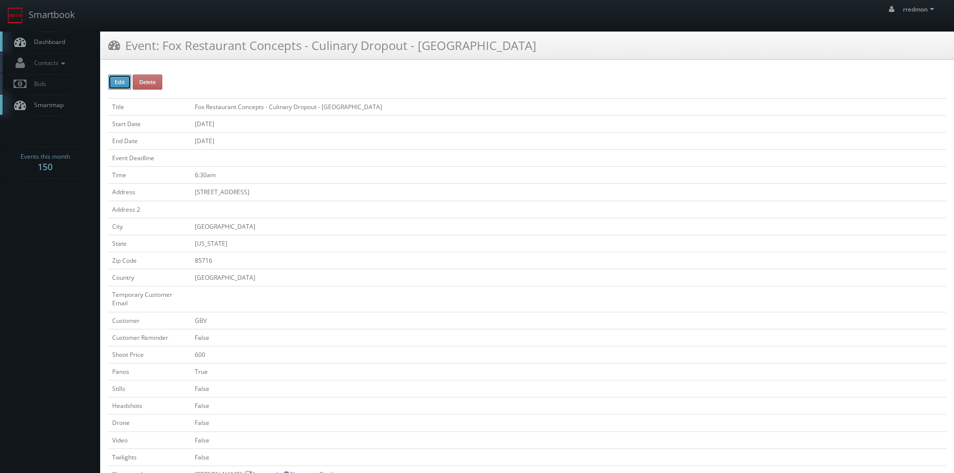
type input "10/02/2025"
type input "6:30am"
checkbox input "true"
checkbox input "false"
type input "350"
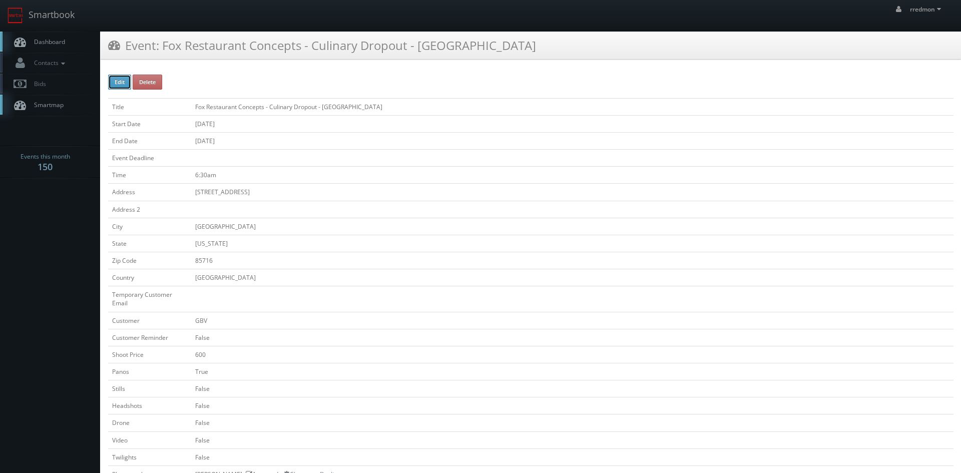
select select "[US_STATE]"
select select "elitebusinessfilms@gmail.com"
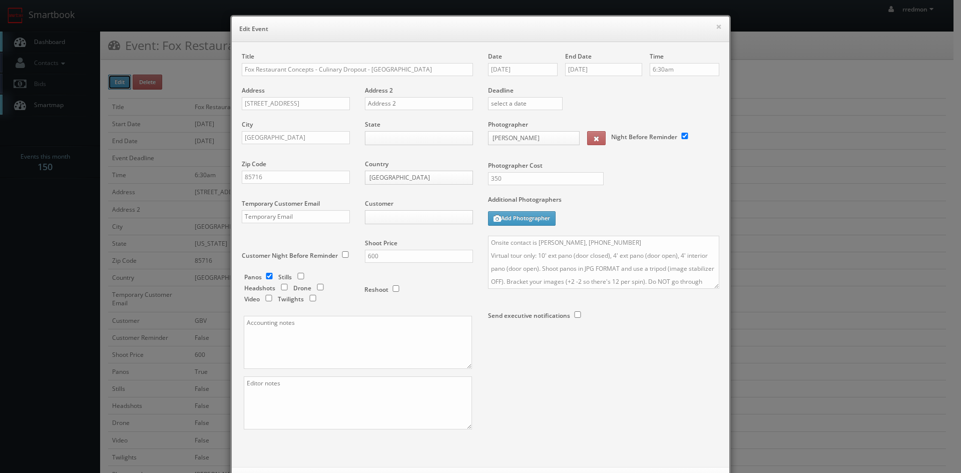
type input "600"
click at [391, 215] on body "Smartbook Toggle Side Navigation Toggle Top Navigation rredmon rredmon Profile …" at bounding box center [477, 444] width 954 height 888
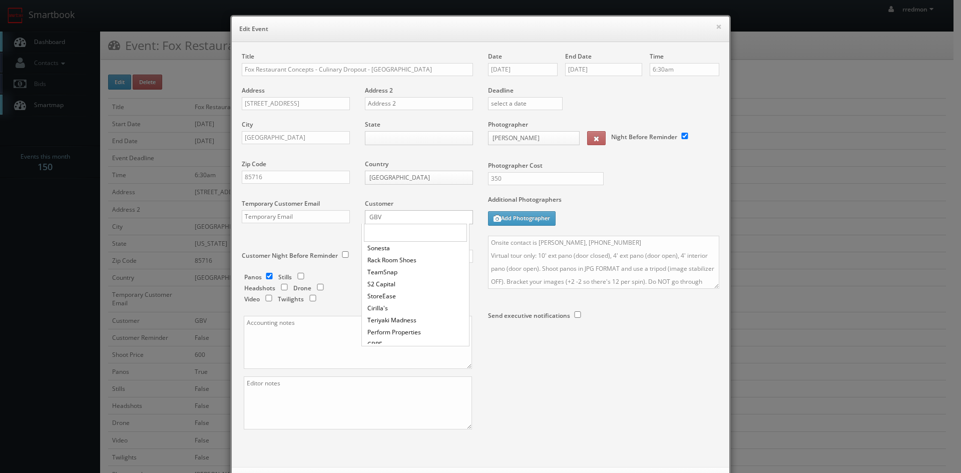
scroll to position [561, 0]
select select "cs3design360_+11332add3312hgfhr4sf3331443411331@mg.cs3calendar.com"
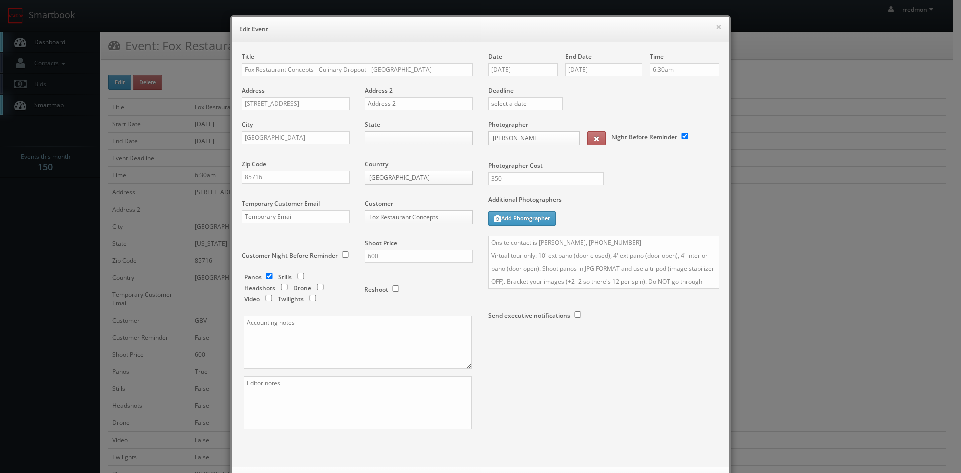
scroll to position [46, 0]
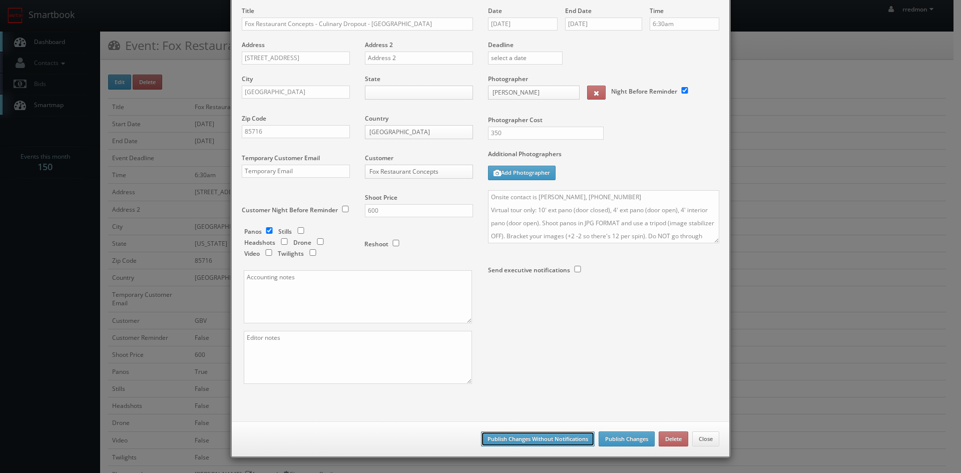
click at [550, 438] on button "Publish Changes Without Notifications" at bounding box center [538, 439] width 114 height 15
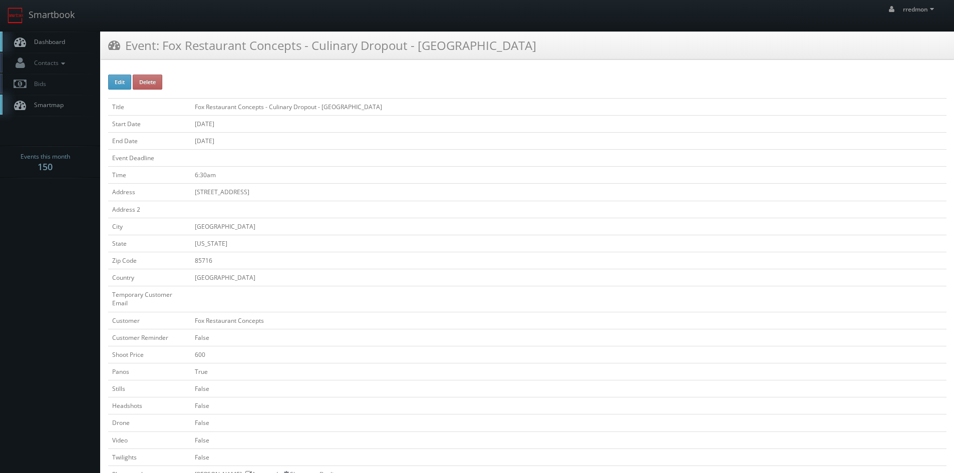
click at [49, 39] on span "Dashboard" at bounding box center [47, 42] width 36 height 9
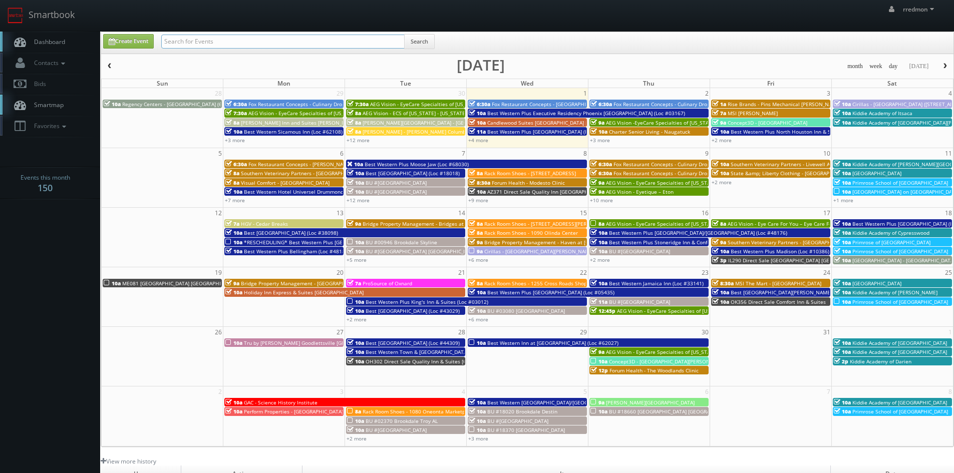
click at [274, 43] on input "text" at bounding box center [282, 42] width 243 height 14
paste input "fox restaurant concepts"
type input "fox restaurant concepts"
click at [416, 47] on button "Search" at bounding box center [419, 41] width 31 height 15
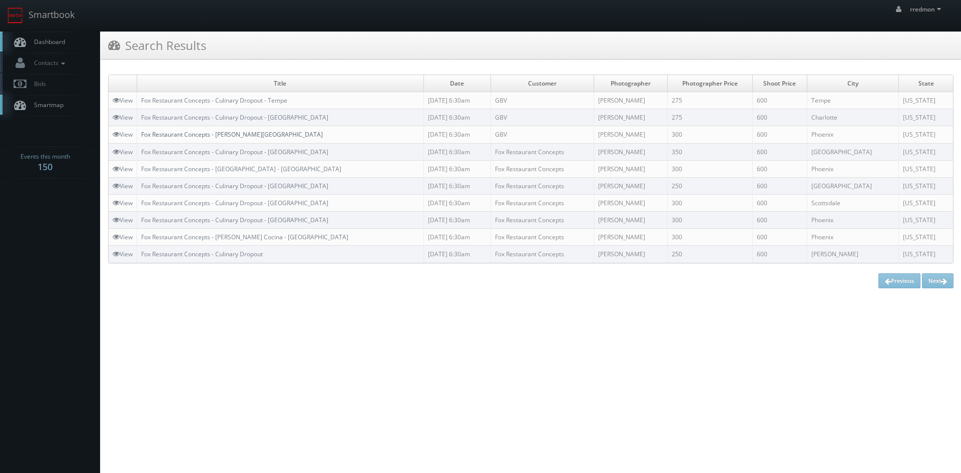
click at [278, 137] on link "Fox Restaurant Concepts - [PERSON_NAME][GEOGRAPHIC_DATA]" at bounding box center [232, 134] width 182 height 9
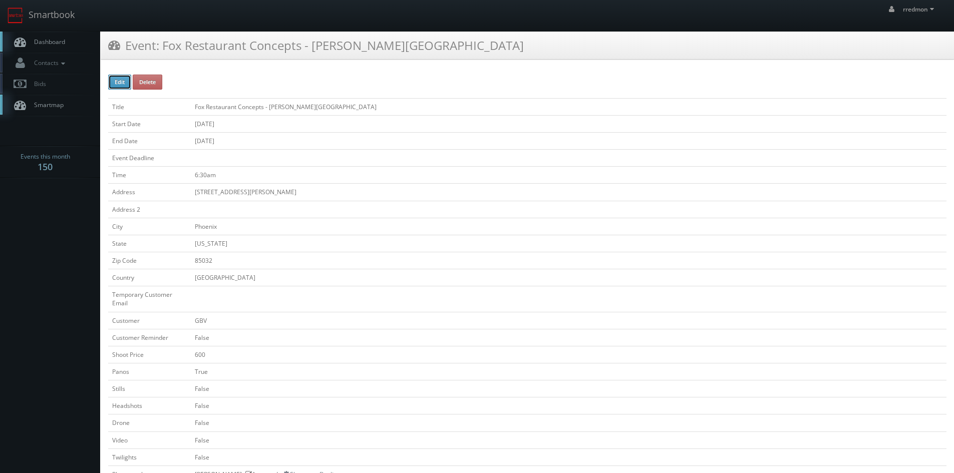
click at [120, 86] on button "Edit" at bounding box center [119, 82] width 23 height 15
type input "Fox Restaurant Concepts - [PERSON_NAME][GEOGRAPHIC_DATA]"
type input "[STREET_ADDRESS][PERSON_NAME]"
type input "Phoenix"
type input "85032"
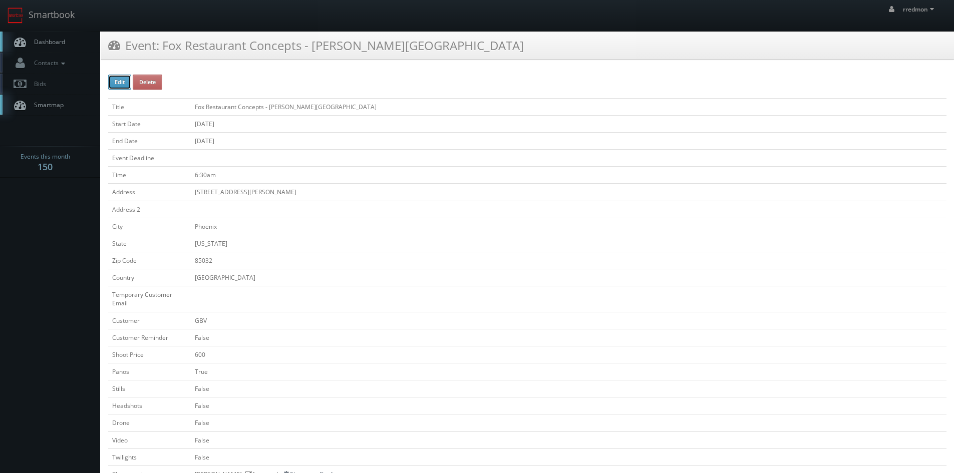
checkbox input "false"
type input "600"
checkbox input "true"
checkbox input "false"
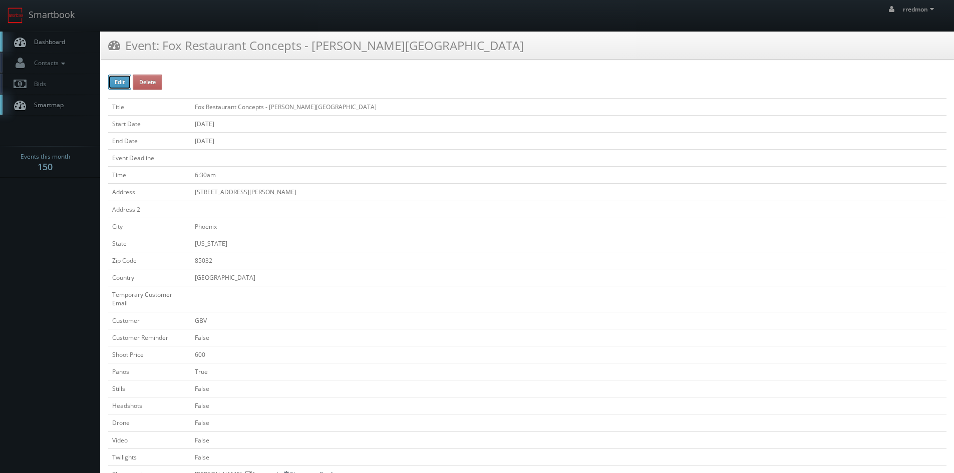
checkbox input "false"
type input "10/06/2025"
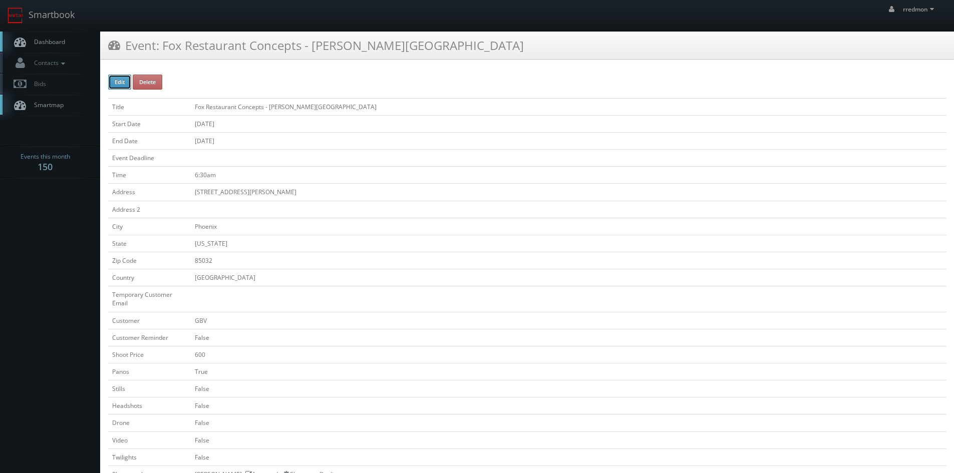
type input "10/06/2025"
type input "6:30am"
checkbox input "true"
checkbox input "false"
type input "600"
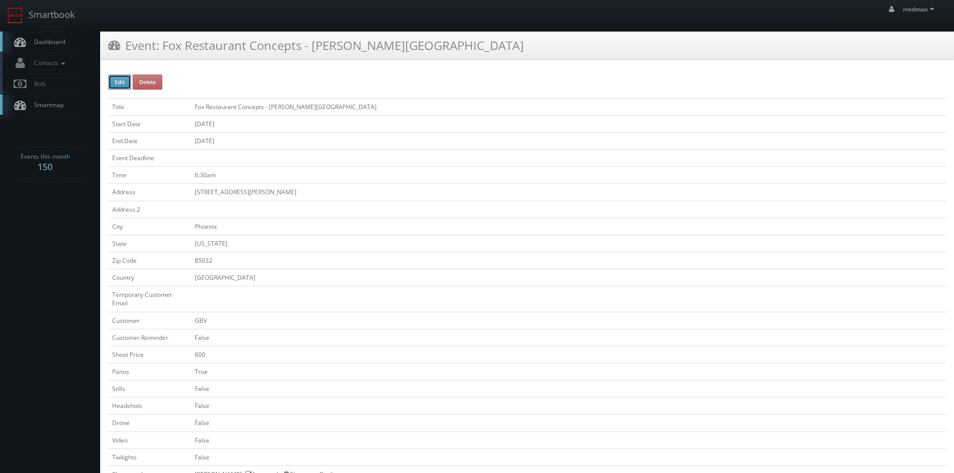
type input "300"
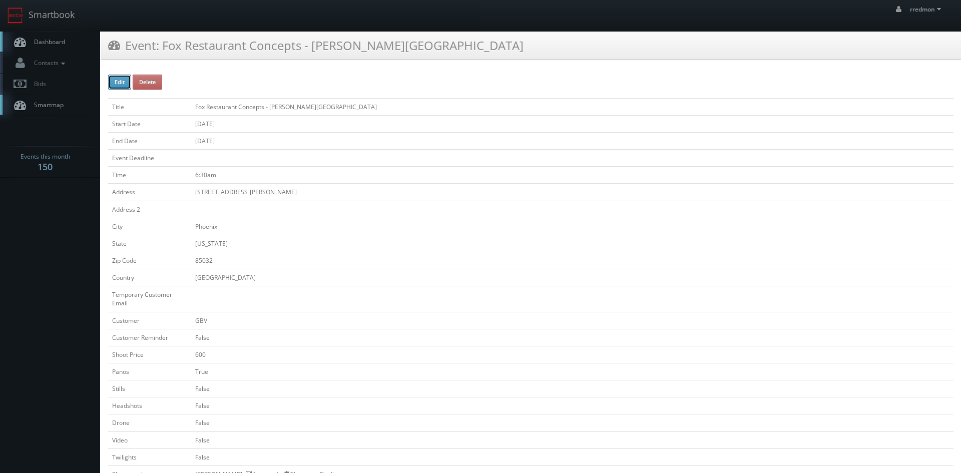
select select "[US_STATE]"
select select "fake72@mg.cs3calendar.com"
select select "elitebusinessfilms@gmail.com"
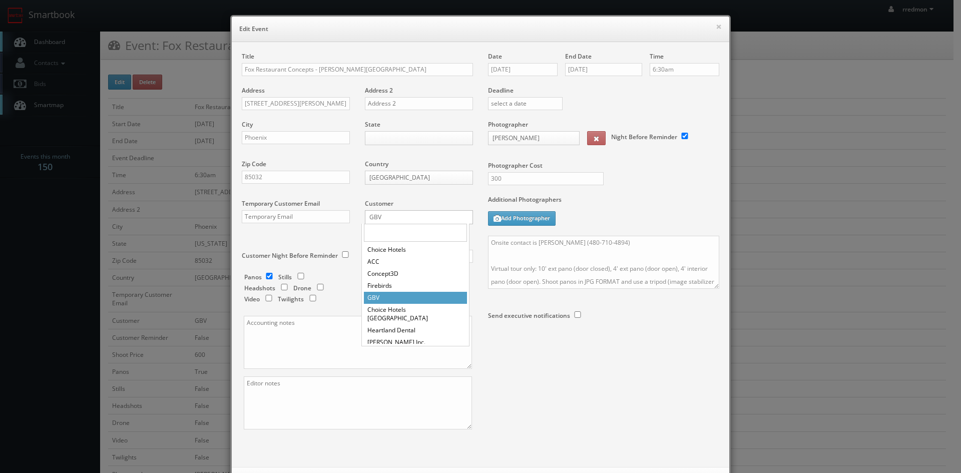
click at [385, 219] on body "Smartbook Toggle Side Navigation Toggle Top Navigation rredmon rredmon Profile …" at bounding box center [477, 448] width 954 height 897
select select "cs3design360_+11332add3312hgfhr4sf3331443411331@mg.cs3calendar.com"
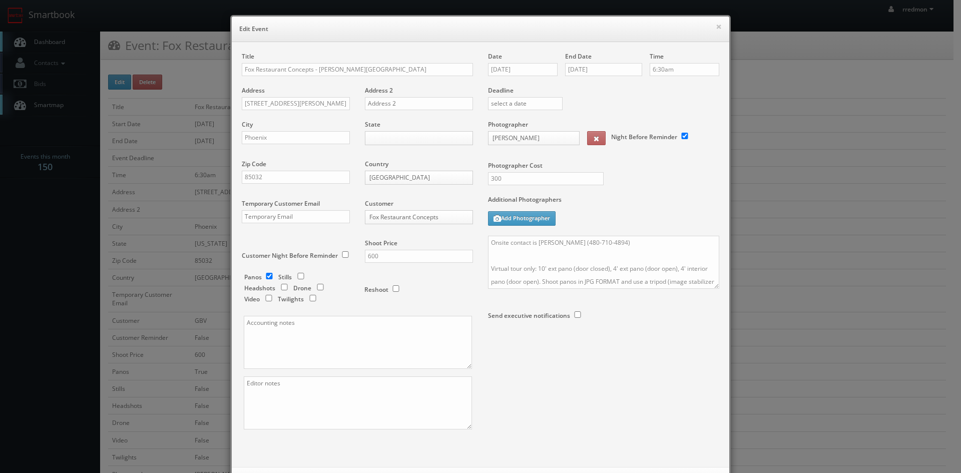
scroll to position [46, 0]
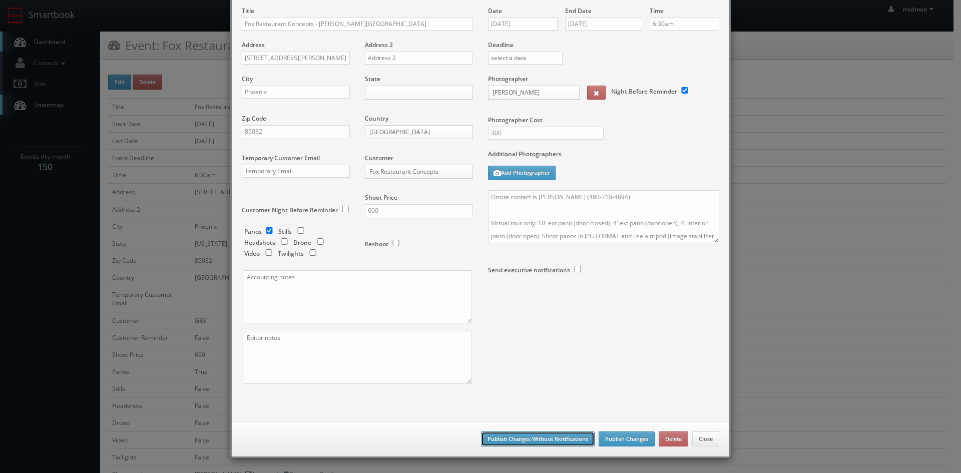
click at [558, 434] on button "Publish Changes Without Notifications" at bounding box center [538, 439] width 114 height 15
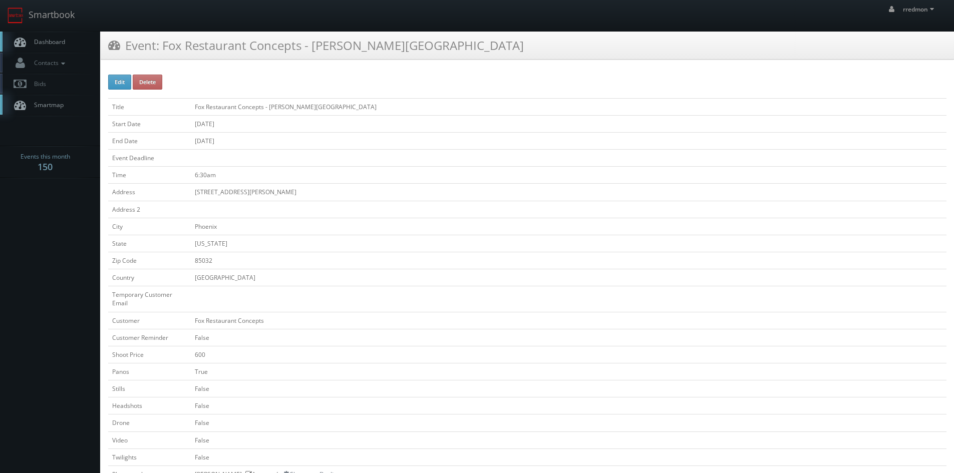
click at [55, 37] on link "Dashboard" at bounding box center [50, 42] width 100 height 21
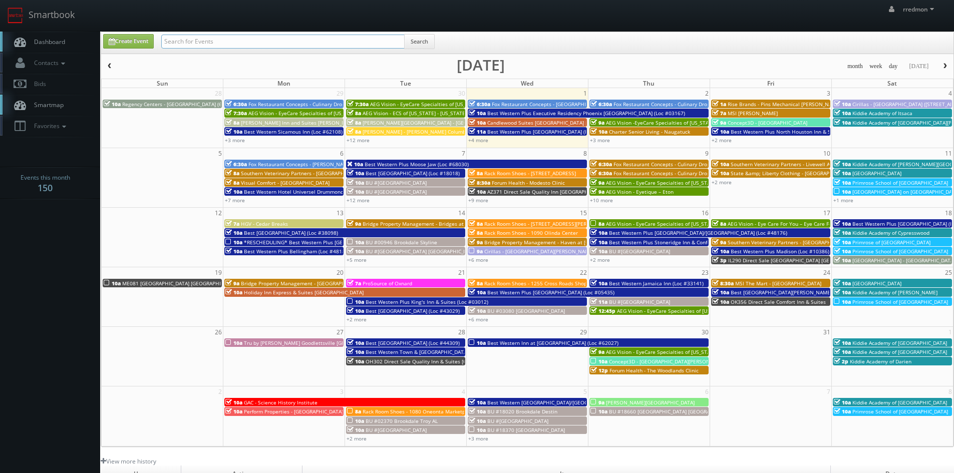
click at [197, 41] on input "text" at bounding box center [282, 42] width 243 height 14
paste input "fox restaurant concepts"
type input "fox restaurant concepts"
click at [421, 44] on button "Search" at bounding box center [419, 41] width 31 height 15
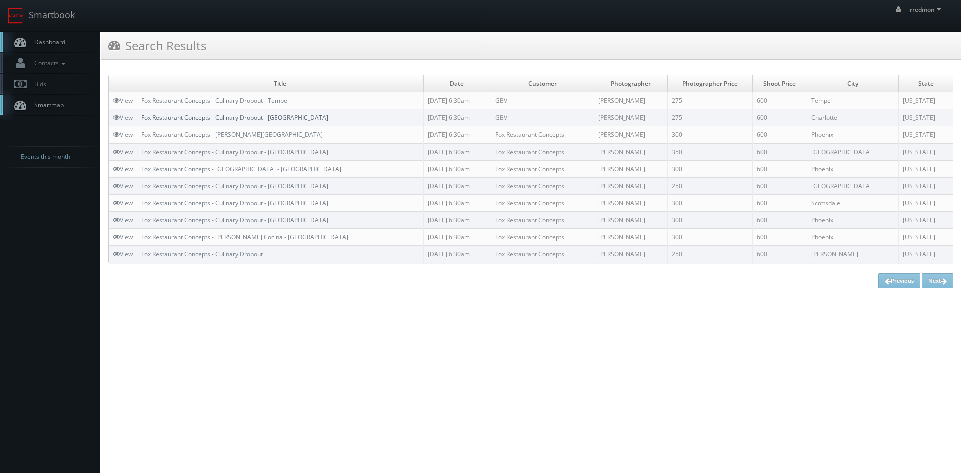
click at [262, 118] on link "Fox Restaurant Concepts - Culinary Dropout - [GEOGRAPHIC_DATA]" at bounding box center [234, 117] width 187 height 9
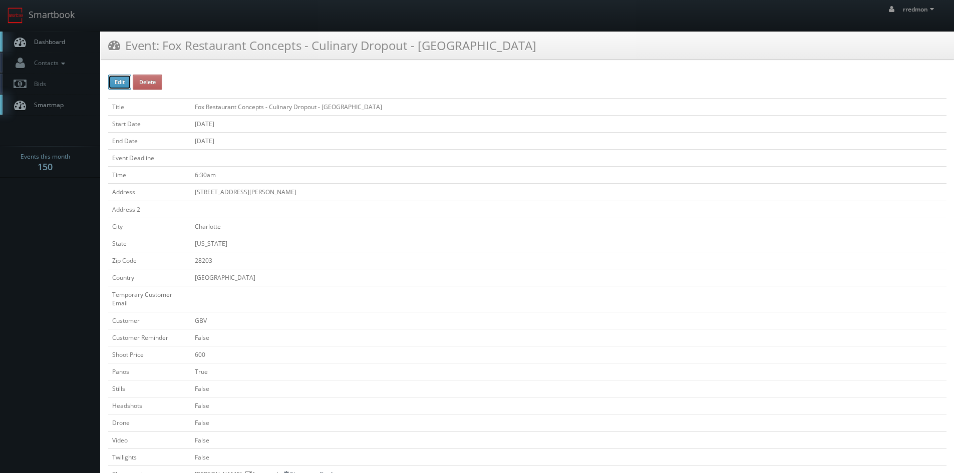
click at [111, 81] on button "Edit" at bounding box center [119, 82] width 23 height 15
type input "Fox Restaurant Concepts - Culinary Dropout - [GEOGRAPHIC_DATA]"
type input "[STREET_ADDRESS][PERSON_NAME]"
type input "Charlotte"
type input "28203"
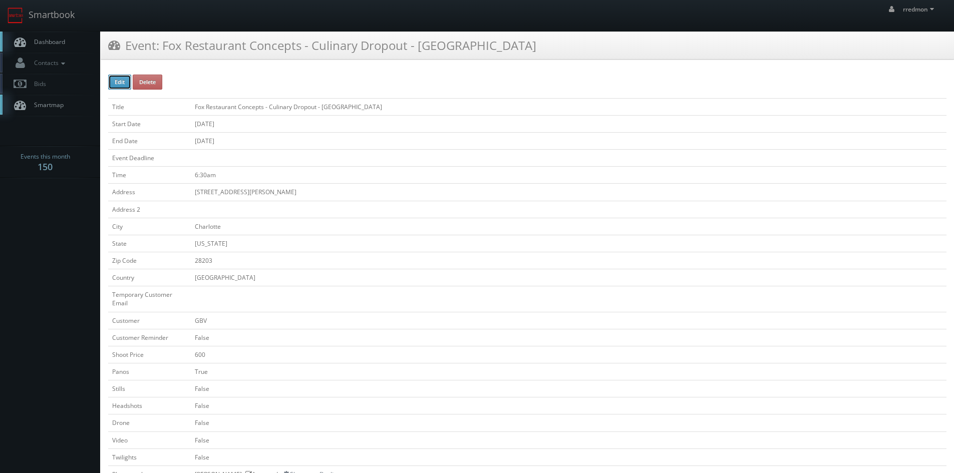
checkbox input "false"
type input "600"
checkbox input "true"
checkbox input "false"
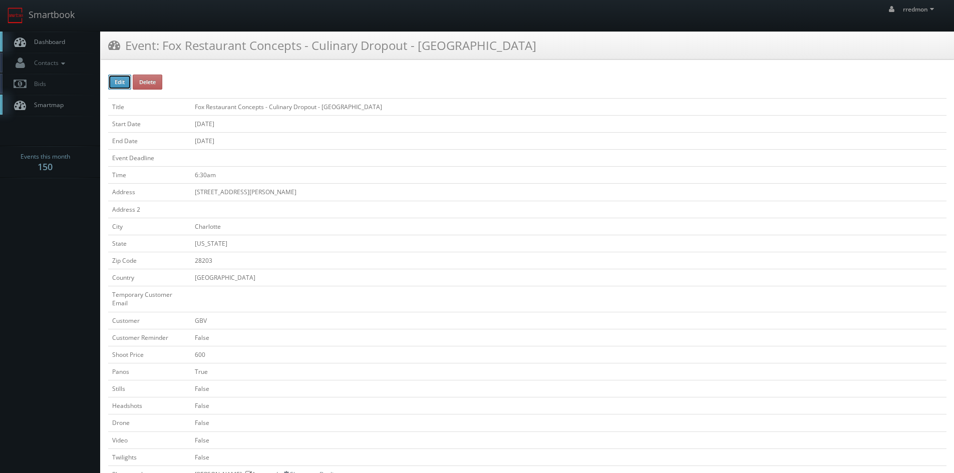
checkbox input "false"
type input "[DATE]"
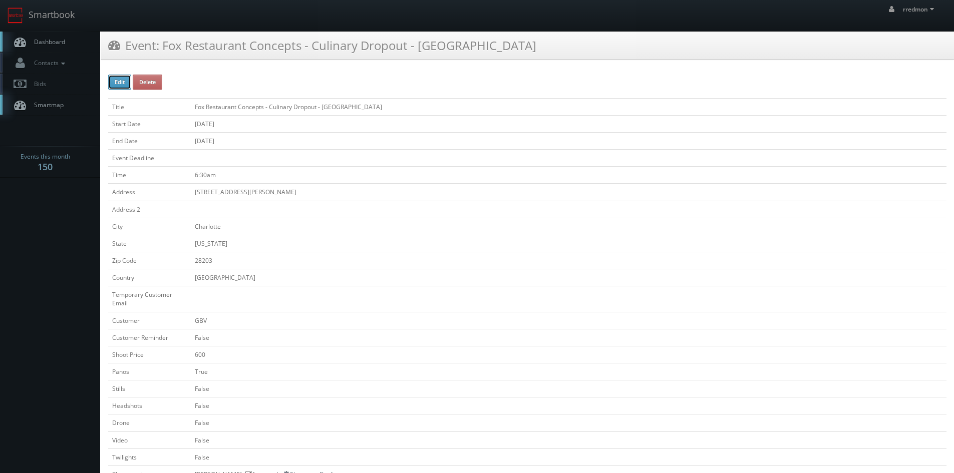
type input "[DATE]"
type input "6:30am"
checkbox input "true"
checkbox input "false"
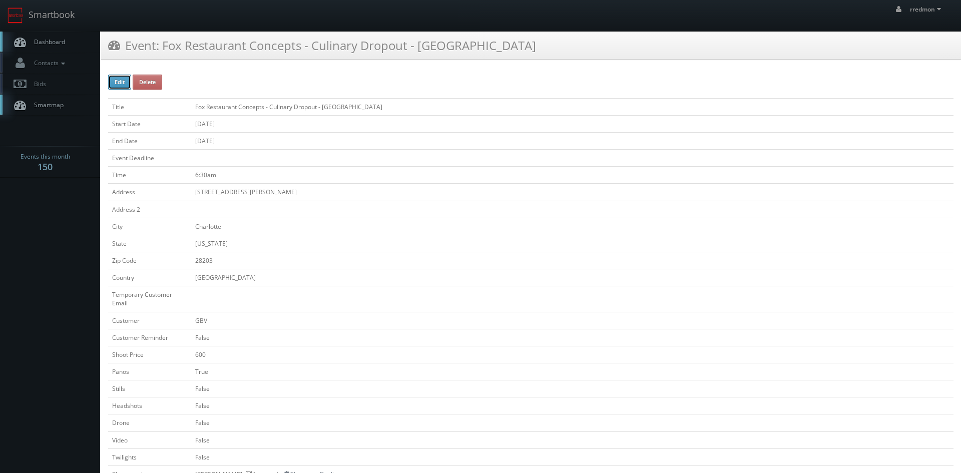
type input "600"
type input "275"
select select "fake72@mg.cs3calendar.com"
select select "townsendclay@yahoo.com"
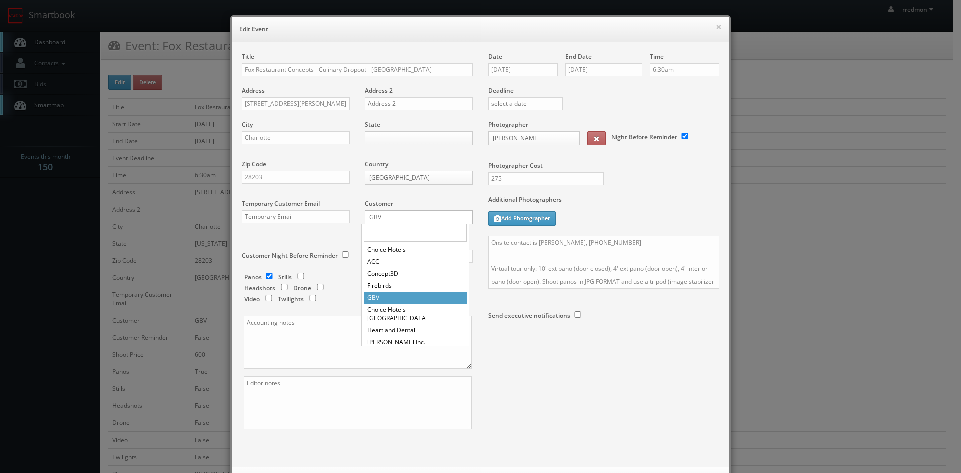
click at [433, 221] on body "Smartbook Toggle Side Navigation Toggle Top Navigation rredmon rredmon Profile …" at bounding box center [477, 448] width 954 height 897
select select "cs3design360_+11332add3312hgfhr4sf3331443411331@mg.cs3calendar.com"
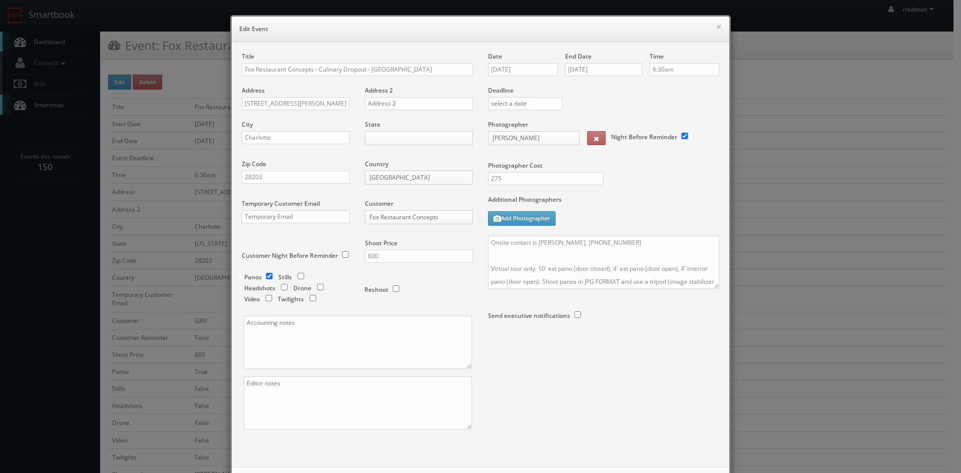
scroll to position [46, 0]
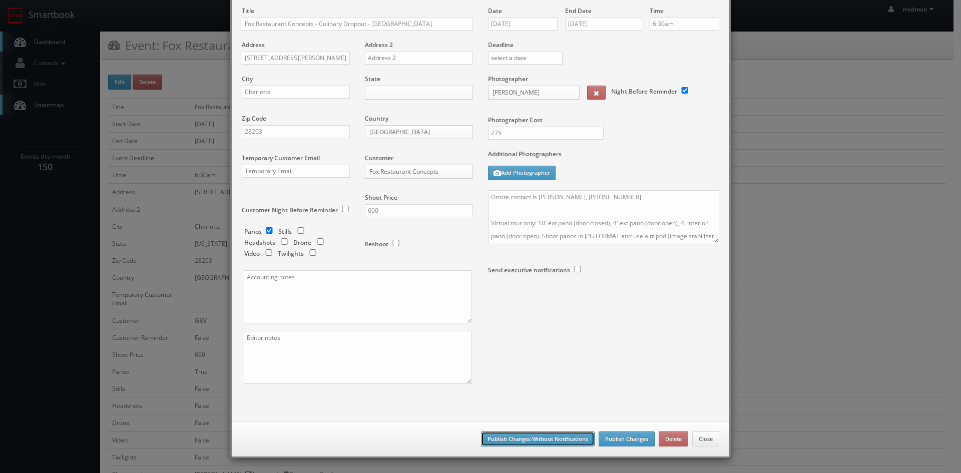
click at [541, 436] on button "Publish Changes Without Notifications" at bounding box center [538, 439] width 114 height 15
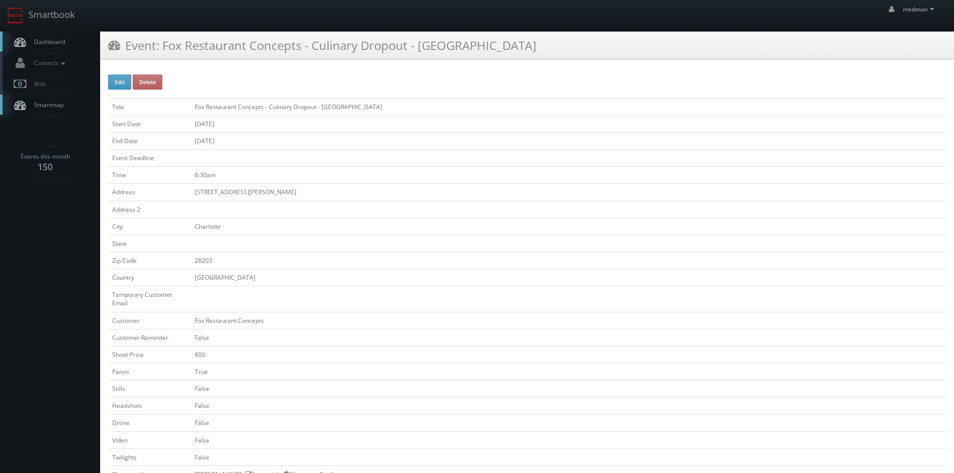
click at [51, 43] on span "Dashboard" at bounding box center [47, 42] width 36 height 9
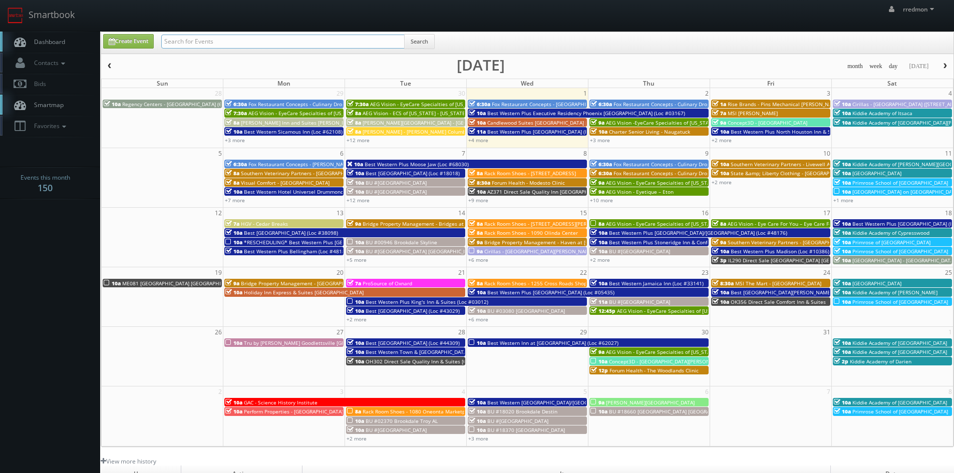
paste input "fox restaurant concepts"
type input "fox restaurant concepts"
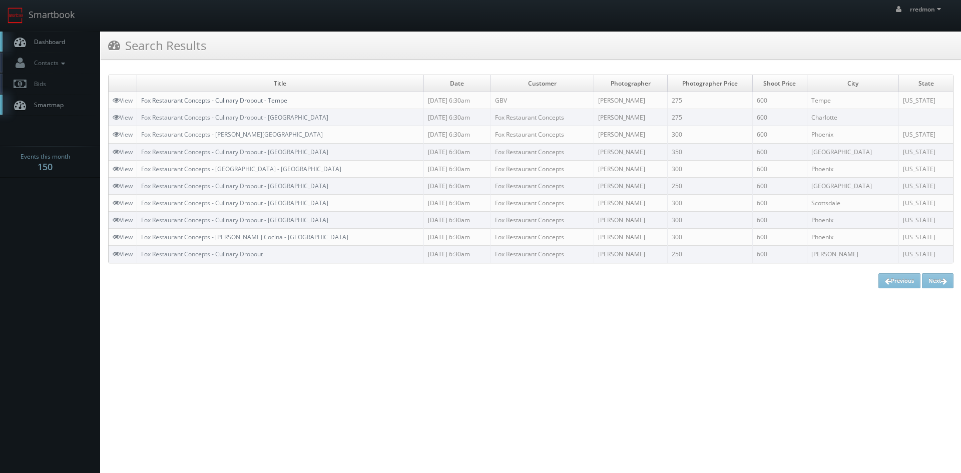
click at [271, 100] on link "Fox Restaurant Concepts - Culinary Dropout - Tempe" at bounding box center [214, 100] width 146 height 9
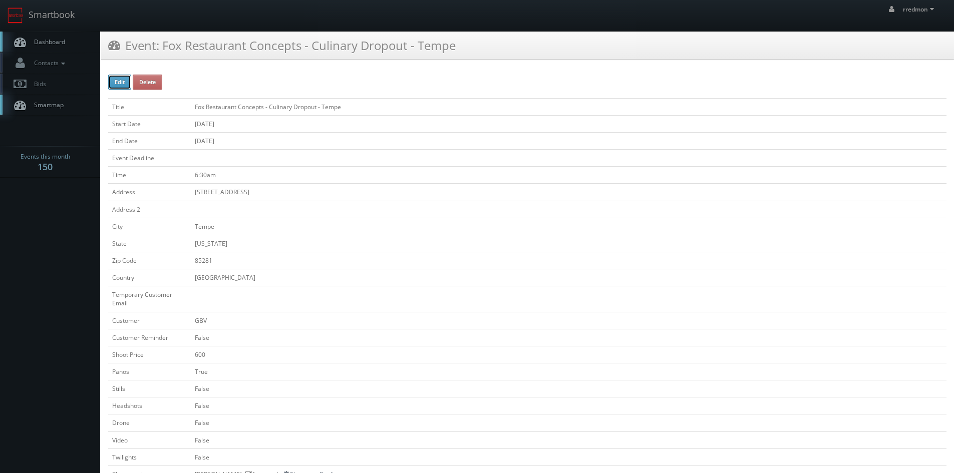
click at [117, 83] on button "Edit" at bounding box center [119, 82] width 23 height 15
type input "Fox Restaurant Concepts - Culinary Dropout - Tempe"
type input "[STREET_ADDRESS]"
type input "Tempe"
type input "85281"
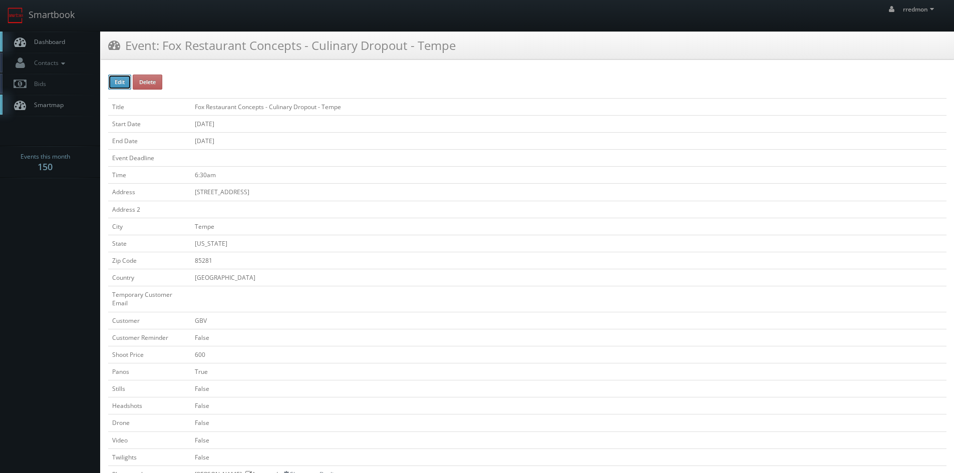
checkbox input "false"
type input "600"
checkbox input "true"
checkbox input "false"
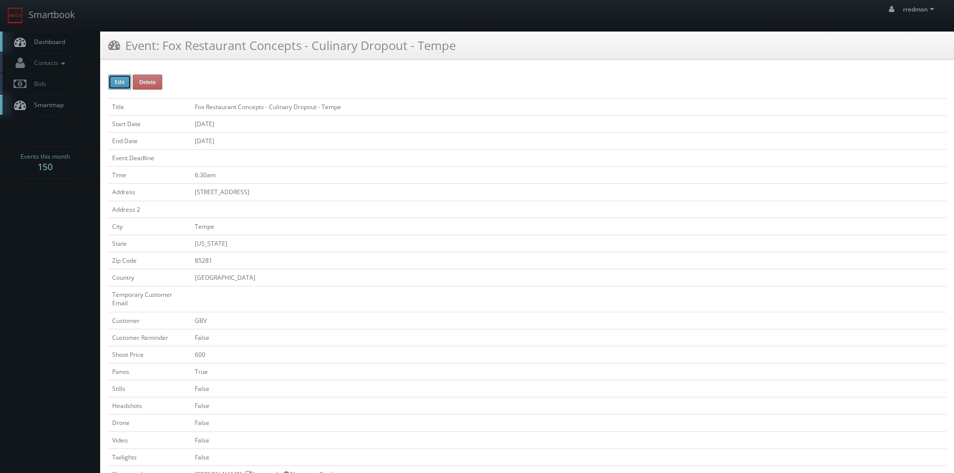
checkbox input "false"
type input "[DATE]"
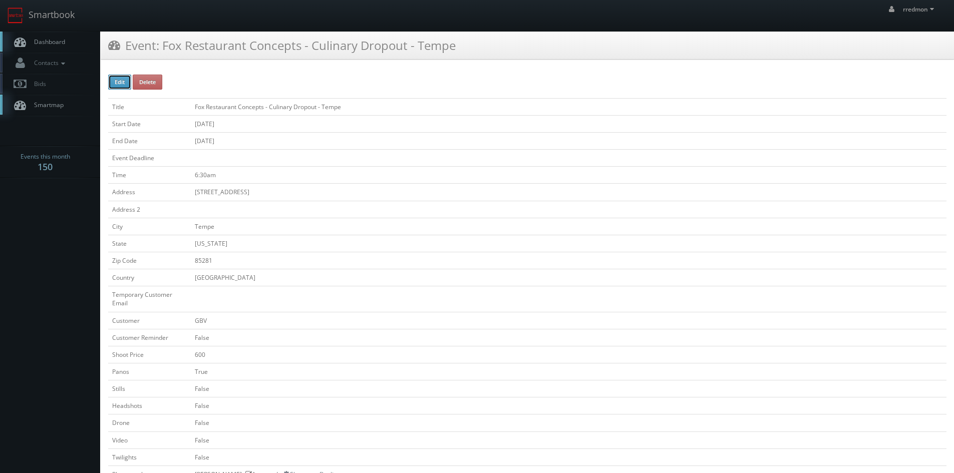
type input "[DATE]"
type input "6:30am"
checkbox input "true"
checkbox input "false"
select select "[US_STATE]"
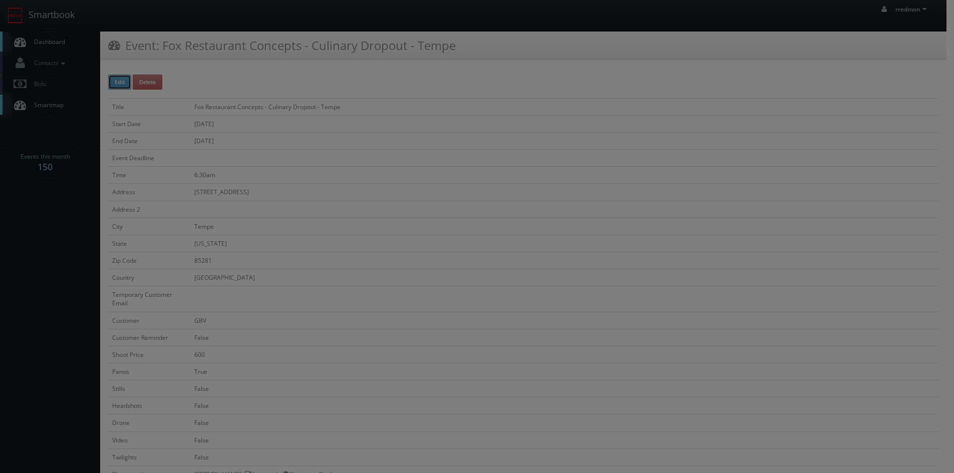
type input "275"
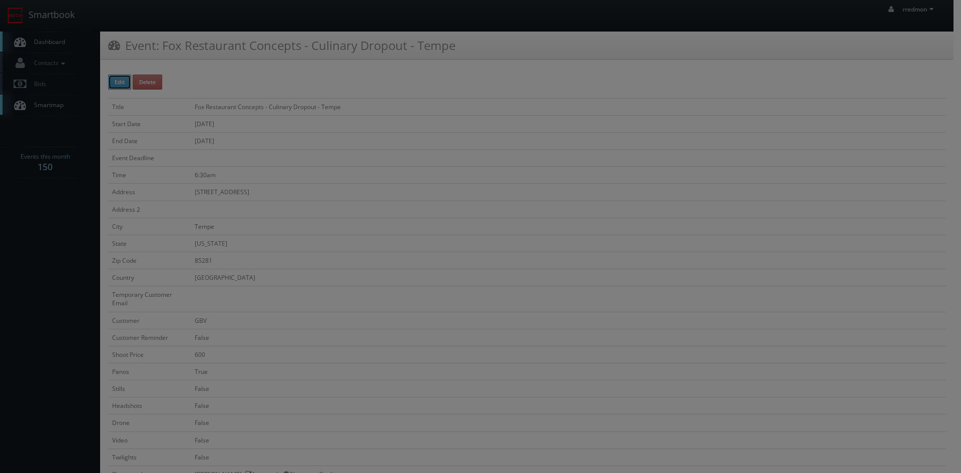
type input "600"
select select "fake72@mg.cs3calendar.com"
select select "saunders.photo@gmail.com"
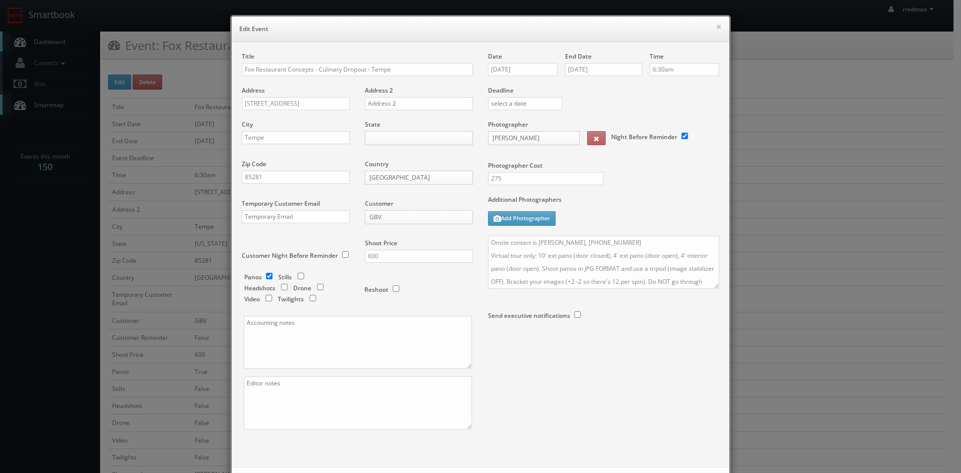
click at [384, 217] on body "Smartbook Toggle Side Navigation Toggle Top Navigation rredmon rredmon Profile …" at bounding box center [477, 444] width 954 height 888
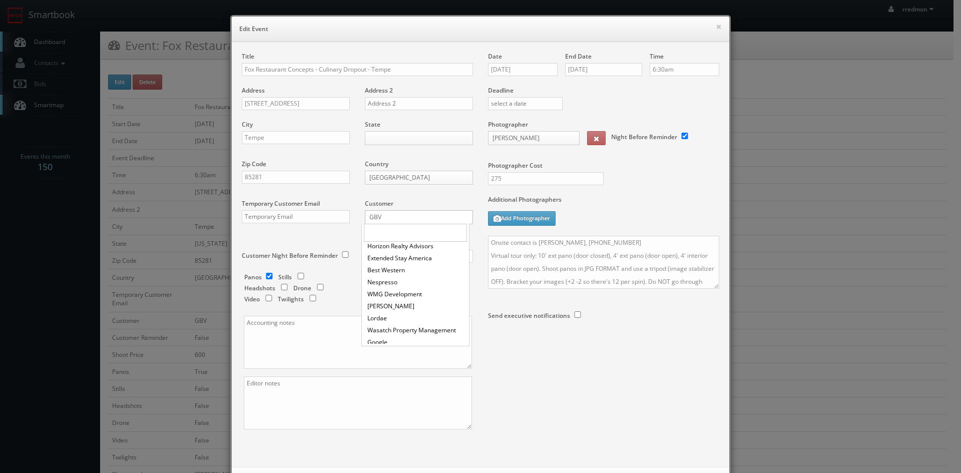
scroll to position [561, 0]
select select "cs3design360_+11332add3312hgfhr4sf3331443411331@mg.cs3calendar.com"
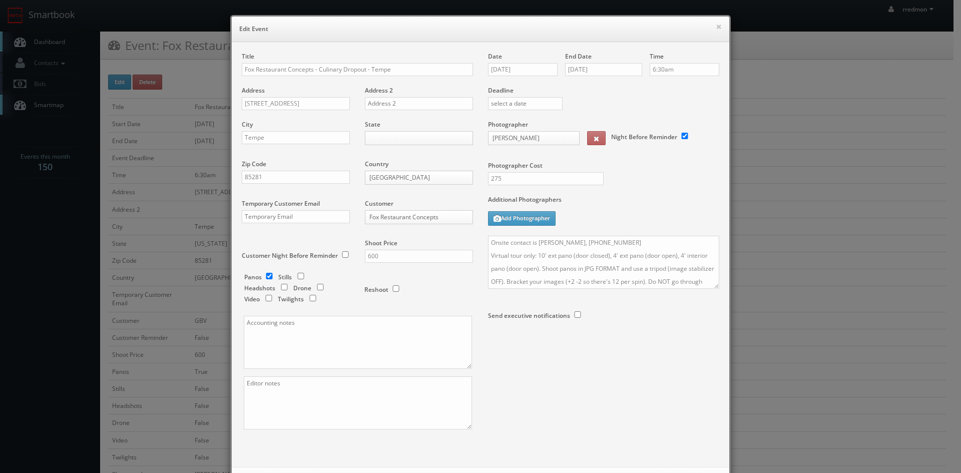
scroll to position [46, 0]
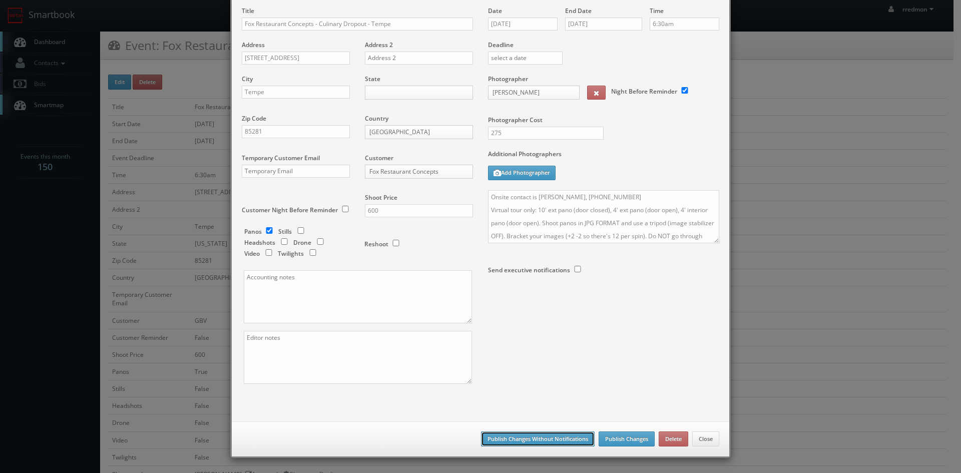
click at [549, 436] on button "Publish Changes Without Notifications" at bounding box center [538, 439] width 114 height 15
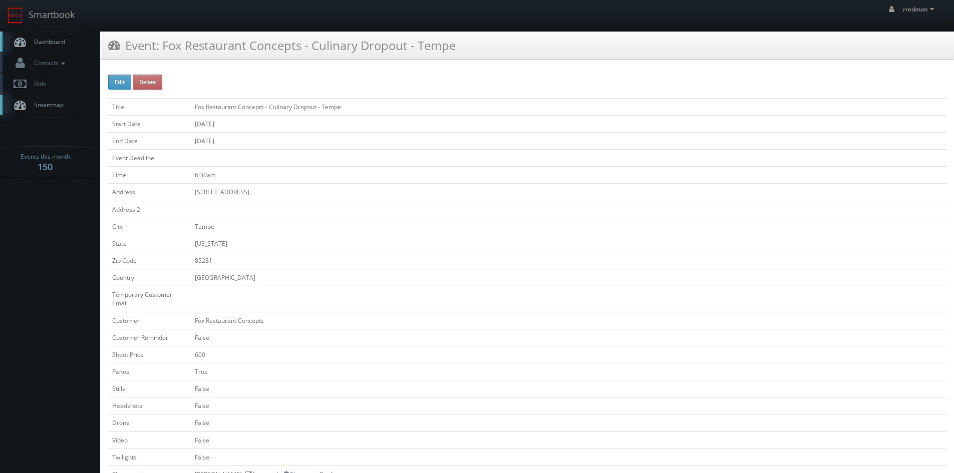
click at [57, 42] on span "Dashboard" at bounding box center [47, 42] width 36 height 9
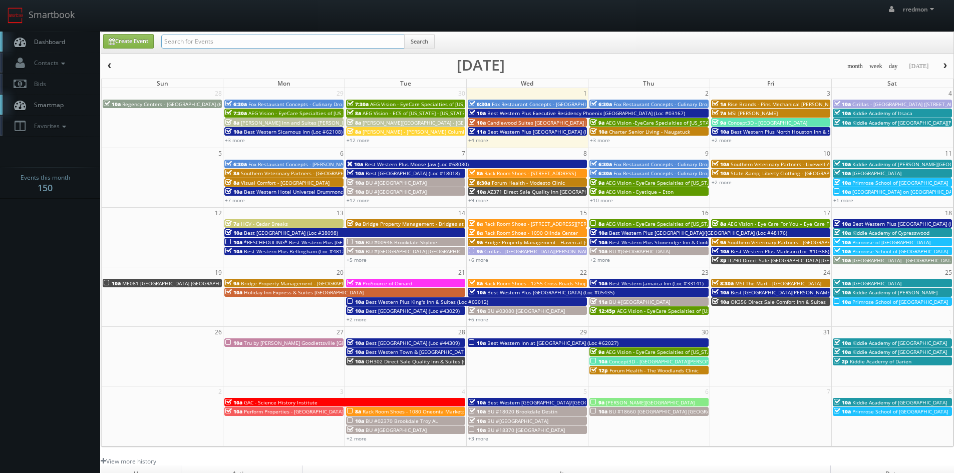
click at [221, 43] on input "text" at bounding box center [282, 42] width 243 height 14
type input "howl at the moon"
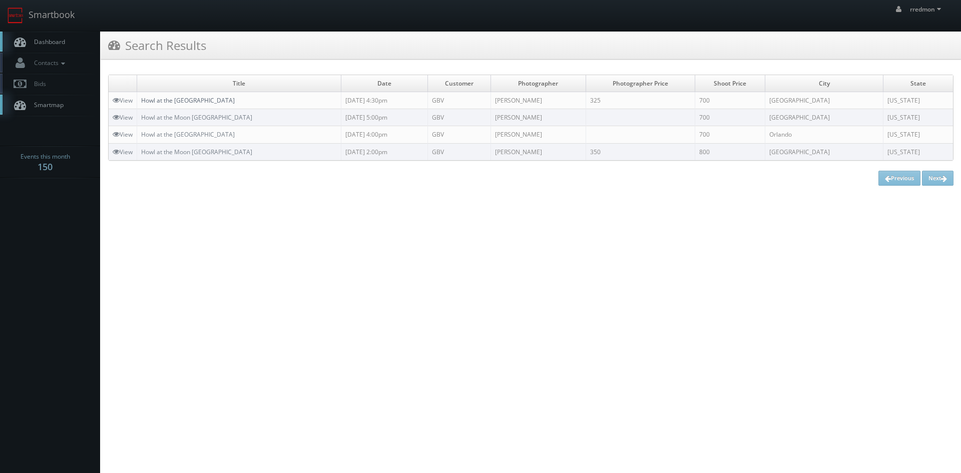
click at [218, 98] on link "Howl at the [GEOGRAPHIC_DATA]" at bounding box center [188, 100] width 94 height 9
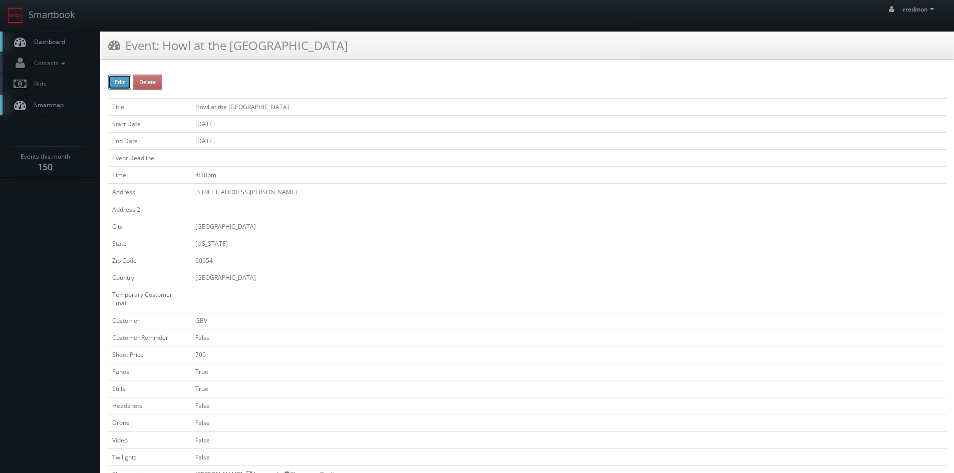
click at [122, 82] on button "Edit" at bounding box center [119, 82] width 23 height 15
type input "Howl at the Moon - Chicago"
type input "26 W Hubbard St"
type input "Chicago"
type input "60654"
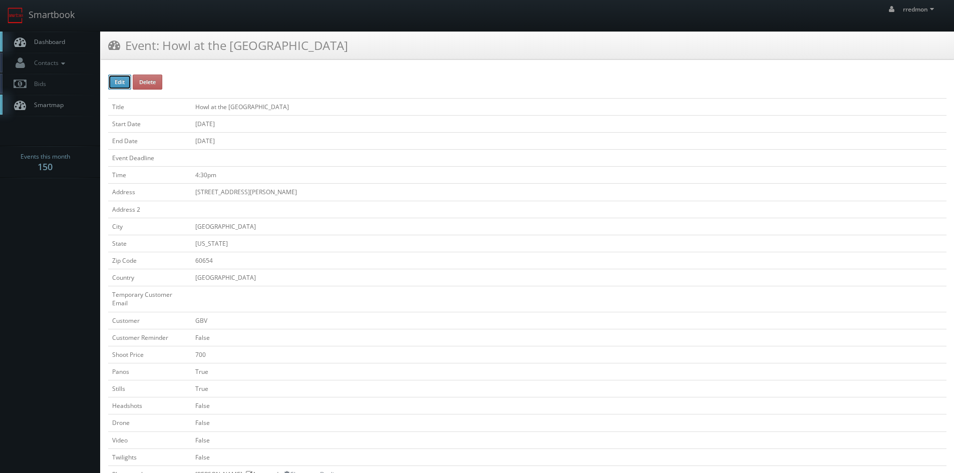
checkbox input "false"
type input "700"
checkbox input "true"
checkbox input "false"
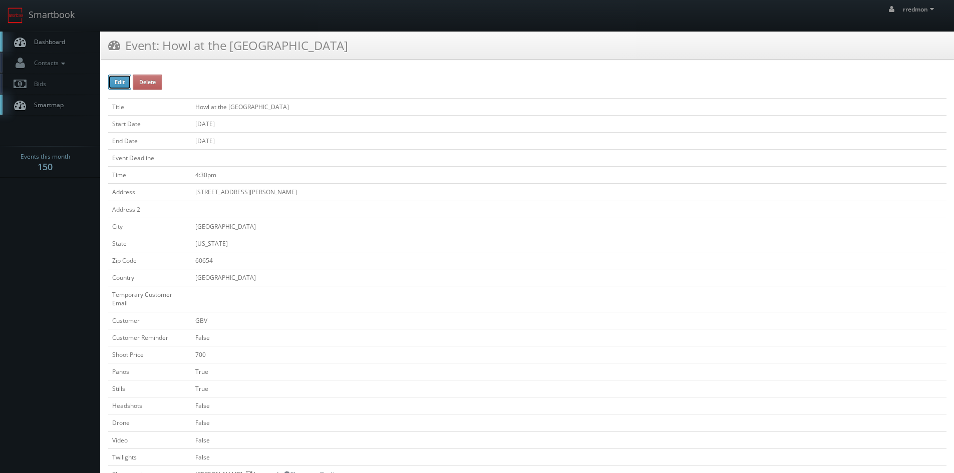
checkbox input "false"
type input "09/25/2025"
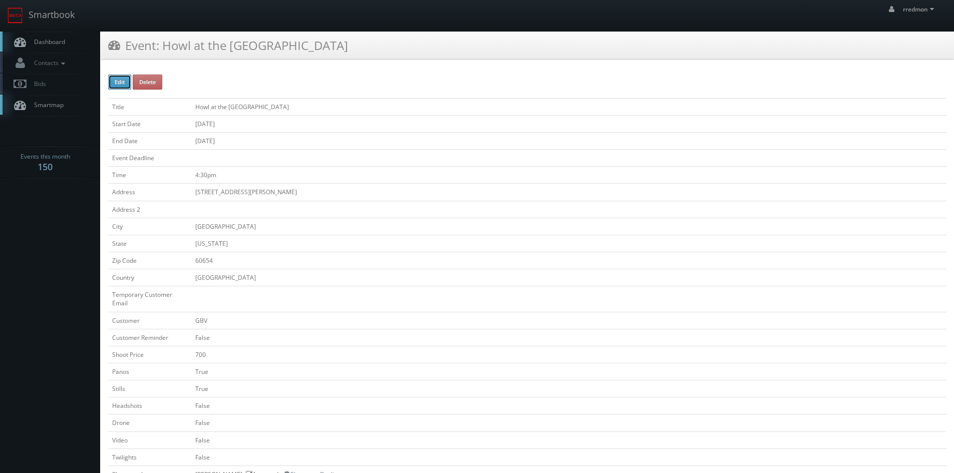
type input "09/26/2025"
type input "4:30pm"
checkbox input "true"
checkbox input "false"
select select "Illinois"
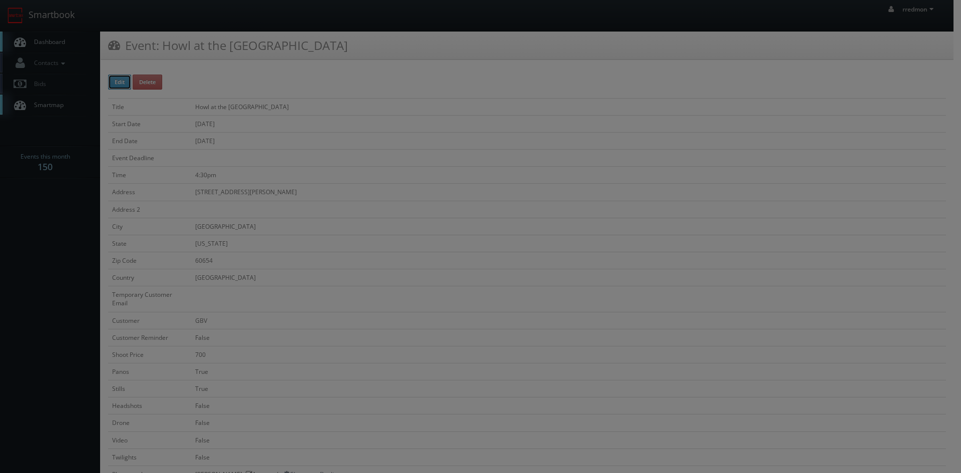
type input "325"
type input "700"
select select "fake72@mg.cs3calendar.com"
select select "simon.carrington@hotmail.com"
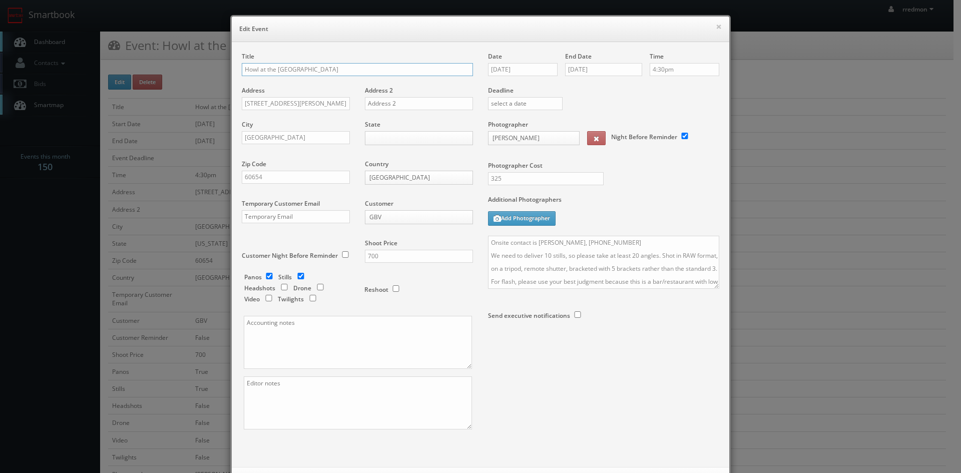
click at [296, 70] on input "Howl at the Moon - Chicago" at bounding box center [357, 69] width 231 height 13
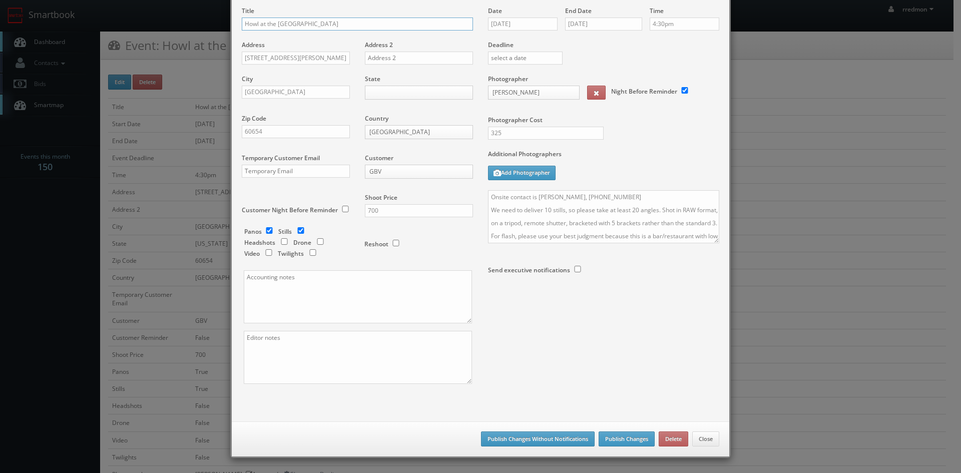
type input "Howl at the Moon Chicago"
click at [556, 434] on button "Publish Changes Without Notifications" at bounding box center [538, 439] width 114 height 15
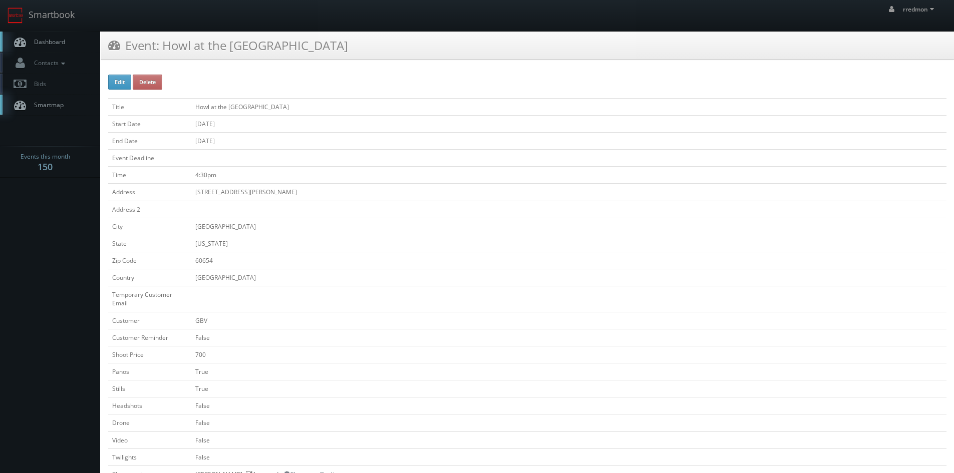
click at [61, 41] on span "Dashboard" at bounding box center [47, 42] width 36 height 9
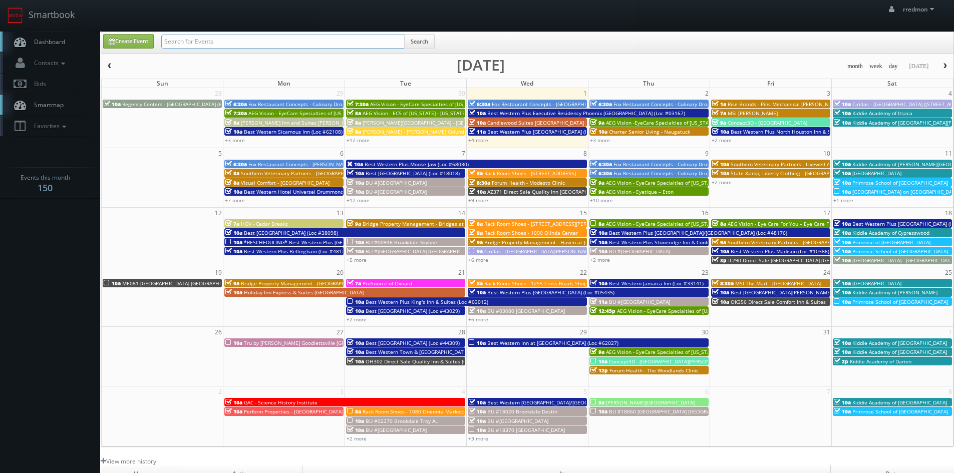
click at [314, 44] on input "text" at bounding box center [282, 42] width 243 height 14
type input "fidelity"
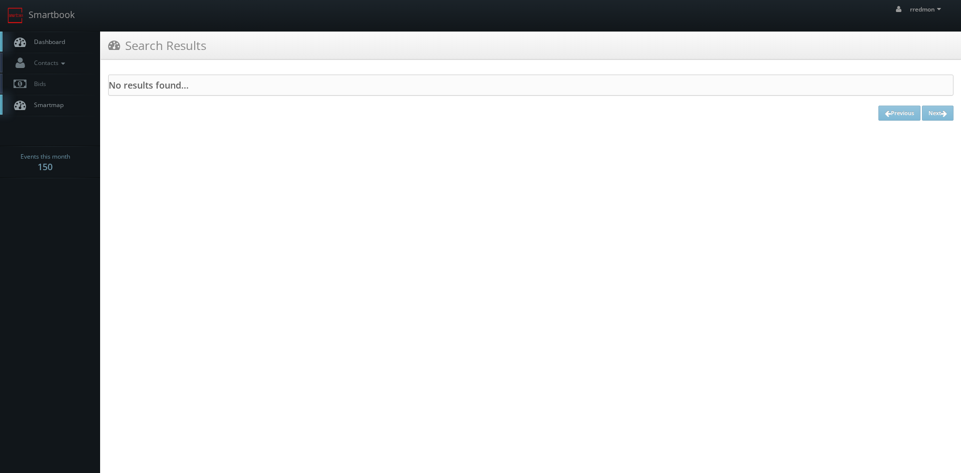
click at [67, 44] on link "Dashboard" at bounding box center [50, 42] width 100 height 21
